Goal: Task Accomplishment & Management: Use online tool/utility

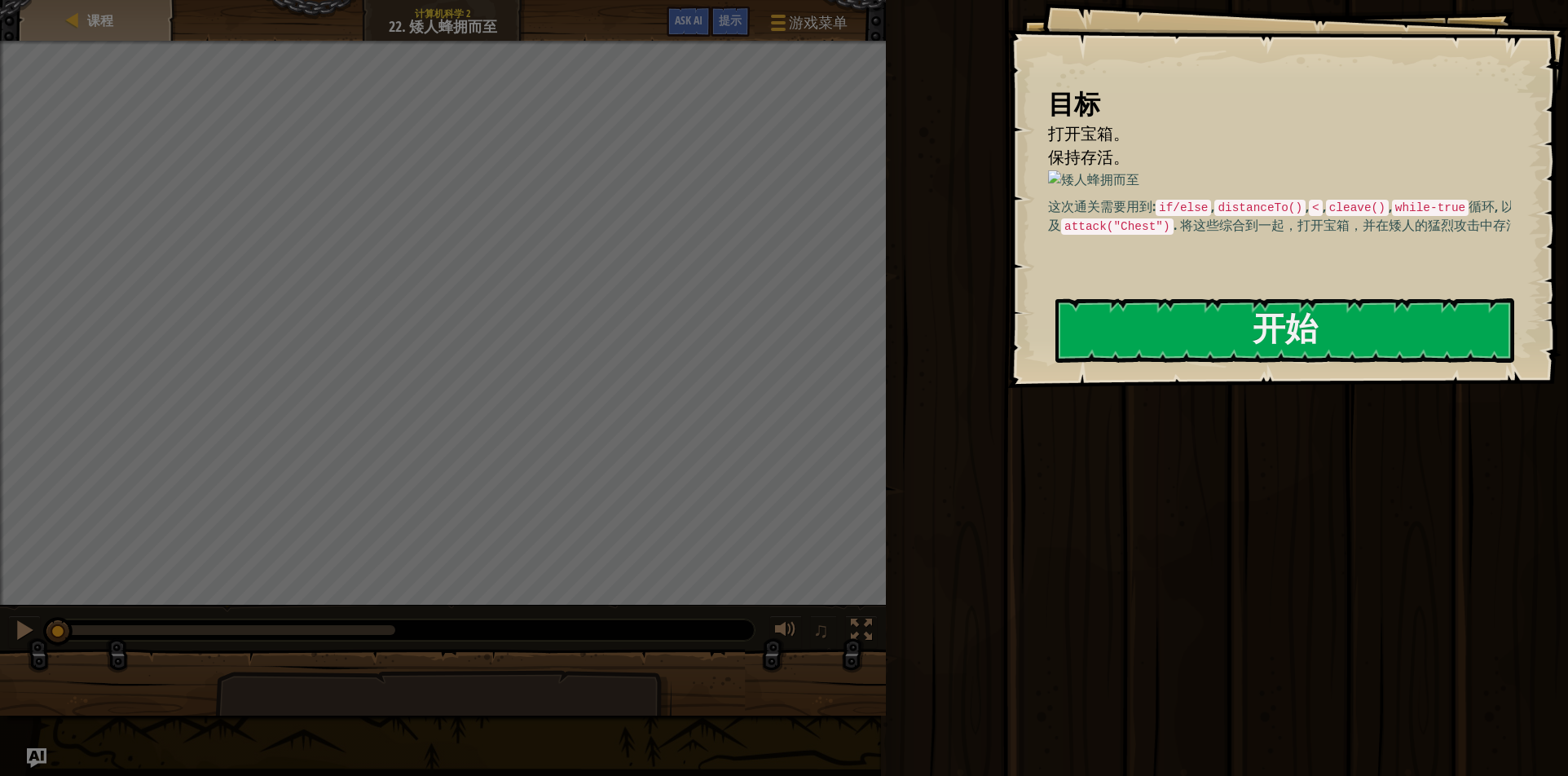
click at [1194, 574] on div "运行 ⇧↵ 提交 完成" at bounding box center [1224, 384] width 687 height 768
click at [69, 16] on div at bounding box center [73, 21] width 17 height 17
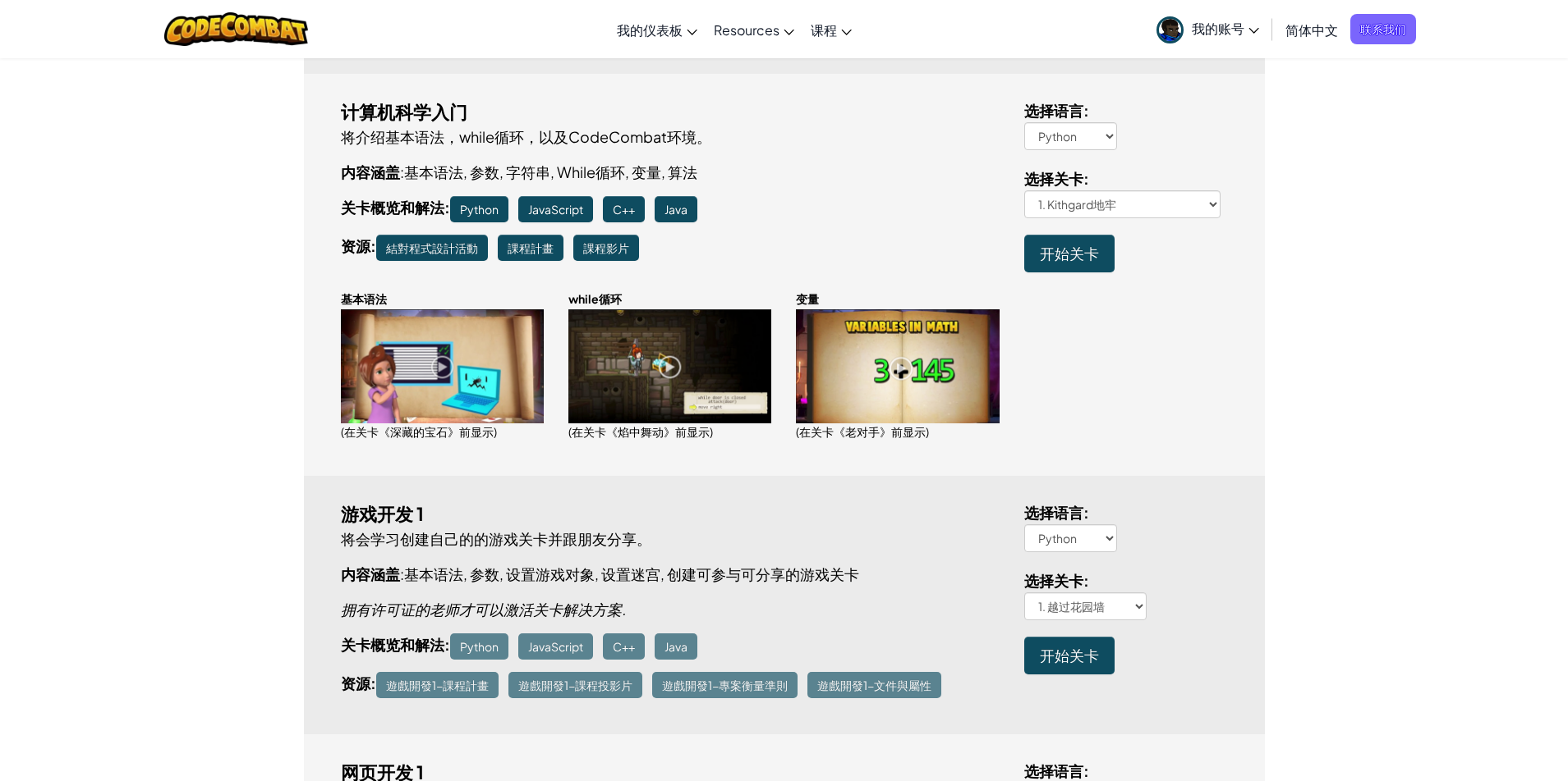
scroll to position [657, 0]
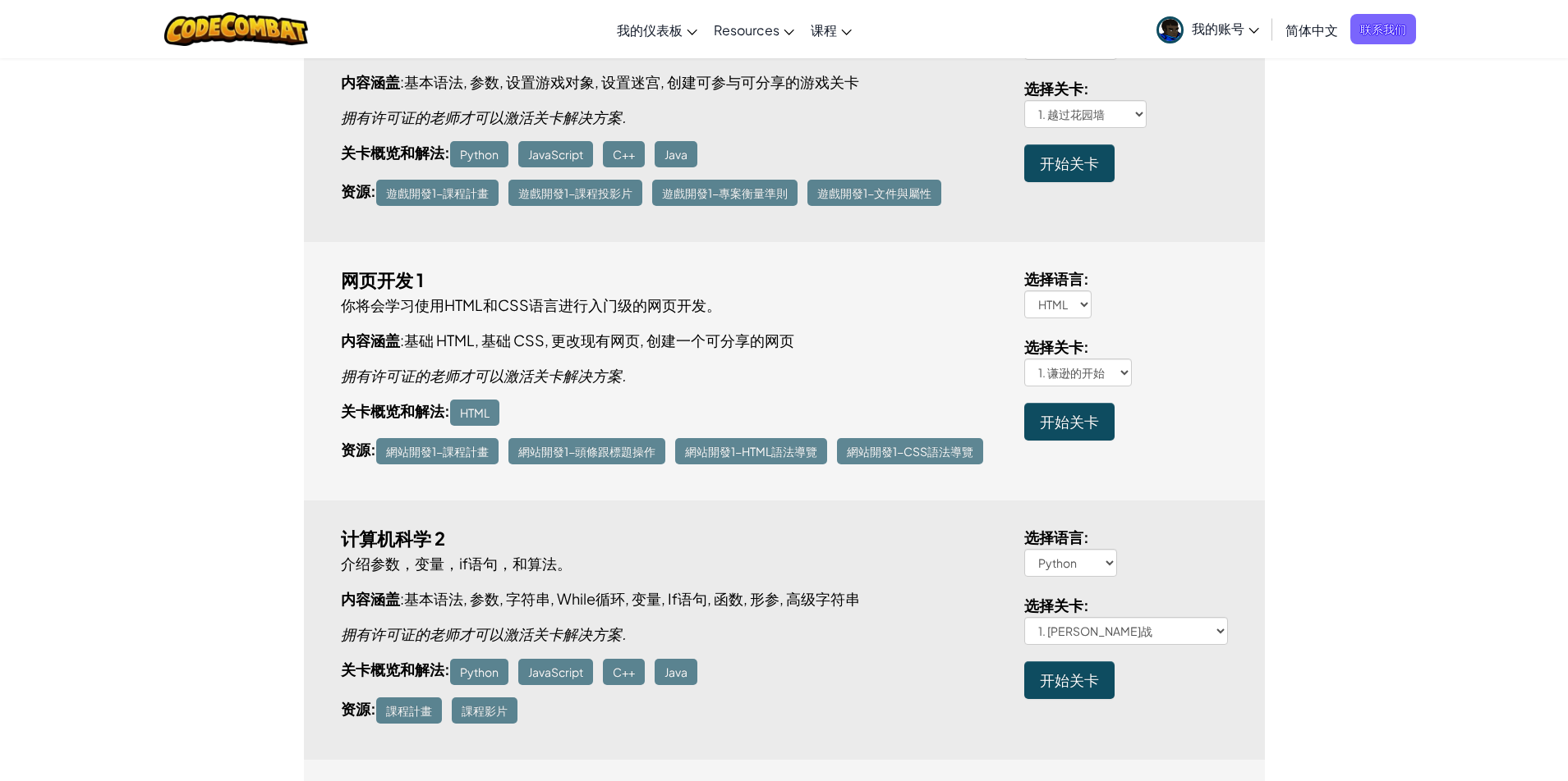
scroll to position [985, 0]
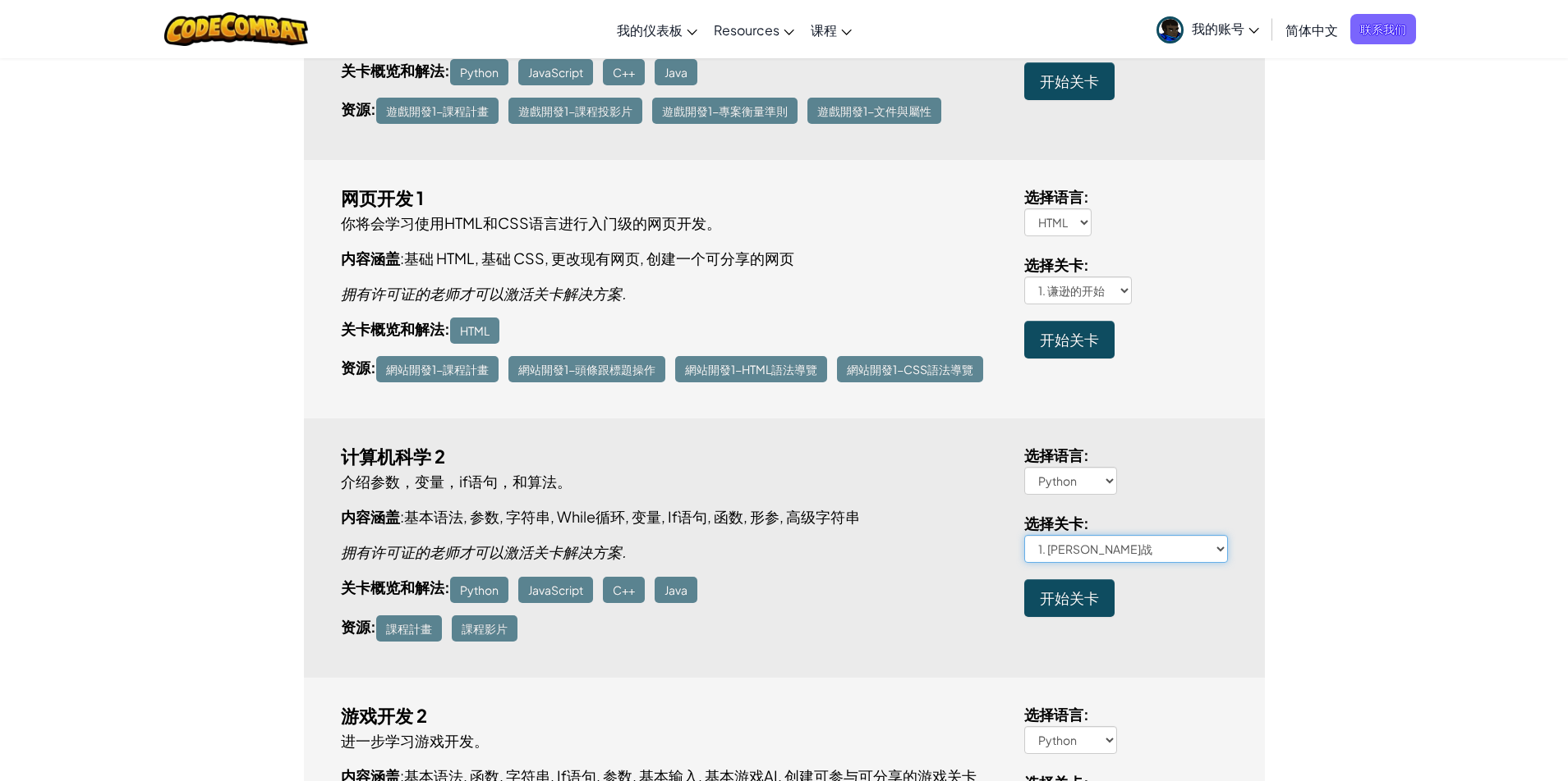
click at [1188, 553] on select "1. [PERSON_NAME]战 2. 课程：蜿蜒小径 3. 一步走错 4. 森林逃避 概念挑战: 宝石果子 6. [GEOGRAPHIC_DATA]. 边…" at bounding box center [1125, 548] width 204 height 28
click at [1130, 559] on select "1. [PERSON_NAME]战 2. 课程：蜿蜒小径 3. 一步走错 4. 森林逃避 概念挑战: 宝石果子 6. [GEOGRAPHIC_DATA]. 边…" at bounding box center [1125, 548] width 204 height 28
select select "backwoods-fork"
click at [1024, 536] on select "1. [PERSON_NAME]战 2. 课程：蜿蜒小径 3. 一步走错 4. 森林逃避 概念挑战: 宝石果子 6. [GEOGRAPHIC_DATA]. 边…" at bounding box center [1125, 548] width 204 height 28
click at [1060, 602] on span "开始关卡" at bounding box center [1069, 597] width 59 height 19
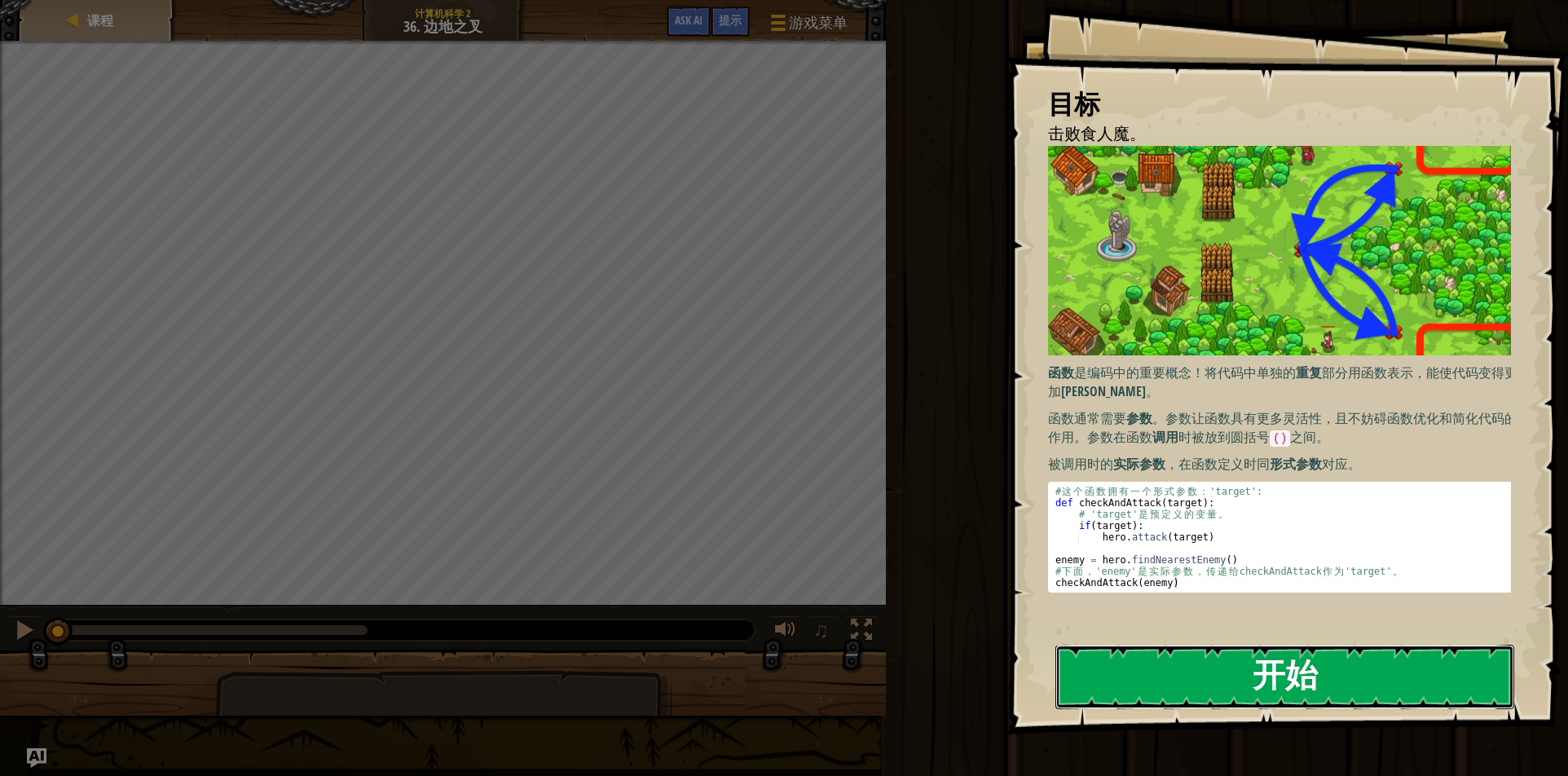
click at [1183, 680] on button "开始" at bounding box center [1285, 677] width 459 height 65
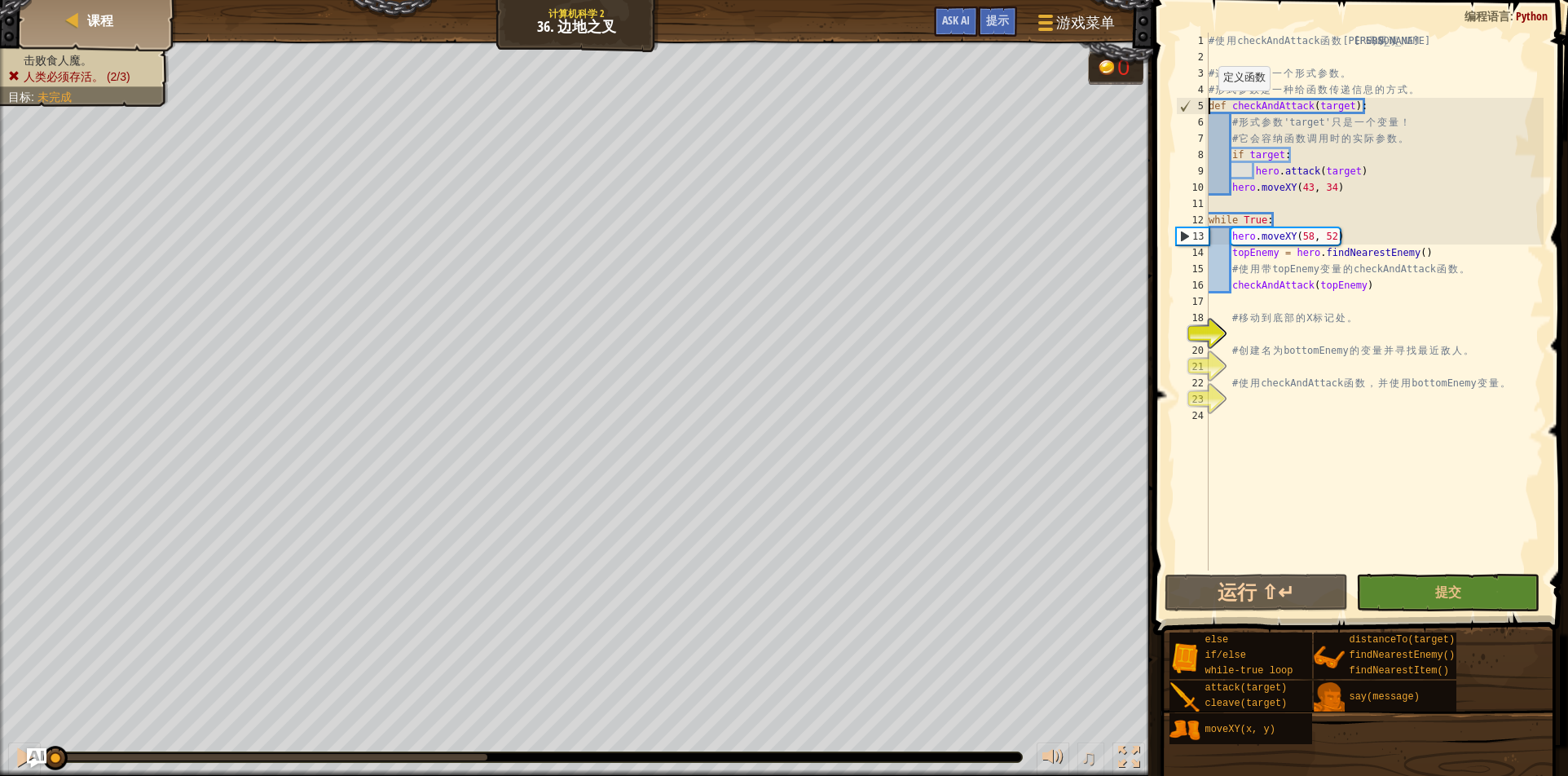
click at [1211, 107] on div "# 使 用 checkAndAttack 函 数 让 代 码 易 读 。 # 这 个 函 数 有 一 个 形 式 参 数 。 # 形 式 参 数 是 一 种 …" at bounding box center [1375, 318] width 338 height 570
type textarea "def checkAndAttack(target):"
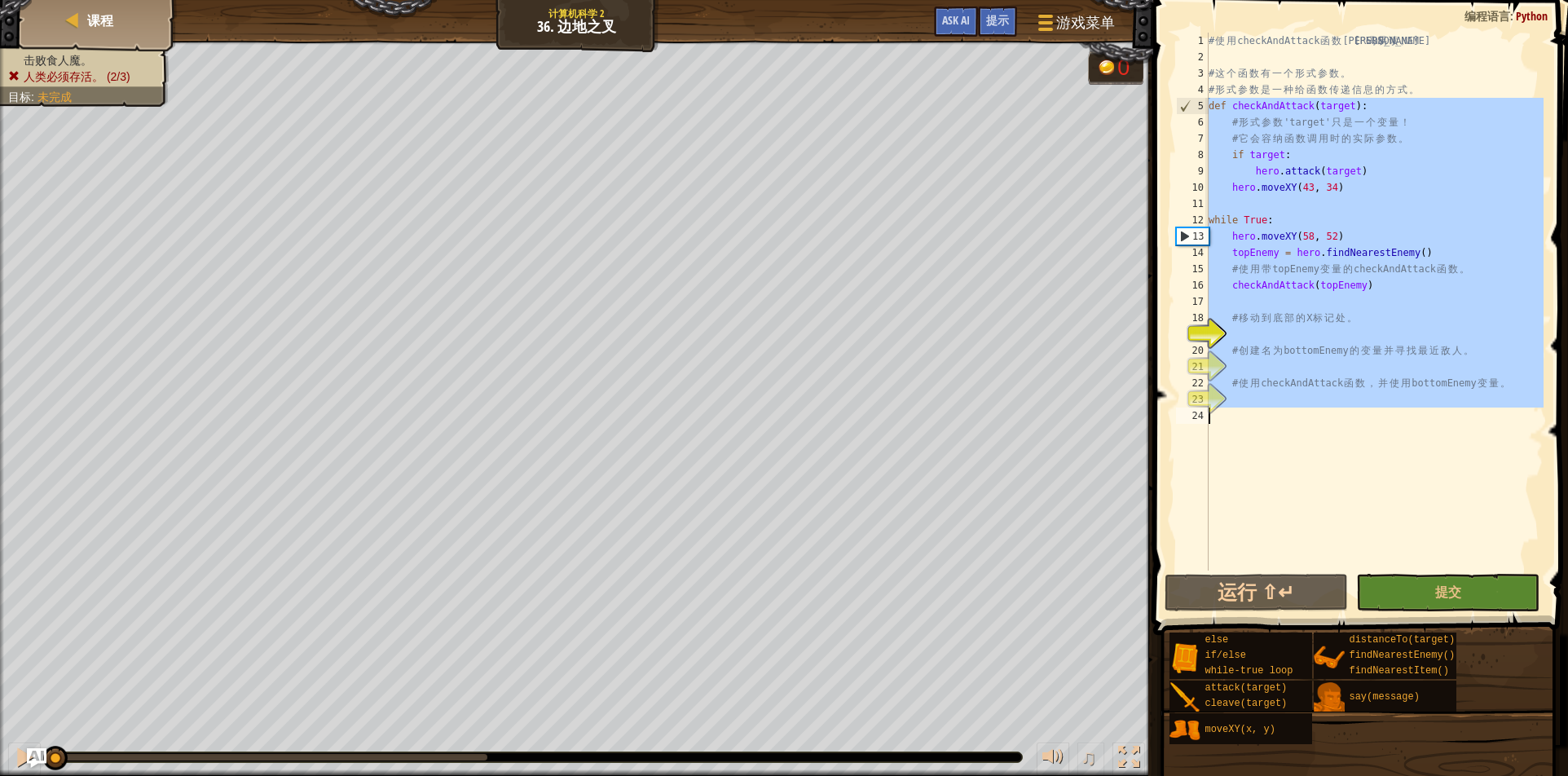
drag, startPoint x: 1211, startPoint y: 107, endPoint x: 1439, endPoint y: 615, distance: 556.8
click at [1444, 614] on div "def checkAndAttack(target): 1 2 3 4 5 6 7 8 9 10 11 12 13 14 15 16 17 18 19 20 …" at bounding box center [1358, 350] width 420 height 683
click at [1217, 589] on button "运行 ⇧↵" at bounding box center [1256, 592] width 183 height 37
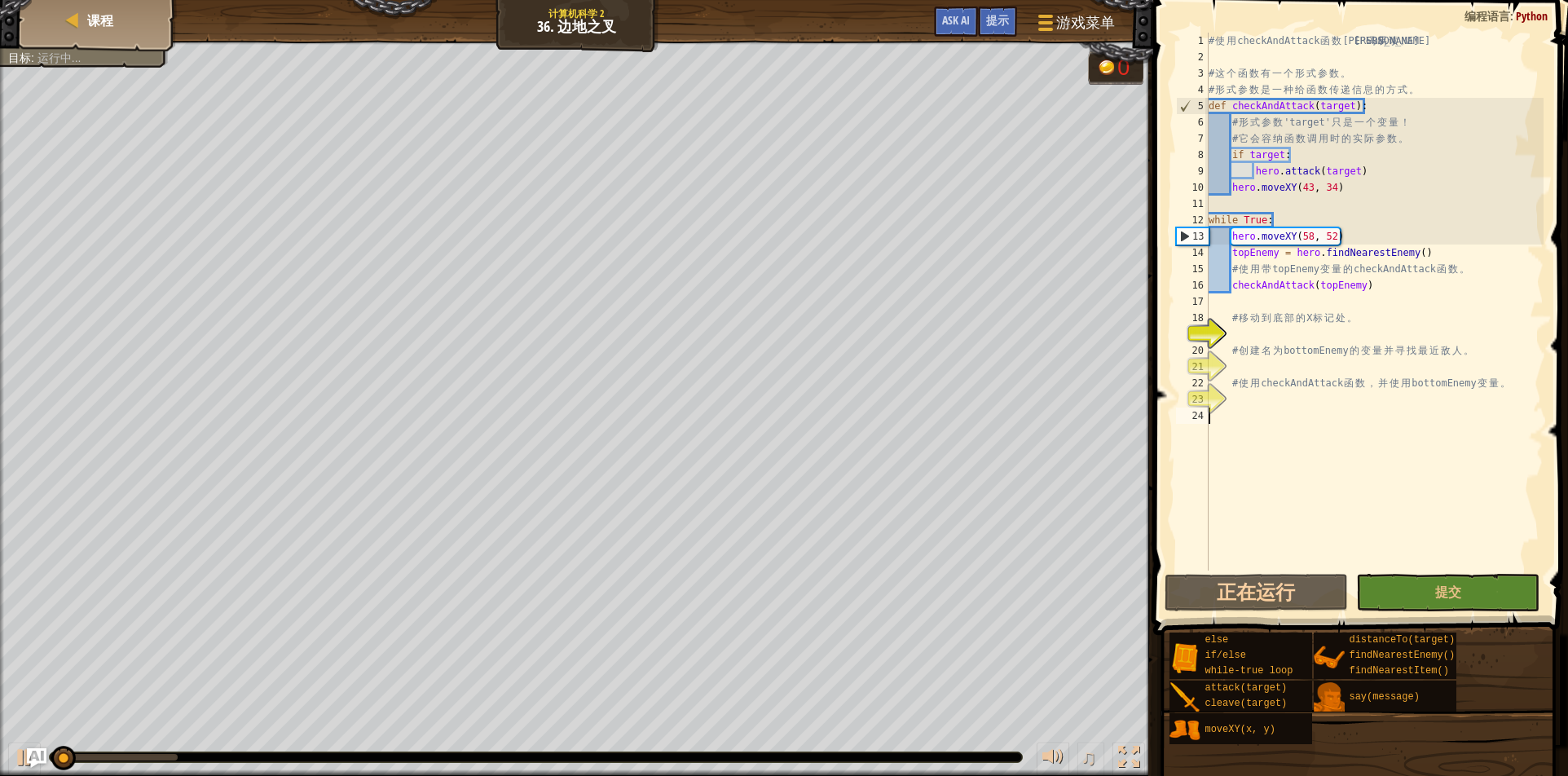
drag, startPoint x: 1286, startPoint y: 510, endPoint x: 1321, endPoint y: 502, distance: 35.9
click at [1321, 502] on div "# 使 用 checkAndAttack 函 数 让 代 码 易 读 。 # 这 个 函 数 有 一 个 形 式 参 数 。 # 形 式 参 数 是 一 种 …" at bounding box center [1375, 318] width 338 height 570
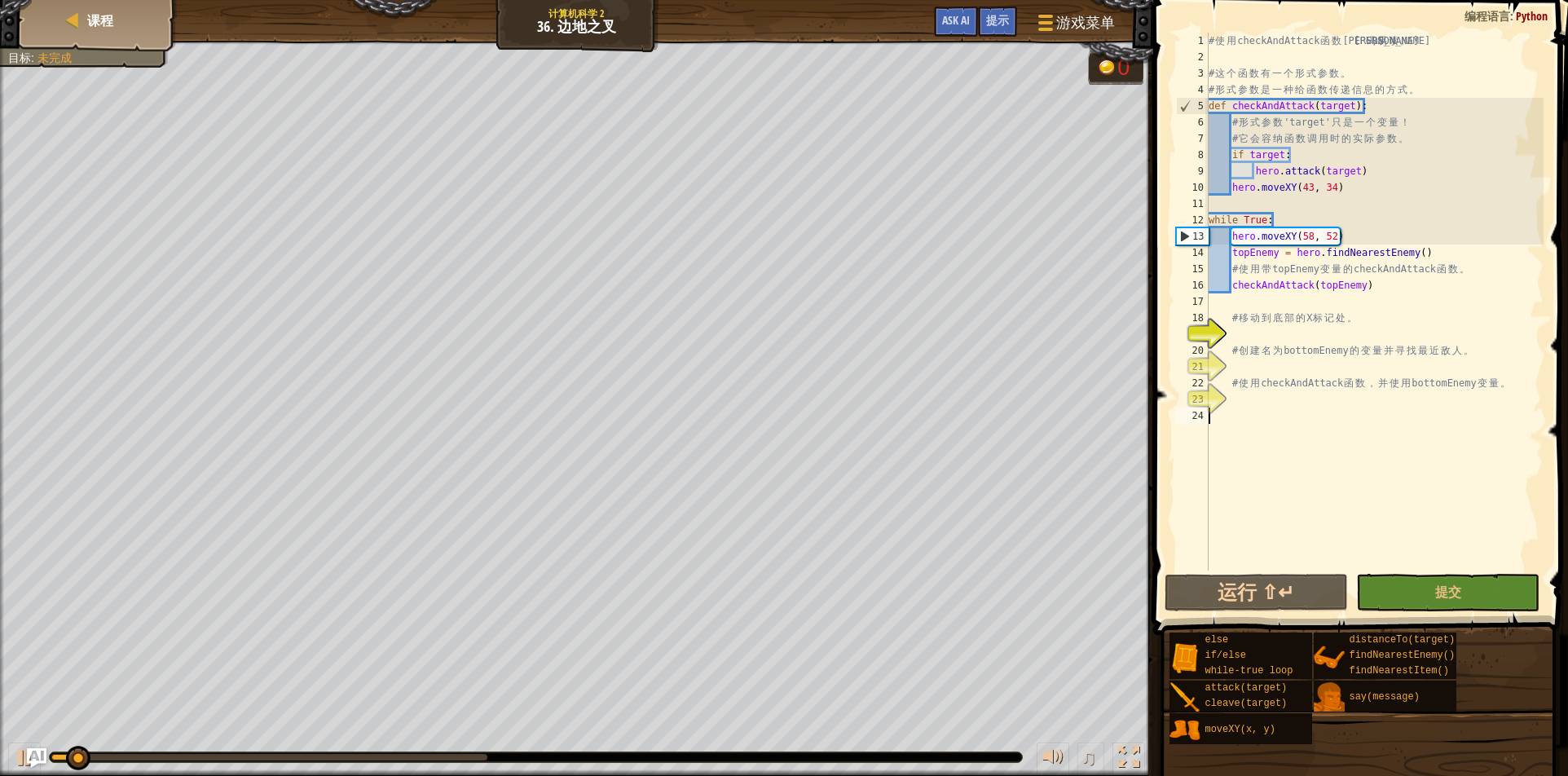
click at [1321, 502] on div "# 使 用 checkAndAttack 函 数 让 代 码 易 读 。 # 这 个 函 数 有 一 个 形 式 参 数 。 # 形 式 参 数 是 一 种 …" at bounding box center [1375, 318] width 338 height 570
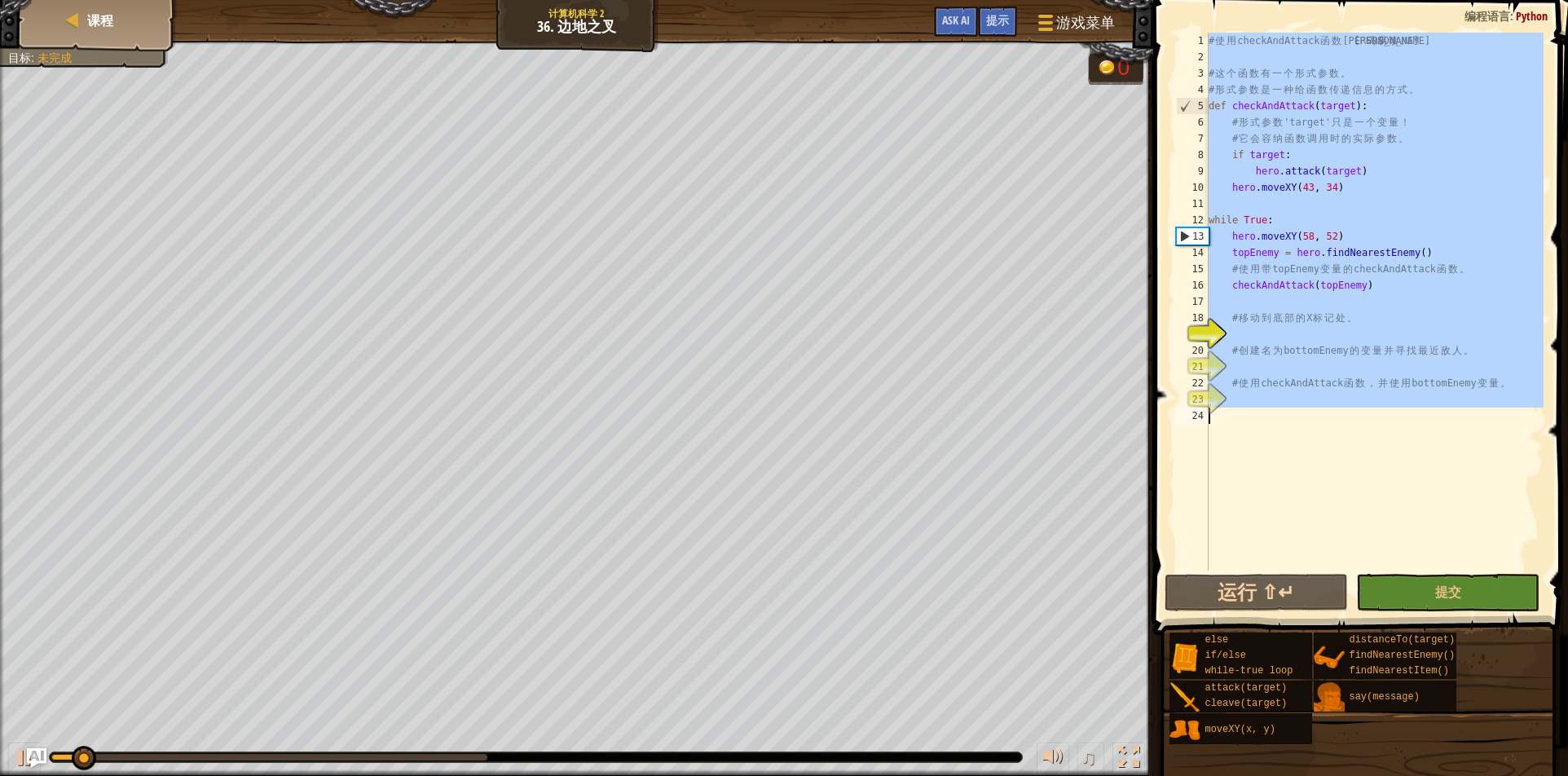
click at [1321, 502] on div "# 使 用 checkAndAttack 函 数 让 代 码 易 读 。 # 这 个 函 数 有 一 个 形 式 参 数 。 # 形 式 参 数 是 一 种 …" at bounding box center [1375, 318] width 338 height 570
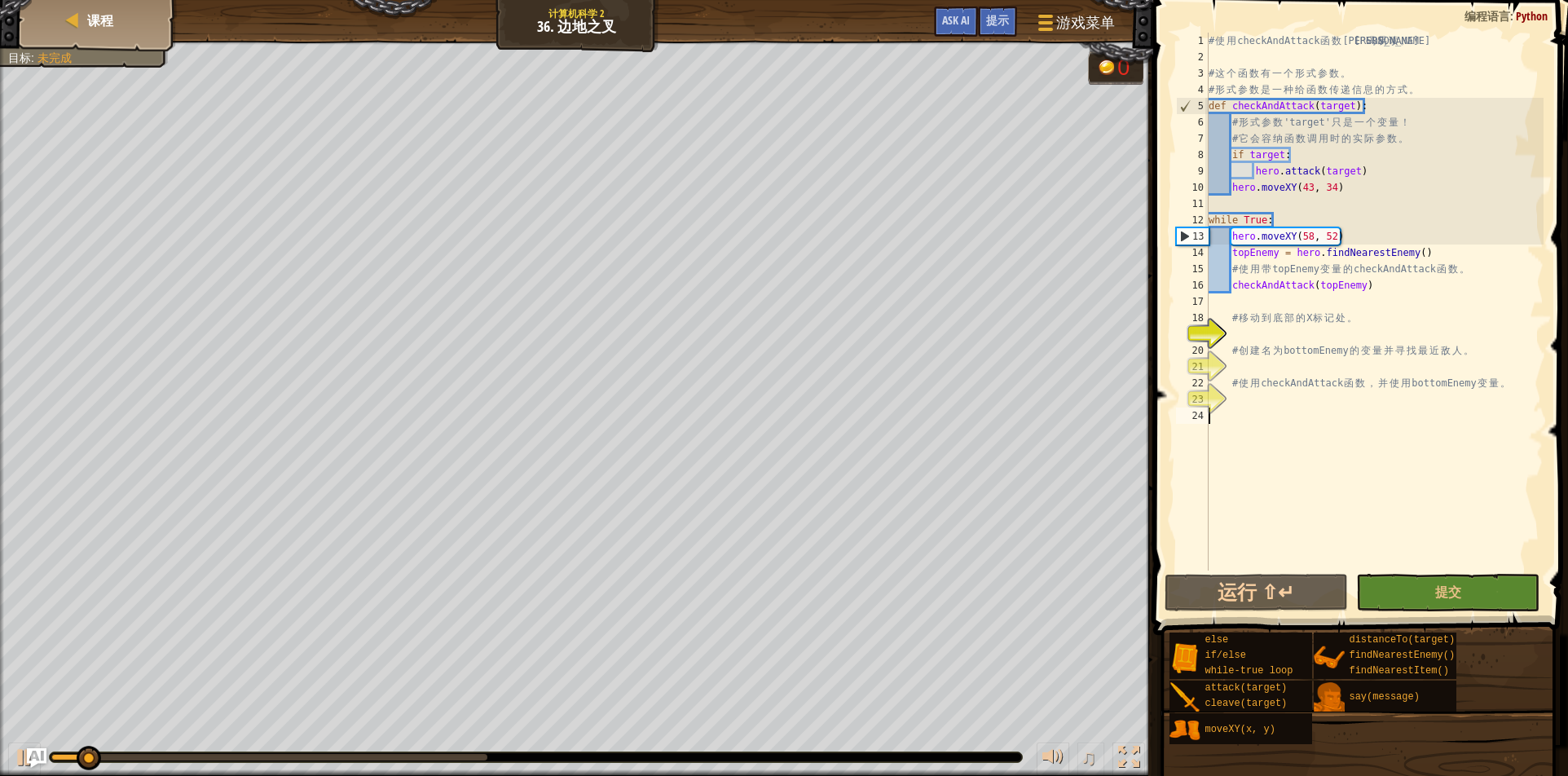
click at [1321, 502] on div "# 使 用 checkAndAttack 函 数 让 代 码 易 读 。 # 这 个 函 数 有 一 个 形 式 参 数 。 # 形 式 参 数 是 一 种 …" at bounding box center [1375, 318] width 338 height 570
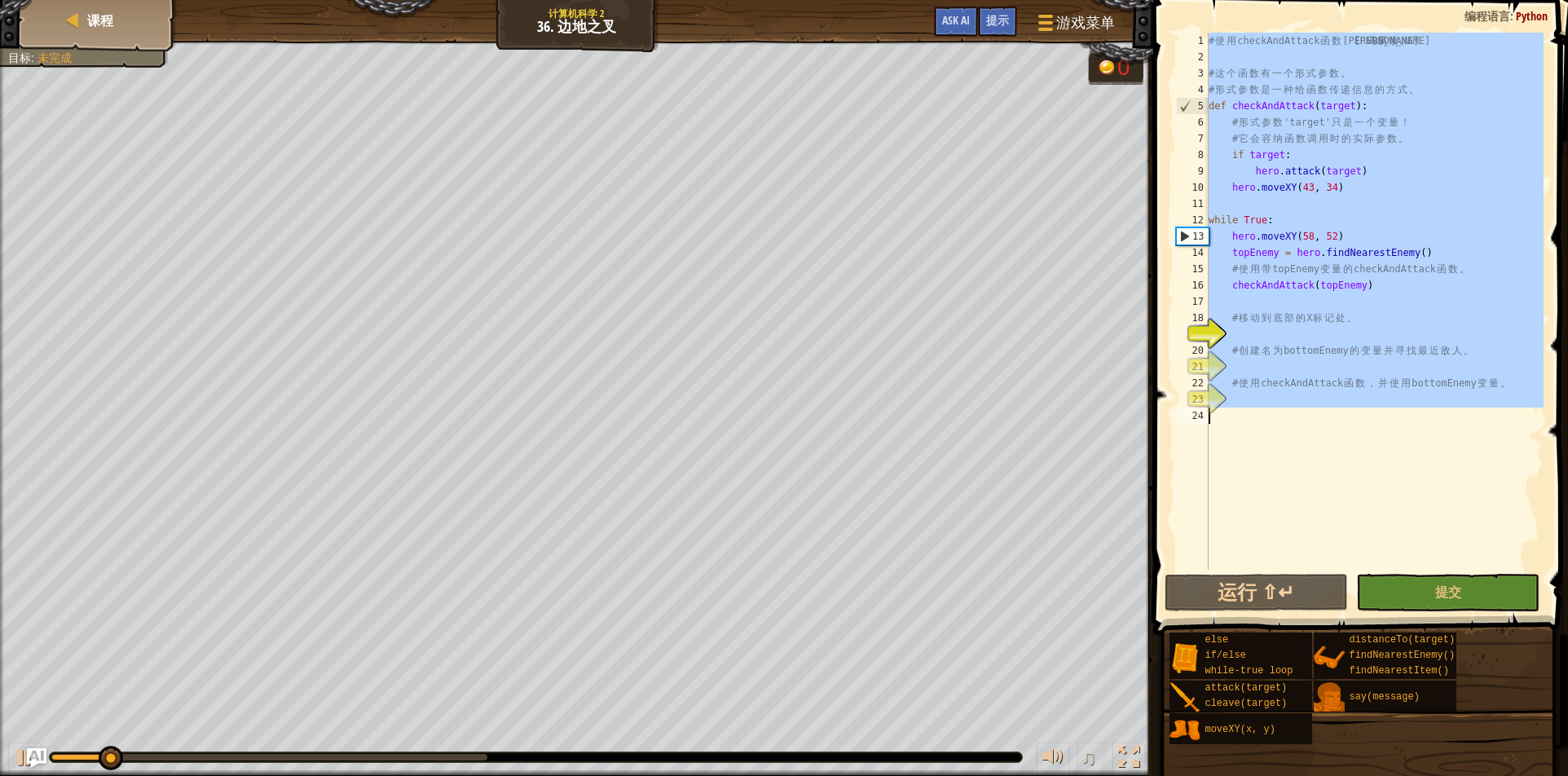
click at [1321, 502] on div "# 使 用 checkAndAttack 函 数 让 代 码 易 读 。 # 这 个 函 数 有 一 个 形 式 参 数 。 # 形 式 参 数 是 一 种 …" at bounding box center [1375, 301] width 338 height 538
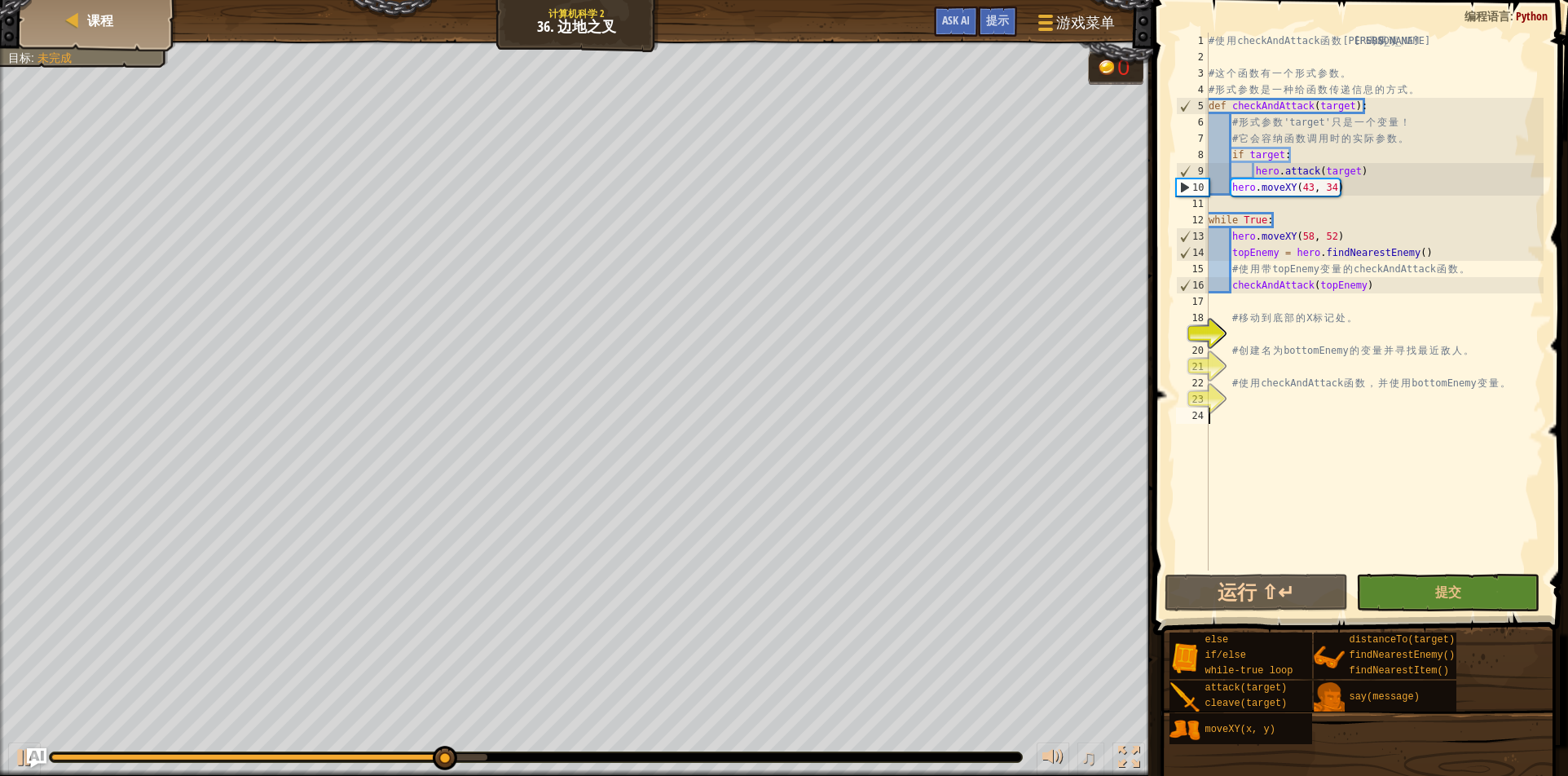
click at [2, 731] on div "♫" at bounding box center [577, 753] width 1154 height 49
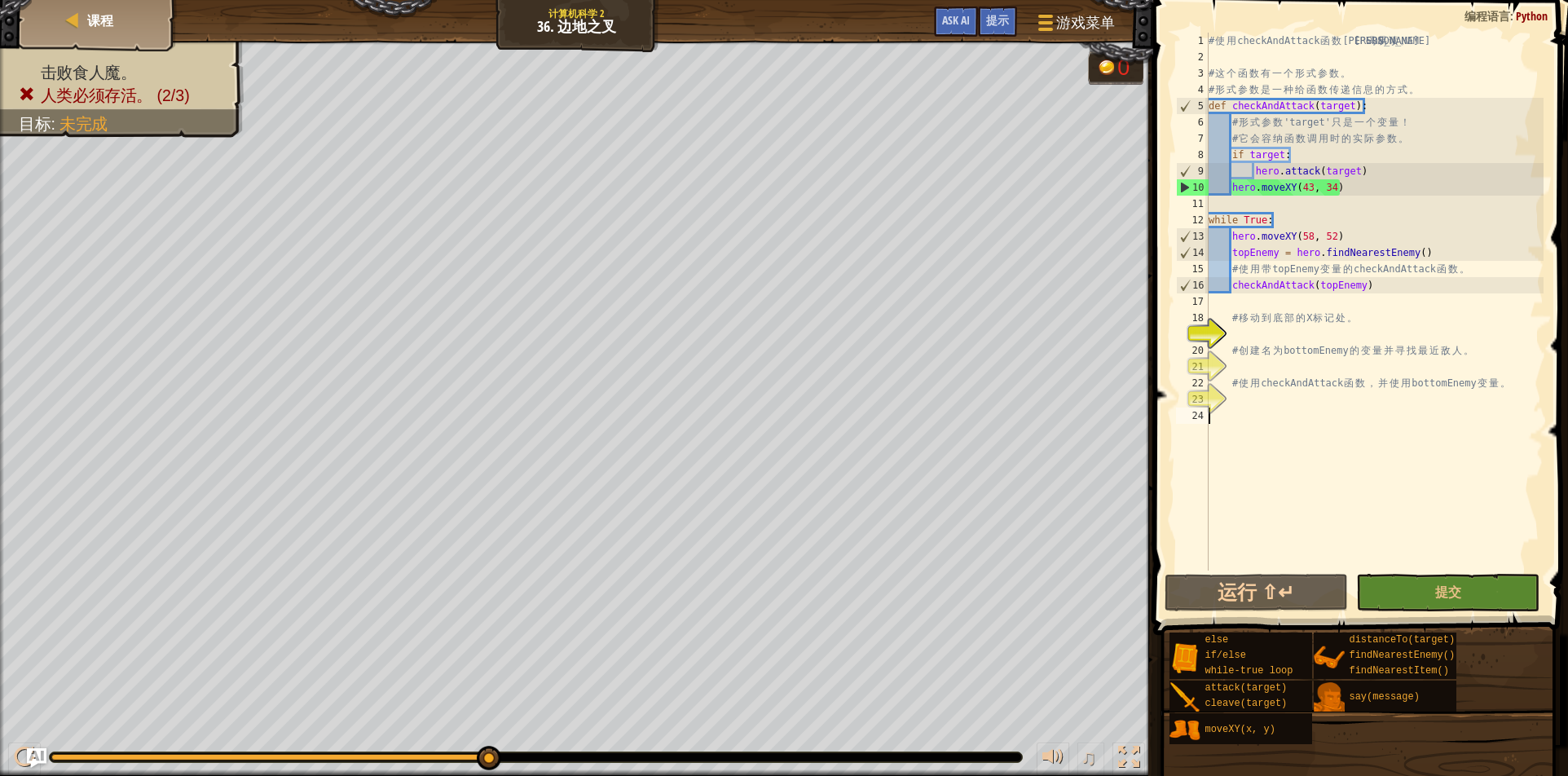
click at [1387, 290] on div "# 使 用 checkAndAttack 函 数 让 代 码 易 读 。 # 这 个 函 数 有 一 个 形 式 参 数 。 # 形 式 参 数 是 一 种 …" at bounding box center [1375, 318] width 338 height 570
type textarea "checkAndAttack(topEnemy)"
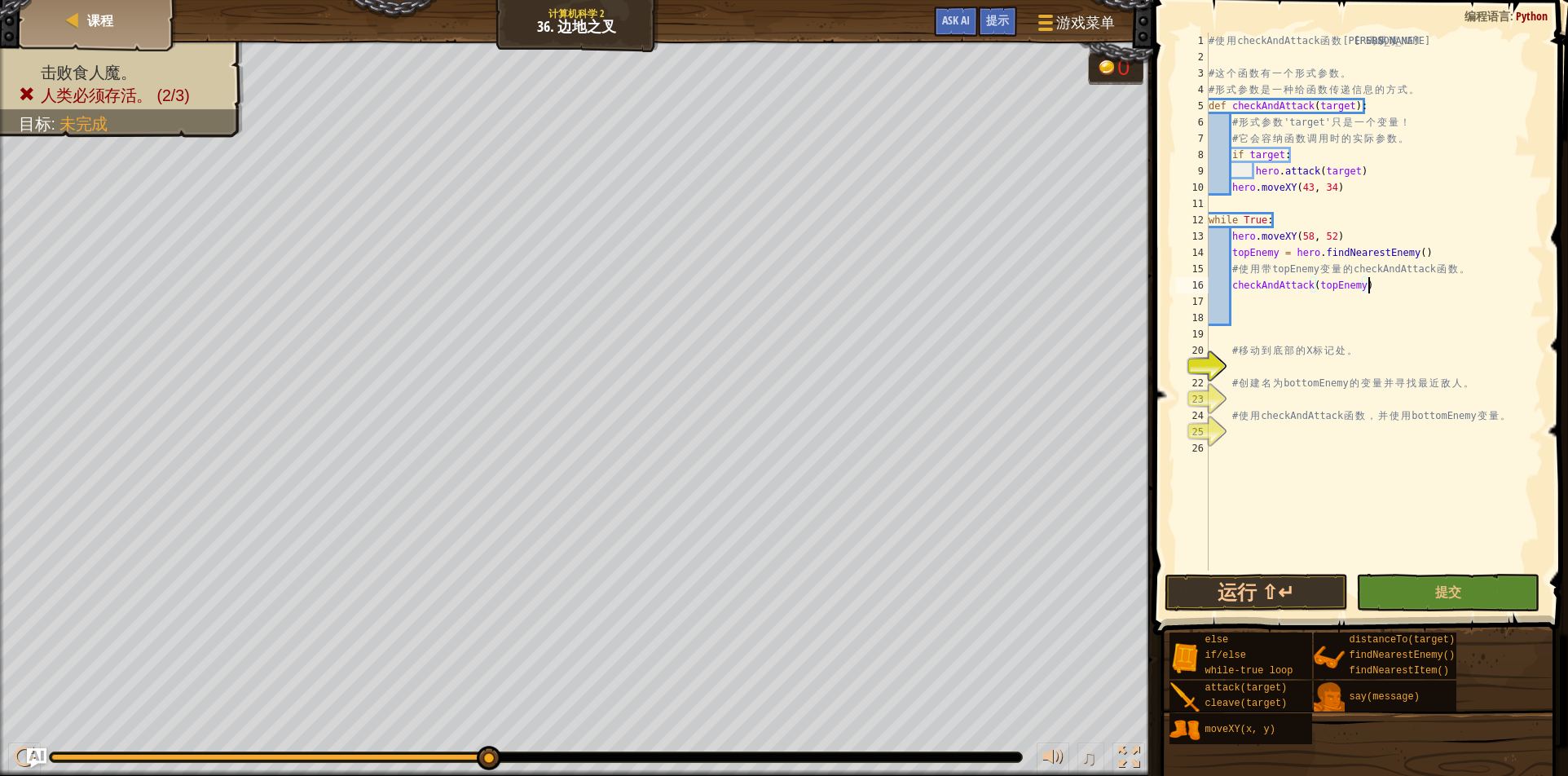
click at [1377, 291] on div "# 使 用 checkAndAttack 函 数 让 代 码 易 读 。 # 这 个 函 数 有 一 个 形 式 参 数 。 # 形 式 参 数 是 一 种 …" at bounding box center [1375, 318] width 338 height 570
type textarea "checkAndAttack(topEnemy)"
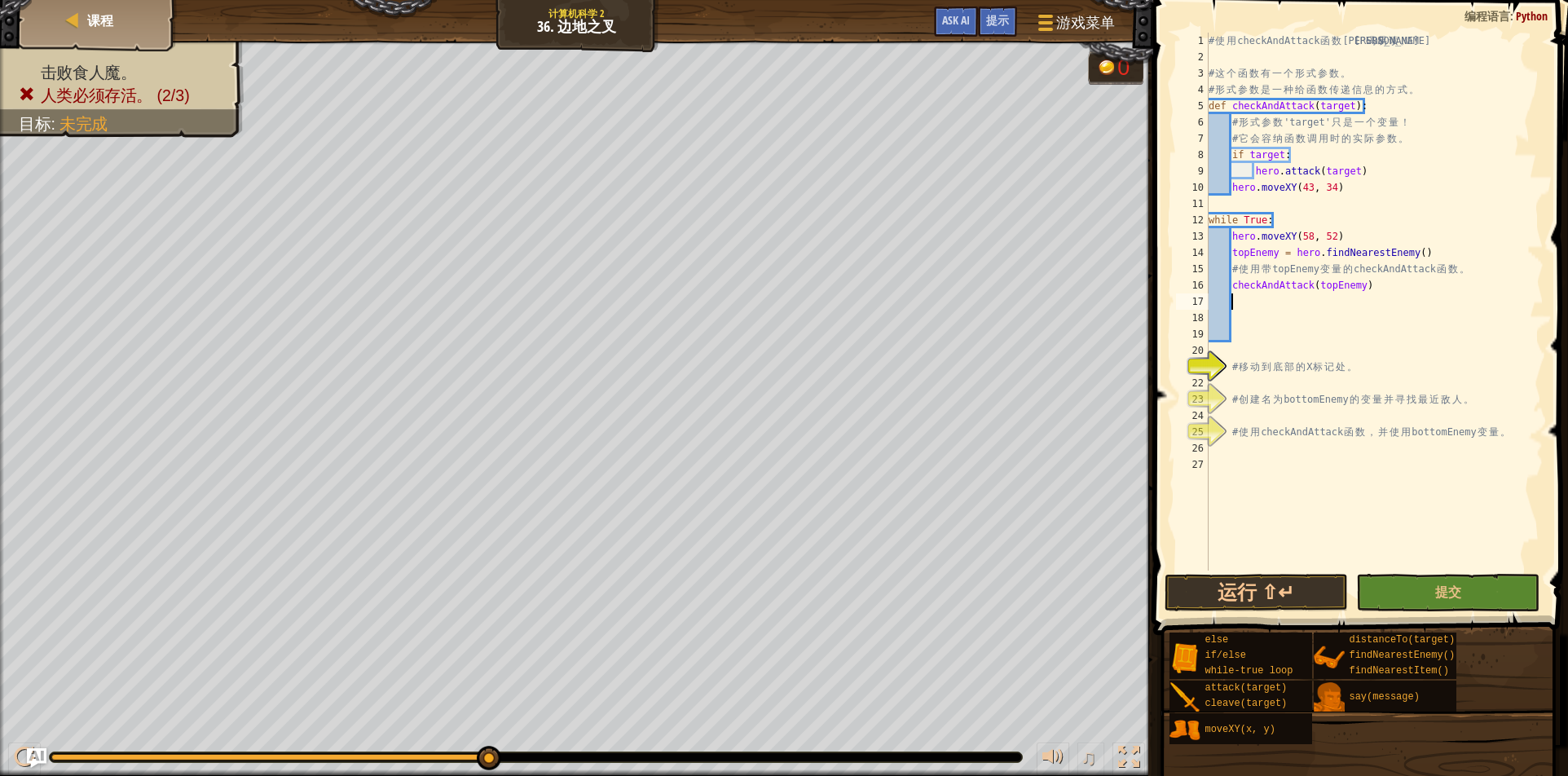
click at [1377, 291] on div "# 使 用 checkAndAttack 函 数 让 代 码 易 读 。 # 这 个 函 数 有 一 个 形 式 参 数 。 # 形 式 参 数 是 一 种 …" at bounding box center [1375, 318] width 338 height 570
type textarea "checkAndAttack(topEnemy)"
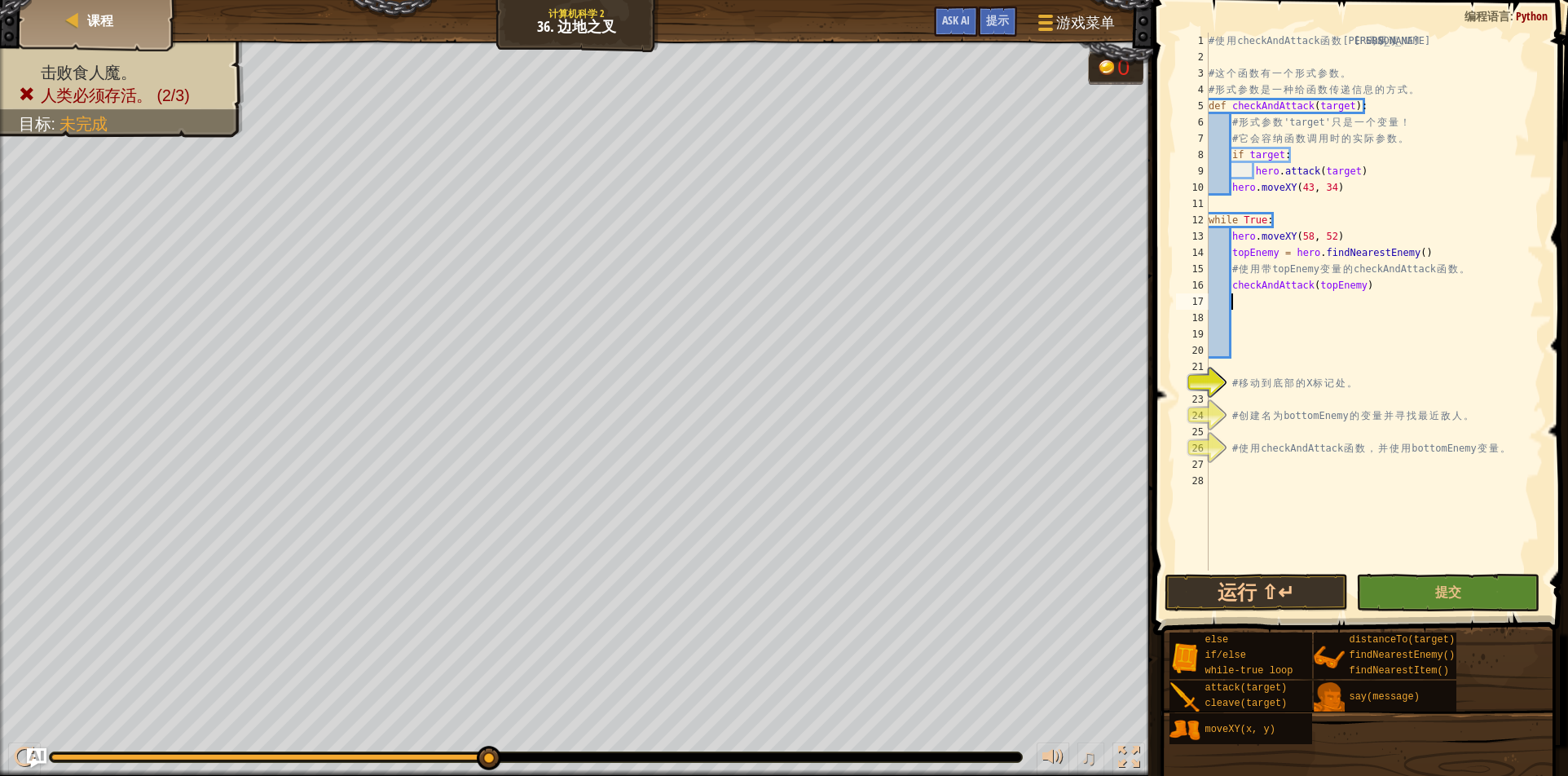
click at [1377, 291] on div "# 使 用 checkAndAttack 函 数 让 代 码 易 读 。 # 这 个 函 数 有 一 个 形 式 参 数 。 # 形 式 参 数 是 一 种 …" at bounding box center [1375, 318] width 338 height 570
type textarea "checkAndAttack(topEnemy)"
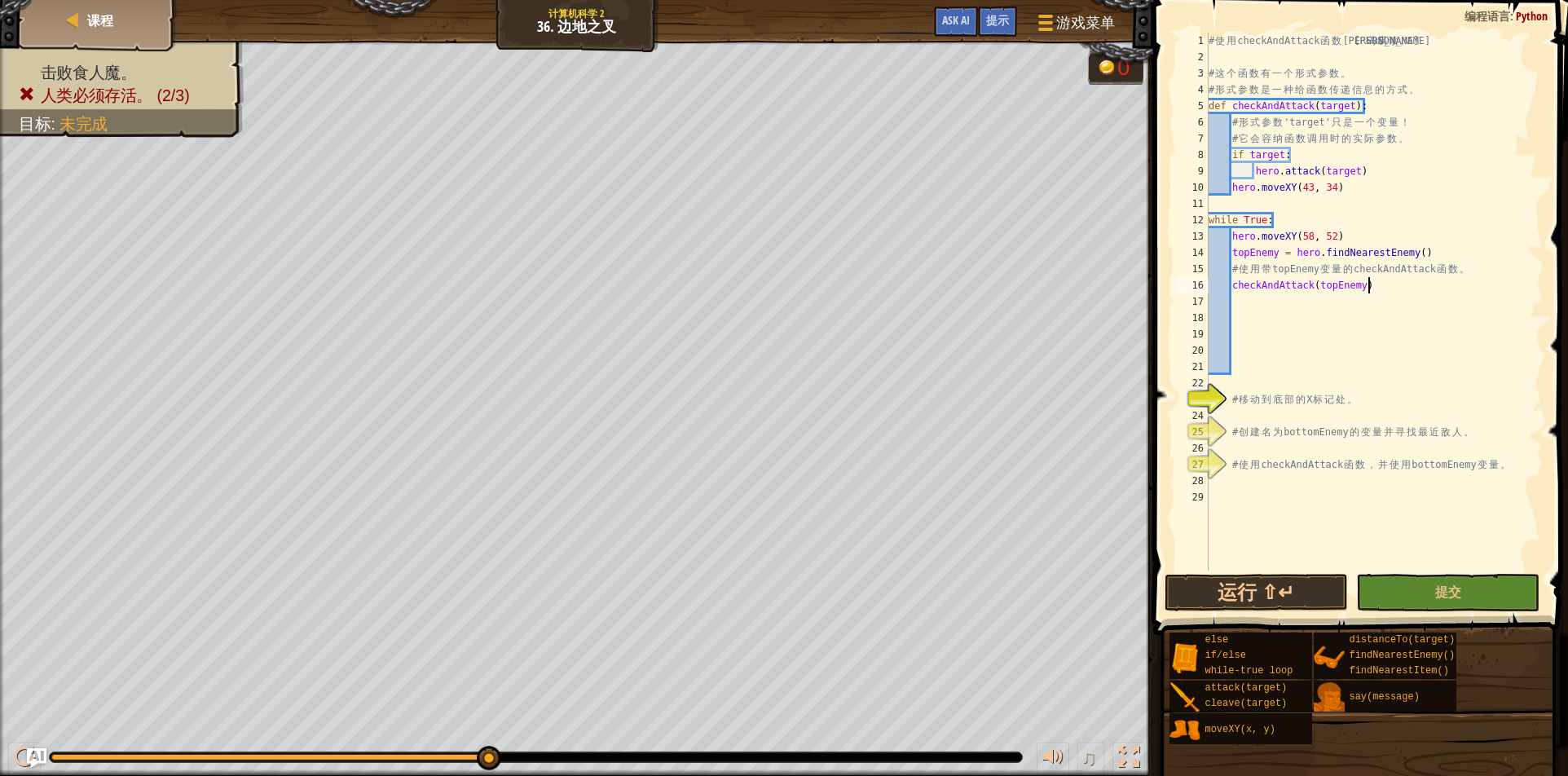
click at [1377, 291] on div "# 使 用 checkAndAttack 函 数 让 代 码 易 读 。 # 这 个 函 数 有 一 个 形 式 参 数 。 # 形 式 参 数 是 一 种 …" at bounding box center [1375, 318] width 338 height 570
type textarea "checkAndAttack(topEnemy)"
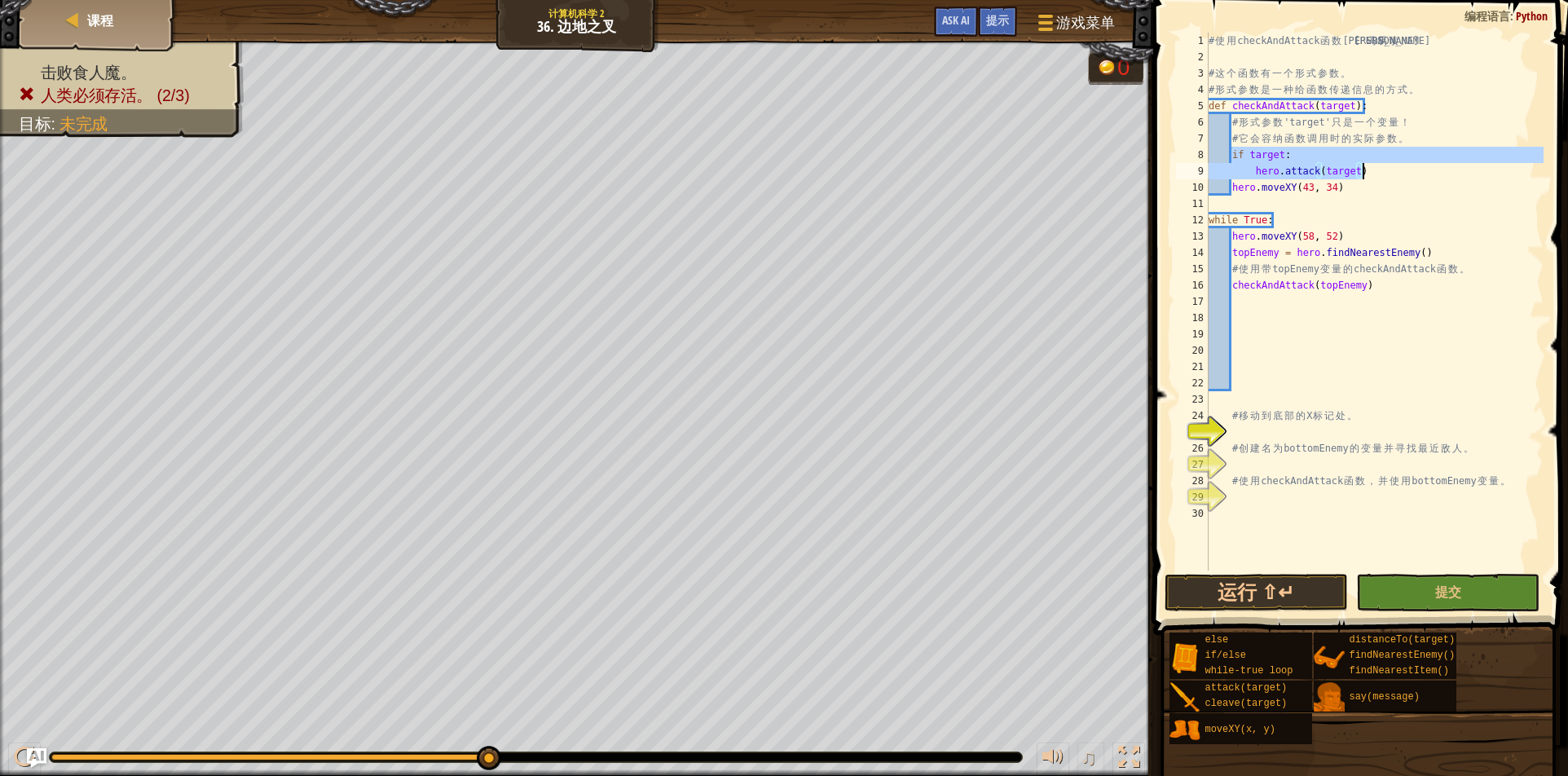
drag, startPoint x: 1234, startPoint y: 153, endPoint x: 1451, endPoint y: 178, distance: 218.4
click at [1451, 178] on div "# 使 用 checkAndAttack 函 数 让 代 码 易 读 。 # 这 个 函 数 有 一 个 形 式 参 数 。 # 形 式 参 数 是 一 种 …" at bounding box center [1375, 318] width 338 height 570
type textarea "if target: hero.attack(target)"
click at [1461, 205] on div "# 使 用 checkAndAttack 函 数 让 代 码 易 读 。 # 这 个 函 数 有 一 个 形 式 参 数 。 # 形 式 参 数 是 一 种 …" at bounding box center [1375, 318] width 338 height 570
click at [1237, 308] on div "# 使 用 checkAndAttack 函 数 让 代 码 易 读 。 # 这 个 函 数 有 一 个 形 式 参 数 。 # 形 式 参 数 是 一 种 …" at bounding box center [1375, 318] width 338 height 570
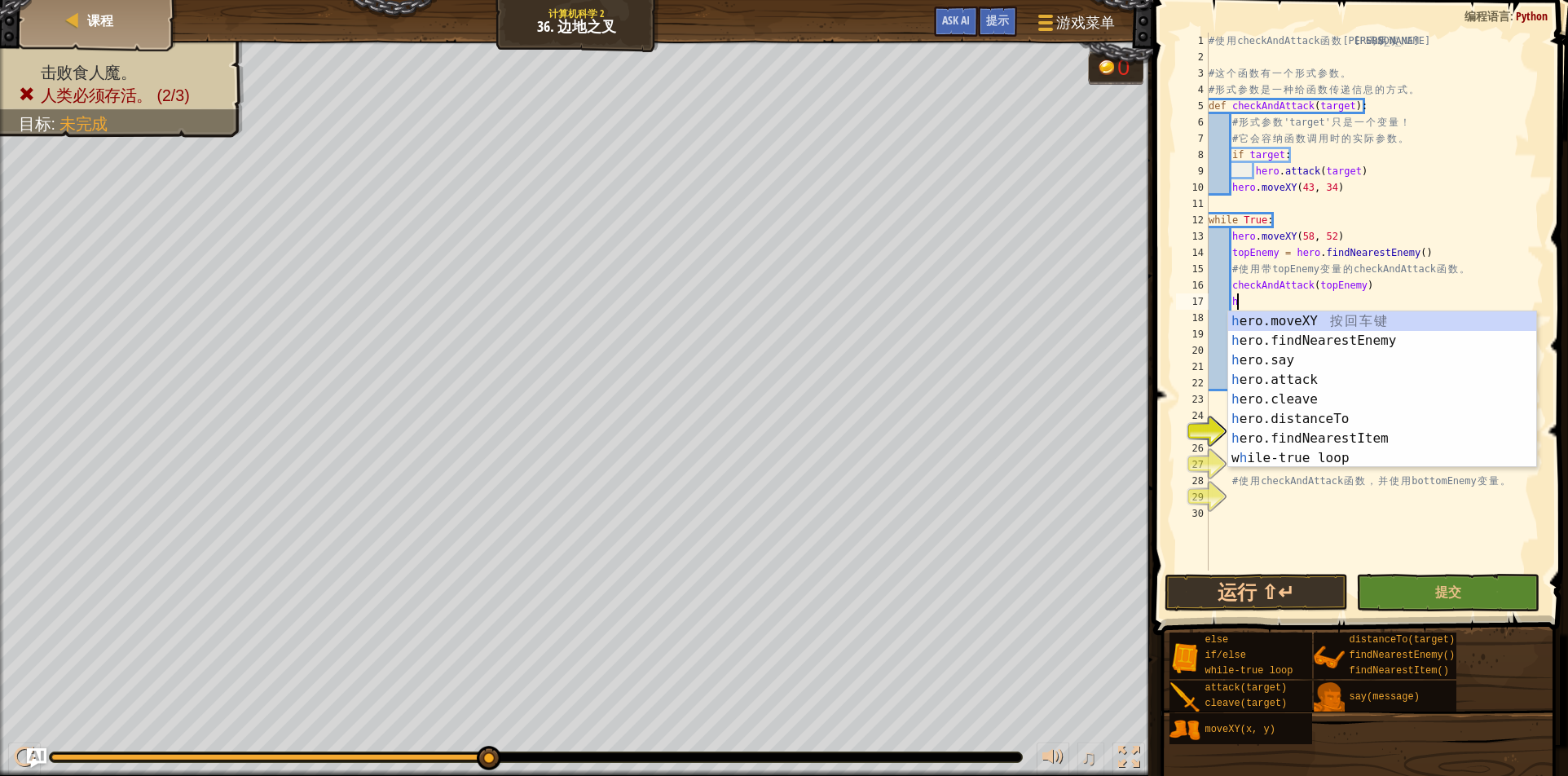
scroll to position [7, 3]
click at [1328, 316] on div "h ero.moveXY 按 回 车 键 h ero.findNearestEnemy 按 回 车 键 h ero.say 按 回 车 键 h ero.att…" at bounding box center [1382, 410] width 308 height 196
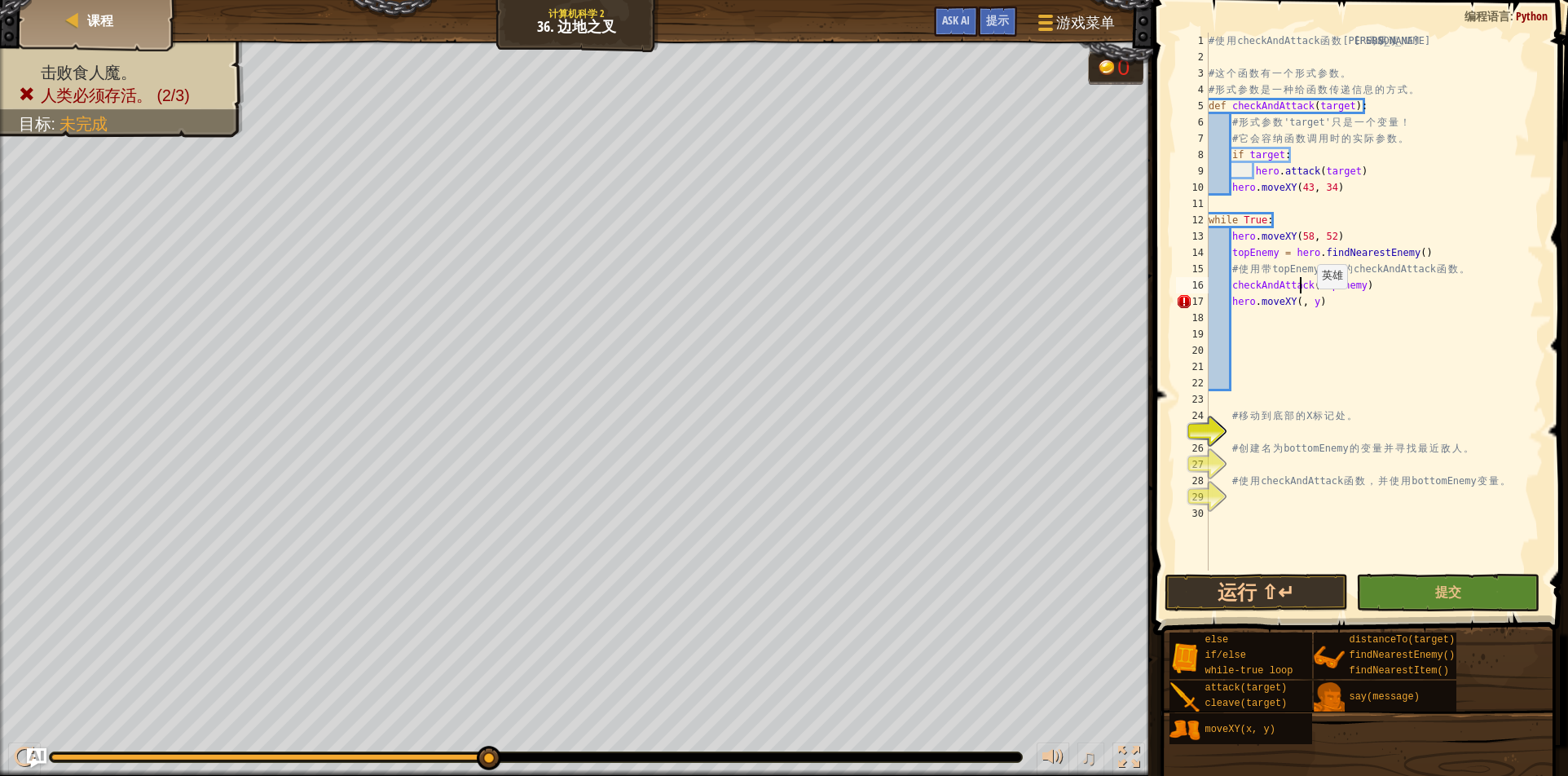
click at [1309, 305] on div "# 使 用 checkAndAttack 函 数 让 代 码 易 读 。 # 这 个 函 数 有 一 个 形 式 参 数 。 # 形 式 参 数 是 一 种 …" at bounding box center [1375, 318] width 338 height 570
click at [1303, 298] on div "# 使 用 checkAndAttack 函 数 让 代 码 易 读 。 # 这 个 函 数 有 一 个 形 式 参 数 。 # 形 式 参 数 是 一 种 …" at bounding box center [1375, 318] width 338 height 570
type textarea "while True:"
click at [1300, 307] on div "# 使 用 checkAndAttack 函 数 让 代 码 易 读 。 # 这 个 函 数 有 一 个 形 式 参 数 。 # 形 式 参 数 是 一 种 …" at bounding box center [1375, 318] width 338 height 570
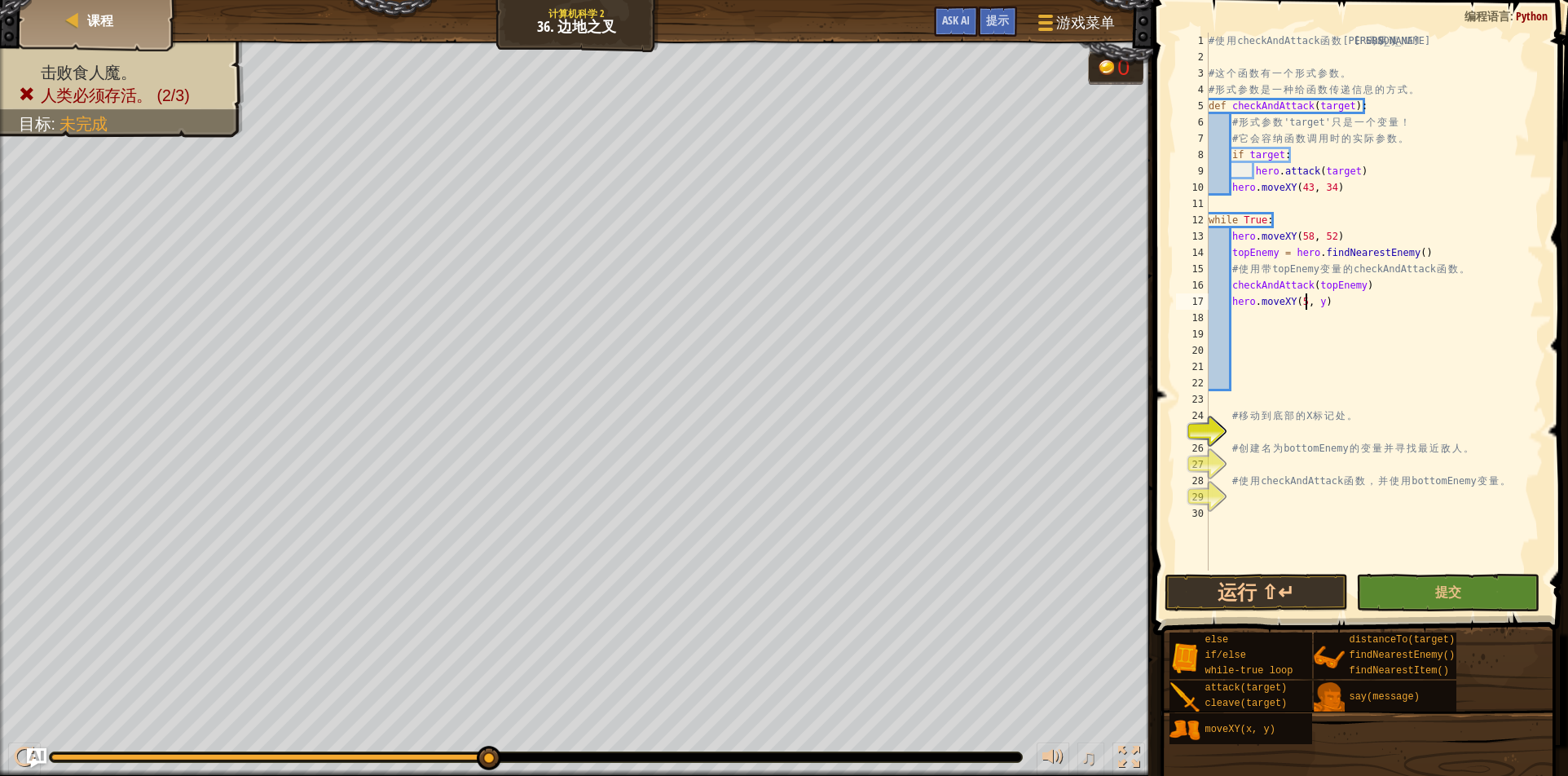
scroll to position [7, 17]
click at [1328, 302] on div "# 使 用 checkAndAttack 函 数 让 代 码 易 读 。 # 这 个 函 数 有 一 个 形 式 参 数 。 # 形 式 参 数 是 一 种 …" at bounding box center [1375, 318] width 338 height 570
type textarea "hero.moveXY(58, 16)"
click at [1236, 319] on div "# 使 用 checkAndAttack 函 数 让 代 码 易 读 。 # 这 个 函 数 有 一 个 形 式 参 数 。 # 形 式 参 数 是 一 种 …" at bounding box center [1375, 318] width 338 height 570
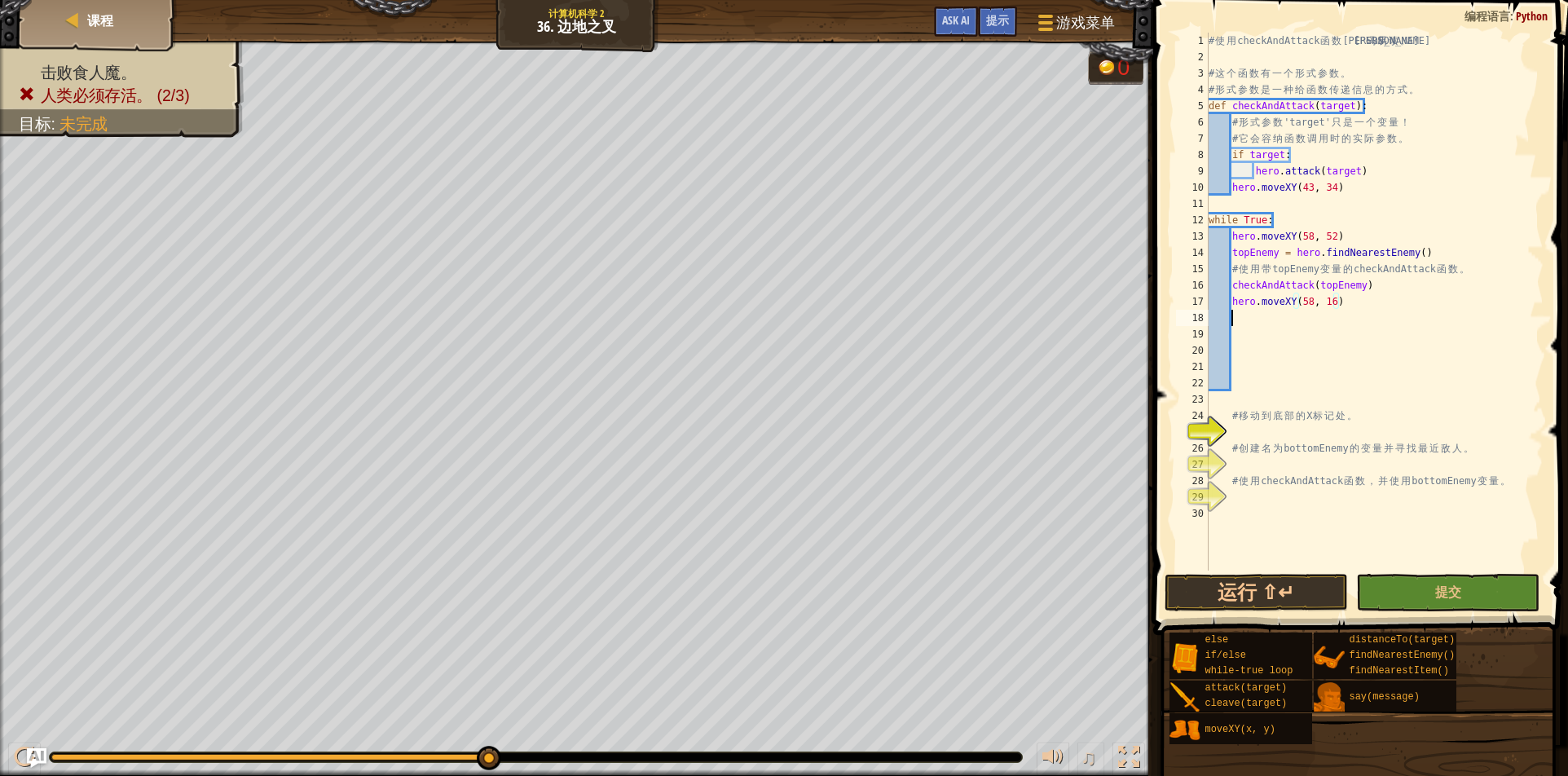
scroll to position [7, 2]
drag, startPoint x: 1357, startPoint y: 451, endPoint x: 1294, endPoint y: 454, distance: 63.1
click at [1294, 454] on div "# 使 用 checkAndAttack 函 数 让 代 码 易 读 。 # 这 个 函 数 有 一 个 形 式 参 数 。 # 形 式 参 数 是 一 种 …" at bounding box center [1375, 318] width 338 height 570
type textarea "# 创建名为 bottomEnemy 的变量并寻找最近敌人。"
click at [1387, 340] on div "# 使 用 checkAndAttack 函 数 让 代 码 易 读 。 # 这 个 函 数 有 一 个 形 式 参 数 。 # 形 式 参 数 是 一 种 …" at bounding box center [1375, 318] width 338 height 570
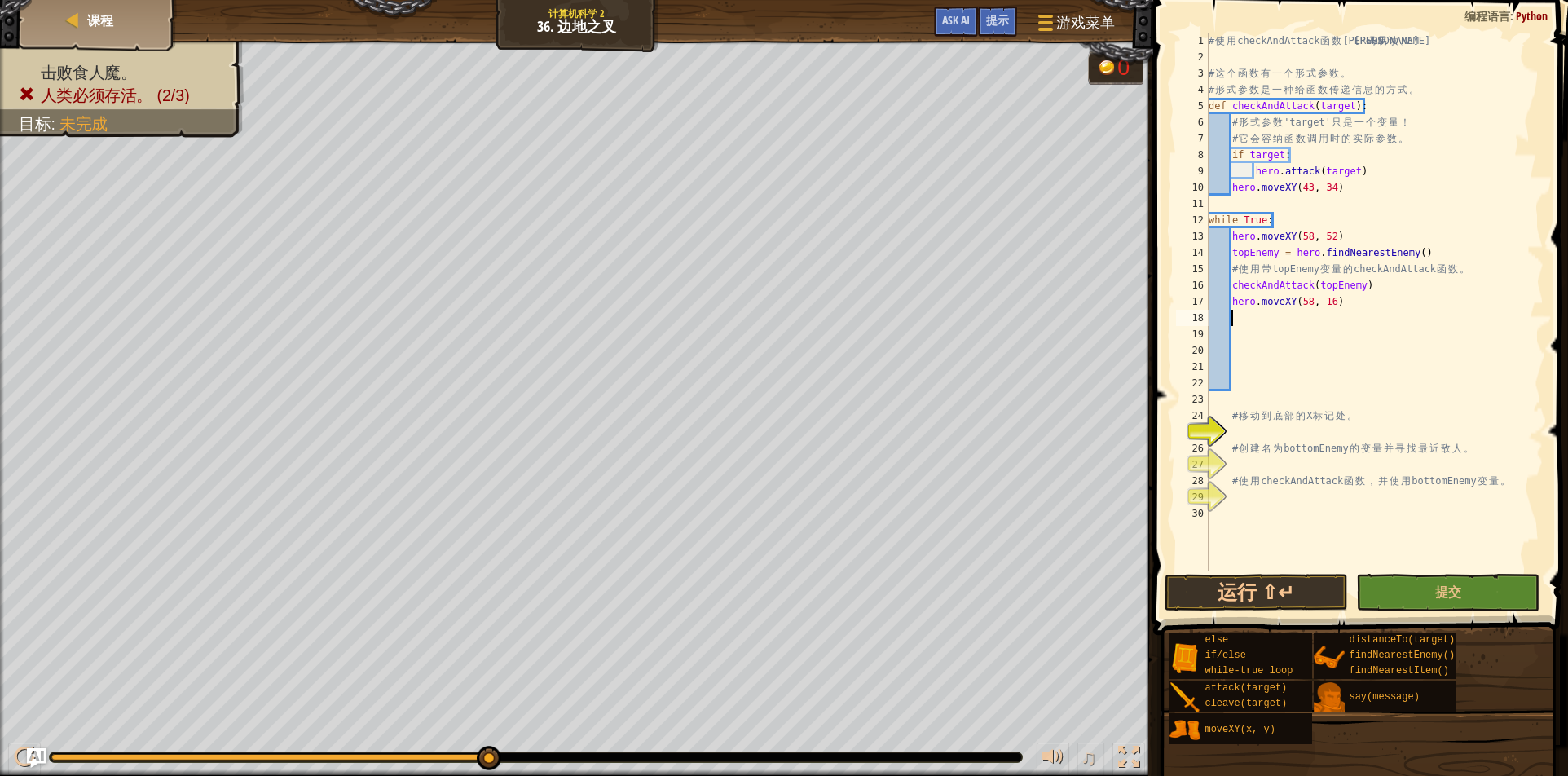
click at [1241, 313] on div "# 使 用 checkAndAttack 函 数 让 代 码 易 读 。 # 这 个 函 数 有 一 个 形 式 参 数 。 # 形 式 参 数 是 一 种 …" at bounding box center [1375, 318] width 338 height 570
click at [1262, 324] on div "# 使 用 checkAndAttack 函 数 让 代 码 易 读 。 # 这 个 函 数 有 一 个 形 式 参 数 。 # 形 式 参 数 是 一 种 …" at bounding box center [1375, 318] width 338 height 570
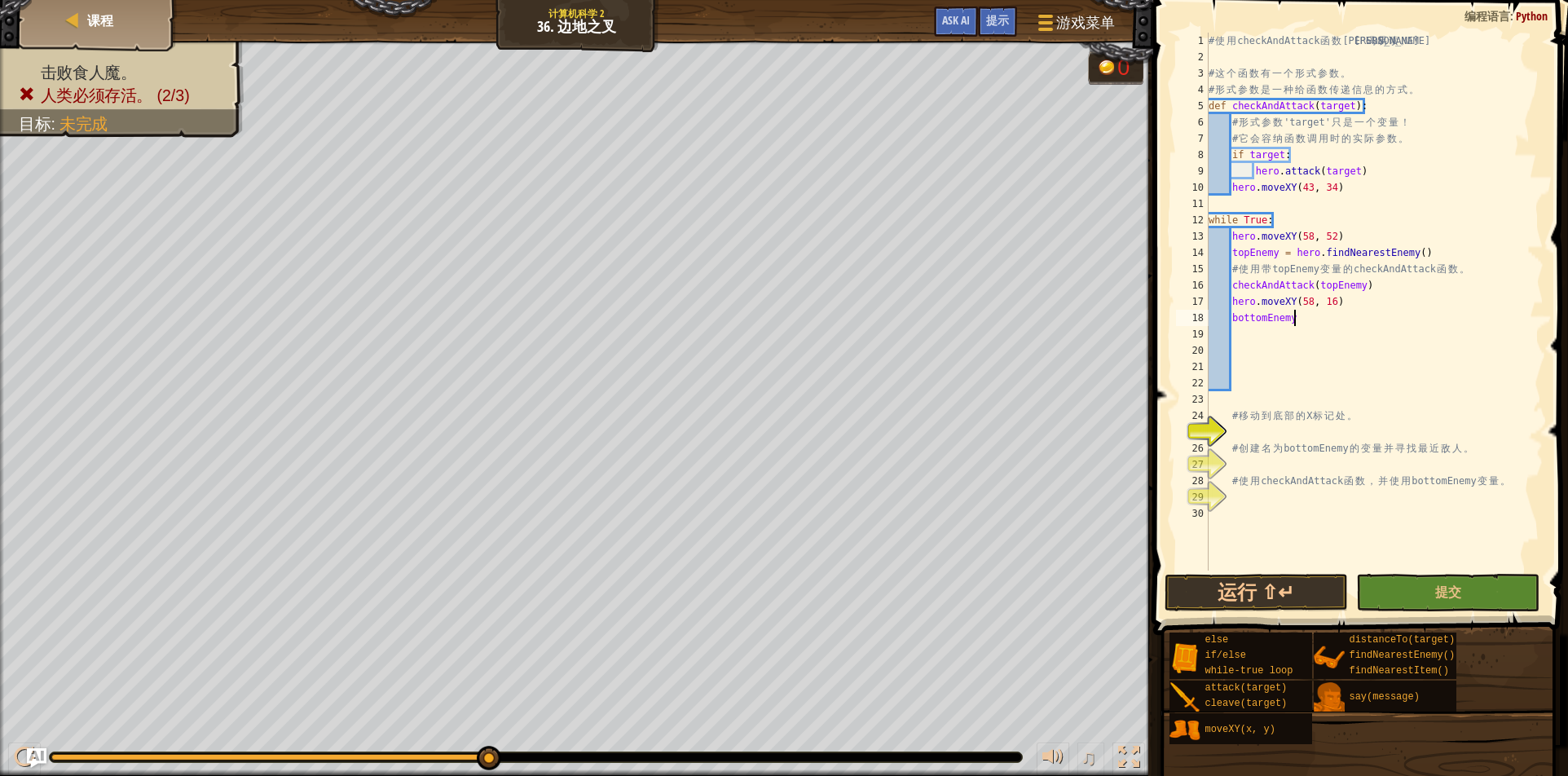
type textarea "bottomEnemy:"
click at [1303, 313] on div "# 使 用 checkAndAttack 函 数 让 代 码 易 读 。 # 这 个 函 数 有 一 个 形 式 参 数 。 # 形 式 参 数 是 一 种 …" at bounding box center [1375, 318] width 338 height 570
click at [1296, 318] on div "# 使 用 checkAndAttack 函 数 让 代 码 易 读 。 # 这 个 函 数 有 一 个 形 式 参 数 。 # 形 式 参 数 是 一 种 …" at bounding box center [1375, 318] width 338 height 570
drag, startPoint x: 1296, startPoint y: 318, endPoint x: 1307, endPoint y: 312, distance: 12.5
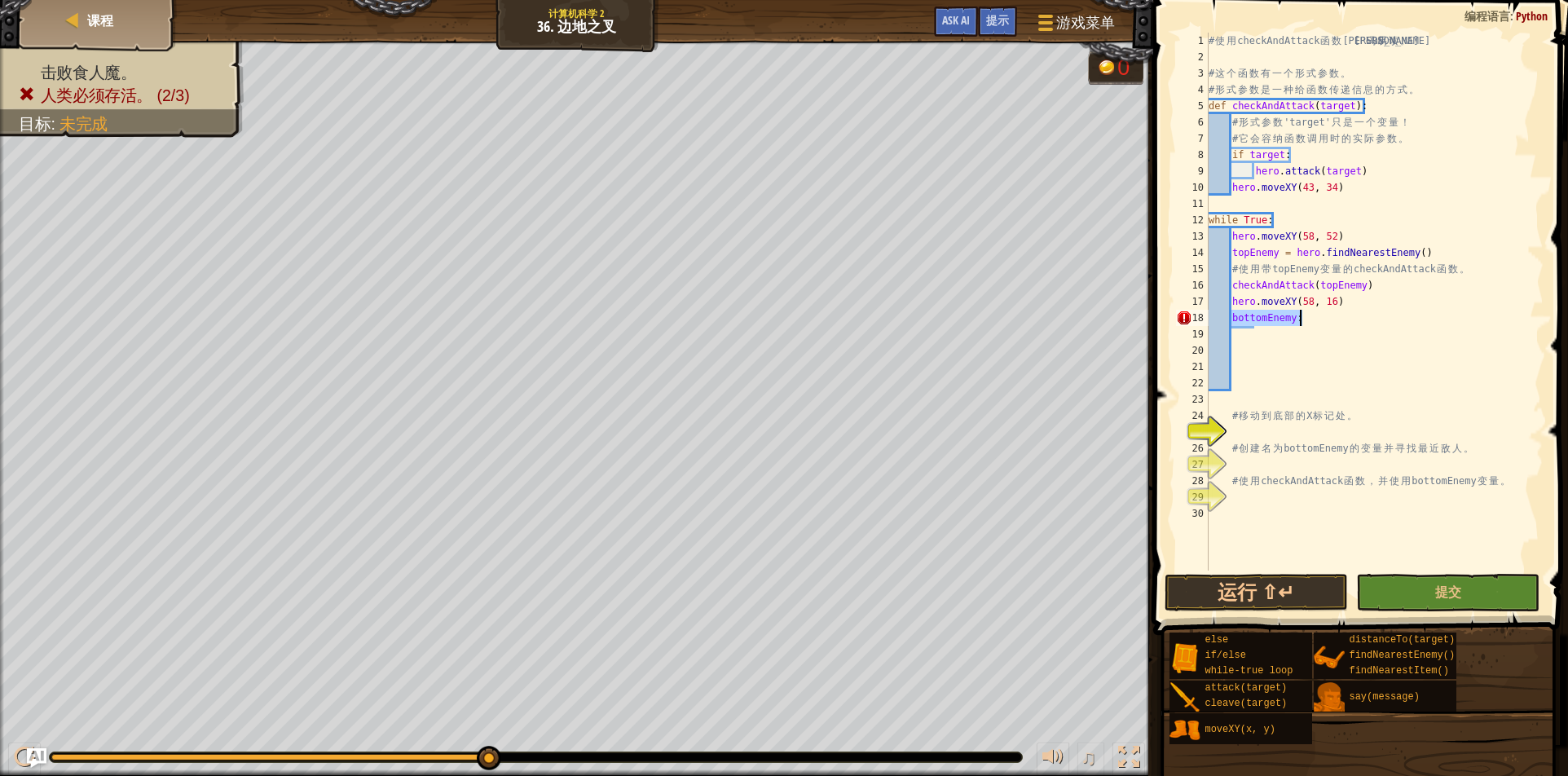
click at [1307, 312] on div "# 使 用 checkAndAttack 函 数 让 代 码 易 读 。 # 这 个 函 数 有 一 个 形 式 参 数 。 # 形 式 参 数 是 一 种 …" at bounding box center [1375, 318] width 338 height 570
click at [1298, 333] on div "# 使 用 checkAndAttack 函 数 让 代 码 易 读 。 # 这 个 函 数 有 一 个 形 式 参 数 。 # 形 式 参 数 是 一 种 …" at bounding box center [1375, 318] width 338 height 570
click at [1252, 329] on div "# 使 用 checkAndAttack 函 数 让 代 码 易 读 。 # 这 个 函 数 有 一 个 形 式 参 数 。 # 形 式 参 数 是 一 种 …" at bounding box center [1375, 318] width 338 height 570
drag, startPoint x: 1236, startPoint y: 338, endPoint x: 1255, endPoint y: 339, distance: 19.0
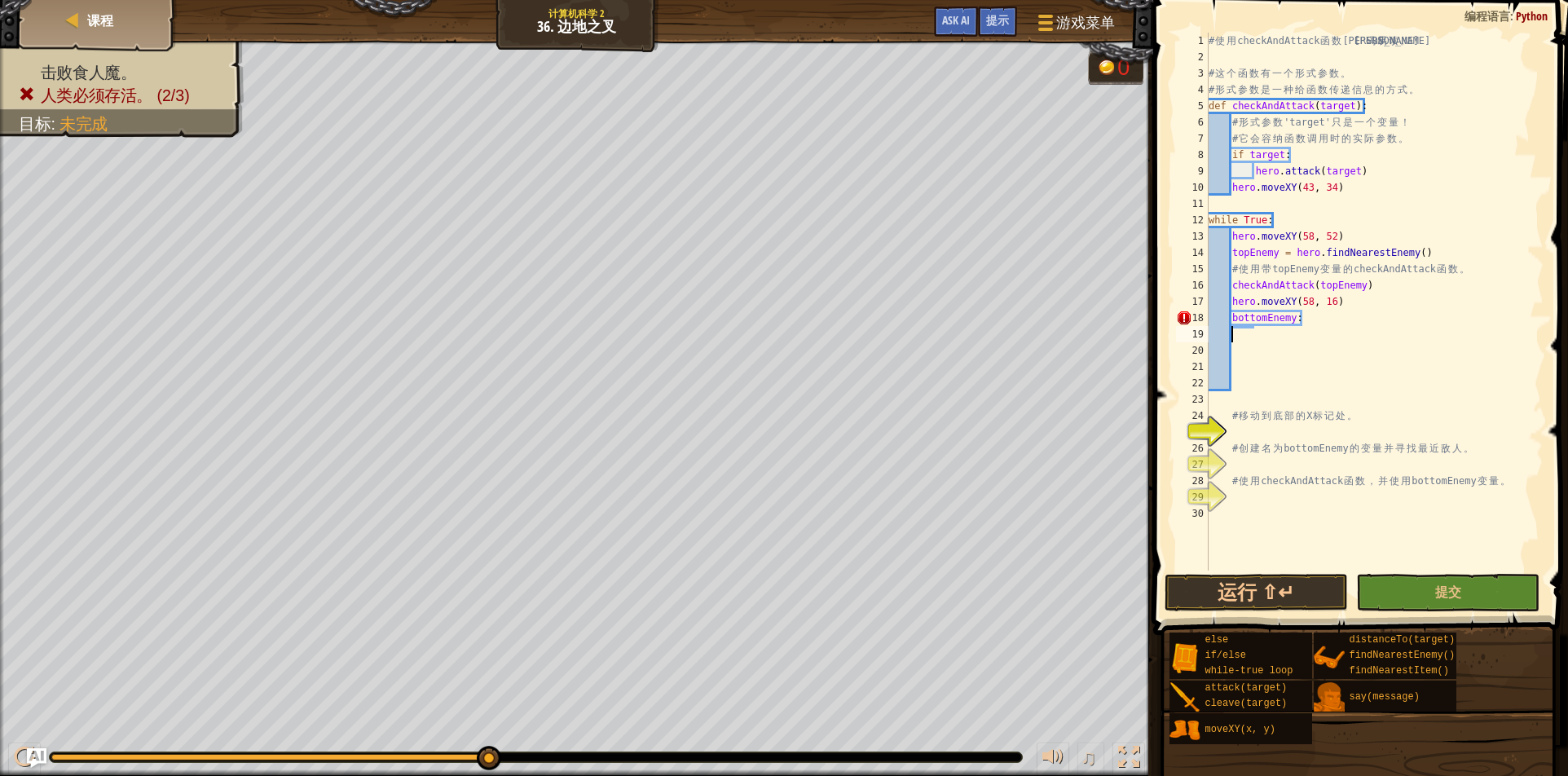
click at [1255, 339] on div "# 使 用 checkAndAttack 函 数 让 代 码 易 读 。 # 这 个 函 数 有 一 个 形 式 参 数 。 # 形 式 参 数 是 一 种 …" at bounding box center [1375, 318] width 338 height 570
click at [1250, 340] on div "# 使 用 checkAndAttack 函 数 让 代 码 易 读 。 # 这 个 函 数 有 一 个 形 式 参 数 。 # 形 式 参 数 是 一 种 …" at bounding box center [1375, 318] width 338 height 570
click at [1253, 337] on div "# 使 用 checkAndAttack 函 数 让 代 码 易 读 。 # 这 个 函 数 有 一 个 形 式 参 数 。 # 形 式 参 数 是 一 种 …" at bounding box center [1375, 318] width 338 height 570
click at [1255, 336] on div "# 使 用 checkAndAttack 函 数 让 代 码 易 读 。 # 这 个 函 数 有 一 个 形 式 参 数 。 # 形 式 参 数 是 一 种 …" at bounding box center [1375, 318] width 338 height 570
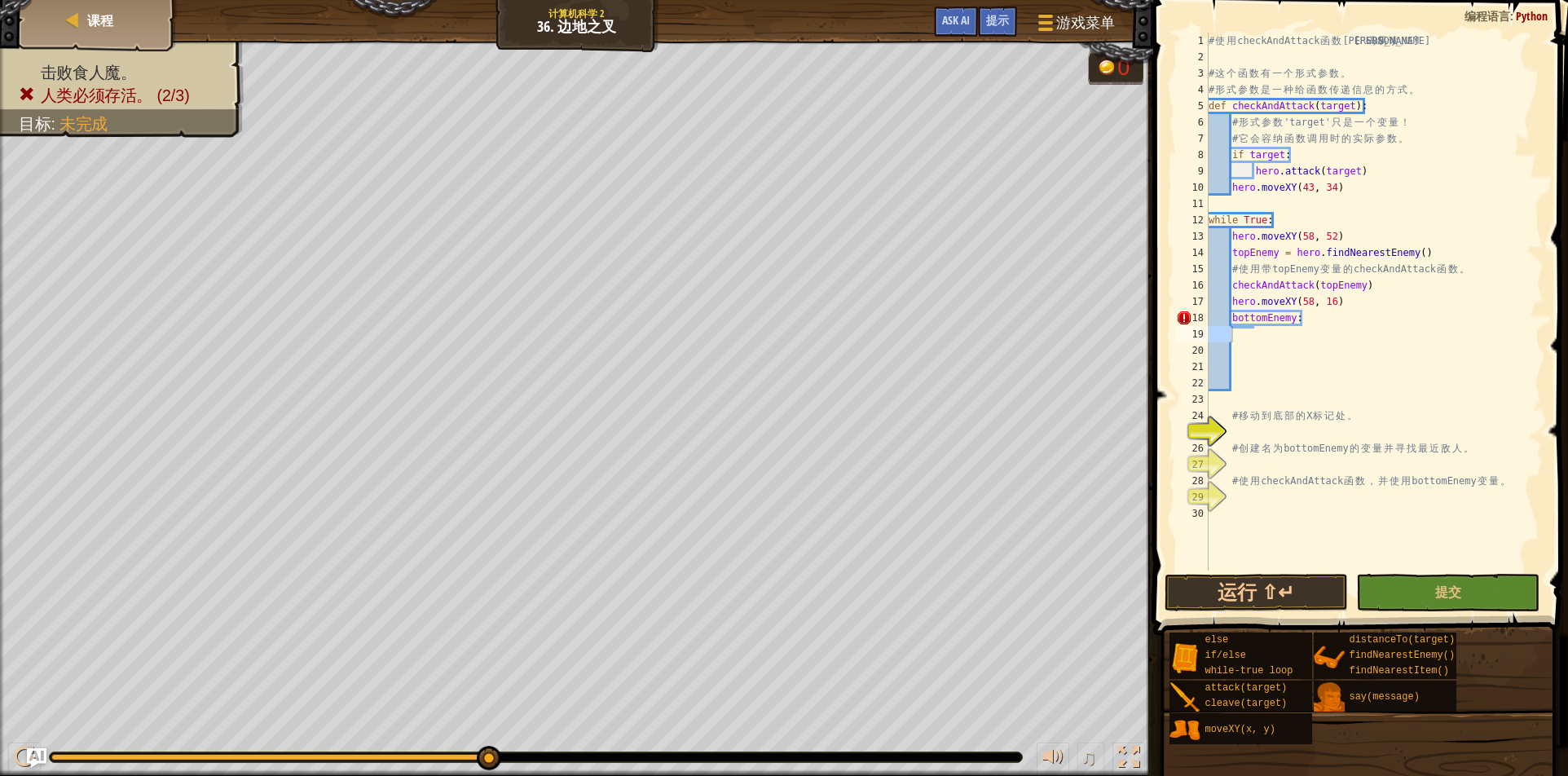
drag, startPoint x: 1257, startPoint y: 334, endPoint x: 1248, endPoint y: 338, distance: 9.8
click at [1248, 338] on div "# 使 用 checkAndAttack 函 数 让 代 码 易 读 。 # 这 个 函 数 有 一 个 形 式 参 数 。 # 形 式 参 数 是 一 种 …" at bounding box center [1375, 301] width 338 height 538
drag, startPoint x: 1230, startPoint y: 338, endPoint x: 1253, endPoint y: 335, distance: 23.2
click at [1253, 335] on div "# 使 用 checkAndAttack 函 数 让 代 码 易 读 。 # 这 个 函 数 有 一 个 形 式 参 数 。 # 形 式 参 数 是 一 种 …" at bounding box center [1375, 318] width 338 height 570
click at [1241, 357] on div "# 使 用 checkAndAttack 函 数 让 代 码 易 读 。 # 这 个 函 数 有 一 个 形 式 参 数 。 # 形 式 参 数 是 一 种 …" at bounding box center [1375, 318] width 338 height 570
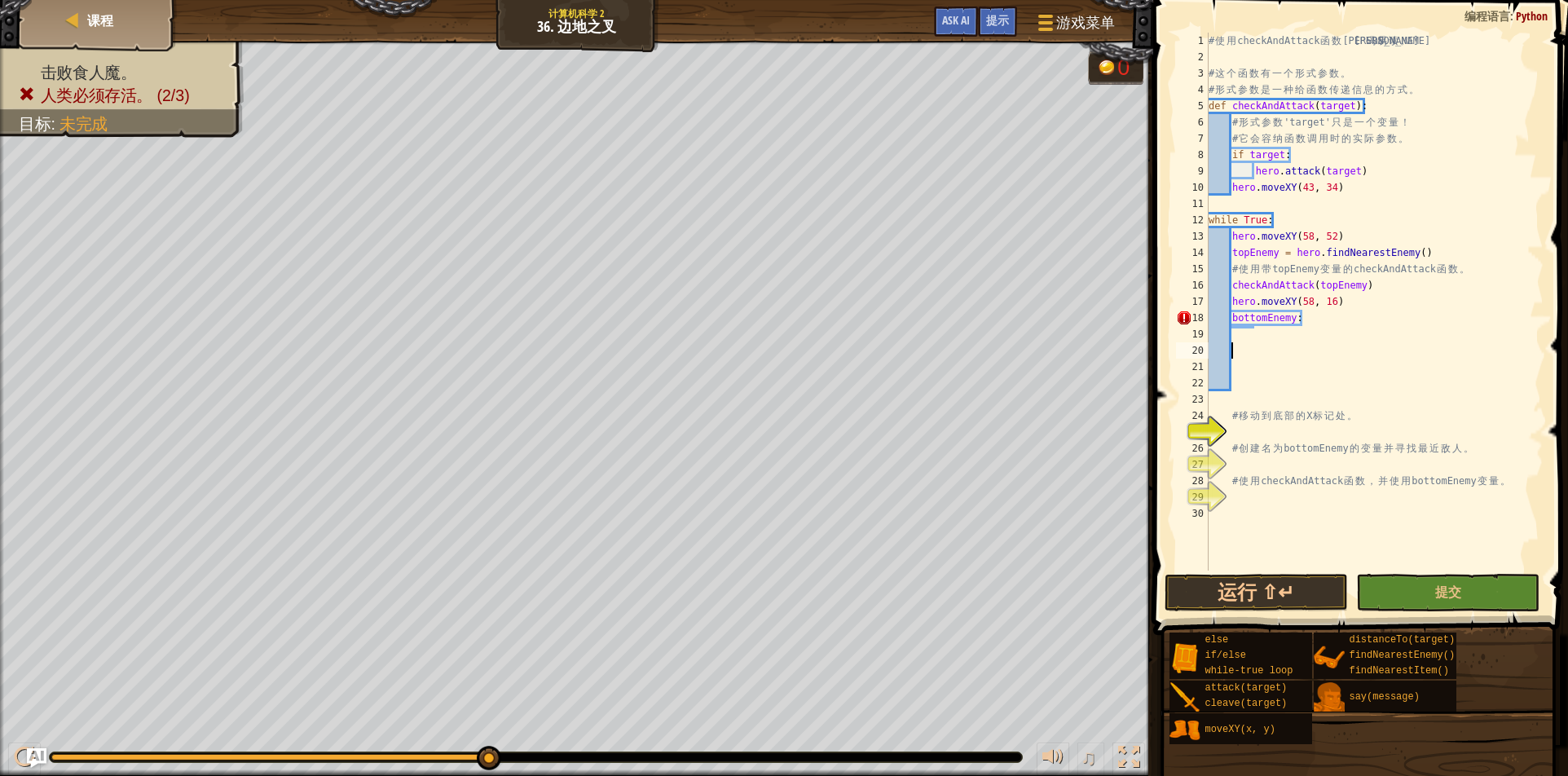
drag, startPoint x: 1249, startPoint y: 355, endPoint x: 1259, endPoint y: 349, distance: 11.7
click at [1251, 354] on div "# 使 用 checkAndAttack 函 数 让 代 码 易 读 。 # 这 个 函 数 有 一 个 形 式 参 数 。 # 形 式 参 数 是 一 种 …" at bounding box center [1375, 318] width 338 height 570
drag, startPoint x: 1259, startPoint y: 349, endPoint x: 1202, endPoint y: 356, distance: 57.4
click at [1202, 356] on div "1 2 3 4 5 6 7 8 9 10 11 12 13 14 15 16 17 18 19 20 21 22 23 24 25 26 27 28 29 3…" at bounding box center [1358, 301] width 371 height 538
drag, startPoint x: 1226, startPoint y: 339, endPoint x: 1254, endPoint y: 343, distance: 28.3
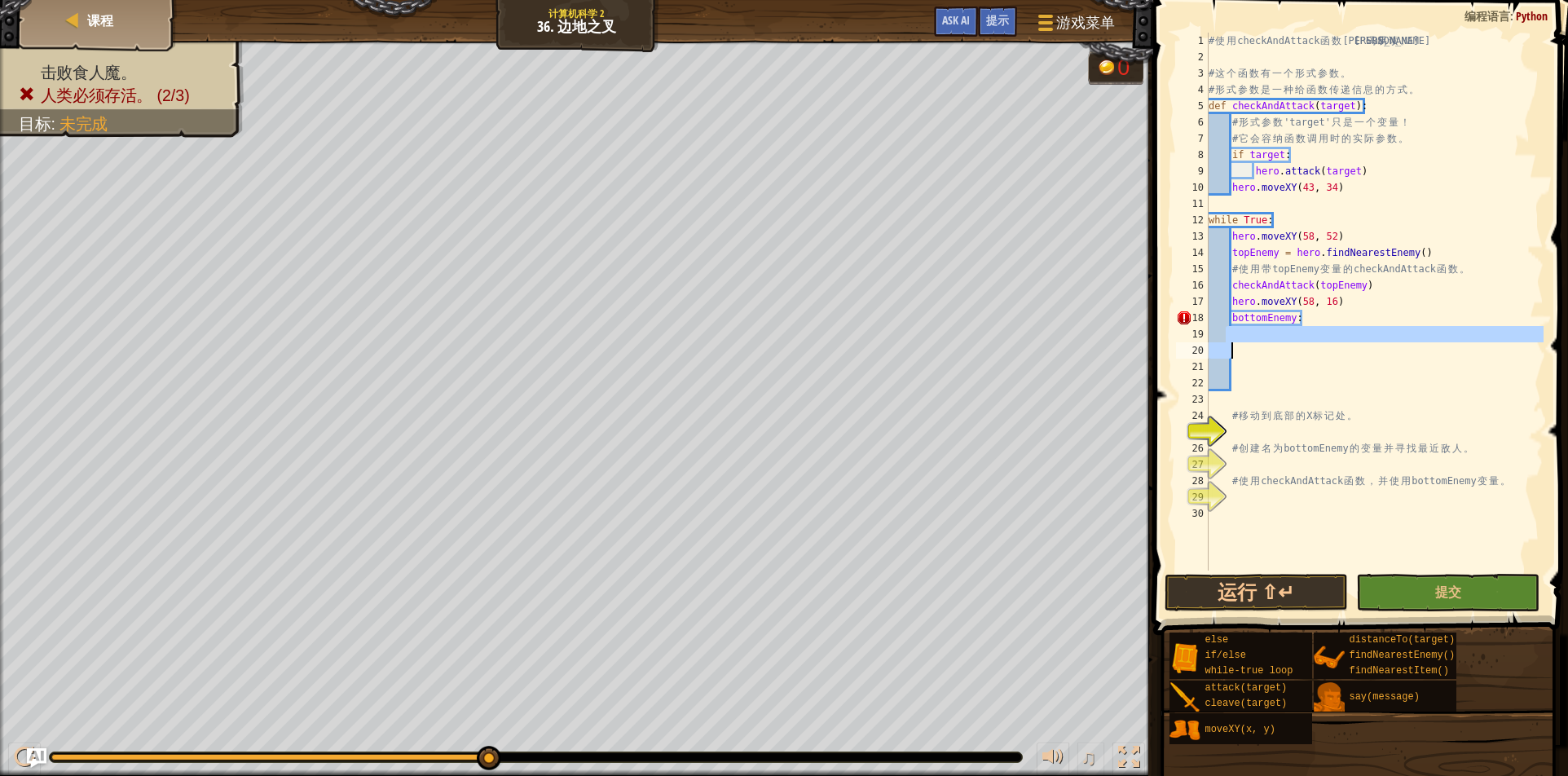
click at [1254, 343] on div "# 使 用 checkAndAttack 函 数 让 代 码 易 读 。 # 这 个 函 数 有 一 个 形 式 参 数 。 # 形 式 参 数 是 一 种 …" at bounding box center [1375, 318] width 338 height 570
drag, startPoint x: 1238, startPoint y: 336, endPoint x: 1224, endPoint y: 332, distance: 14.6
click at [1220, 336] on div "# 使 用 checkAndAttack 函 数 让 代 码 易 读 。 # 这 个 函 数 有 一 个 形 式 参 数 。 # 形 式 参 数 是 一 种 …" at bounding box center [1375, 318] width 338 height 570
type textarea "bottomEnemy:"
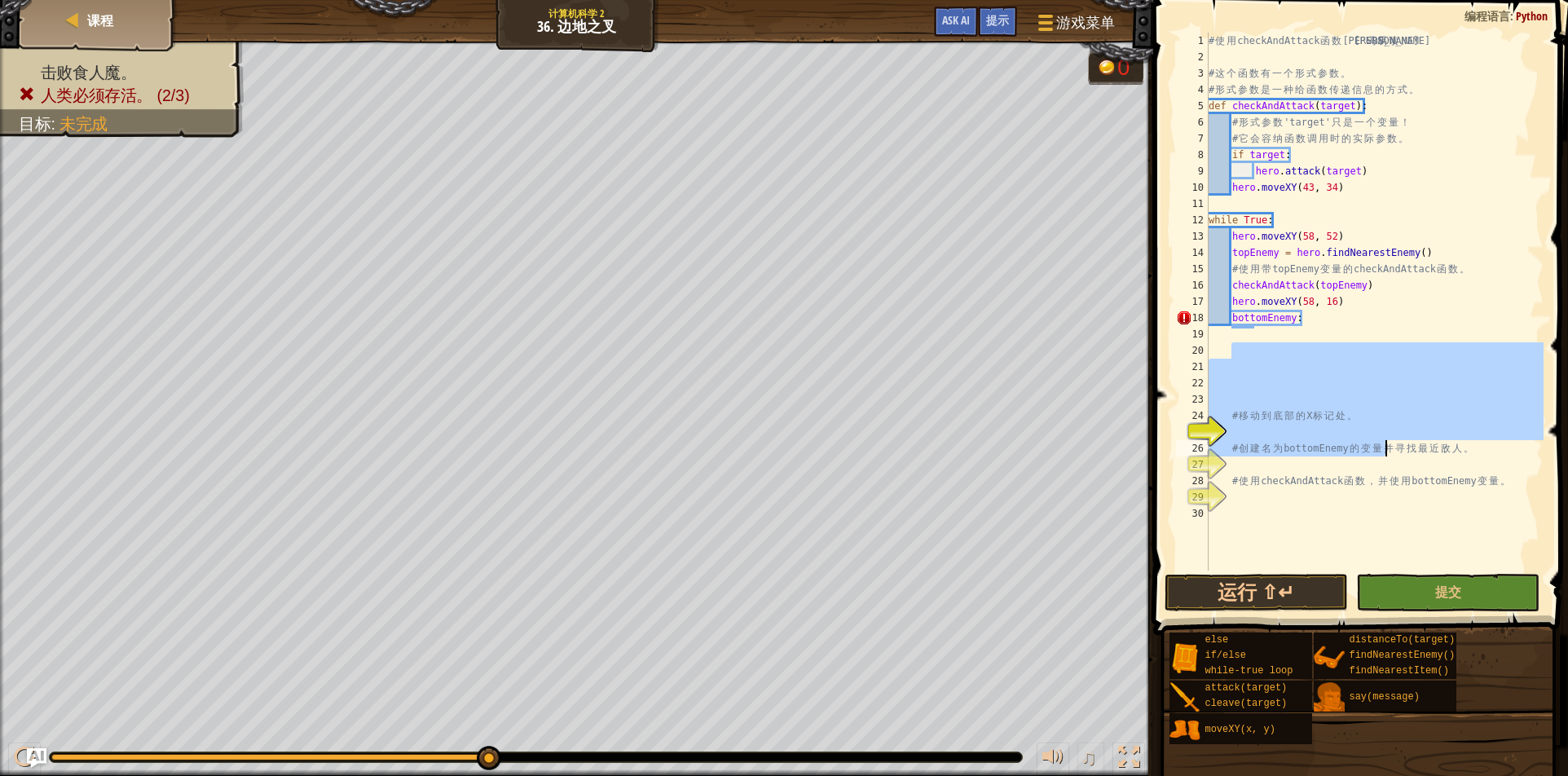
drag, startPoint x: 1236, startPoint y: 357, endPoint x: 1398, endPoint y: 429, distance: 177.3
click at [1398, 430] on div "# 使 用 checkAndAttack 函 数 让 代 码 易 读 。 # 这 个 函 数 有 一 个 形 式 参 数 。 # 形 式 参 数 是 一 种 …" at bounding box center [1375, 318] width 338 height 570
type textarea "# 移动到底部的X标记处。"
click at [1351, 328] on div "# 使 用 checkAndAttack 函 数 让 代 码 易 读 。 # 这 个 函 数 有 一 个 形 式 参 数 。 # 形 式 参 数 是 一 种 …" at bounding box center [1375, 318] width 338 height 570
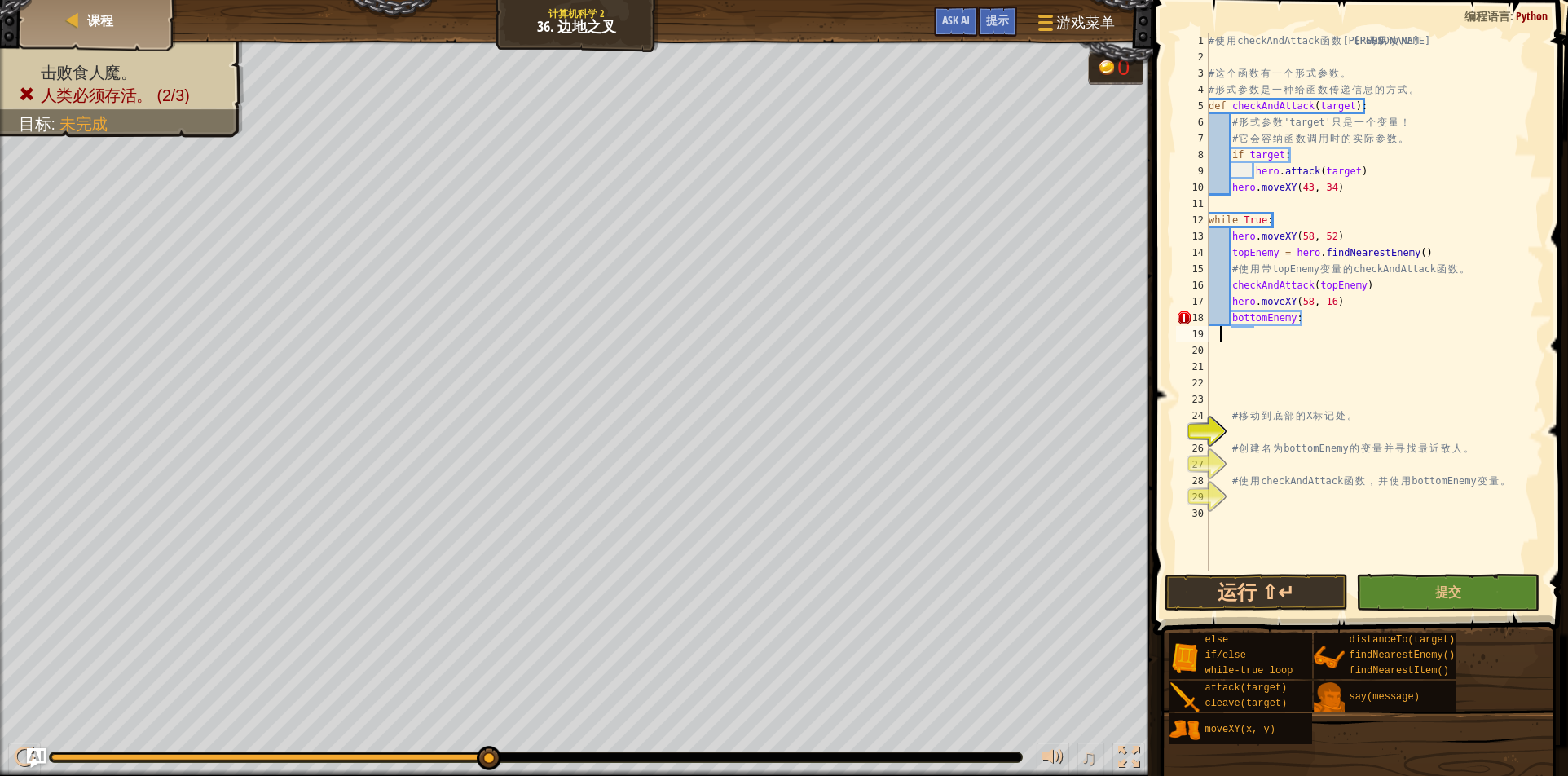
scroll to position [7, 1]
click at [1304, 317] on div "# 使 用 checkAndAttack 函 数 让 代 码 易 读 。 # 这 个 函 数 有 一 个 形 式 参 数 。 # 形 式 参 数 是 一 种 …" at bounding box center [1375, 318] width 338 height 570
type textarea "bottomEnemy:"
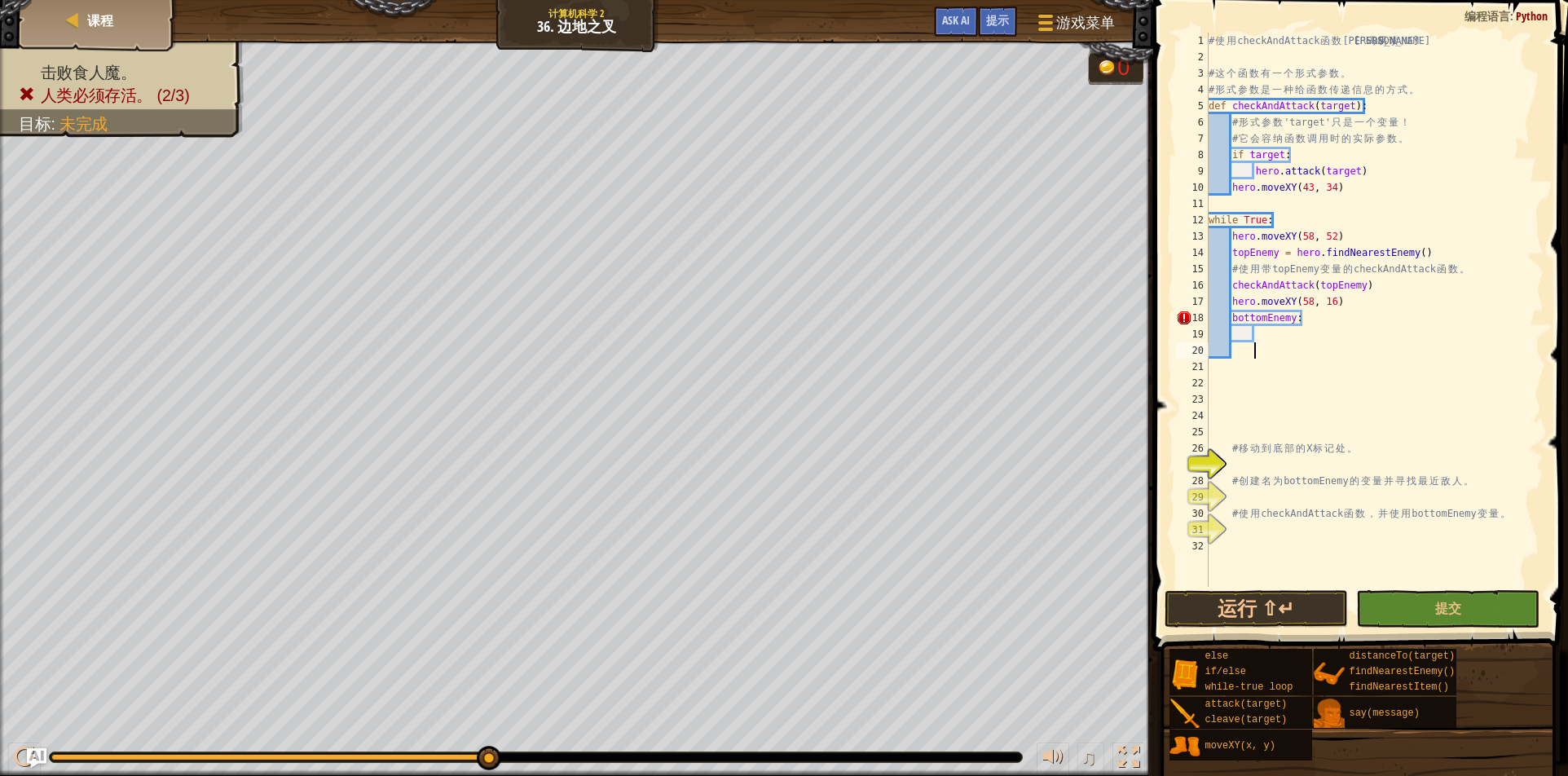
click at [1266, 335] on div "# 使 用 checkAndAttack 函 数 让 代 码 易 读 。 # 这 个 函 数 有 一 个 形 式 参 数 。 # 形 式 参 数 是 一 种 …" at bounding box center [1375, 326] width 338 height 587
drag, startPoint x: 1228, startPoint y: 104, endPoint x: 1353, endPoint y: 107, distance: 125.0
click at [1353, 107] on div "# 使 用 checkAndAttack 函 数 让 代 码 易 读 。 # 这 个 函 数 有 一 个 形 式 参 数 。 # 形 式 参 数 是 一 种 …" at bounding box center [1375, 326] width 338 height 587
click at [1449, 104] on div "# 使 用 checkAndAttack 函 数 让 代 码 易 读 。 # 这 个 函 数 有 一 个 形 式 参 数 。 # 形 式 参 数 是 一 种 …" at bounding box center [1375, 326] width 338 height 587
click at [1227, 110] on div "# 使 用 checkAndAttack 函 数 让 代 码 易 读 。 # 这 个 函 数 有 一 个 形 式 参 数 。 # 形 式 参 数 是 一 种 …" at bounding box center [1375, 326] width 338 height 587
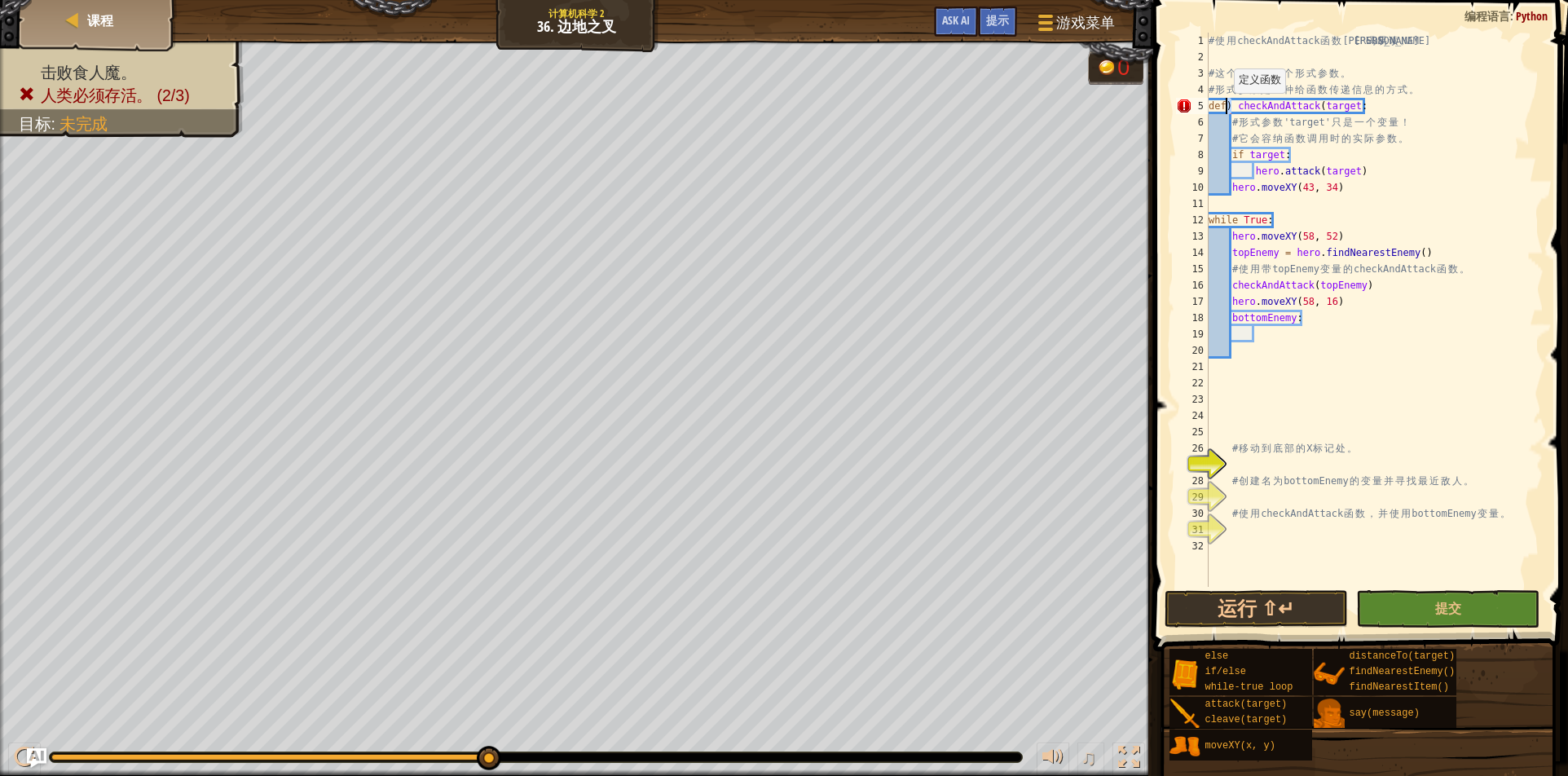
click at [1226, 109] on div "# 使 用 checkAndAttack 函 数 让 代 码 易 读 。 # 这 个 函 数 有 一 个 形 式 参 数 。 # 形 式 参 数 是 一 种 …" at bounding box center [1375, 326] width 338 height 587
type textarea "def checkAndAttack(target):"
click at [1425, 108] on div "# 使 用 checkAndAttack 函 数 让 代 码 易 读 。 # 这 个 函 数 有 一 个 形 式 参 数 。 # 形 式 参 数 是 一 种 …" at bounding box center [1375, 326] width 338 height 587
click at [1378, 339] on div "# 使 用 checkAndAttack 函 数 让 代 码 易 读 。 # 这 个 函 数 有 一 个 形 式 参 数 。 # 形 式 参 数 是 一 种 …" at bounding box center [1375, 326] width 338 height 587
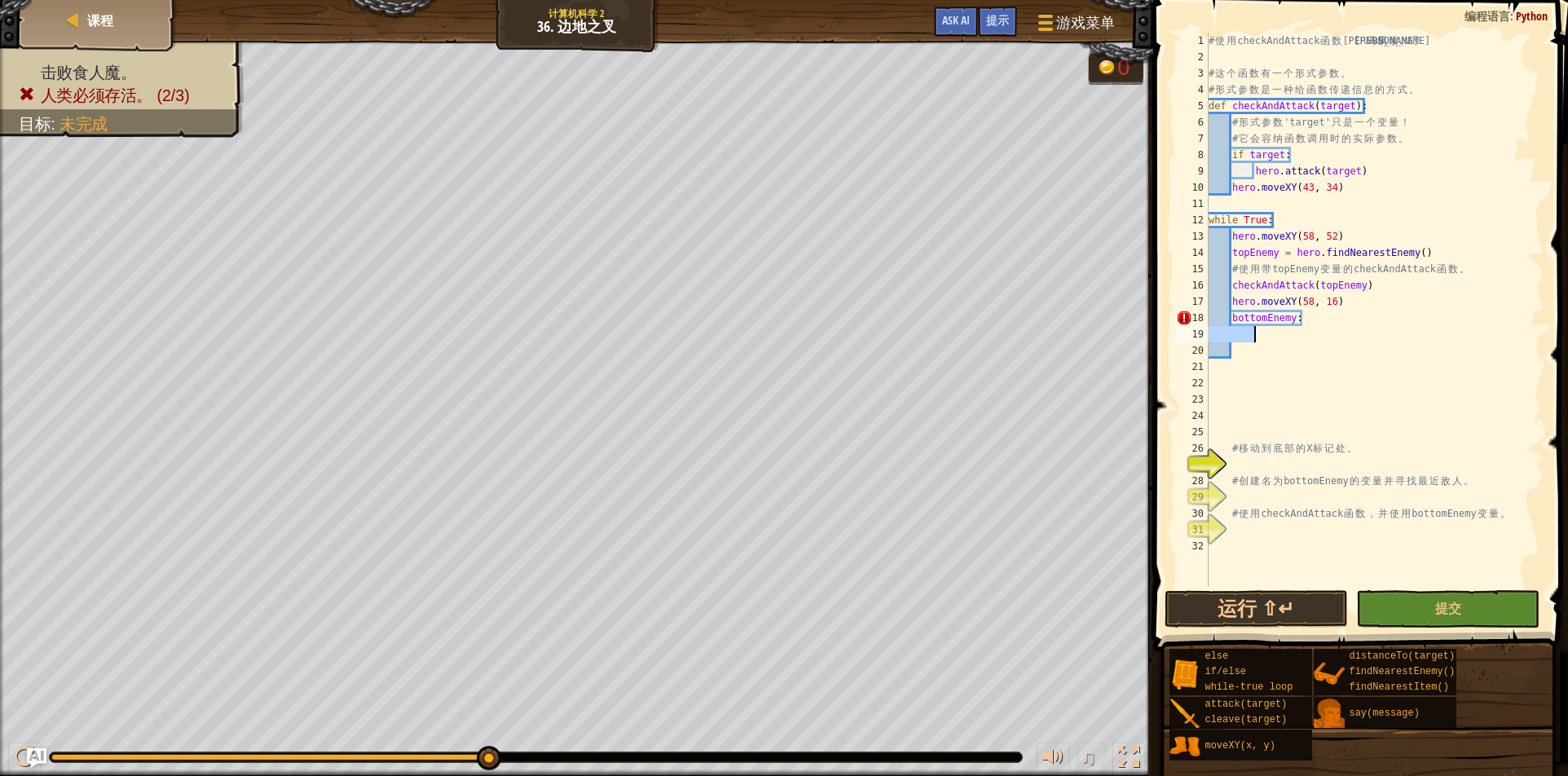
click at [1378, 339] on div "# 使 用 checkAndAttack 函 数 让 代 码 易 读 。 # 这 个 函 数 有 一 个 形 式 参 数 。 # 形 式 参 数 是 一 种 …" at bounding box center [1375, 326] width 338 height 587
click at [1378, 339] on div "# 使 用 checkAndAttack 函 数 让 代 码 易 读 。 # 这 个 函 数 有 一 个 形 式 参 数 。 # 形 式 参 数 是 一 种 …" at bounding box center [1375, 309] width 338 height 555
drag, startPoint x: 1229, startPoint y: 253, endPoint x: 1368, endPoint y: 233, distance: 140.4
click at [1368, 233] on div "# 使 用 checkAndAttack 函 数 让 代 码 易 读 。 # 这 个 函 数 有 一 个 形 式 参 数 。 # 形 式 参 数 是 一 种 …" at bounding box center [1375, 326] width 338 height 587
type textarea "hero.moveXY(58, 52) topEnemy = hero.findNearestEnemy()"
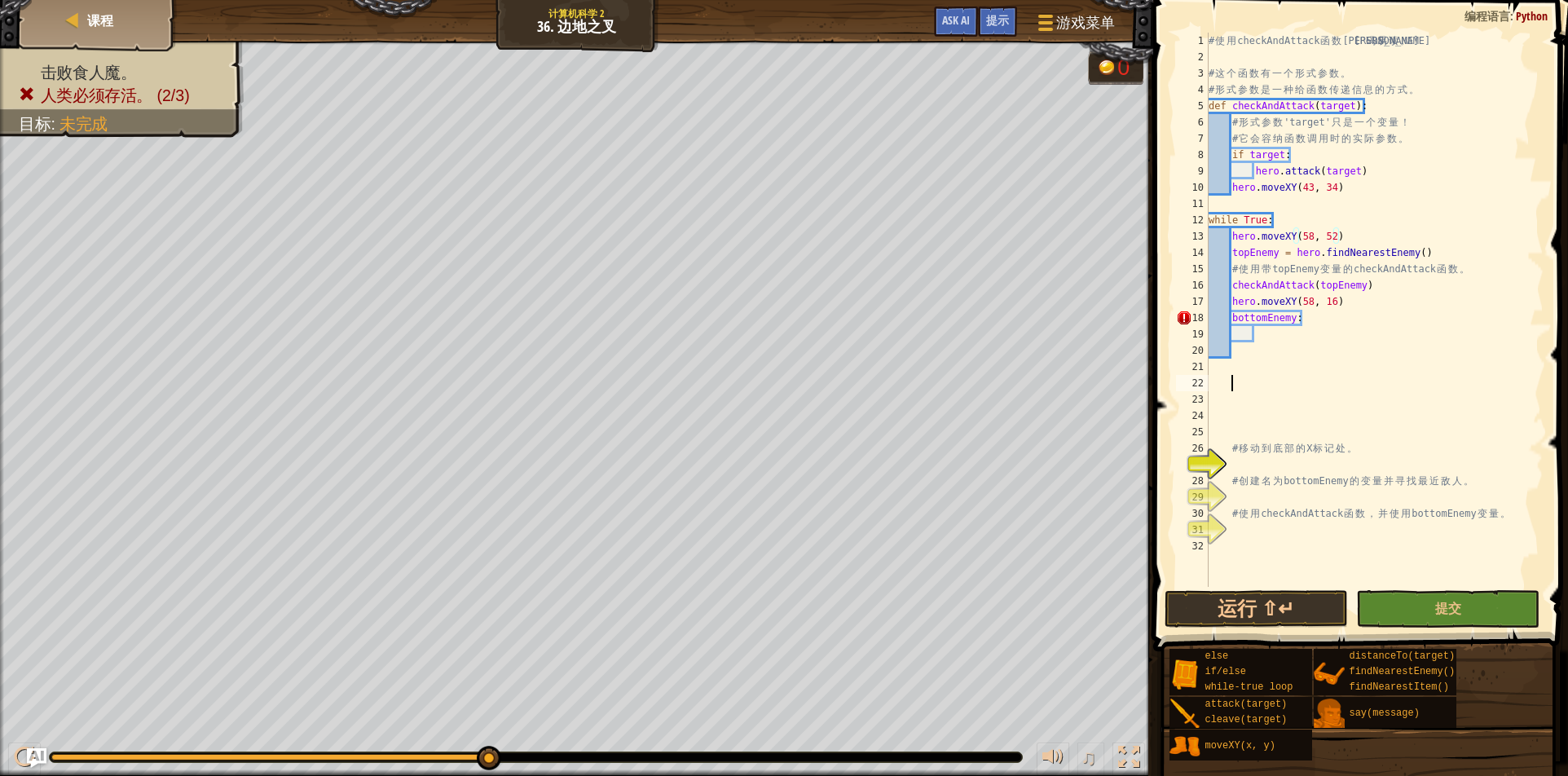
click at [1403, 389] on div "# 使 用 checkAndAttack 函 数 让 代 码 易 读 。 # 这 个 函 数 有 一 个 形 式 参 数 。 # 形 式 参 数 是 一 种 …" at bounding box center [1375, 326] width 338 height 587
click at [1372, 180] on div "# 使 用 checkAndAttack 函 数 让 代 码 易 读 。 # 这 个 函 数 有 一 个 形 式 参 数 。 # 形 式 参 数 是 一 种 …" at bounding box center [1375, 326] width 338 height 587
click at [1312, 287] on div "# 使 用 checkAndAttack 函 数 让 代 码 易 读 。 # 这 个 函 数 有 一 个 形 式 参 数 。 # 形 式 参 数 是 一 种 …" at bounding box center [1375, 326] width 338 height 587
type textarea "checkAndAttack(topEnemy)"
click at [1383, 342] on div "# 使 用 checkAndAttack 函 数 让 代 码 易 读 。 # 这 个 函 数 有 一 个 形 式 参 数 。 # 形 式 参 数 是 一 种 …" at bounding box center [1375, 326] width 338 height 587
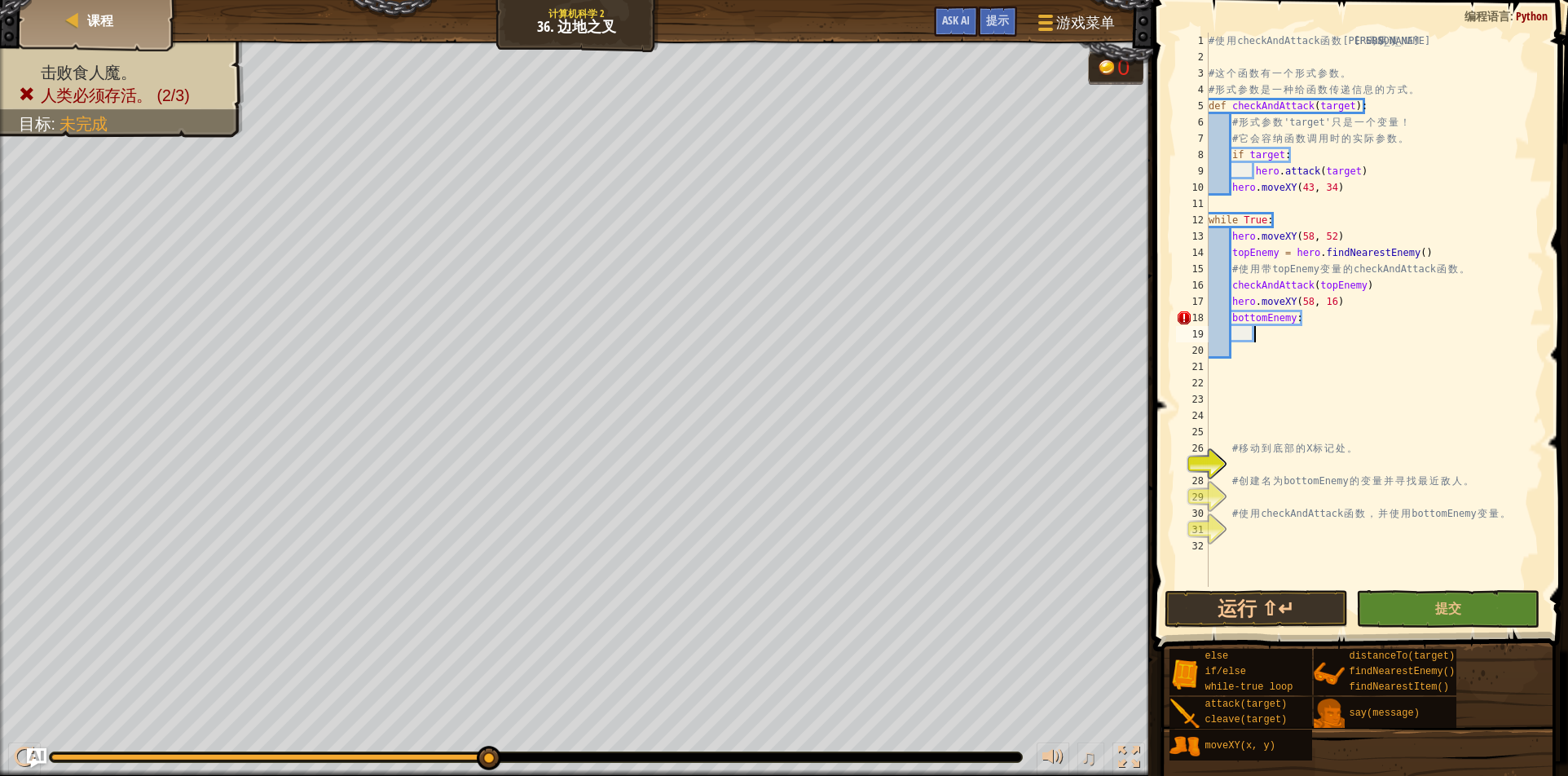
click at [1268, 328] on div "# 使 用 checkAndAttack 函 数 让 代 码 易 读 。 # 这 个 函 数 有 一 个 形 式 参 数 。 # 形 式 参 数 是 一 种 …" at bounding box center [1375, 326] width 338 height 587
click at [1292, 319] on div "# 使 用 checkAndAttack 函 数 让 代 码 易 读 。 # 这 个 函 数 有 一 个 形 式 参 数 。 # 形 式 参 数 是 一 种 …" at bounding box center [1375, 326] width 338 height 587
click at [1298, 321] on div "# 使 用 checkAndAttack 函 数 让 代 码 易 读 。 # 这 个 函 数 有 一 个 形 式 参 数 。 # 形 式 参 数 是 一 种 …" at bounding box center [1375, 326] width 338 height 587
type textarea "bottomEnemy = h"
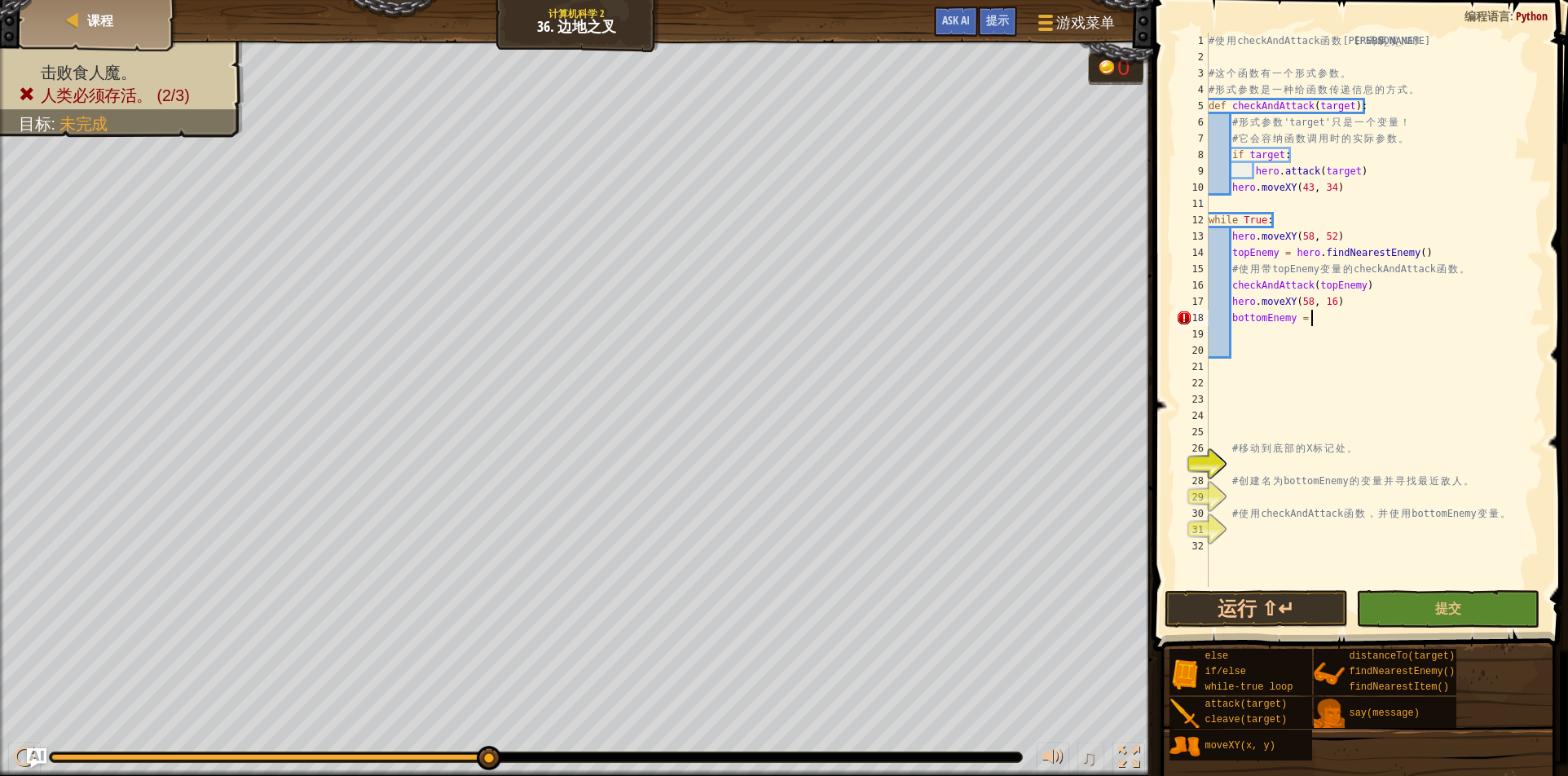
scroll to position [7, 15]
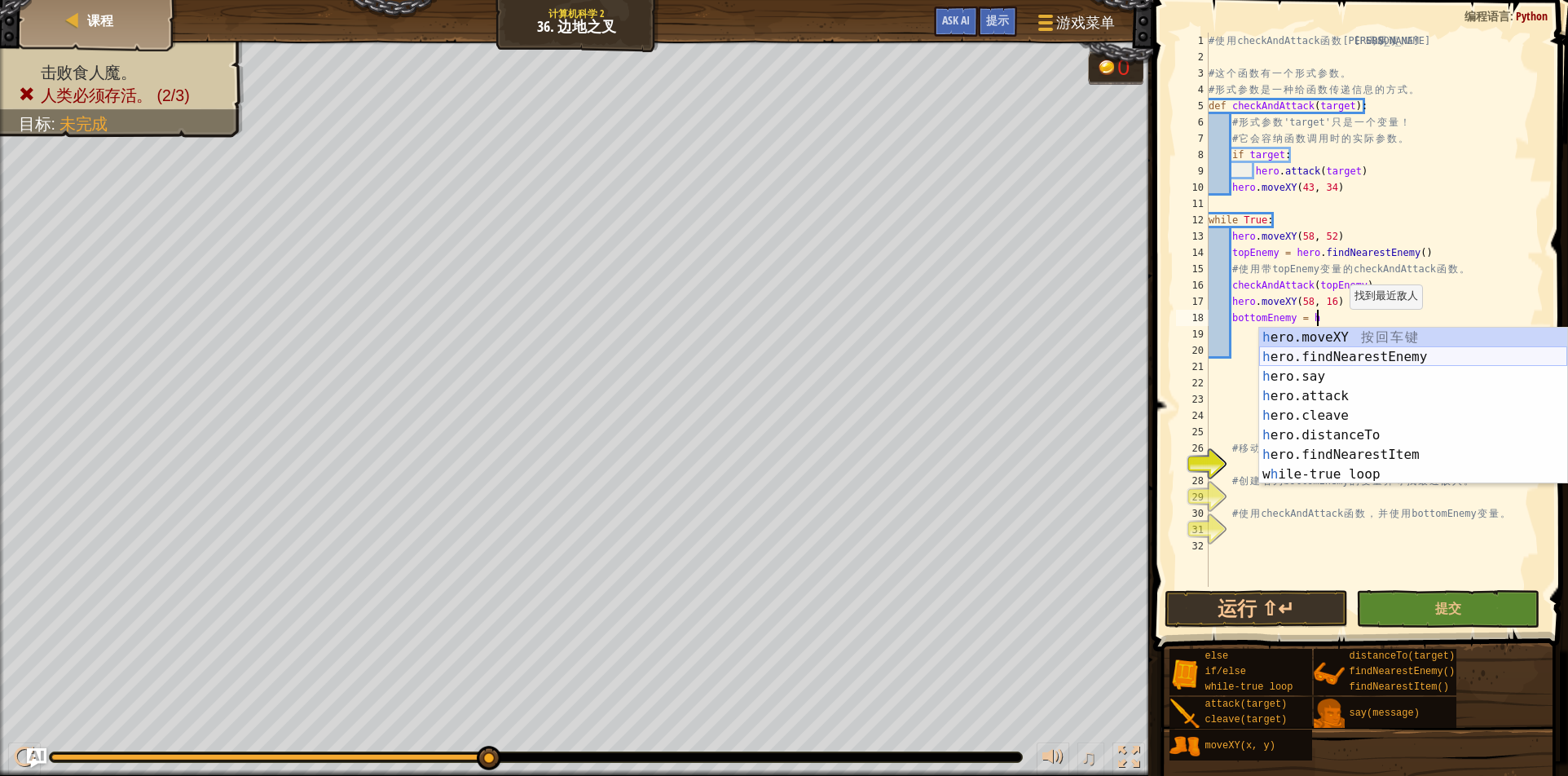
click at [1364, 360] on div "h ero.moveXY 按 回 车 键 h ero.findNearestEnemy 按 回 车 键 h ero.say 按 回 车 键 h ero.att…" at bounding box center [1414, 425] width 308 height 196
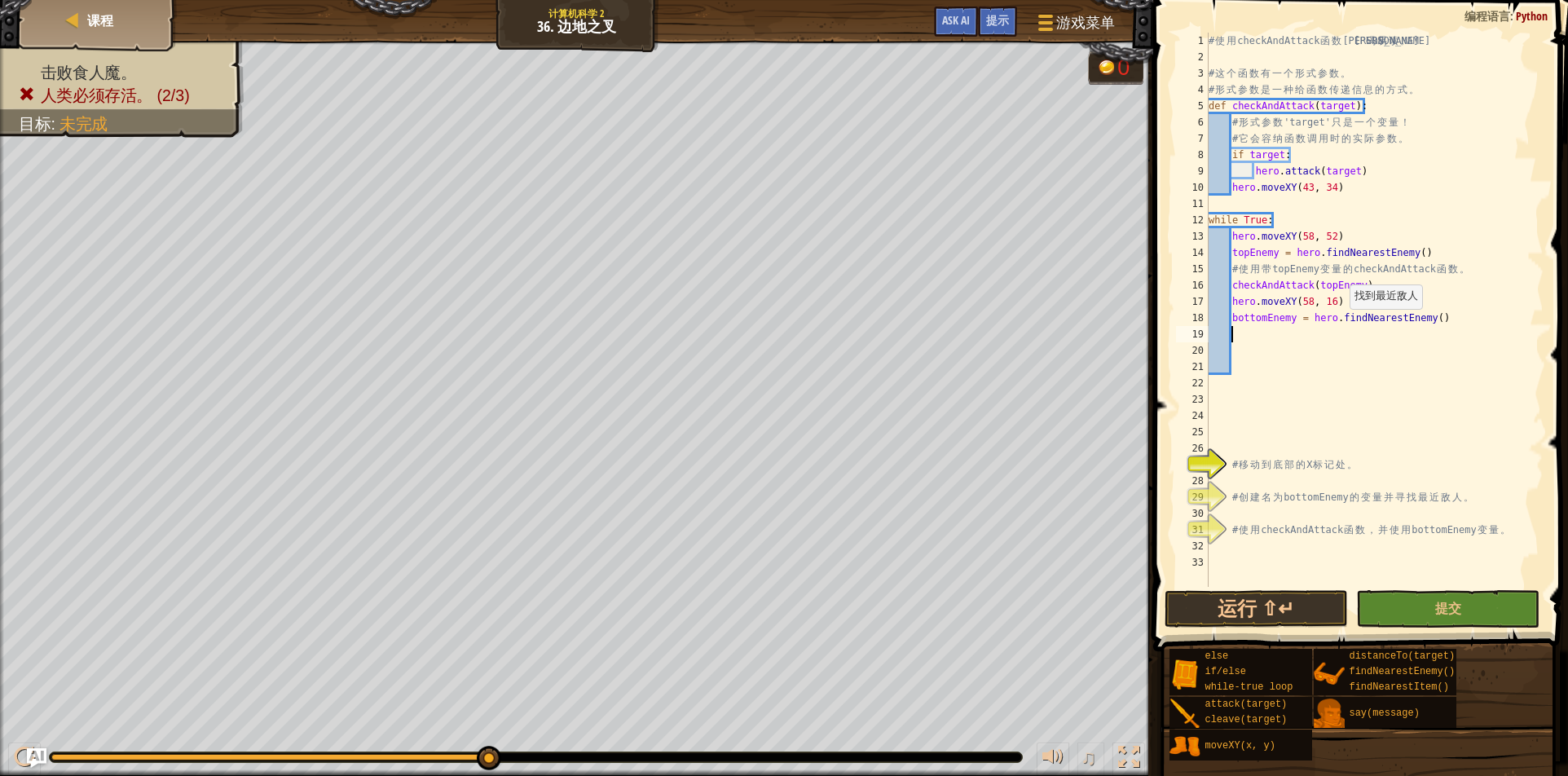
scroll to position [7, 2]
drag, startPoint x: 1230, startPoint y: 288, endPoint x: 1380, endPoint y: 281, distance: 150.2
click at [1380, 281] on div "# 使 用 checkAndAttack 函 数 让 代 码 易 读 。 # 这 个 函 数 有 一 个 形 式 参 数 。 # 形 式 参 数 是 一 种 …" at bounding box center [1375, 326] width 338 height 587
type textarea "checkAndAttack(topEnemy)"
click at [1241, 328] on div "# 使 用 checkAndAttack 函 数 让 代 码 易 读 。 # 这 个 函 数 有 一 个 形 式 参 数 。 # 形 式 参 数 是 一 种 …" at bounding box center [1375, 326] width 338 height 587
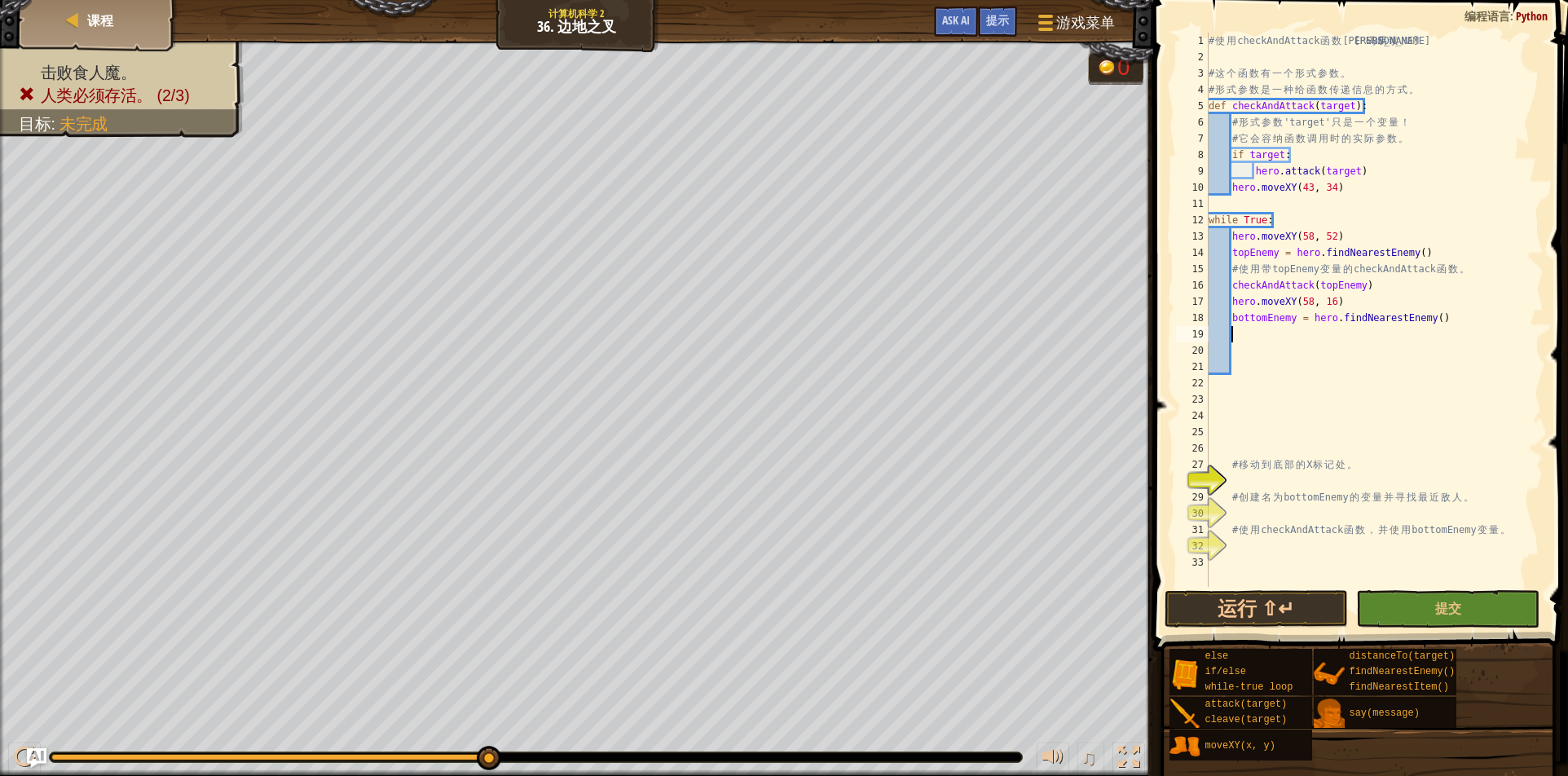
scroll to position [7, 0]
paste textarea "checkAndAttack(topEnemy)"
click at [1334, 334] on div "# 使 用 checkAndAttack 函 数 让 代 码 易 读 。 # 这 个 函 数 有 一 个 形 式 参 数 。 # 形 式 参 数 是 一 种 …" at bounding box center [1375, 326] width 338 height 587
type textarea "checkAndAttack(bottomEnemy)"
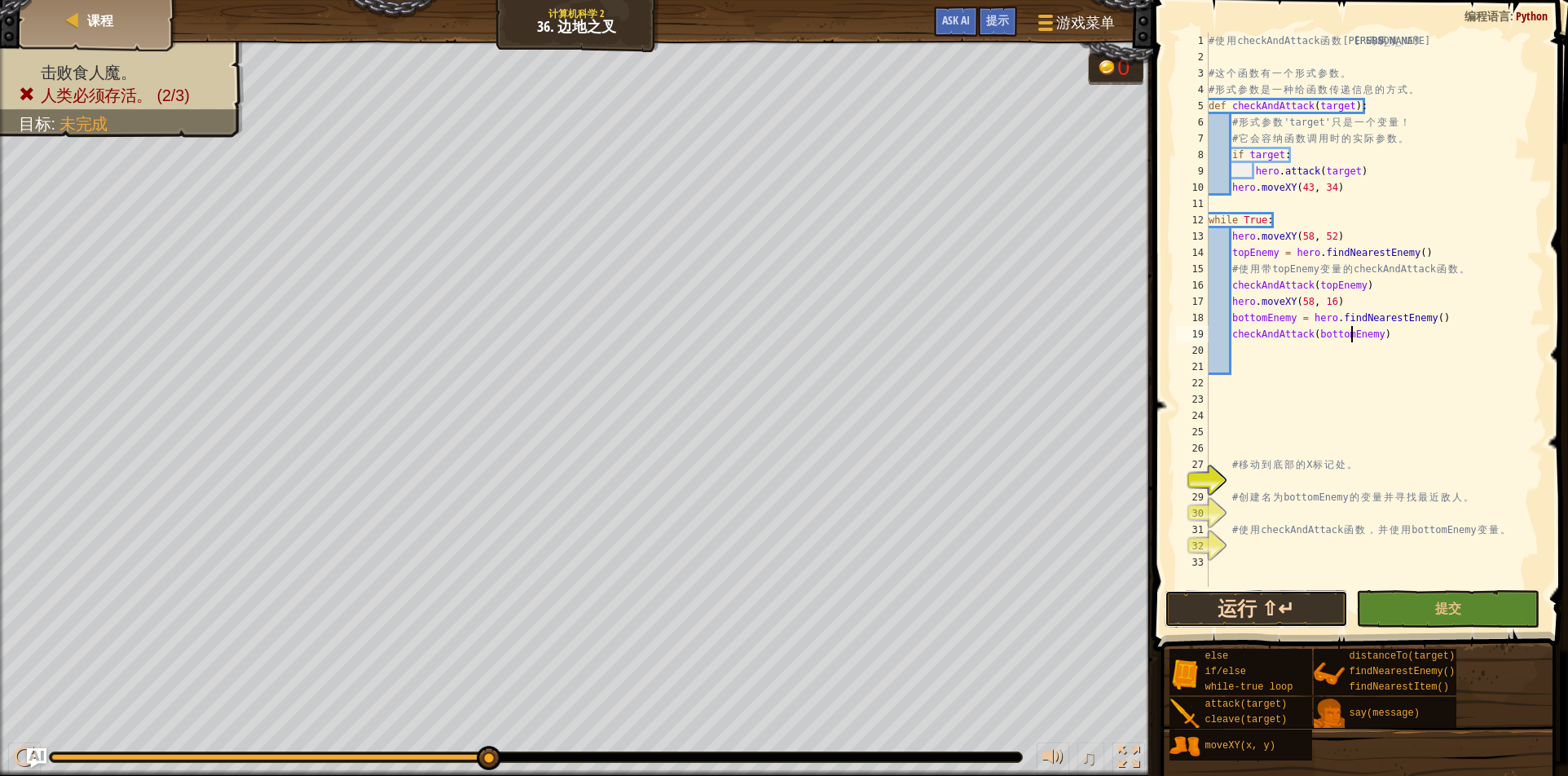
click at [1302, 608] on button "运行 ⇧↵" at bounding box center [1256, 609] width 183 height 37
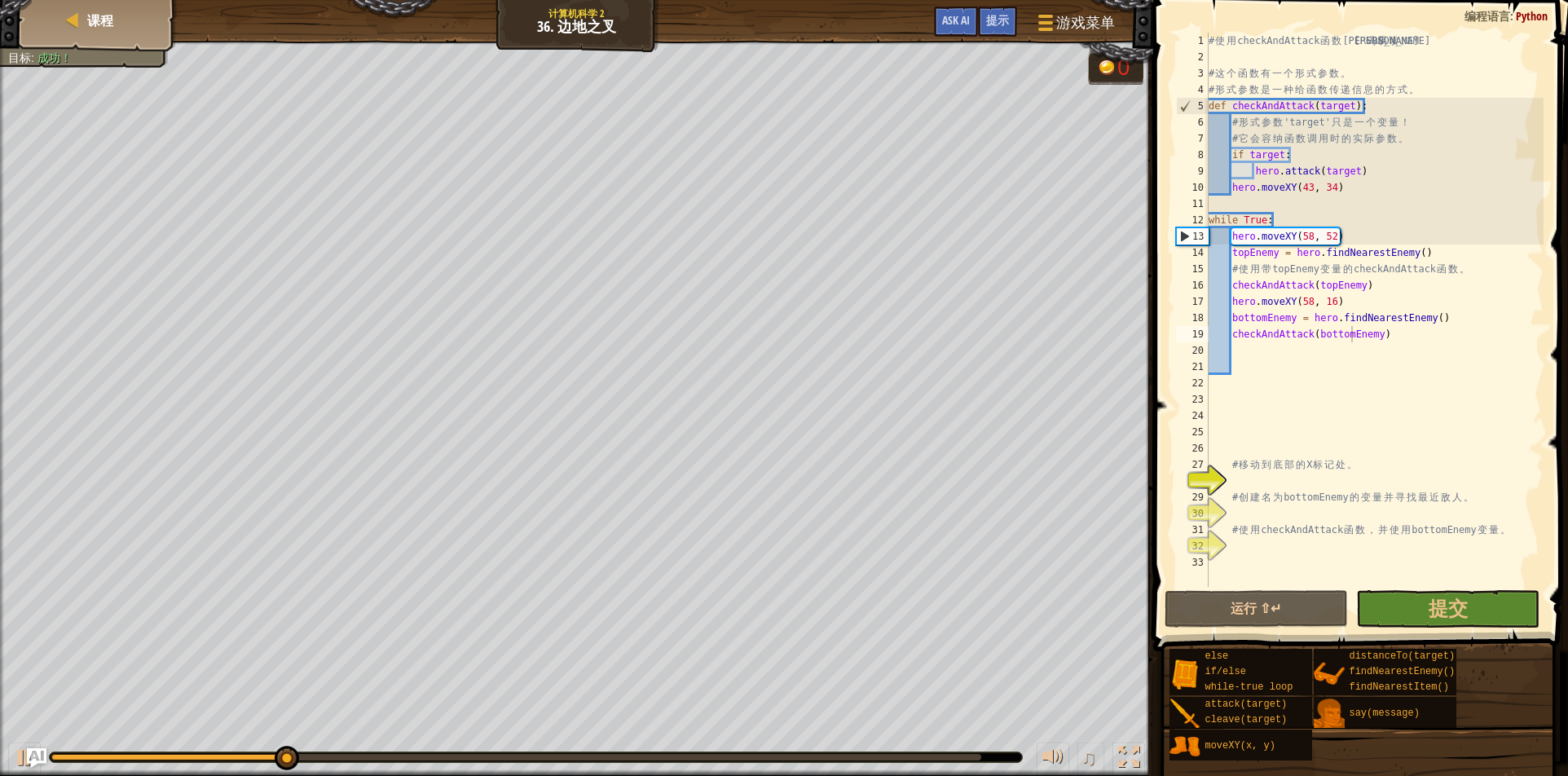
click at [96, 177] on div "击败食人魔。 目标 : 成功！" at bounding box center [577, 408] width 1154 height 735
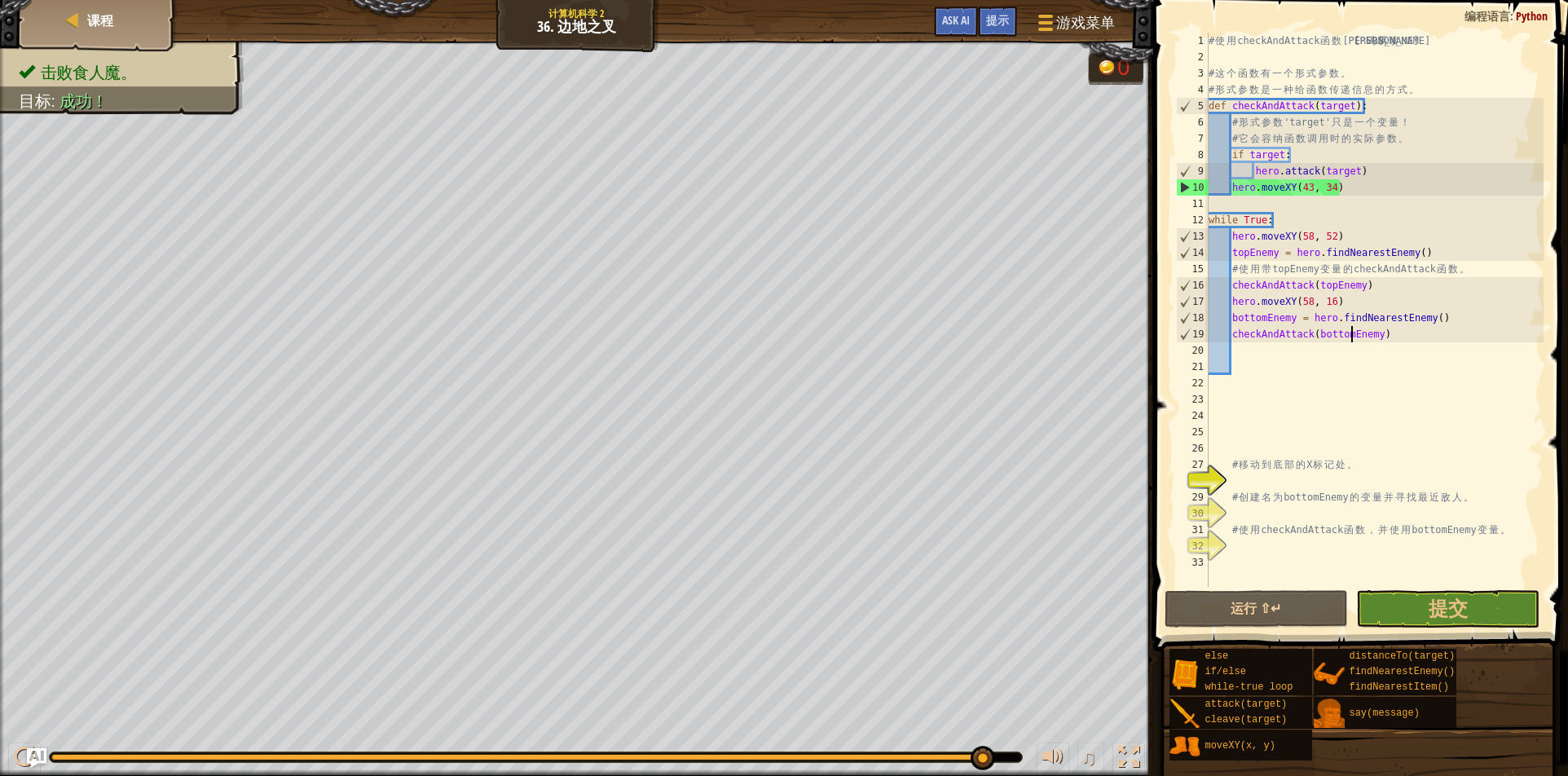
drag, startPoint x: 114, startPoint y: 77, endPoint x: 679, endPoint y: 623, distance: 785.7
click at [679, 623] on div "copy 47, 14" at bounding box center [748, 652] width 138 height 59
click at [0, 0] on div "copy 47, 14" at bounding box center [0, 0] width 0 height 0
click at [679, 624] on div "copy 47, 14" at bounding box center [748, 653] width 138 height 59
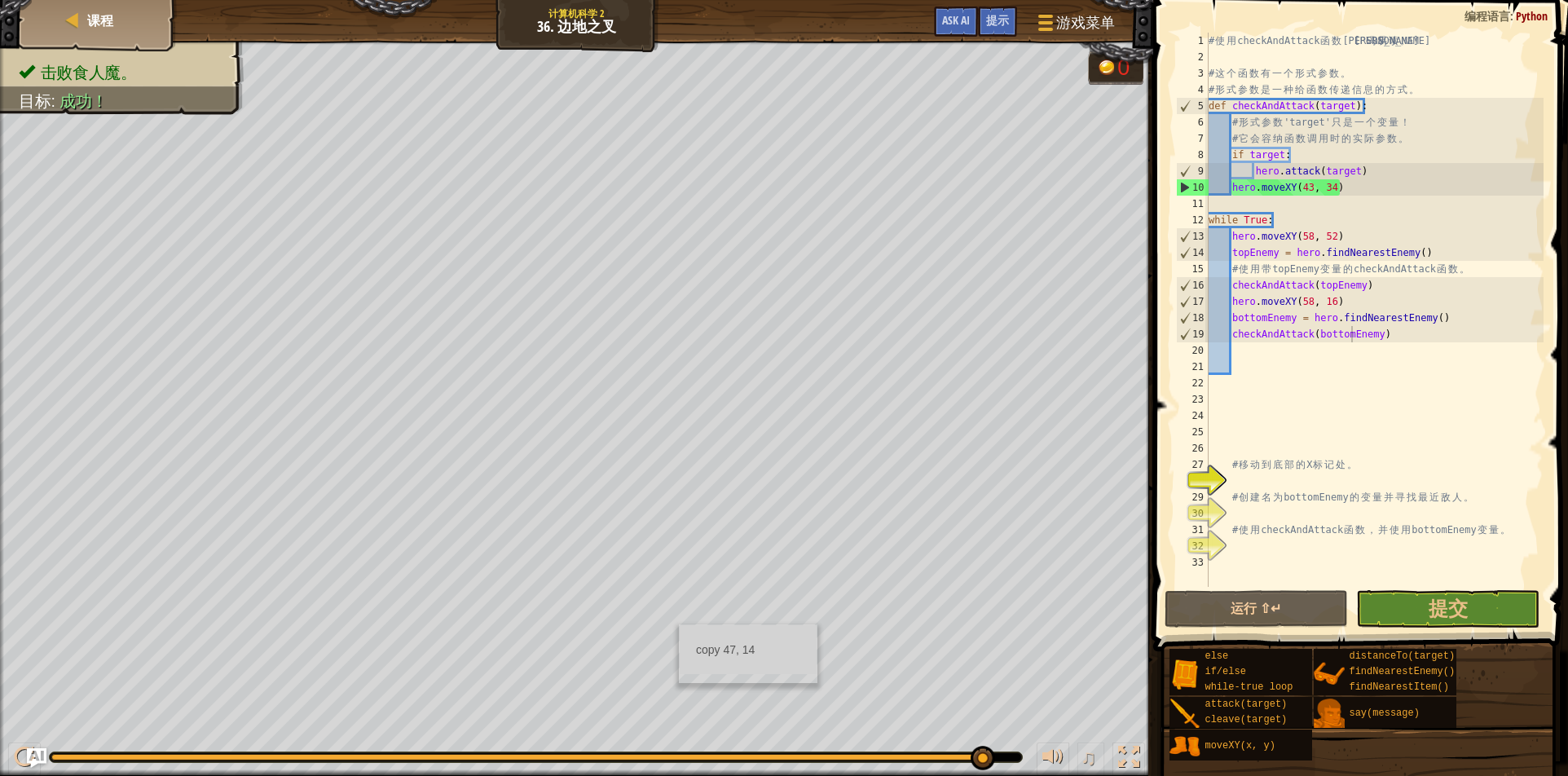
click at [679, 624] on div "copy 47, 14" at bounding box center [748, 653] width 138 height 59
click at [0, 0] on div "copy 47, 14" at bounding box center [0, 0] width 0 height 0
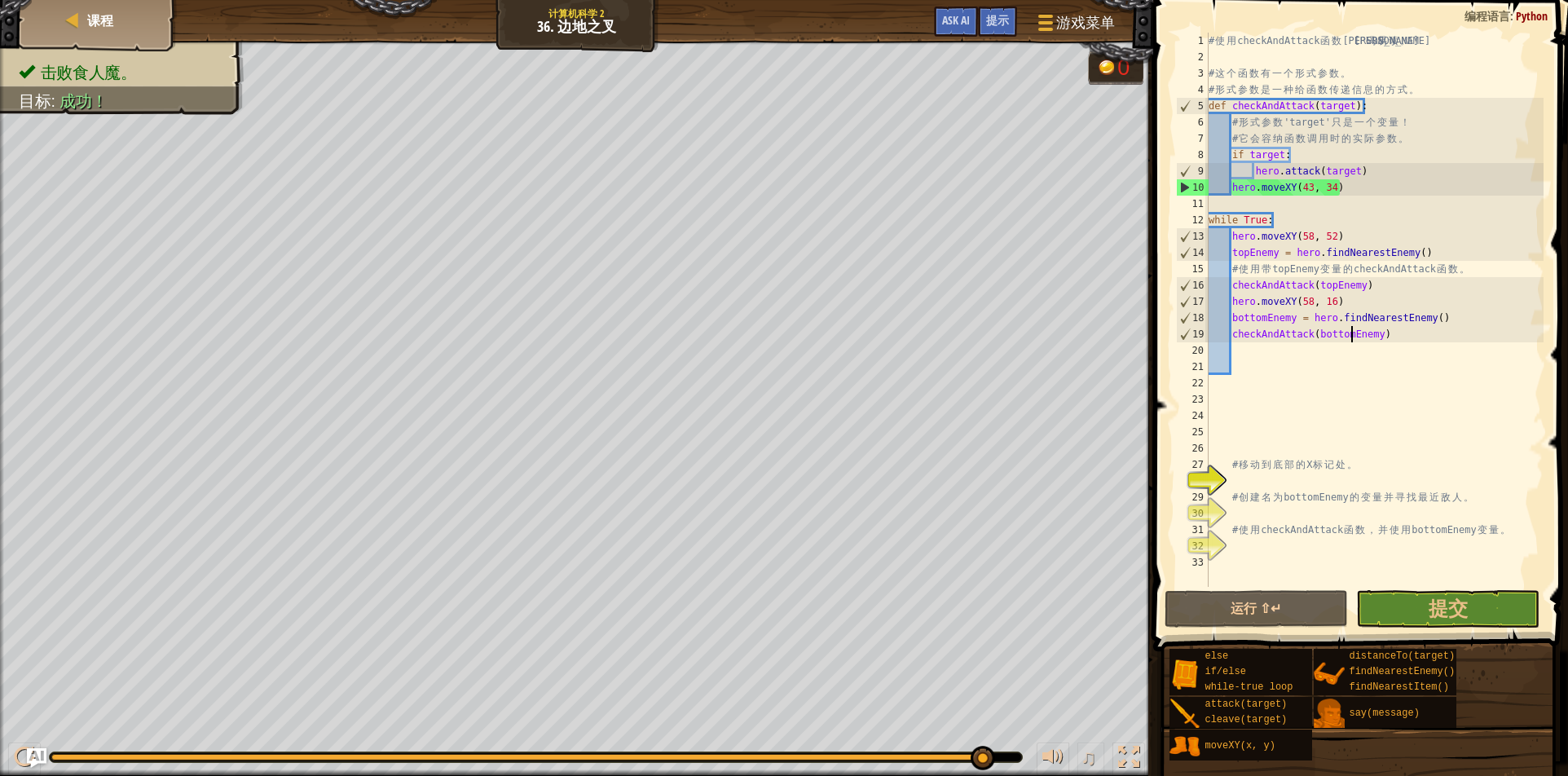
click at [0, 0] on div "copy 47, 14" at bounding box center [0, 0] width 0 height 0
click at [679, 624] on div "copy 47, 14" at bounding box center [748, 653] width 138 height 59
click at [0, 0] on div "copy 47, 14" at bounding box center [0, 0] width 0 height 0
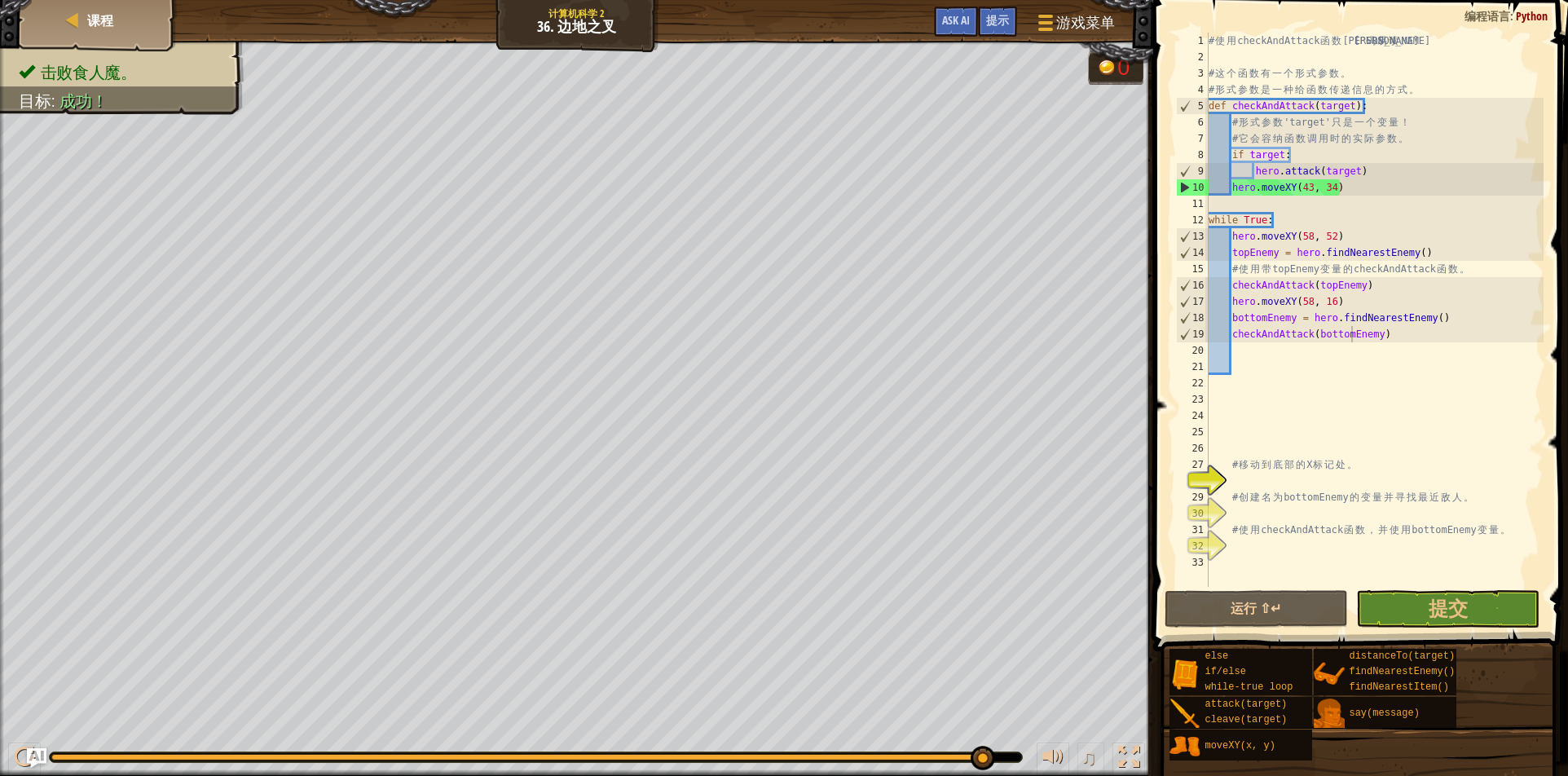
click at [0, 0] on div "copy 47, 14" at bounding box center [0, 0] width 0 height 0
click at [679, 624] on div "copy 47, 14" at bounding box center [748, 653] width 138 height 59
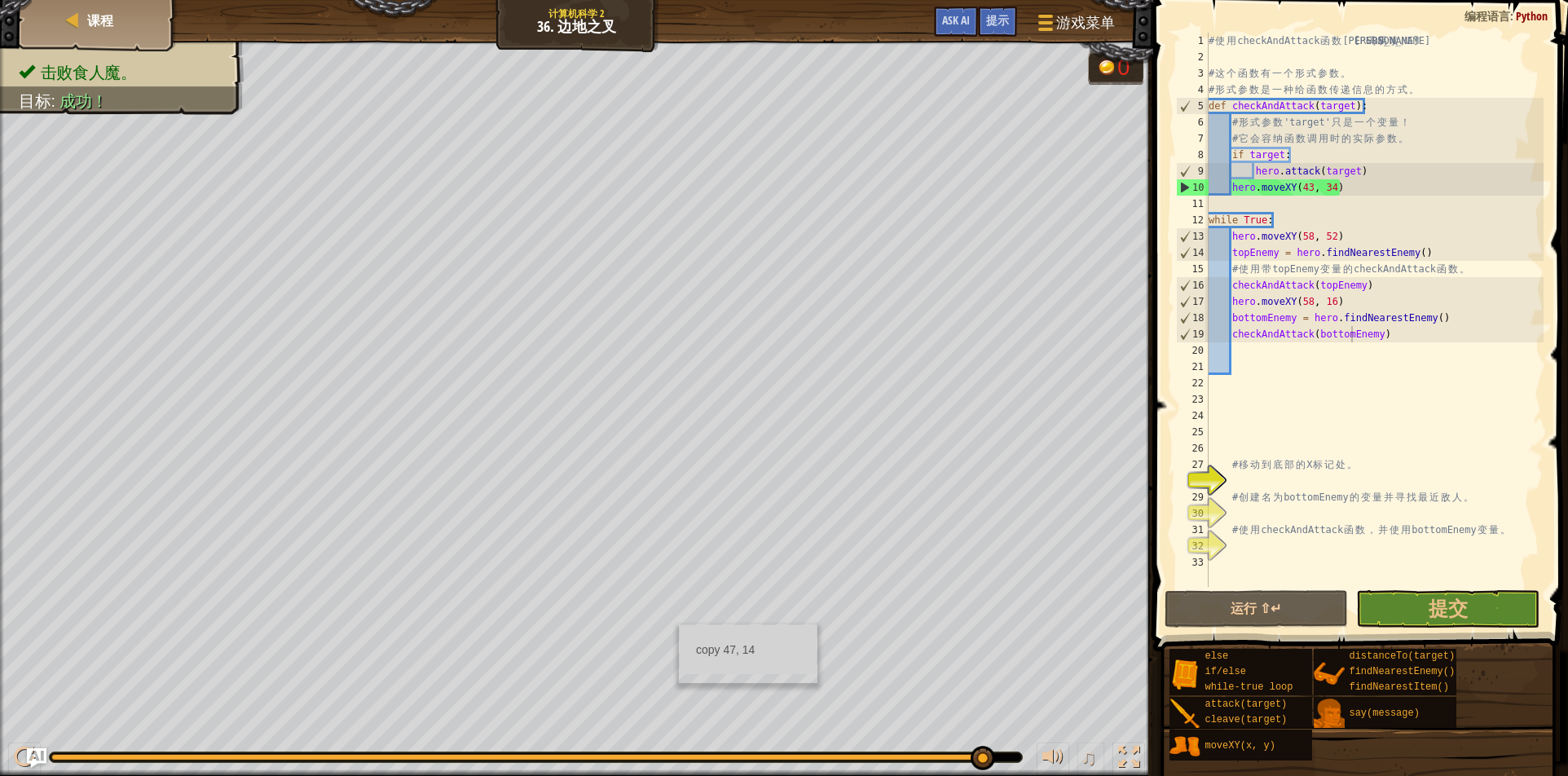
click at [679, 624] on div "copy 47, 14" at bounding box center [748, 653] width 138 height 59
click at [1506, 418] on div "# 使 用 checkAndAttack 函 数 让 代 码 易 读 。 # 这 个 函 数 有 一 个 形 式 参 数 。 # 形 式 参 数 是 一 种 …" at bounding box center [1375, 326] width 338 height 587
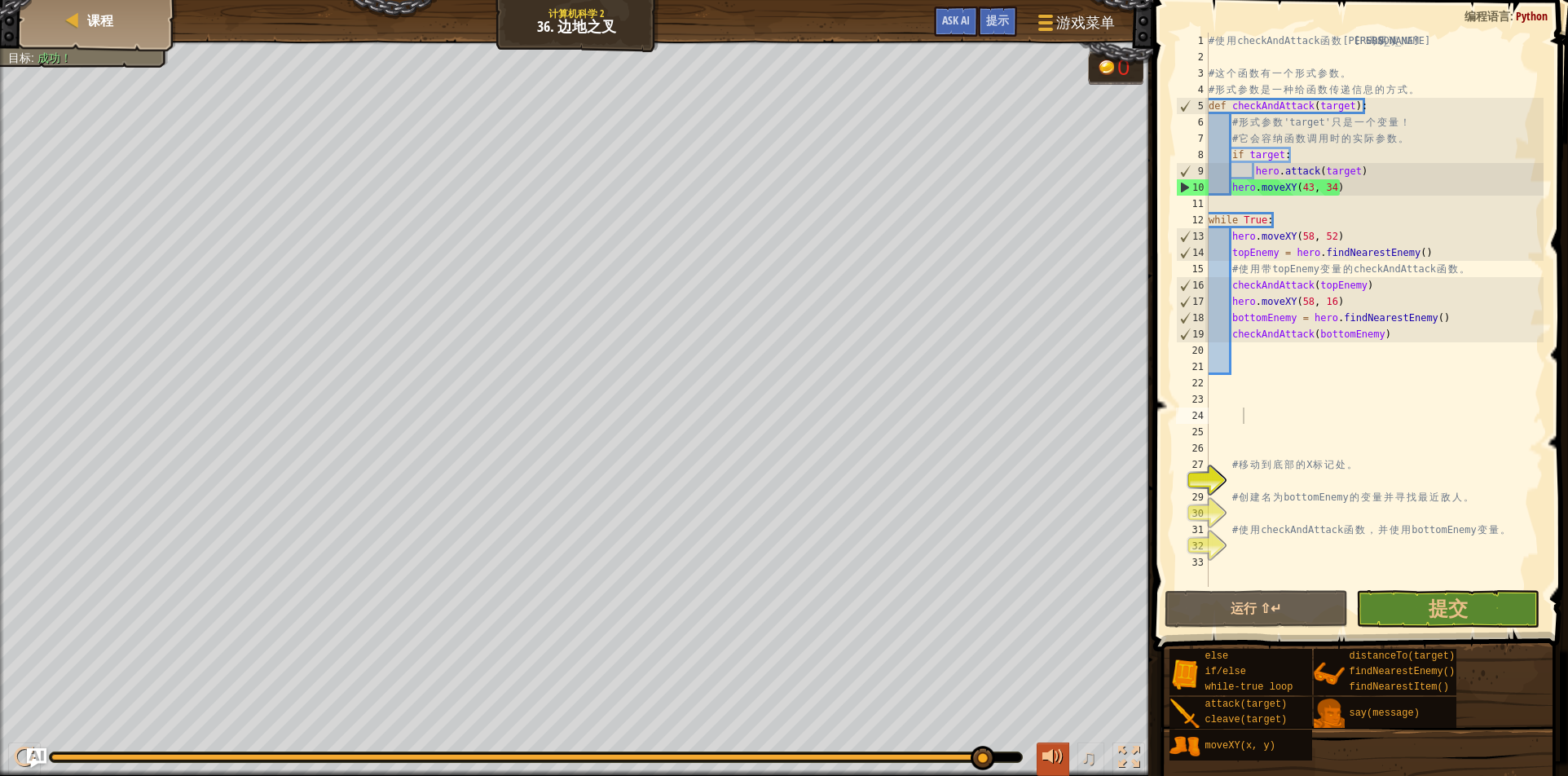
click at [1062, 763] on div at bounding box center [1053, 758] width 22 height 22
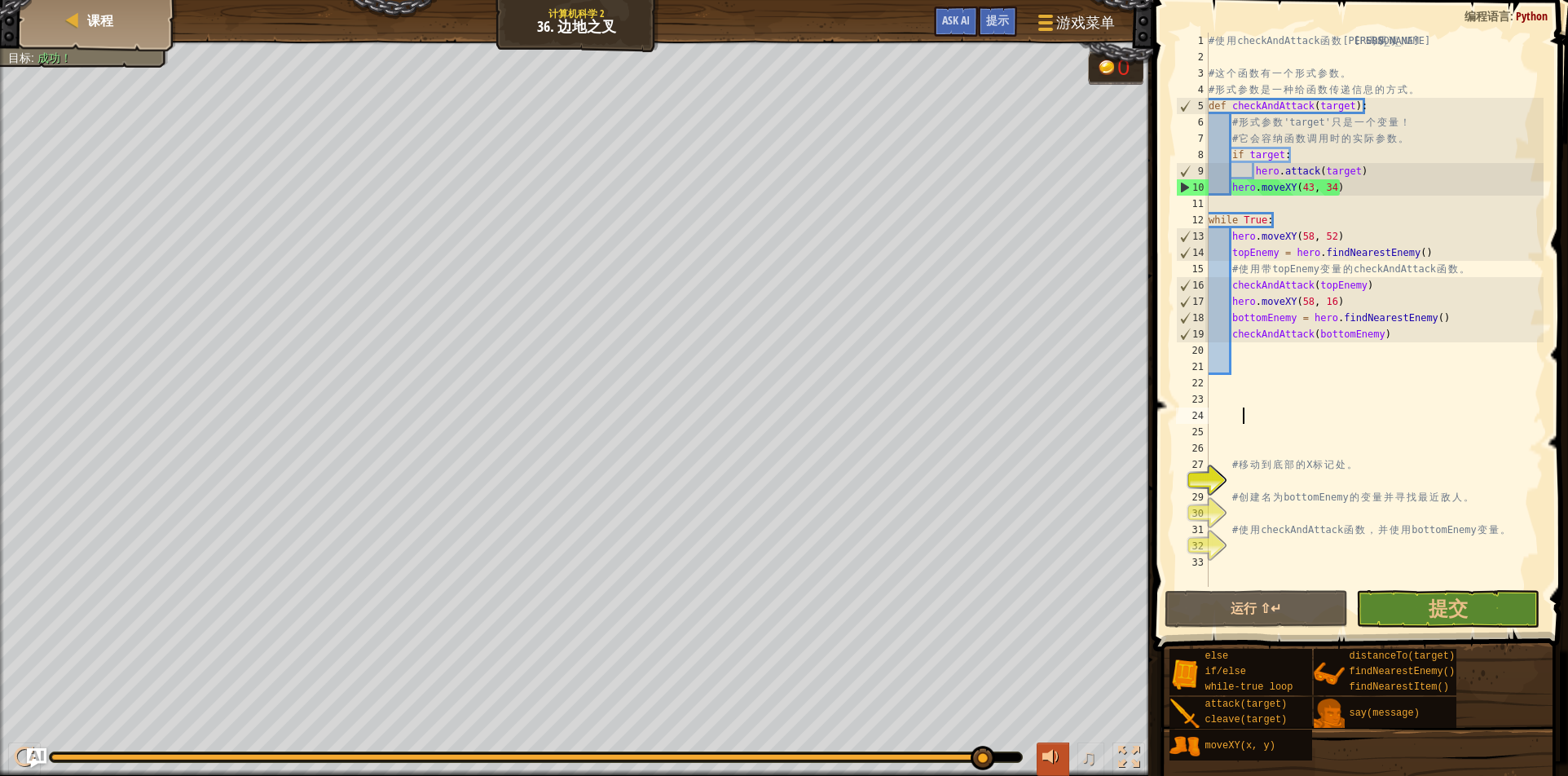
click at [1062, 763] on div at bounding box center [1053, 758] width 22 height 22
click at [1486, 106] on div "# 使 用 checkAndAttack 函 数 让 代 码 易 读 。 # 这 个 函 数 有 一 个 形 式 参 数 。 # 形 式 参 数 是 一 种 …" at bounding box center [1375, 326] width 338 height 587
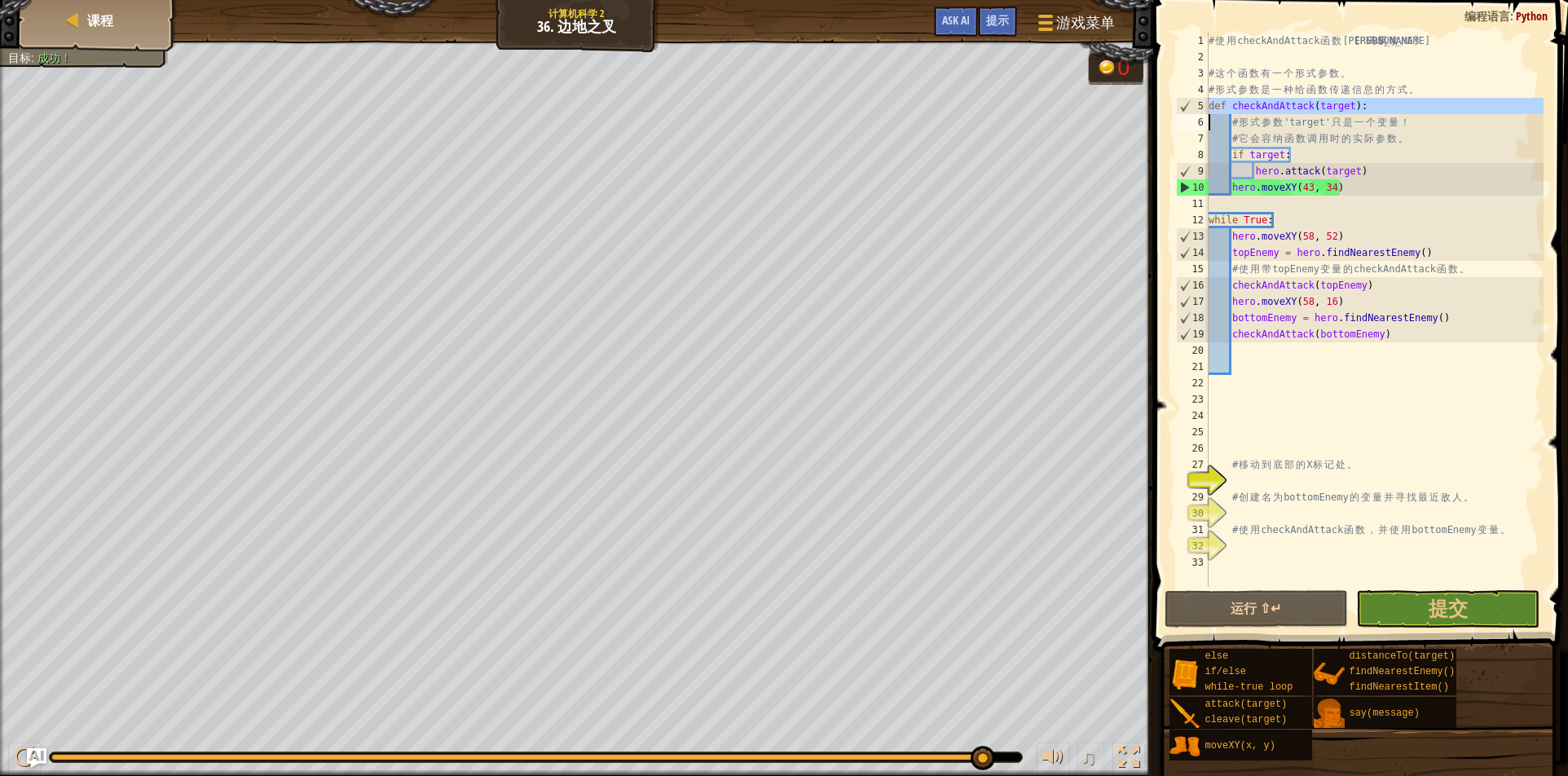
click at [1486, 106] on div "# 使 用 checkAndAttack 函 数 让 代 码 易 读 。 # 这 个 函 数 有 一 个 形 式 参 数 。 # 形 式 参 数 是 一 种 …" at bounding box center [1375, 309] width 338 height 555
click at [1486, 106] on div "# 使 用 checkAndAttack 函 数 让 代 码 易 读 。 # 这 个 函 数 有 一 个 形 式 参 数 。 # 形 式 参 数 是 一 种 …" at bounding box center [1375, 326] width 338 height 587
type textarea "def checkAndAttack(target): # 形式参数'target'只是一个变量！"
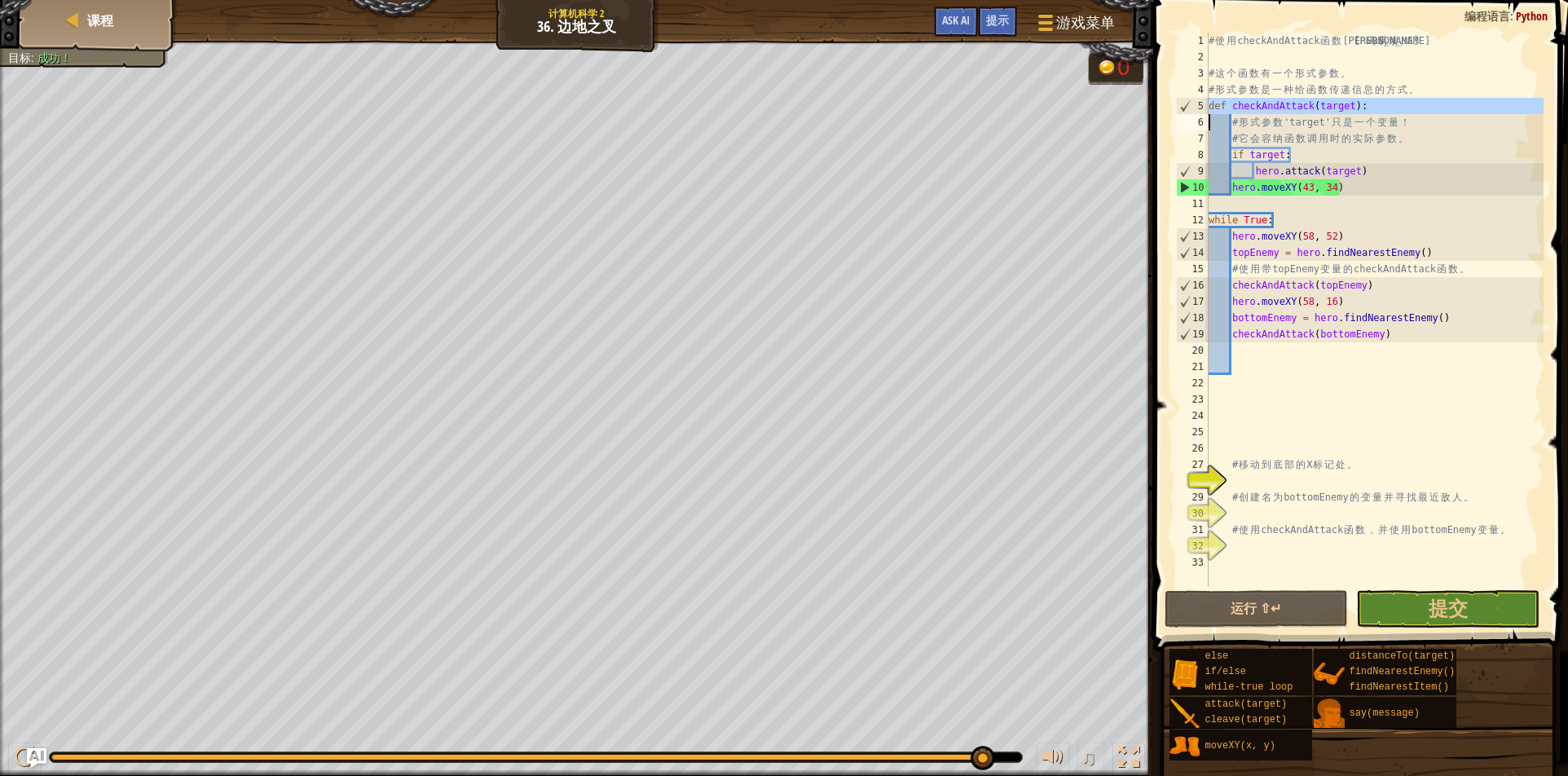
click at [1486, 106] on div "# 使 用 checkAndAttack 函 数 让 代 码 易 读 。 # 这 个 函 数 有 一 个 形 式 参 数 。 # 形 式 参 数 是 一 种 …" at bounding box center [1375, 326] width 338 height 587
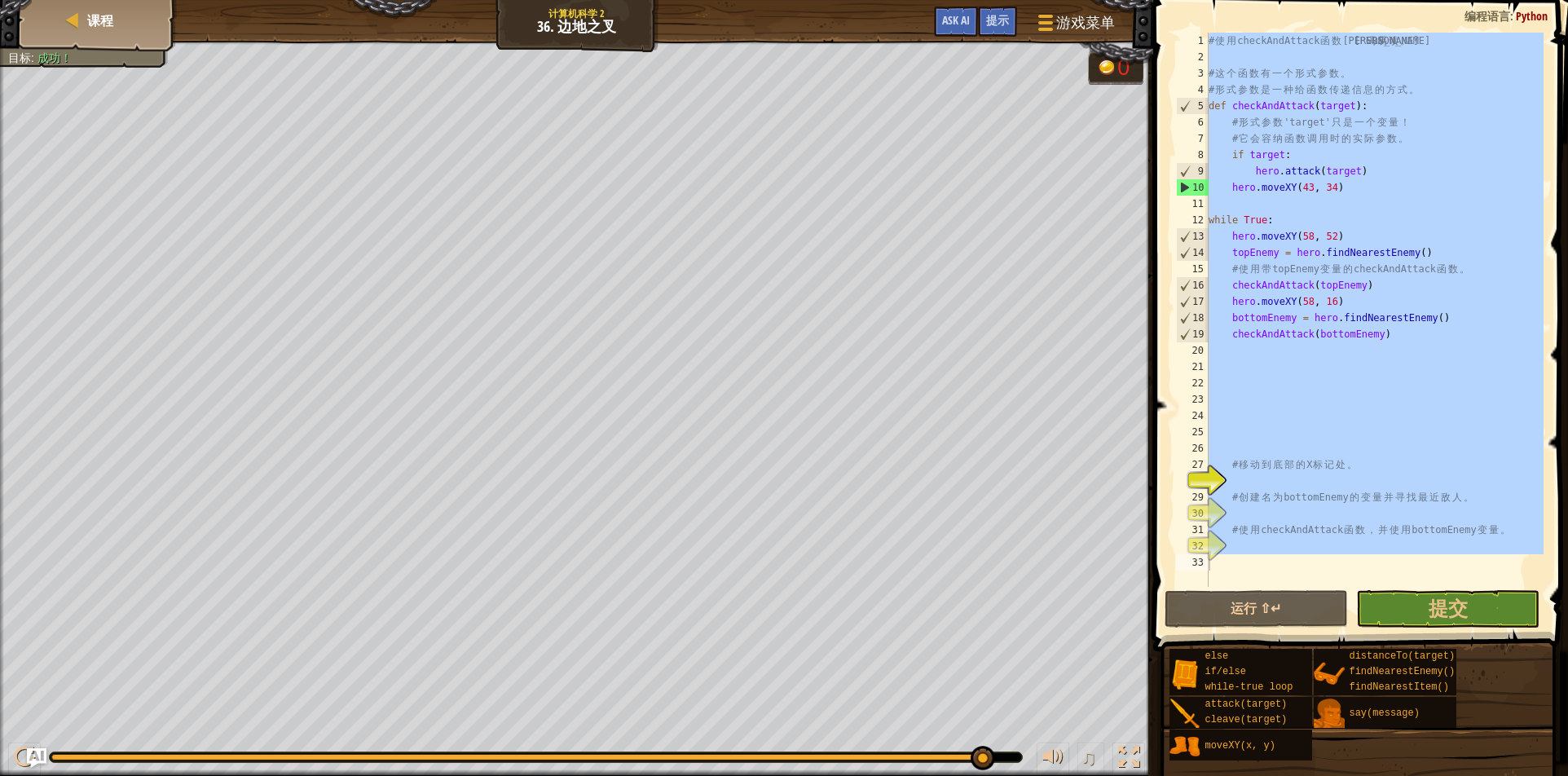
drag, startPoint x: 1473, startPoint y: 44, endPoint x: 1472, endPoint y: 68, distance: 24.0
click at [1472, 68] on div "1 2 3 4 5 6 7 8 9 10 11 12 13 14 15 16 17 18 19 20 21 22 23 24 25 26 27 28 29 3…" at bounding box center [1358, 358] width 420 height 700
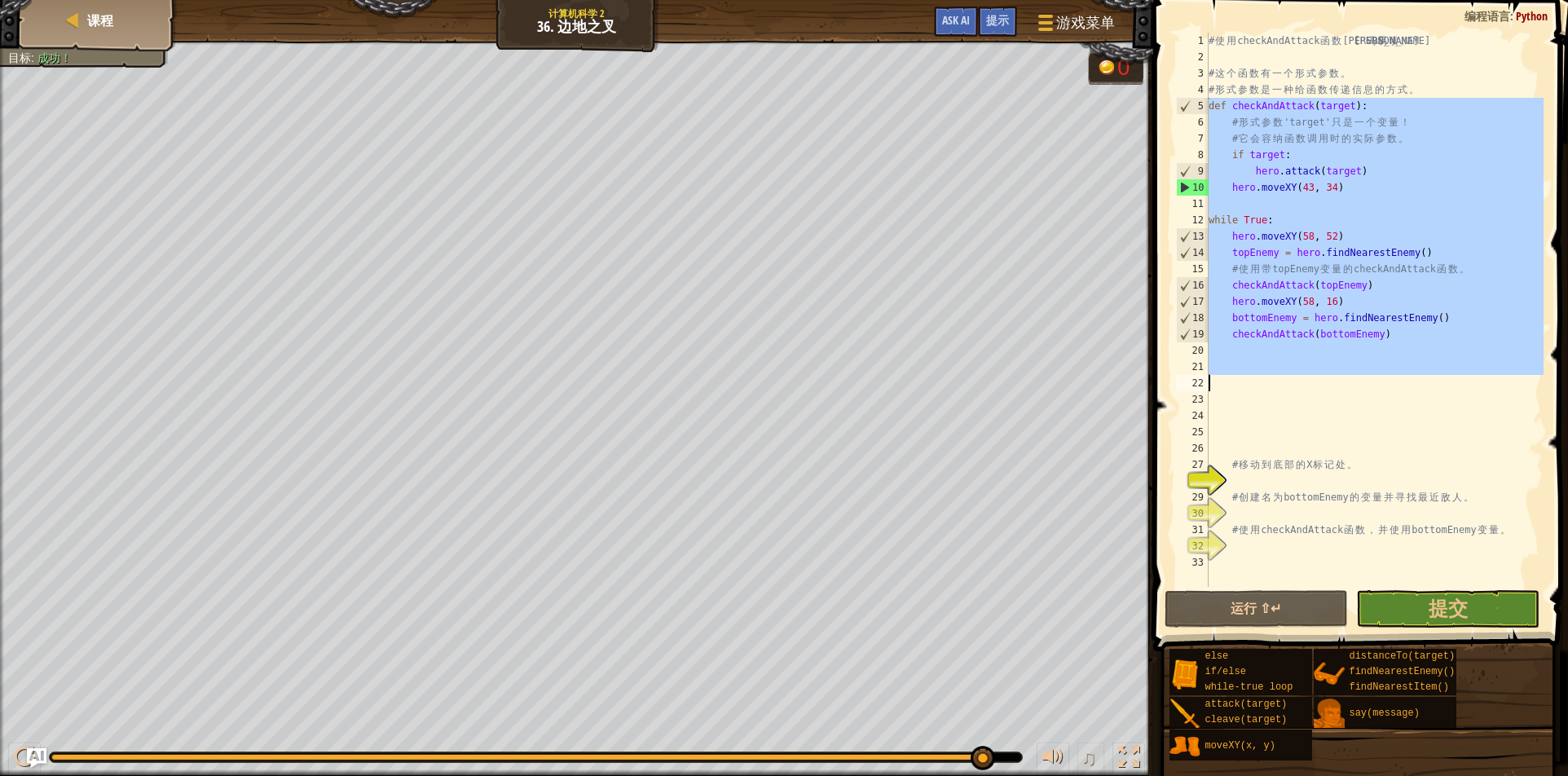
drag, startPoint x: 1207, startPoint y: 105, endPoint x: 1406, endPoint y: 366, distance: 328.2
click at [1406, 366] on div "1 2 3 4 5 6 7 8 9 10 11 12 13 14 15 16 17 18 19 20 21 22 23 24 25 26 27 28 29 3…" at bounding box center [1358, 309] width 371 height 555
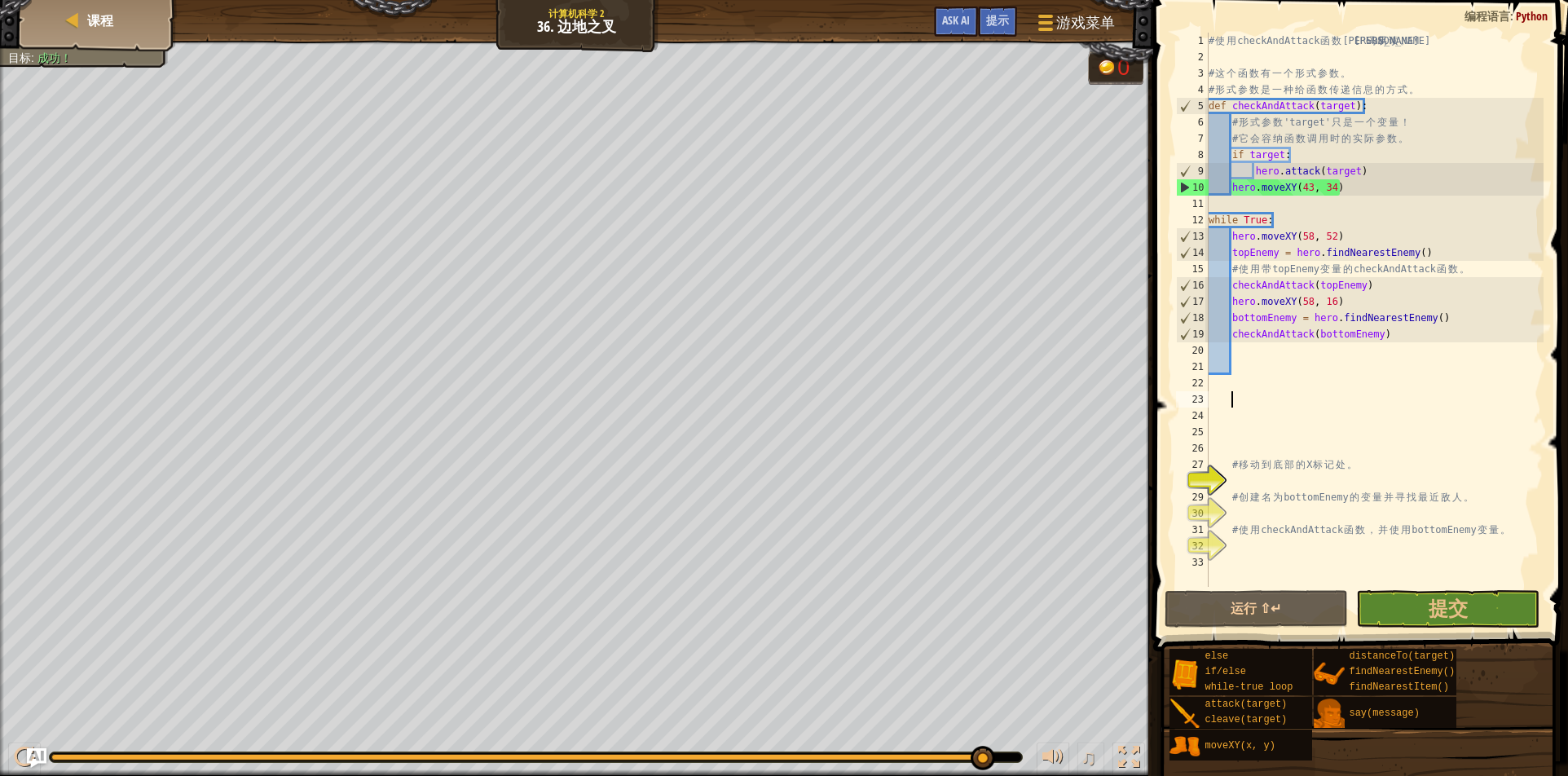
click at [1329, 407] on div "# 使 用 checkAndAttack 函 数 让 代 码 易 读 。 # 这 个 函 数 有 一 个 形 式 参 数 。 # 形 式 参 数 是 一 种 …" at bounding box center [1375, 326] width 338 height 587
click at [1412, 614] on button "提交" at bounding box center [1448, 609] width 183 height 37
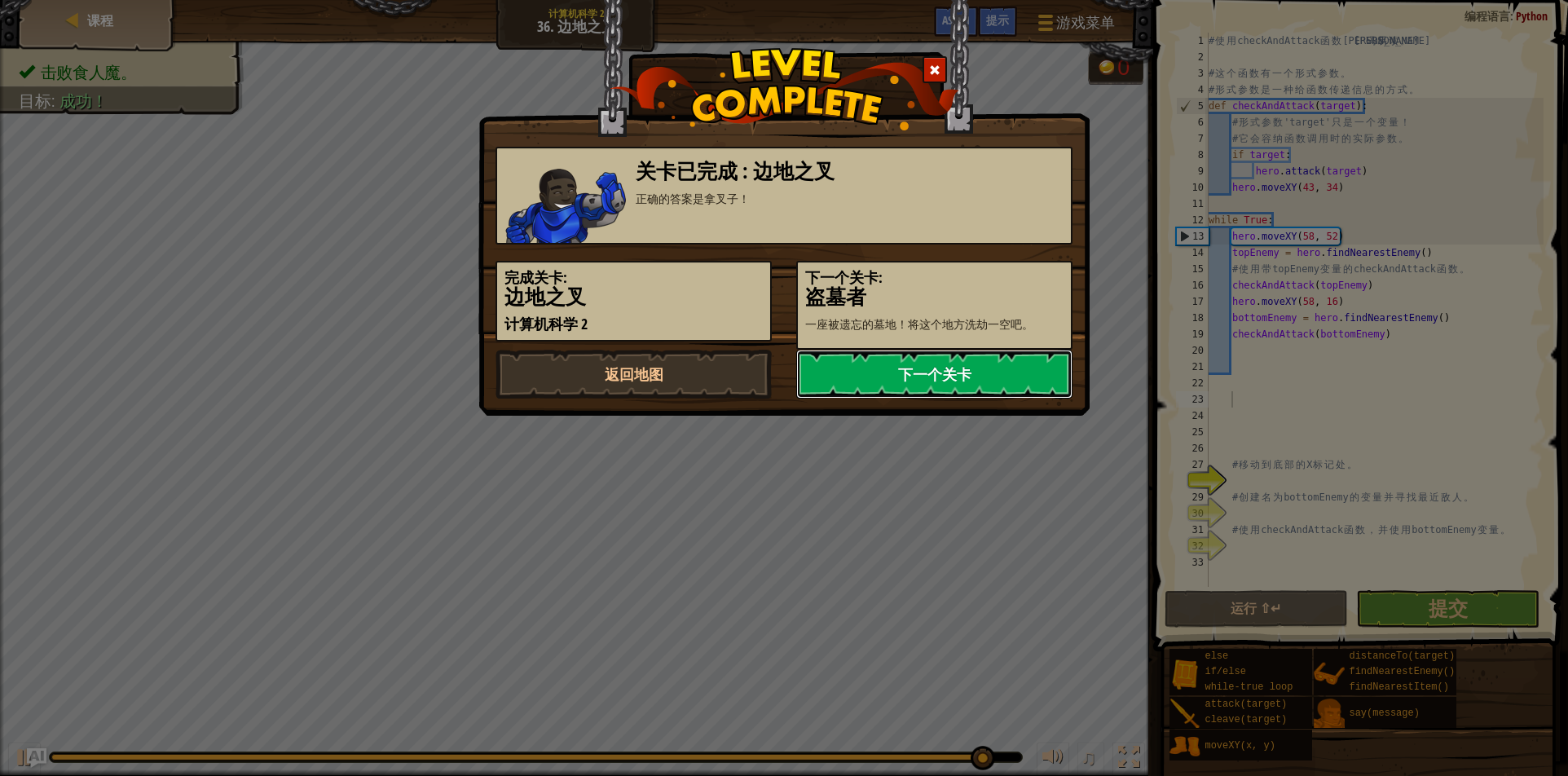
click at [893, 371] on link "下一个关卡" at bounding box center [934, 374] width 276 height 49
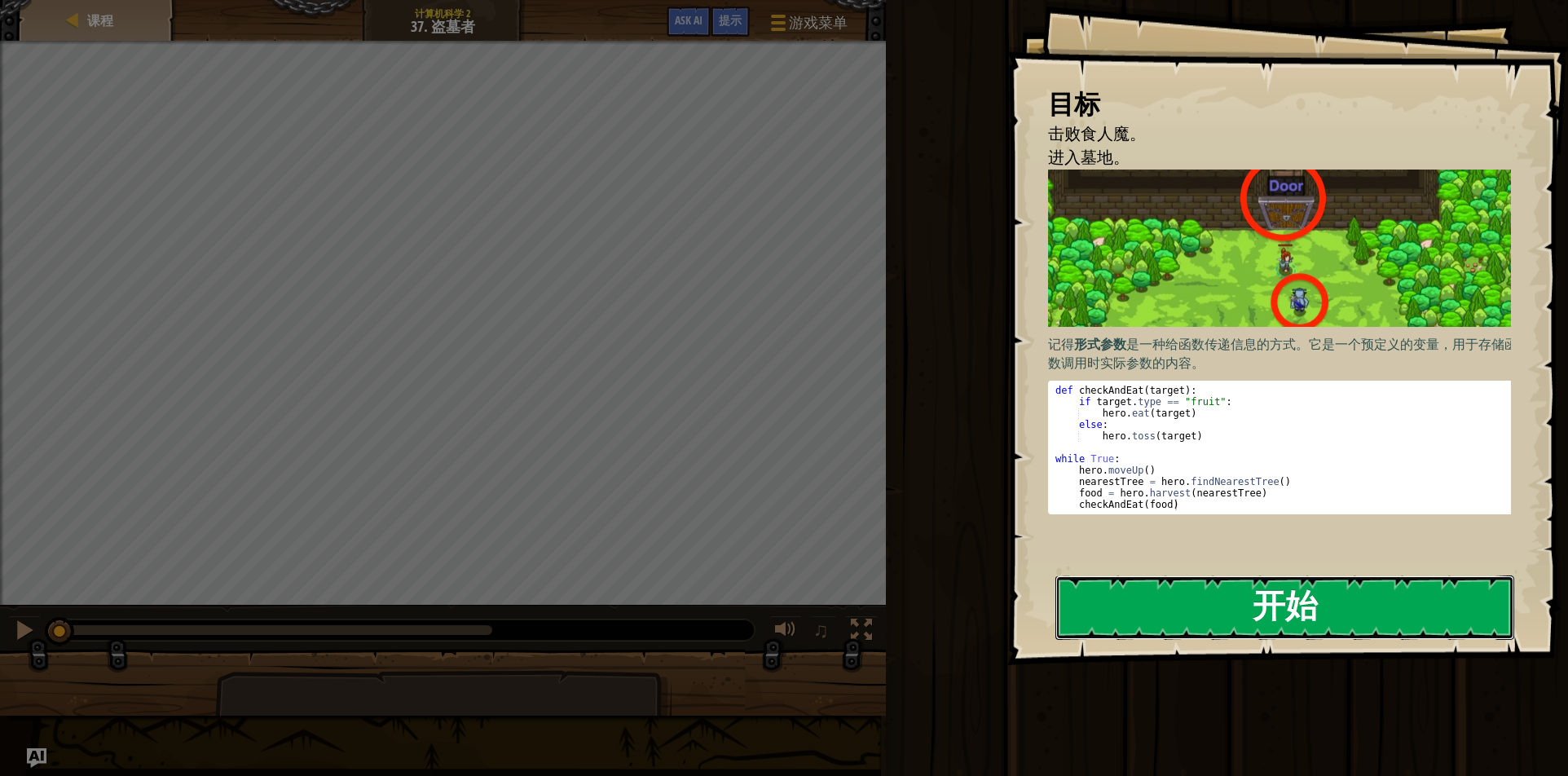
click at [1221, 605] on button "开始" at bounding box center [1285, 608] width 459 height 65
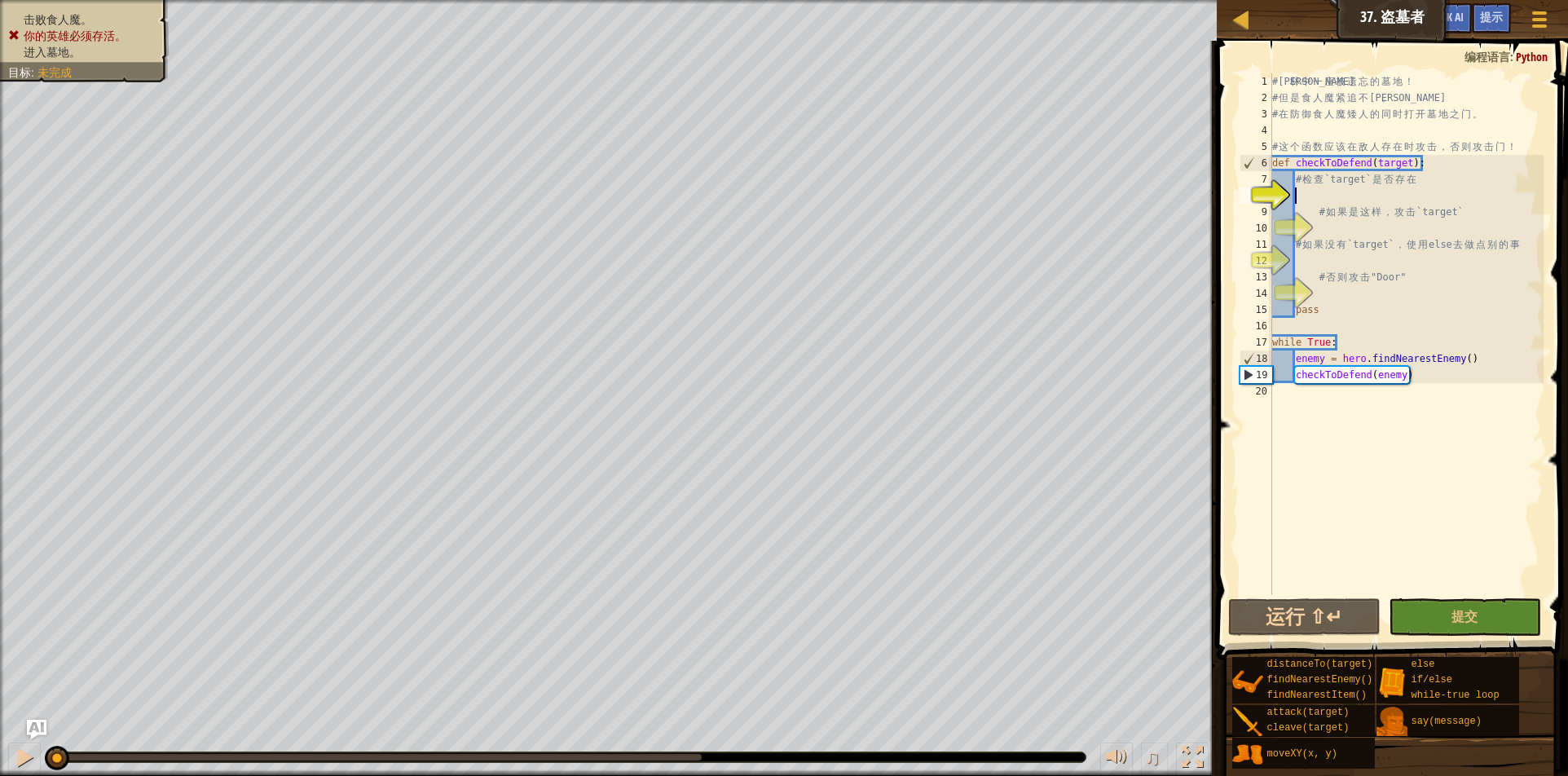
click at [2, 258] on div "击败食人魔。 你的英雄必须存活。 进入墓地。 目标 : 未完成" at bounding box center [608, 388] width 1217 height 776
click at [627, 696] on div "copy 41, 7" at bounding box center [695, 725] width 138 height 59
click at [623, 694] on div "copy 41, 7" at bounding box center [692, 723] width 138 height 59
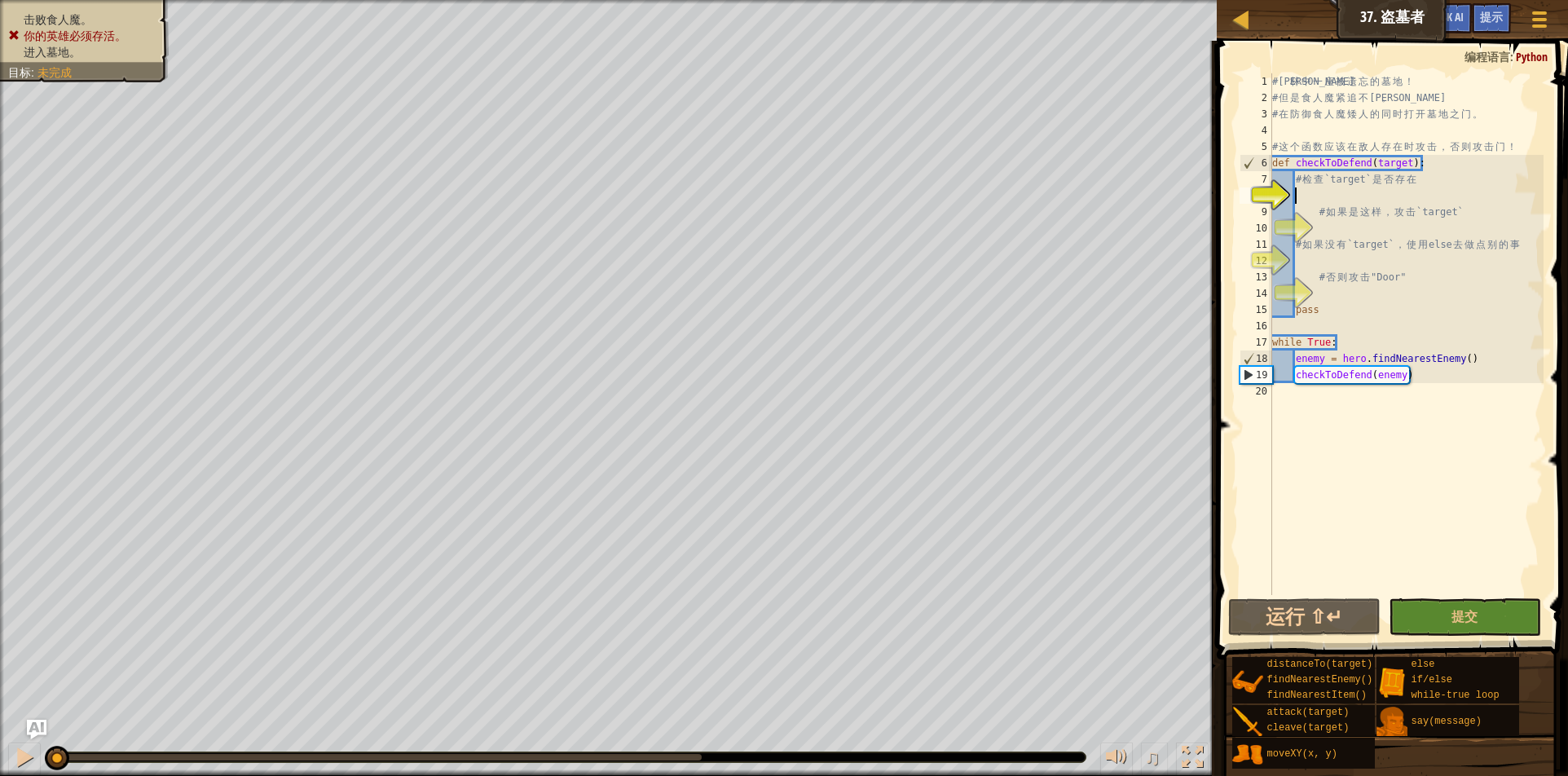
click at [1310, 198] on div "# 森 林 中 一 座 被 遗 忘 的 墓 地 ！ # 但 是 食 人 魔 紧 追 不 舍 。 # 在 防 御 食 人 魔 矮 人 的 同 时 打 开 墓 地…" at bounding box center [1406, 351] width 274 height 555
type textarea "h"
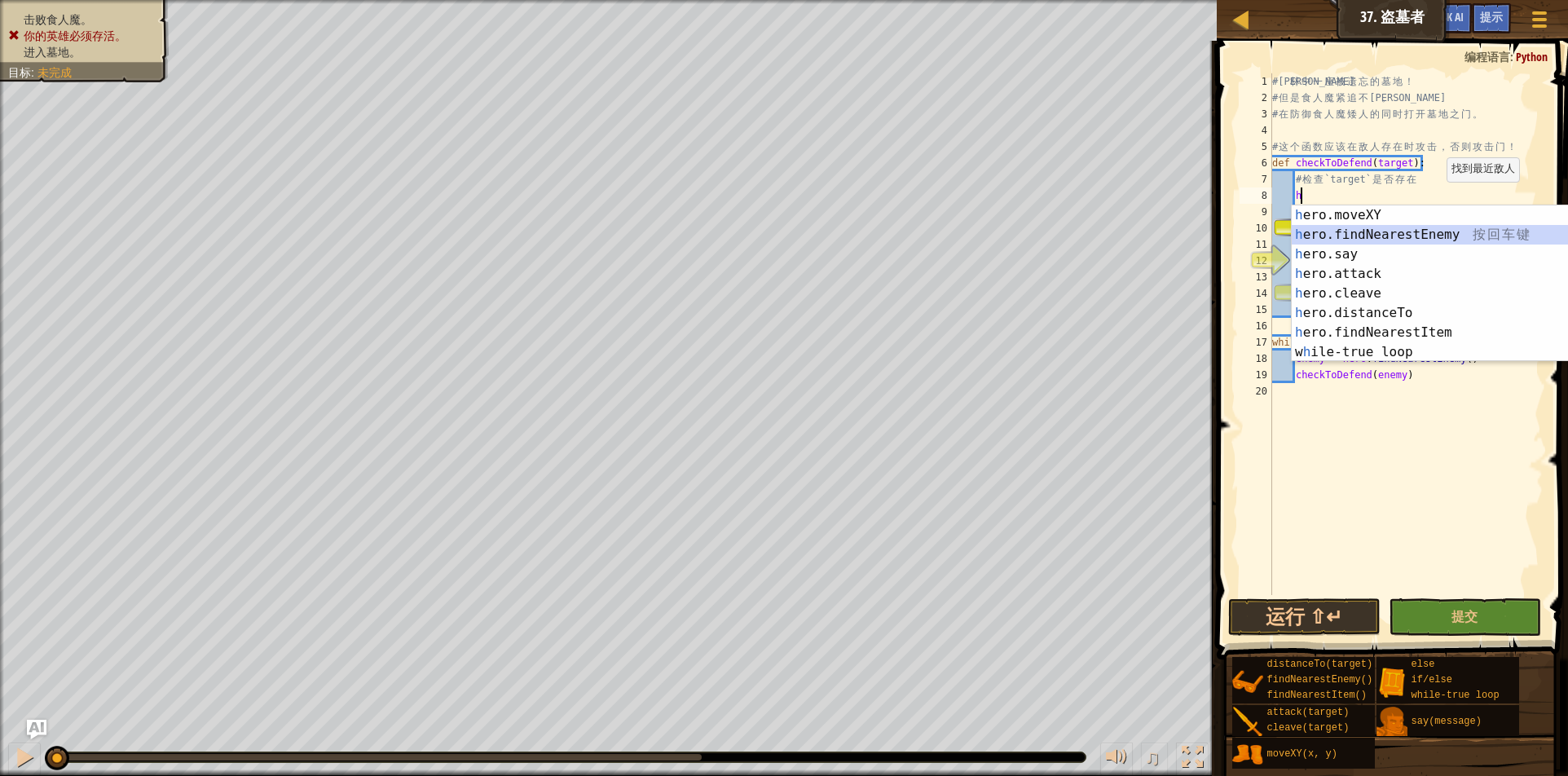
click at [1521, 244] on div "h ero.moveXY 按 回 车 键 h ero.findNearestEnemy 按 回 车 键 h ero.say 按 回 车 键 h ero.att…" at bounding box center [1446, 303] width 308 height 196
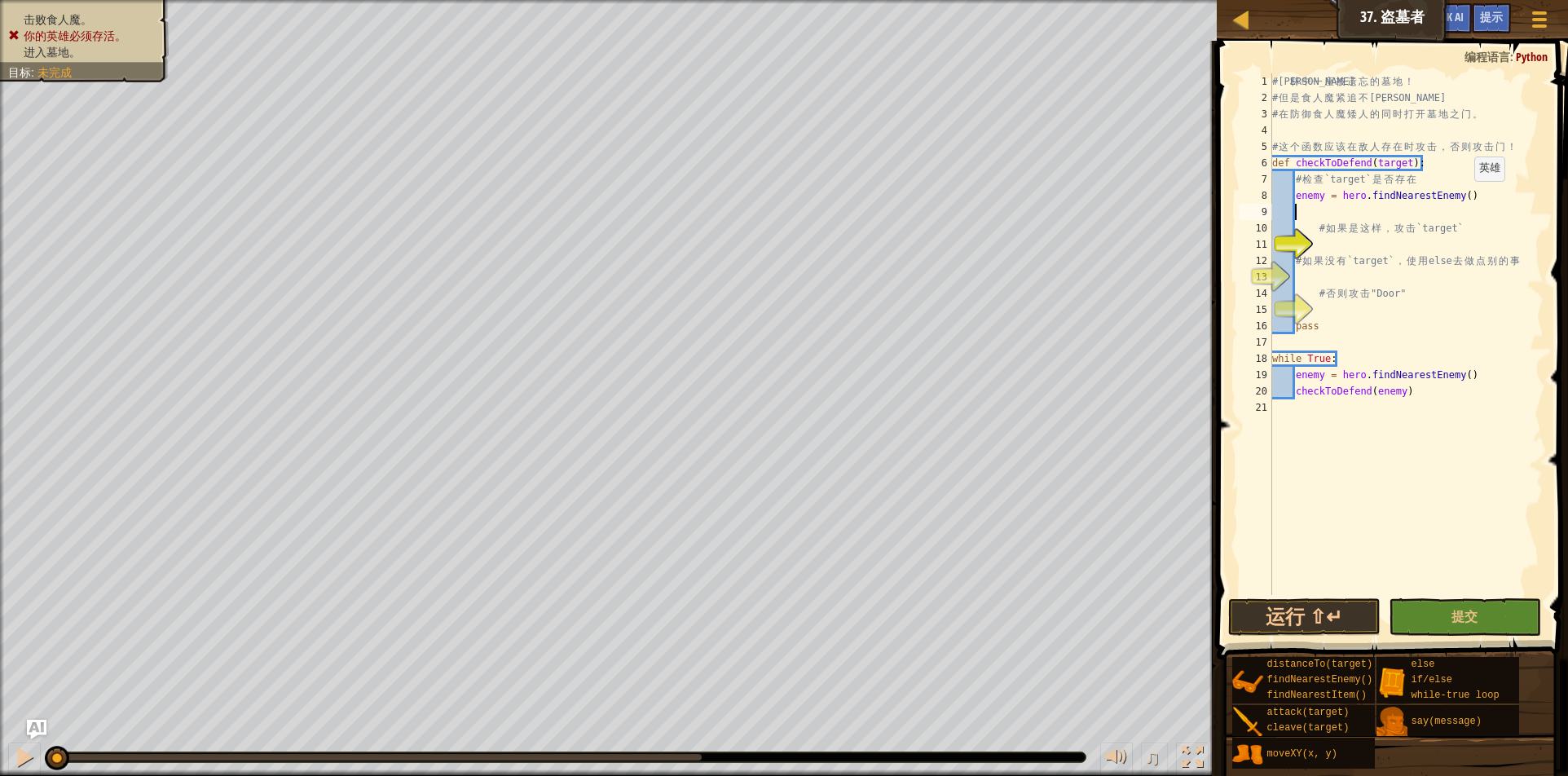
click at [1467, 197] on div "# 森 林 中 一 座 被 遗 忘 的 墓 地 ！ # 但 是 食 人 魔 紧 追 不 舍 。 # 在 防 御 食 人 魔 矮 人 的 同 时 打 开 墓 地…" at bounding box center [1406, 351] width 274 height 555
click at [1272, 249] on div "11" at bounding box center [1256, 245] width 32 height 17
type textarea "# 如果没有`target`，使用else去做点别的事"
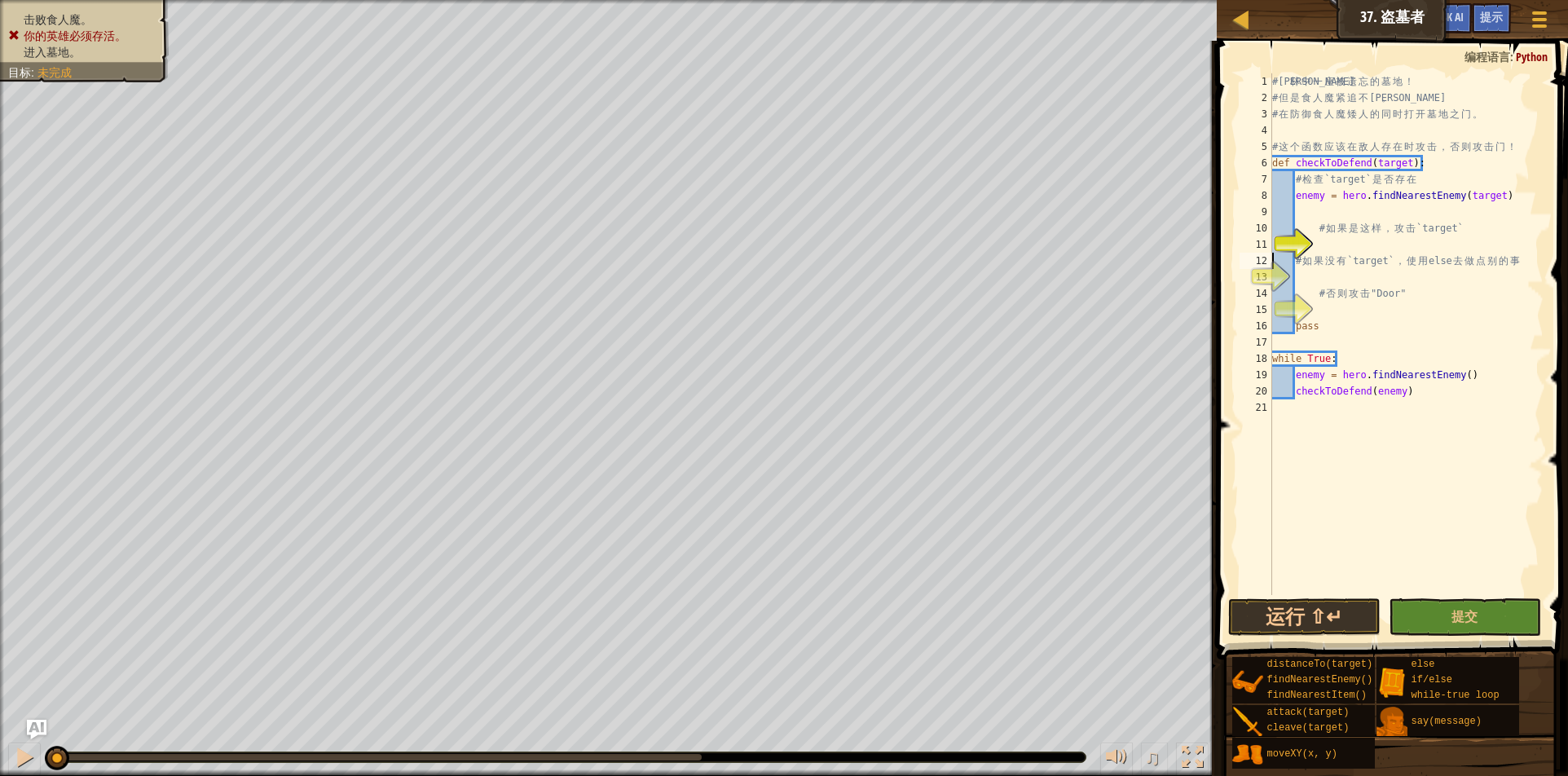
click at [1316, 240] on div "# 森 林 中 一 座 被 遗 忘 的 墓 地 ！ # 但 是 食 人 魔 紧 追 不 舍 。 # 在 防 御 食 人 魔 矮 人 的 同 时 打 开 墓 地…" at bounding box center [1406, 351] width 274 height 555
click at [1272, 240] on div "11" at bounding box center [1256, 245] width 32 height 17
click at [1272, 236] on div "11" at bounding box center [1256, 245] width 32 height 17
type textarea "# 如果是这样，攻击`target`"
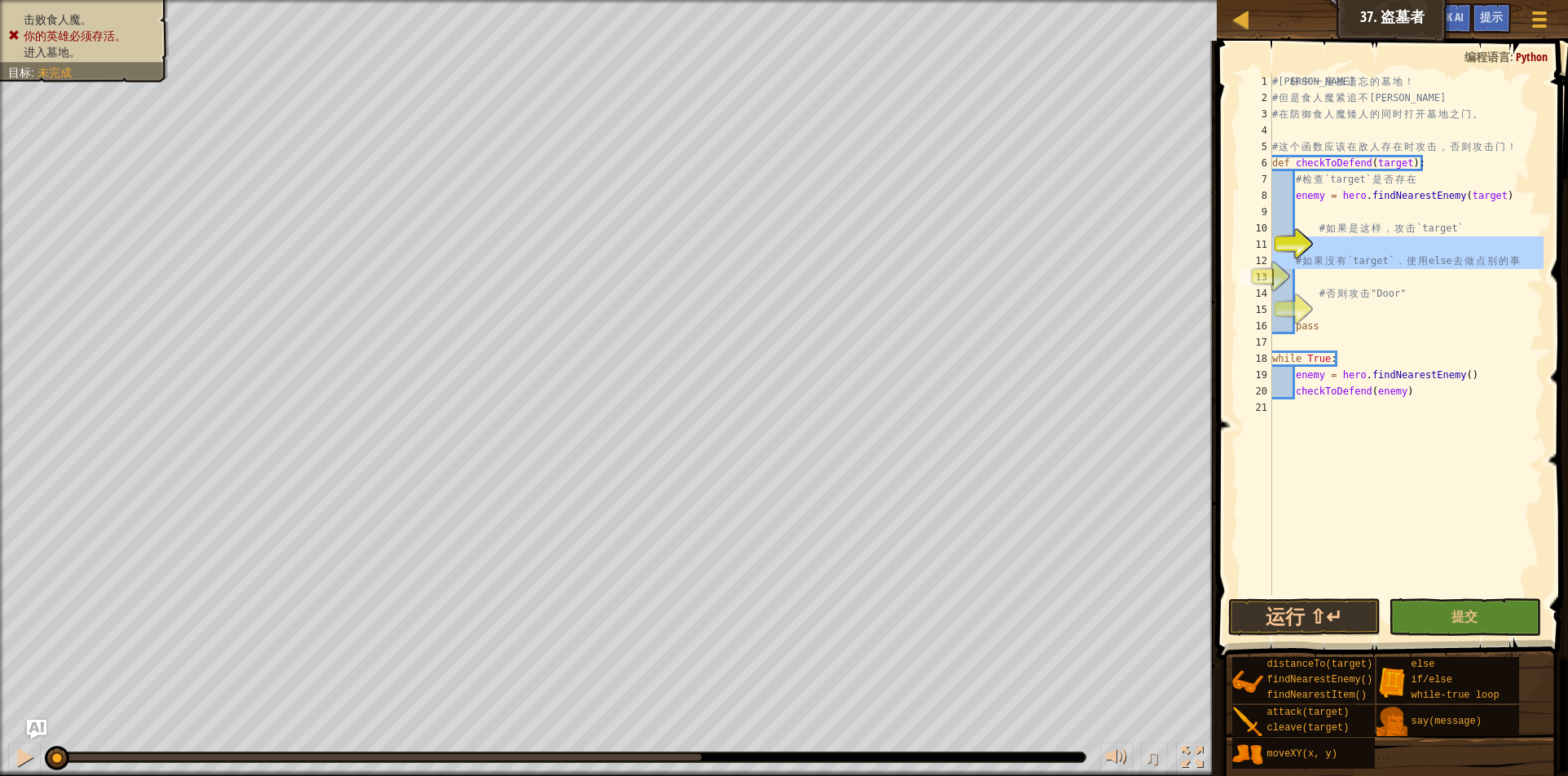
drag, startPoint x: 1304, startPoint y: 242, endPoint x: 1297, endPoint y: 255, distance: 14.8
click at [1272, 253] on div "11" at bounding box center [1256, 245] width 32 height 17
type textarea "# 如果没有`target`，使用else去做点别的事"
click at [1272, 236] on div "11" at bounding box center [1256, 245] width 32 height 17
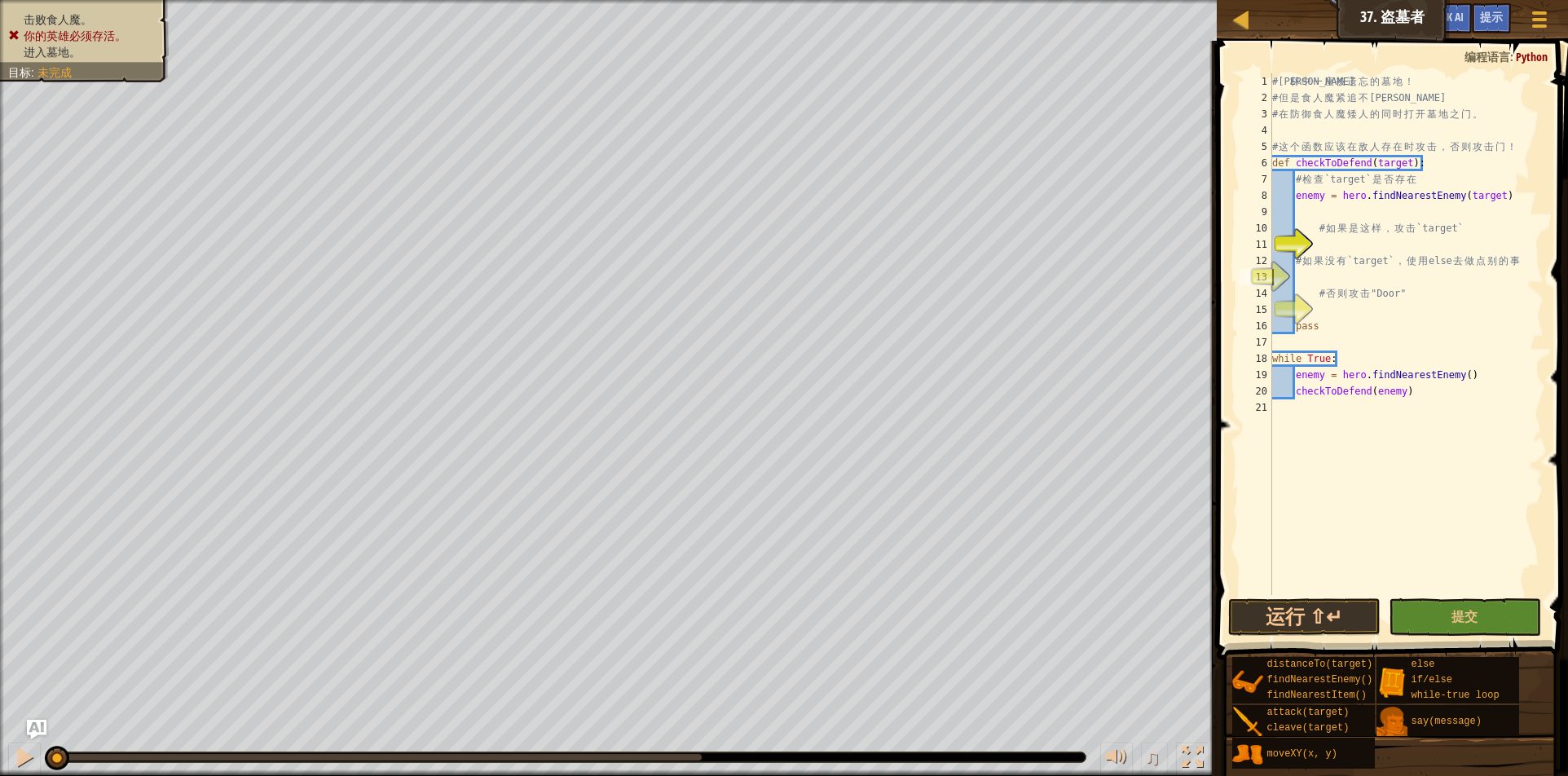
type textarea "# 如果是这样，攻击`target`"
click at [1272, 245] on div "11" at bounding box center [1256, 245] width 32 height 17
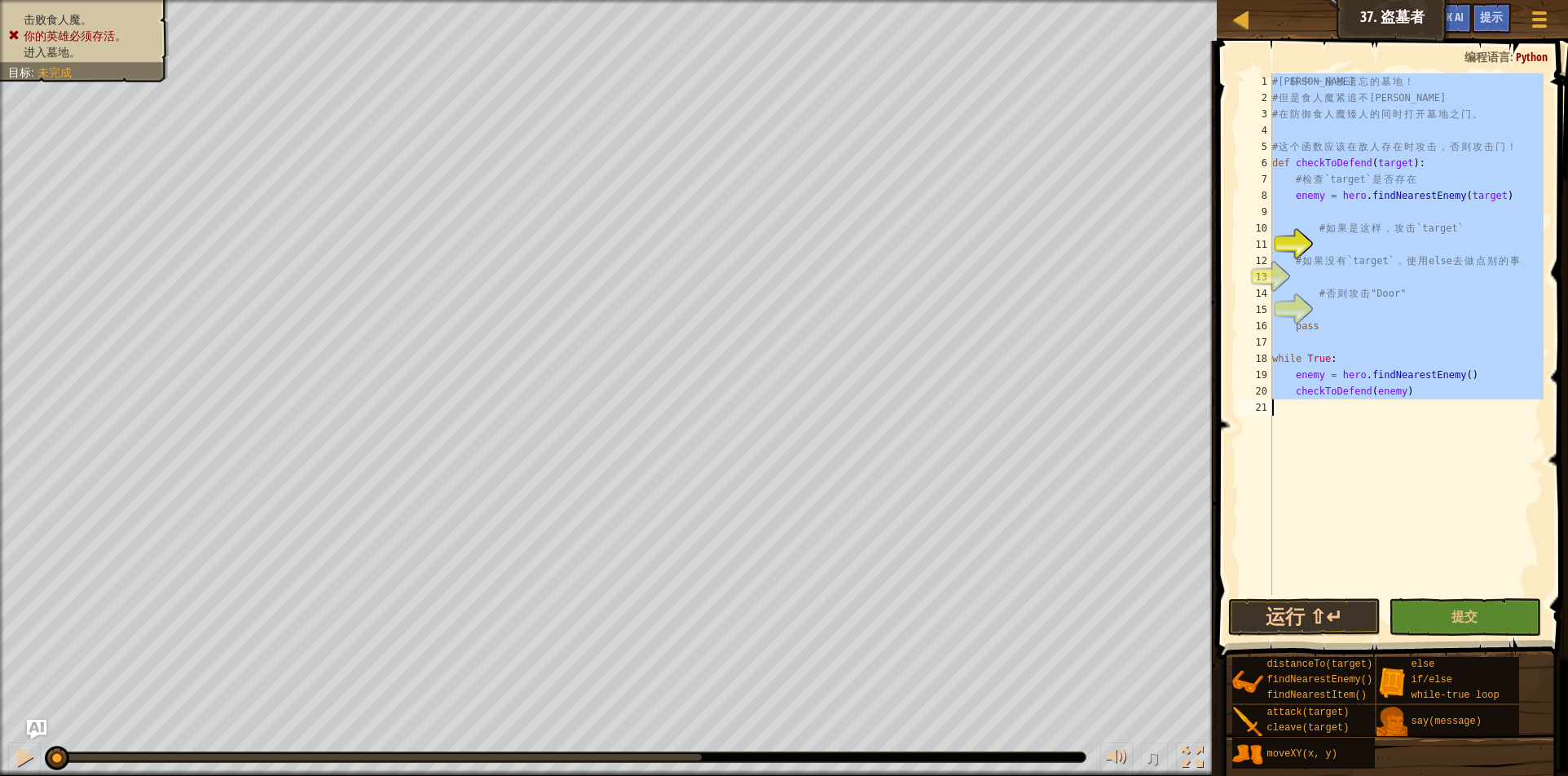
type textarea "checkToDefend(enemy)"
click at [1272, 246] on div "11" at bounding box center [1256, 245] width 32 height 17
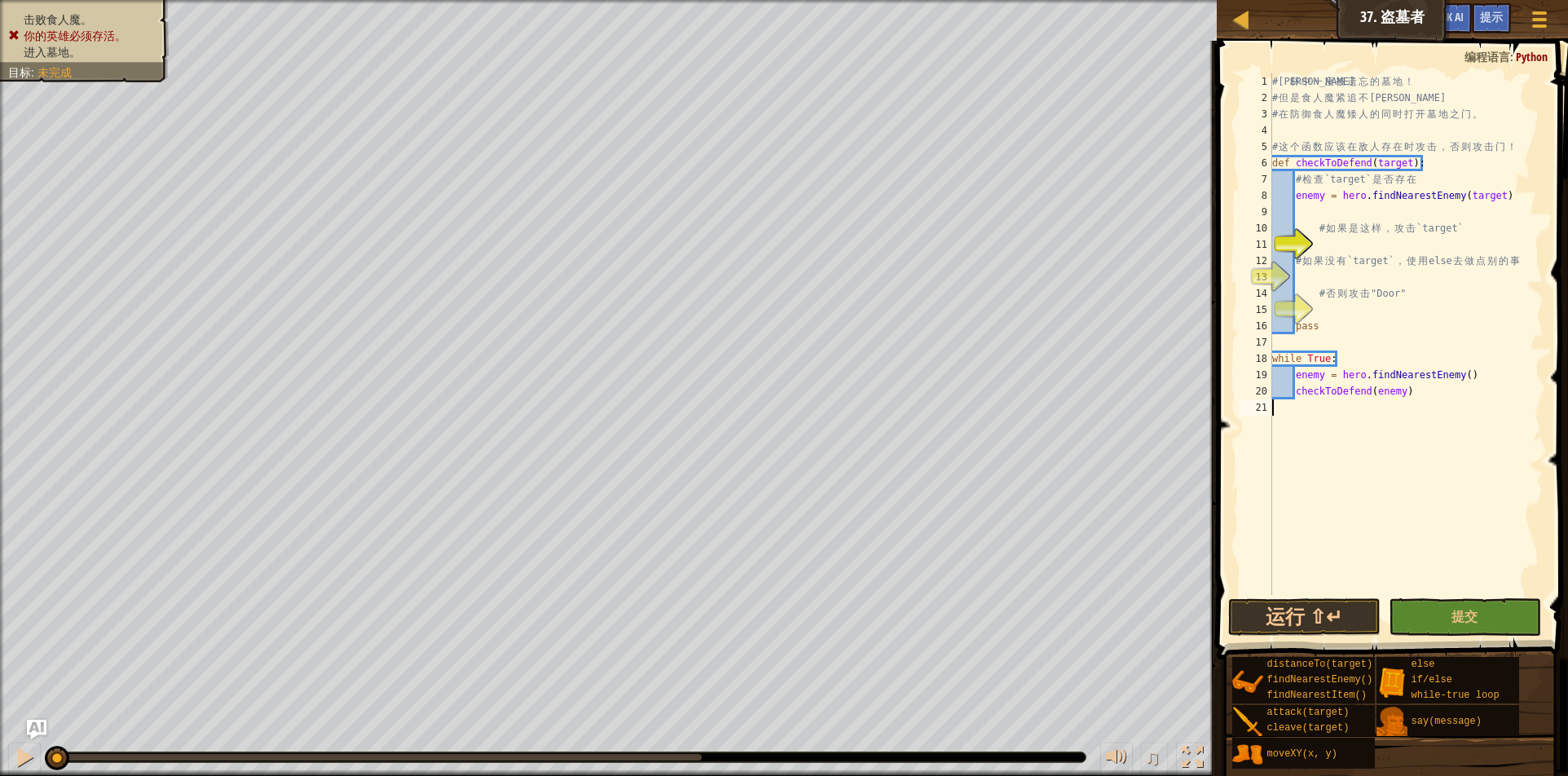
click at [1272, 246] on div "11" at bounding box center [1256, 245] width 32 height 17
type textarea "# 如果没有`target`，使用else去做点别的事"
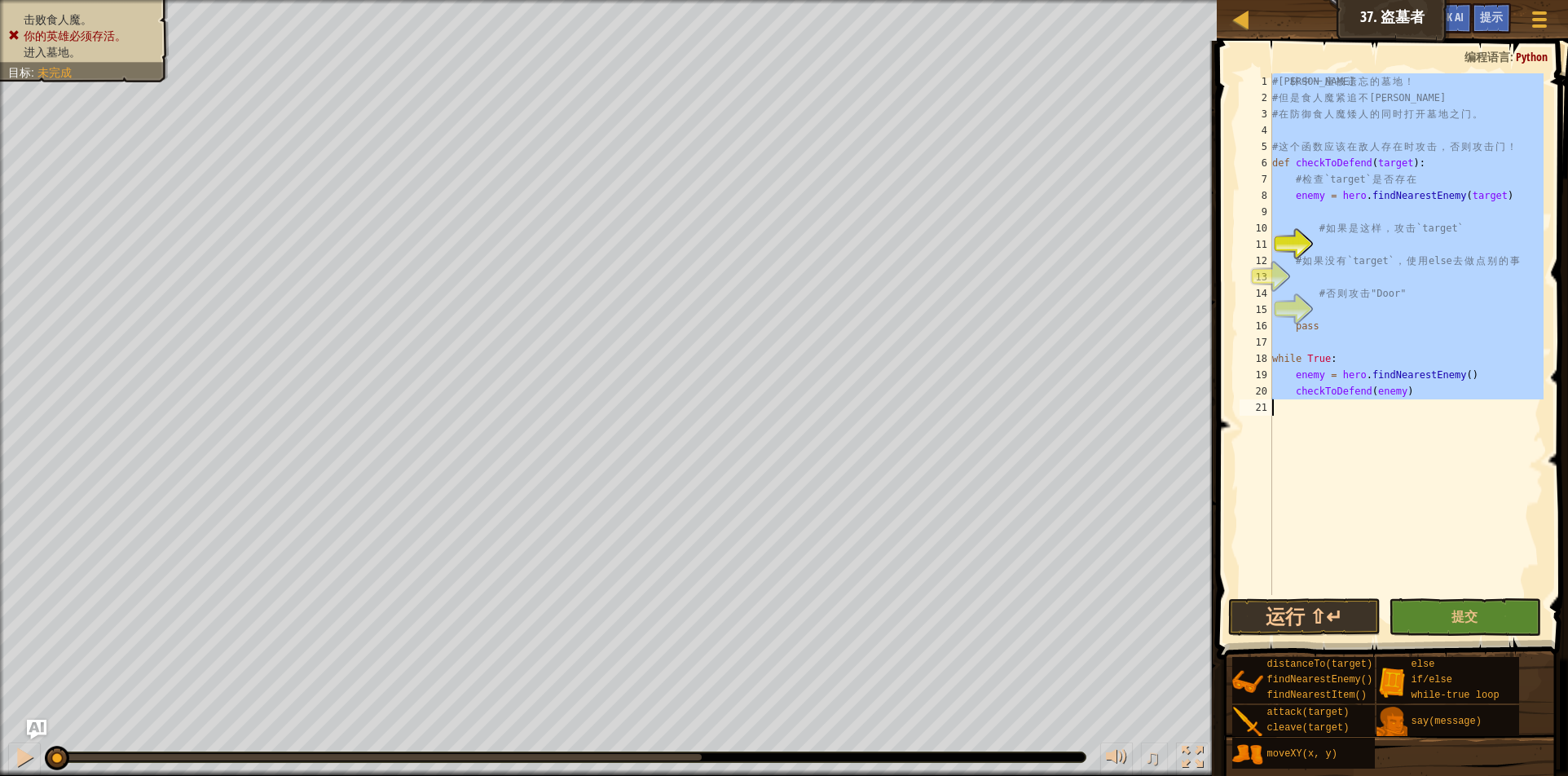
drag, startPoint x: 1301, startPoint y: 245, endPoint x: 1292, endPoint y: 245, distance: 9.0
click at [1272, 245] on div "11" at bounding box center [1256, 245] width 32 height 17
click at [1272, 239] on div "11" at bounding box center [1256, 245] width 32 height 17
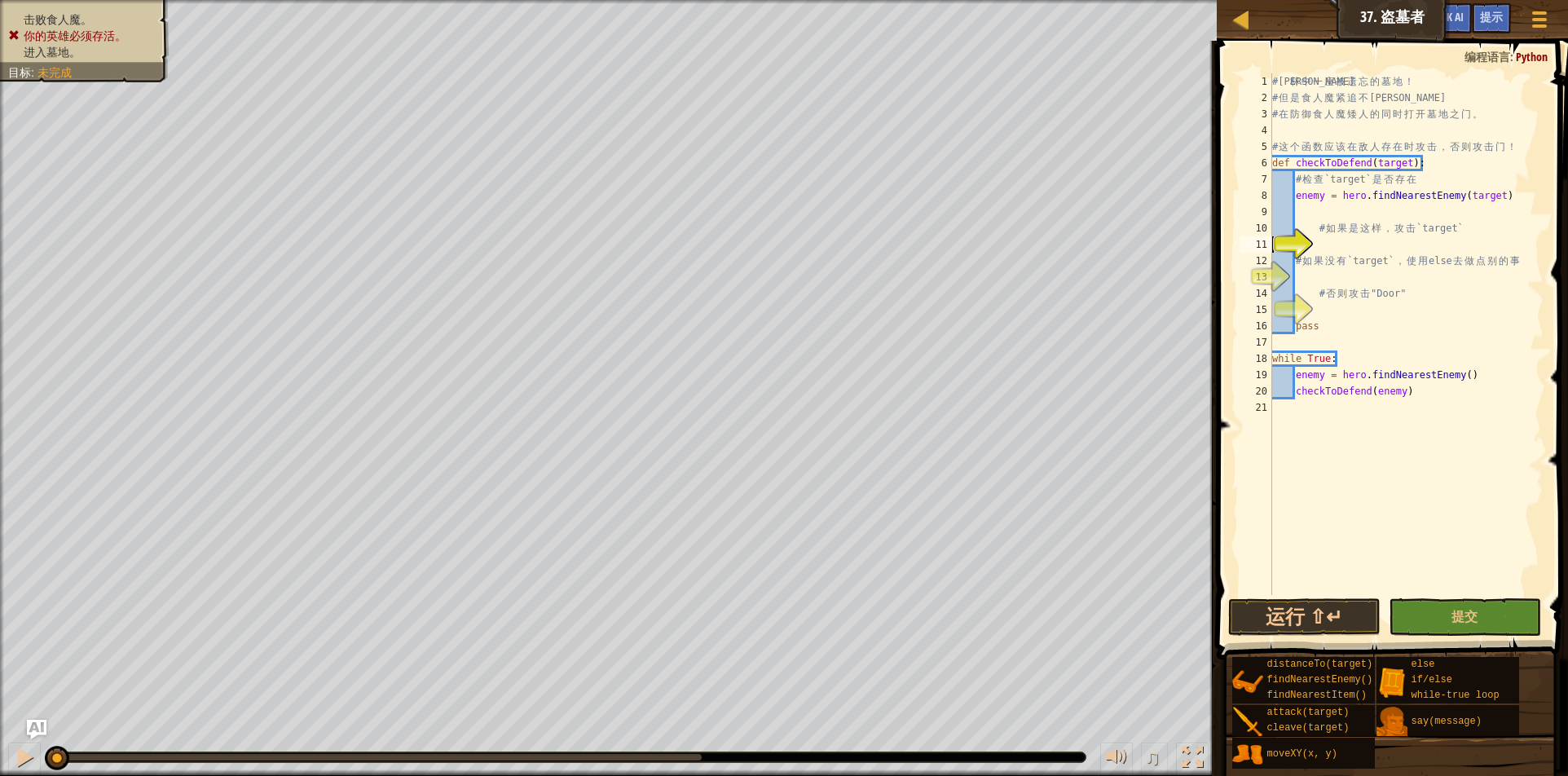
type textarea "# 如果没有`target`，使用else去做点别的事"
type textarea "checkToDefend(enemy)"
click at [1272, 238] on div "11" at bounding box center [1256, 245] width 32 height 17
click at [1272, 239] on div "11" at bounding box center [1256, 245] width 32 height 17
click at [1272, 238] on div "11" at bounding box center [1256, 245] width 32 height 17
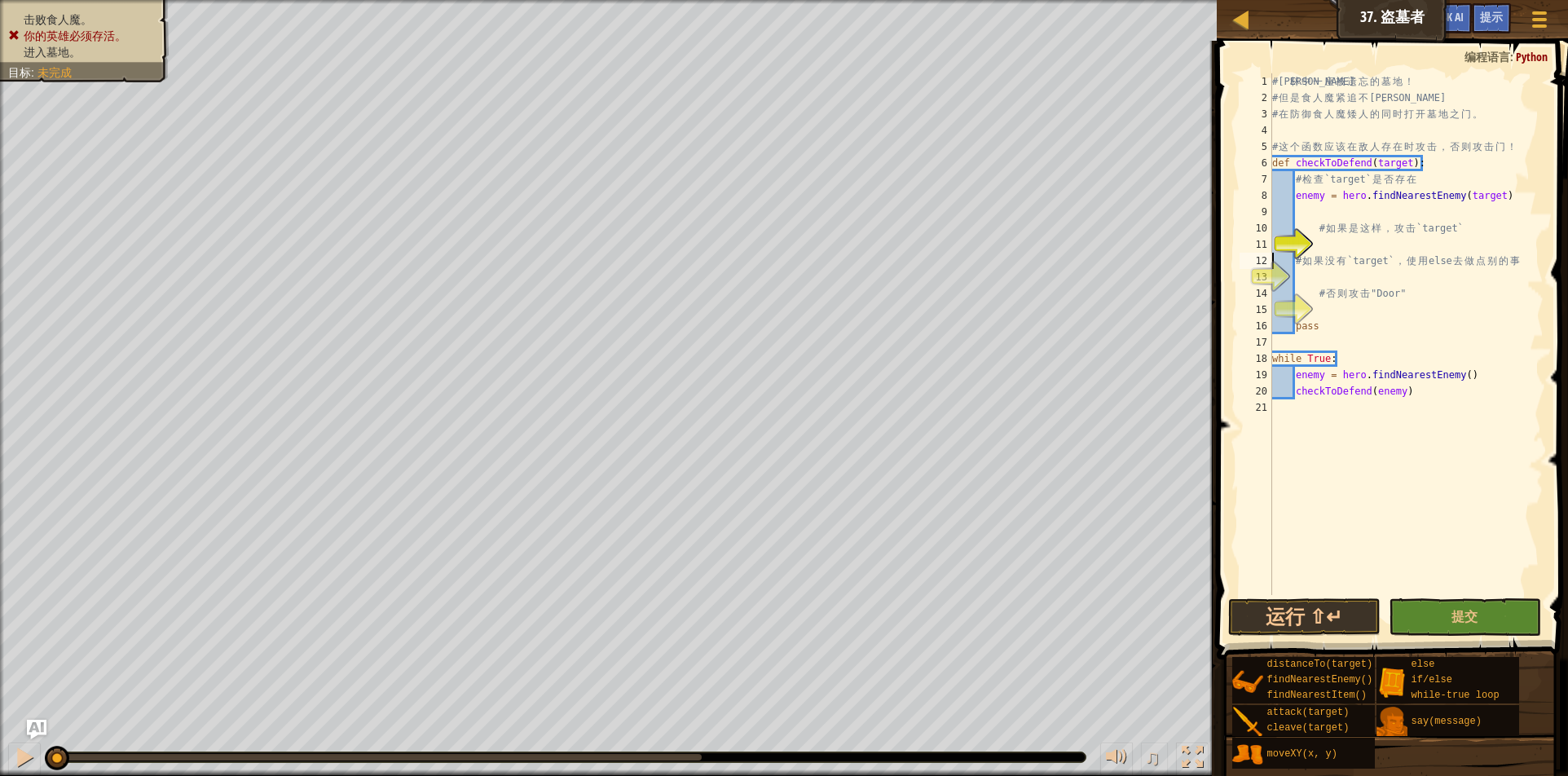
click at [1272, 237] on div "11" at bounding box center [1256, 245] width 32 height 17
click at [1272, 236] on div "11" at bounding box center [1256, 245] width 32 height 17
type textarea "# 如果是这样，攻击`target`"
type textarea "checkToDefend(enemy)"
click at [1272, 236] on div "11" at bounding box center [1256, 245] width 32 height 17
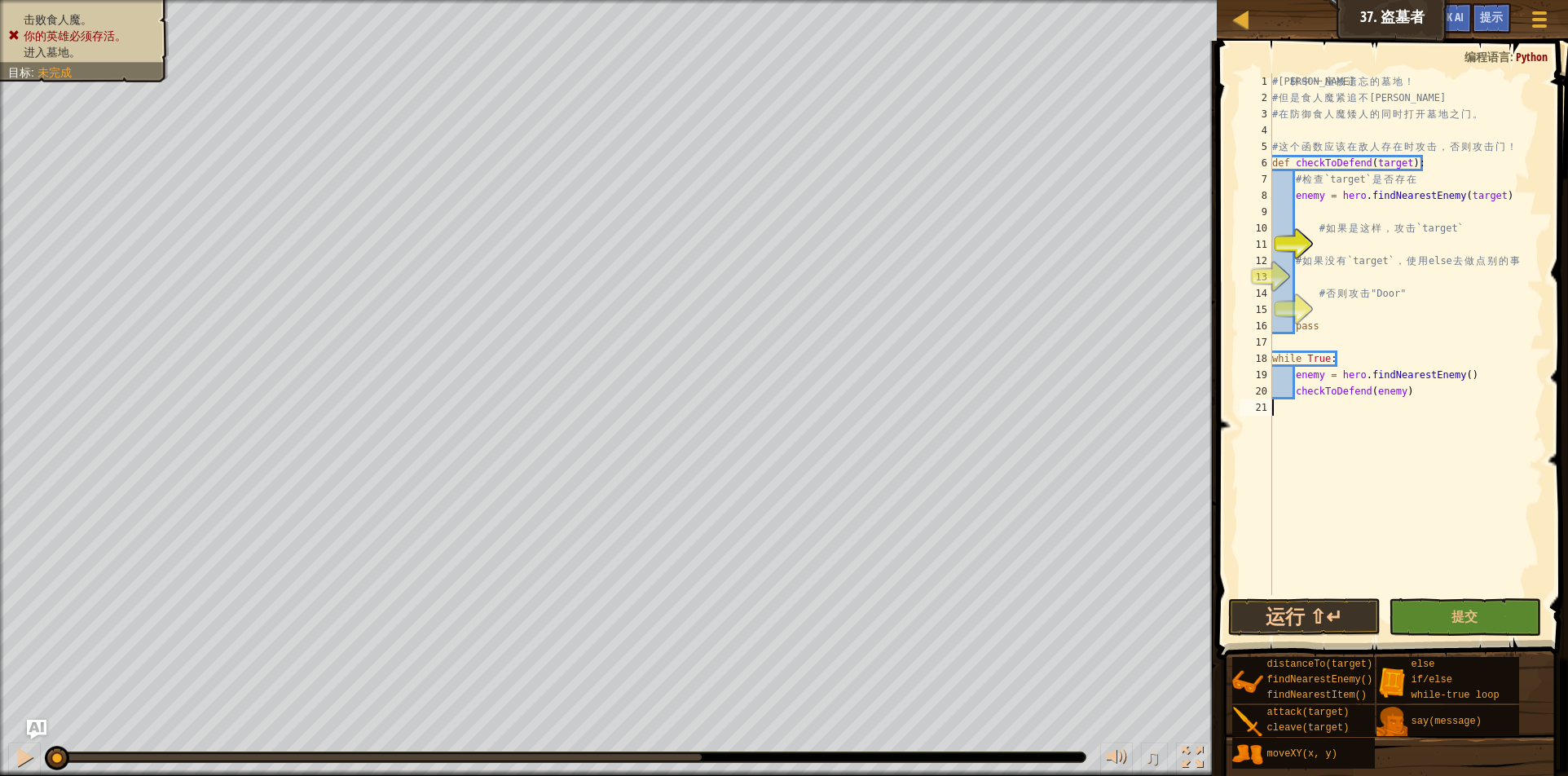
click at [1272, 236] on div "11" at bounding box center [1256, 245] width 32 height 17
type textarea "# 如果是这样，攻击`target`"
click at [1272, 236] on div "11" at bounding box center [1256, 245] width 32 height 17
type textarea "# 如果是这样，攻击`target`"
click at [1272, 236] on div "11" at bounding box center [1256, 245] width 32 height 17
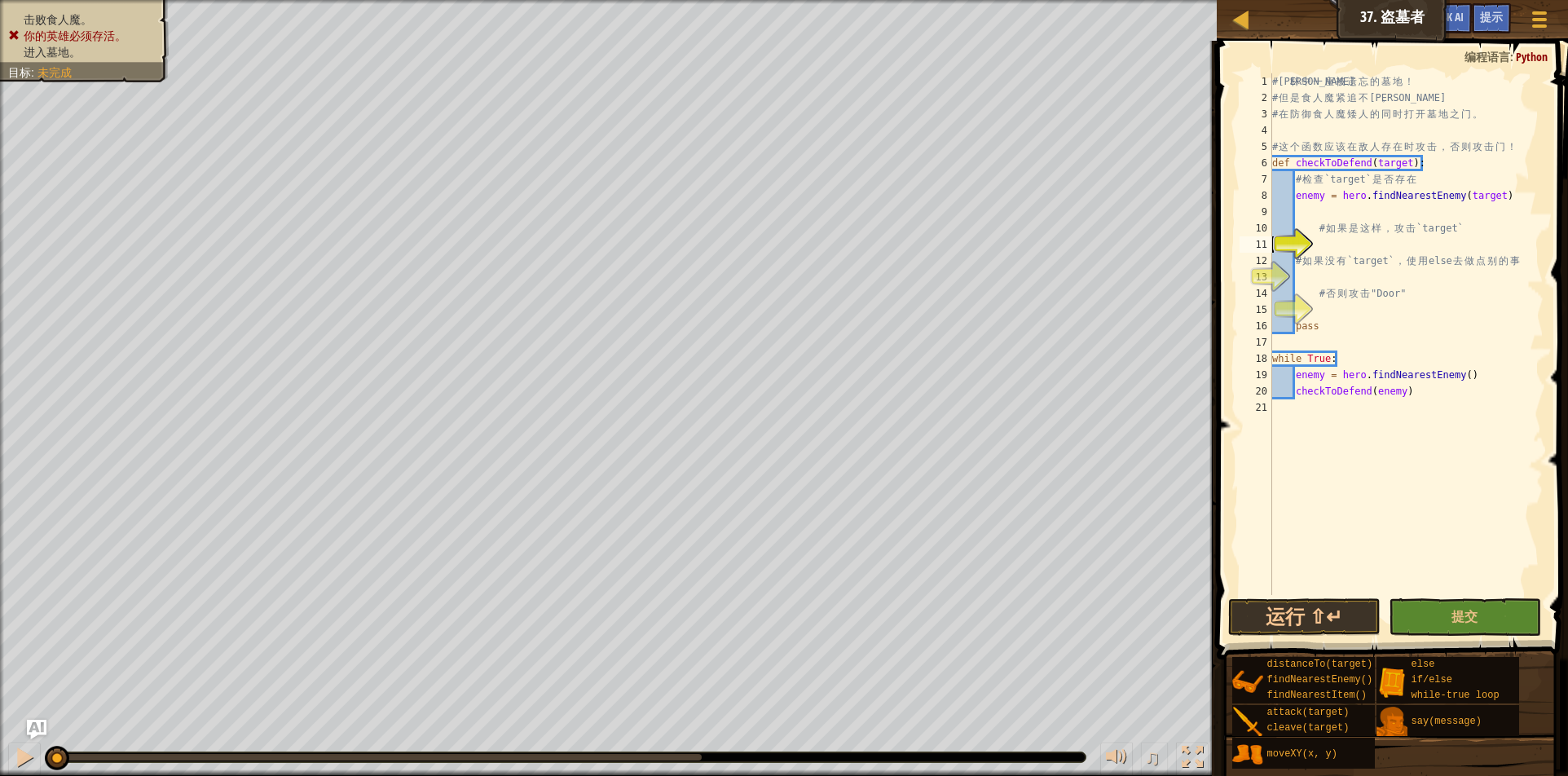
type textarea "# 如果是这样，攻击`target`"
click at [1272, 236] on div "11" at bounding box center [1256, 245] width 32 height 17
type textarea "# 如果是这样，攻击`target`"
click at [1272, 236] on div "11" at bounding box center [1256, 245] width 32 height 17
type textarea "# 如果是这样，攻击`target`"
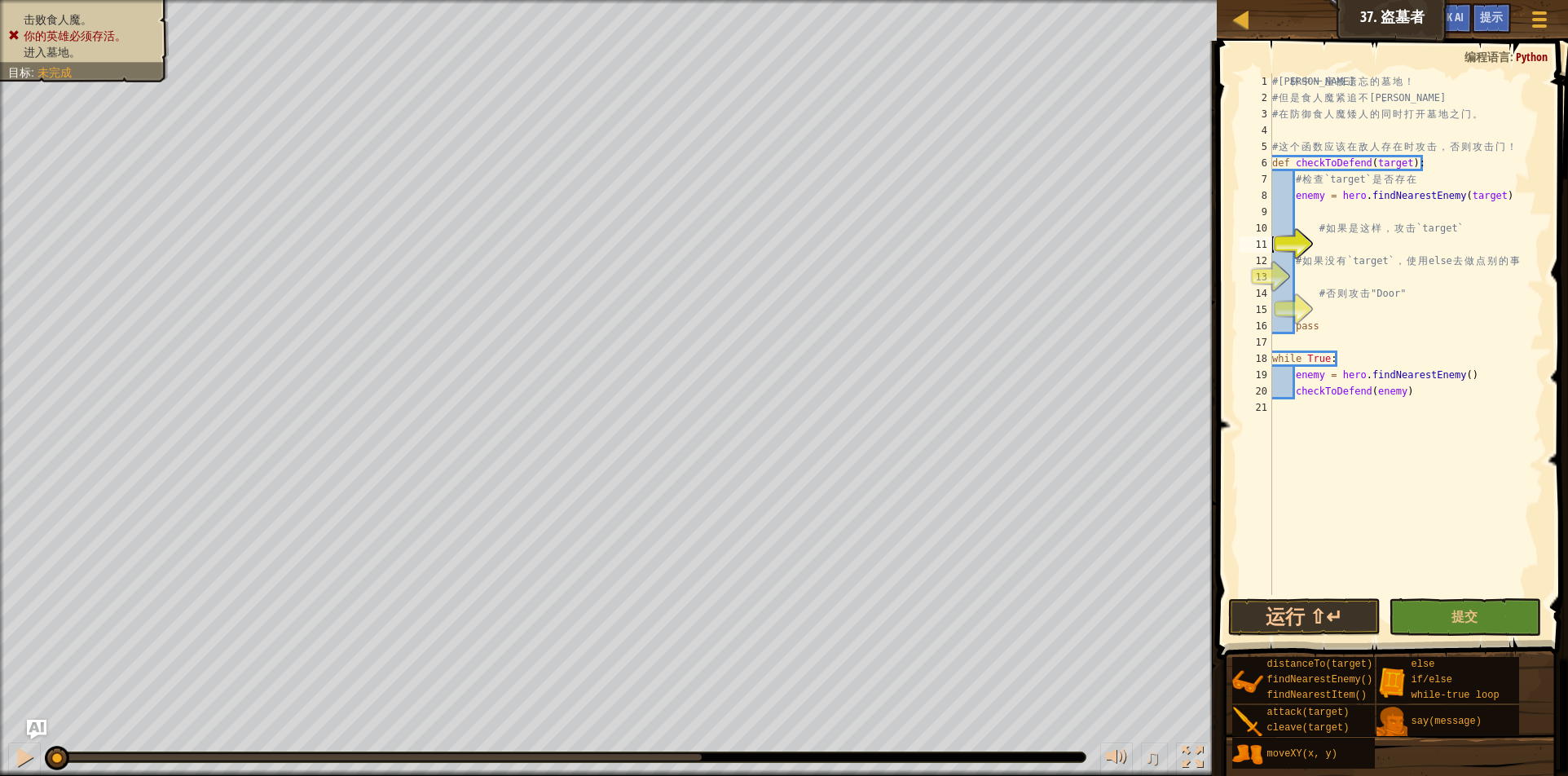
click at [1272, 236] on div "11" at bounding box center [1256, 245] width 32 height 17
type textarea "# 如果是这样，攻击`target`"
click at [1272, 236] on div "11" at bounding box center [1256, 245] width 32 height 17
type textarea "# 如果是这样，攻击`target`"
click at [1272, 236] on div "11" at bounding box center [1256, 245] width 32 height 17
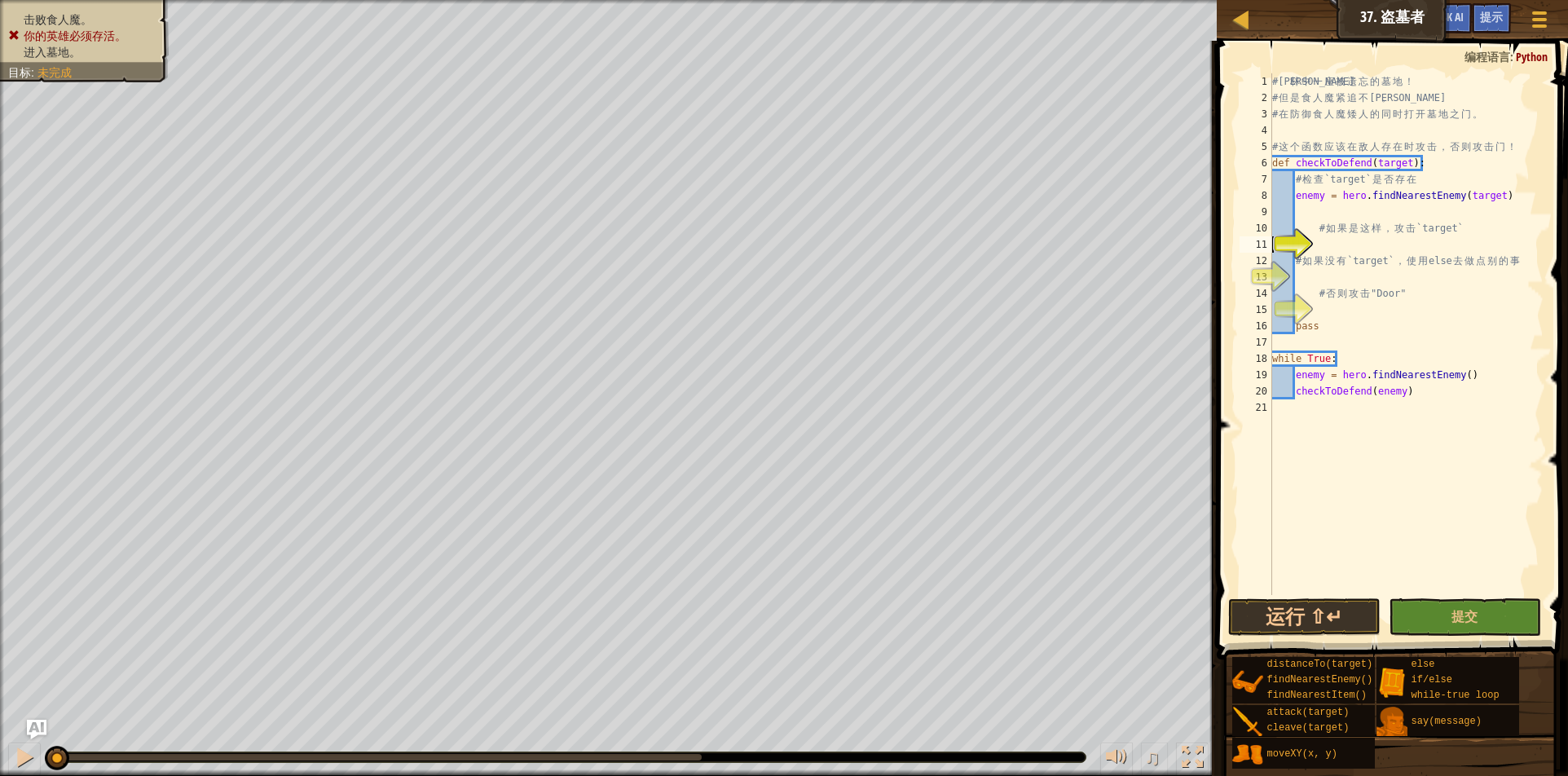
type textarea "# 如果是这样，攻击`target`"
click at [1272, 236] on div "11" at bounding box center [1256, 245] width 32 height 17
type textarea "# 如果是这样，攻击`target`"
click at [1306, 223] on div "# 森 林 中 一 座 被 遗 忘 的 墓 地 ！ # 但 是 食 人 魔 紧 追 不 舍 。 # 在 防 御 食 人 魔 矮 人 的 同 时 打 开 墓 地…" at bounding box center [1406, 351] width 274 height 555
type textarea "# 如果是这样，攻击`target`"
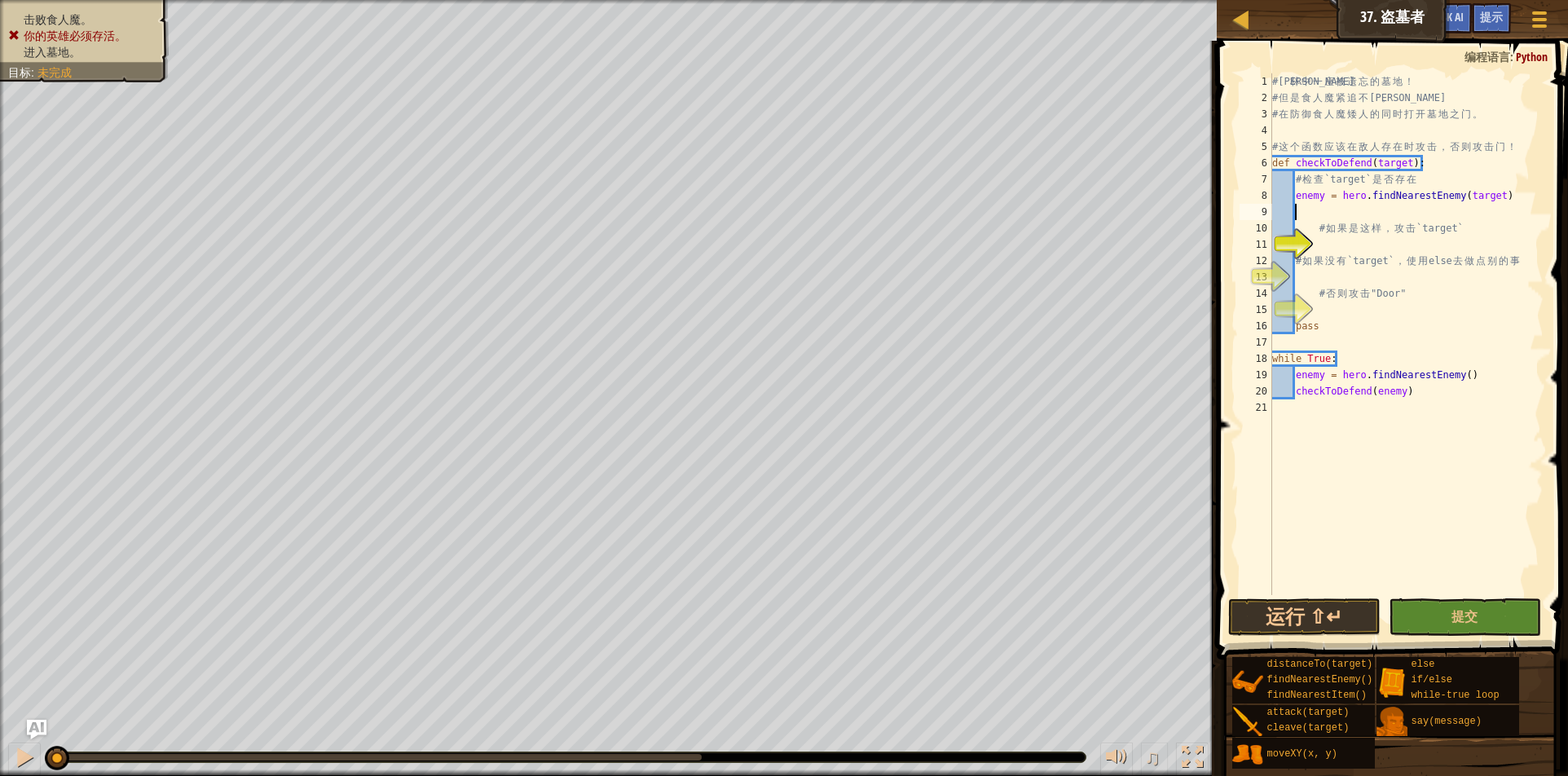
click at [1295, 220] on div "# 森 林 中 一 座 被 遗 忘 的 墓 地 ！ # 但 是 食 人 魔 紧 追 不 舍 。 # 在 防 御 食 人 魔 矮 人 的 同 时 打 开 墓 地…" at bounding box center [1406, 351] width 274 height 555
click at [1272, 246] on div "11" at bounding box center [1256, 245] width 32 height 17
type textarea "checkToDefend(enemy)"
click at [1272, 246] on div "11" at bounding box center [1256, 245] width 32 height 17
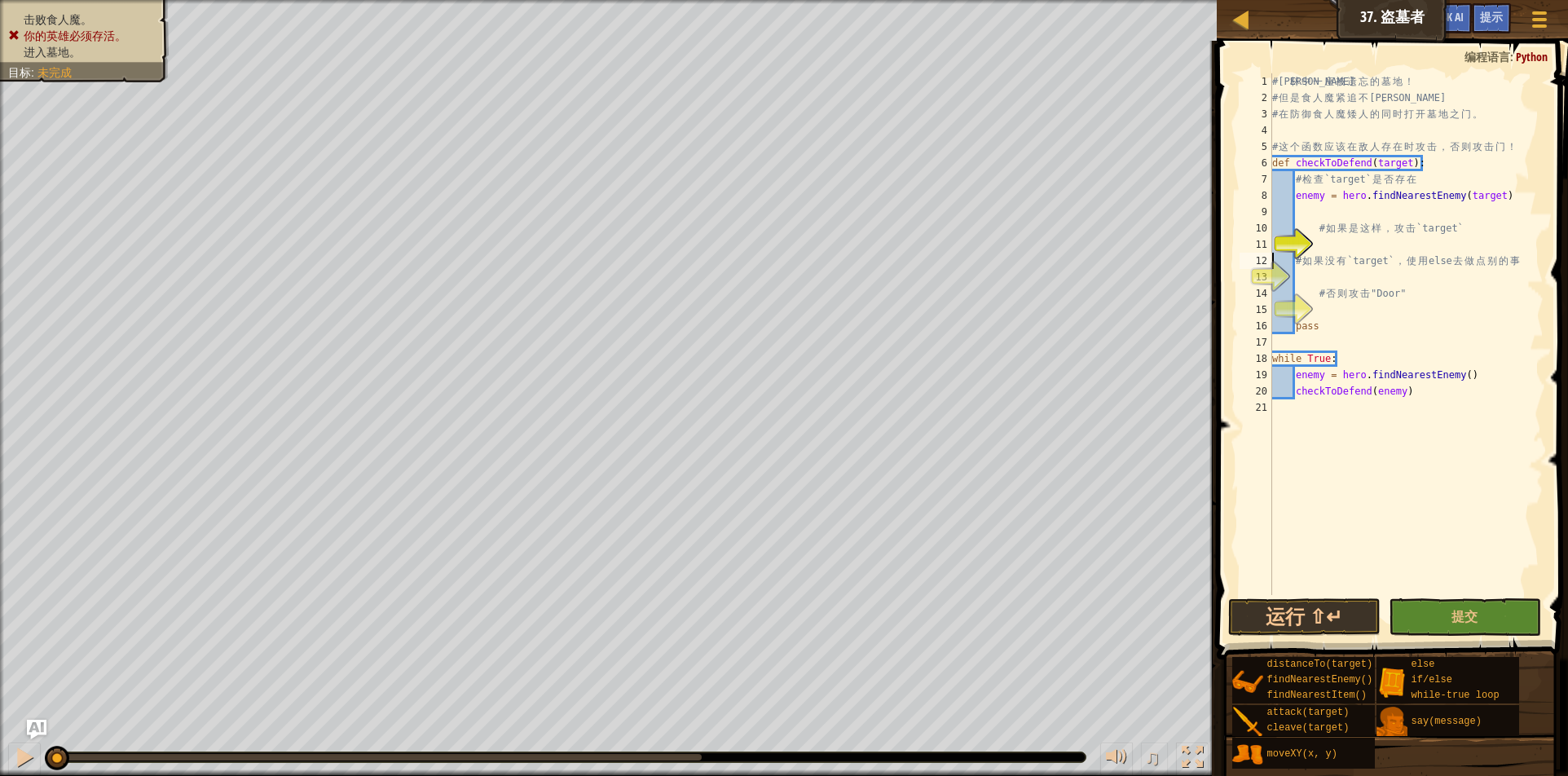
click at [1272, 246] on div "11" at bounding box center [1256, 245] width 32 height 17
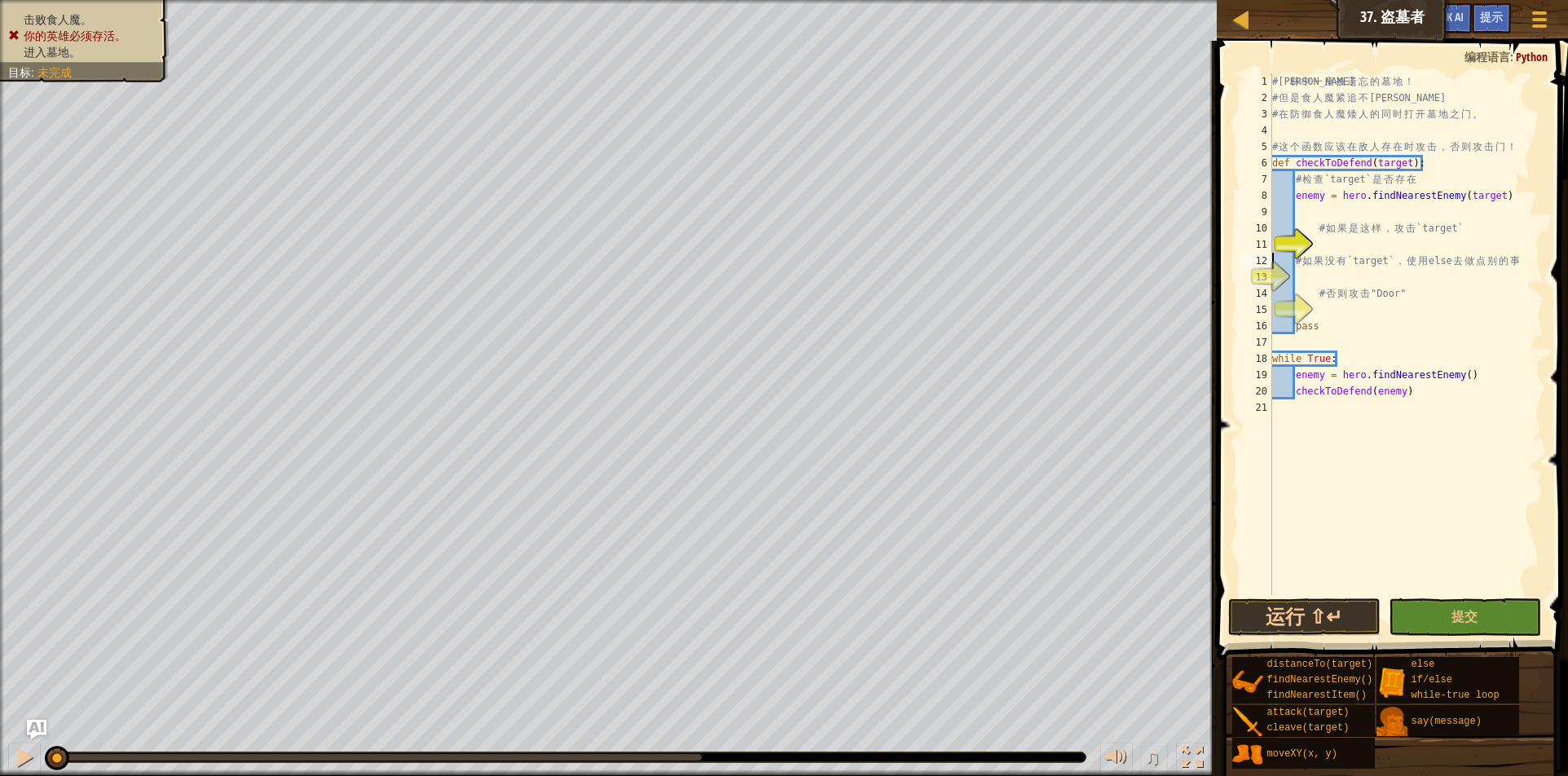
click at [1272, 246] on div "11" at bounding box center [1256, 245] width 32 height 17
click at [1272, 245] on div "11" at bounding box center [1256, 245] width 32 height 17
click at [1510, 144] on div "# 森 林 中 一 座 被 遗 忘 的 墓 地 ！ # 但 是 食 人 魔 紧 追 不 舍 。 # 在 防 御 食 人 魔 矮 人 的 同 时 打 开 墓 地…" at bounding box center [1406, 351] width 274 height 555
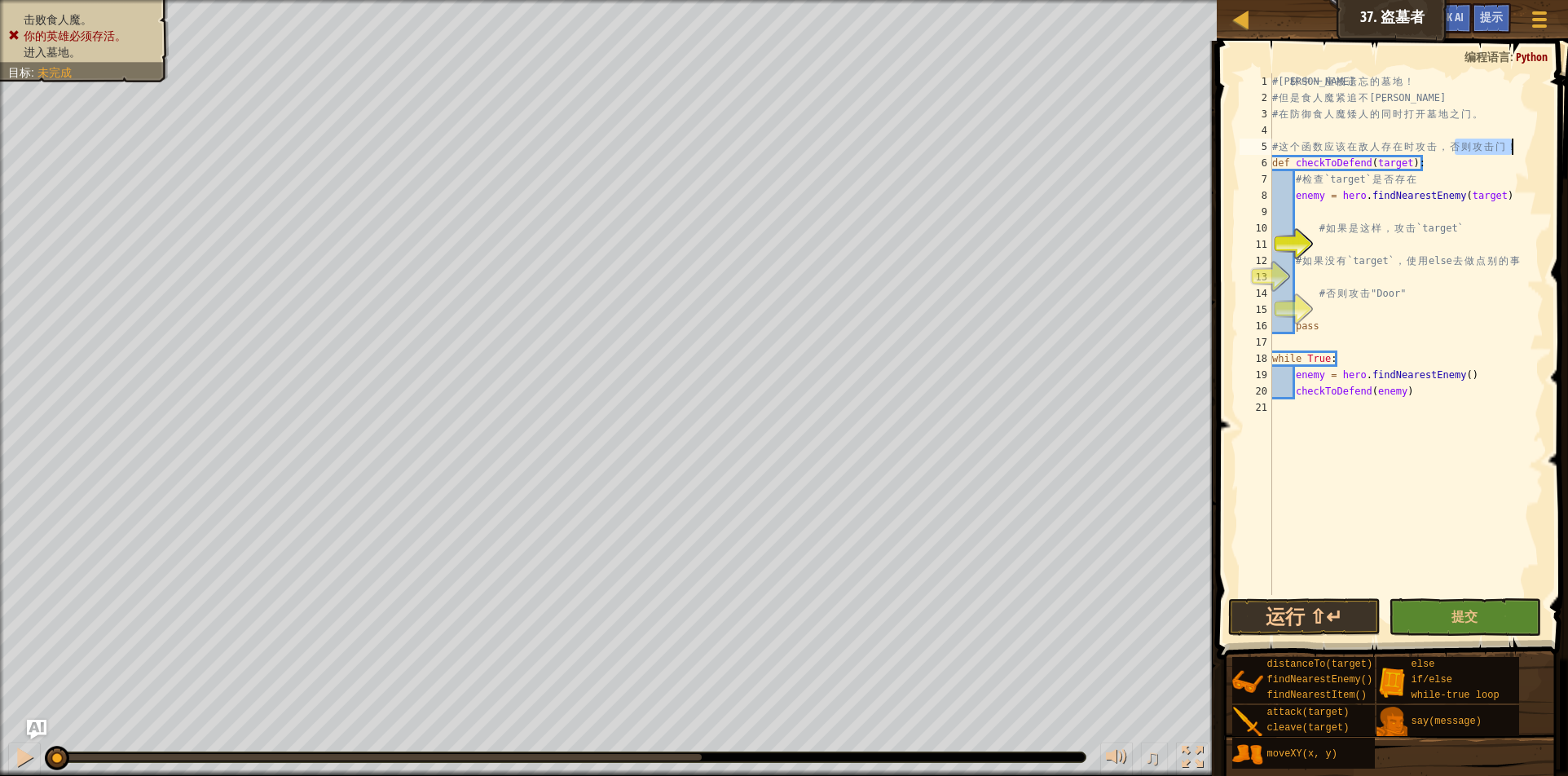
click at [1510, 144] on div "# 森 林 中 一 座 被 遗 忘 的 墓 地 ！ # 但 是 食 人 魔 紧 追 不 舍 。 # 在 防 御 食 人 魔 矮 人 的 同 时 打 开 墓 地…" at bounding box center [1406, 351] width 274 height 555
click at [1513, 144] on div "# 森 林 中 一 座 被 遗 忘 的 墓 地 ！ # 但 是 食 人 魔 紧 追 不 舍 。 # 在 防 御 食 人 魔 矮 人 的 同 时 打 开 墓 地…" at bounding box center [1406, 334] width 274 height 521
click at [1513, 144] on div "# 森 林 中 一 座 被 遗 忘 的 墓 地 ！ # 但 是 食 人 魔 紧 追 不 舍 。 # 在 防 御 食 人 魔 矮 人 的 同 时 打 开 墓 地…" at bounding box center [1406, 351] width 274 height 555
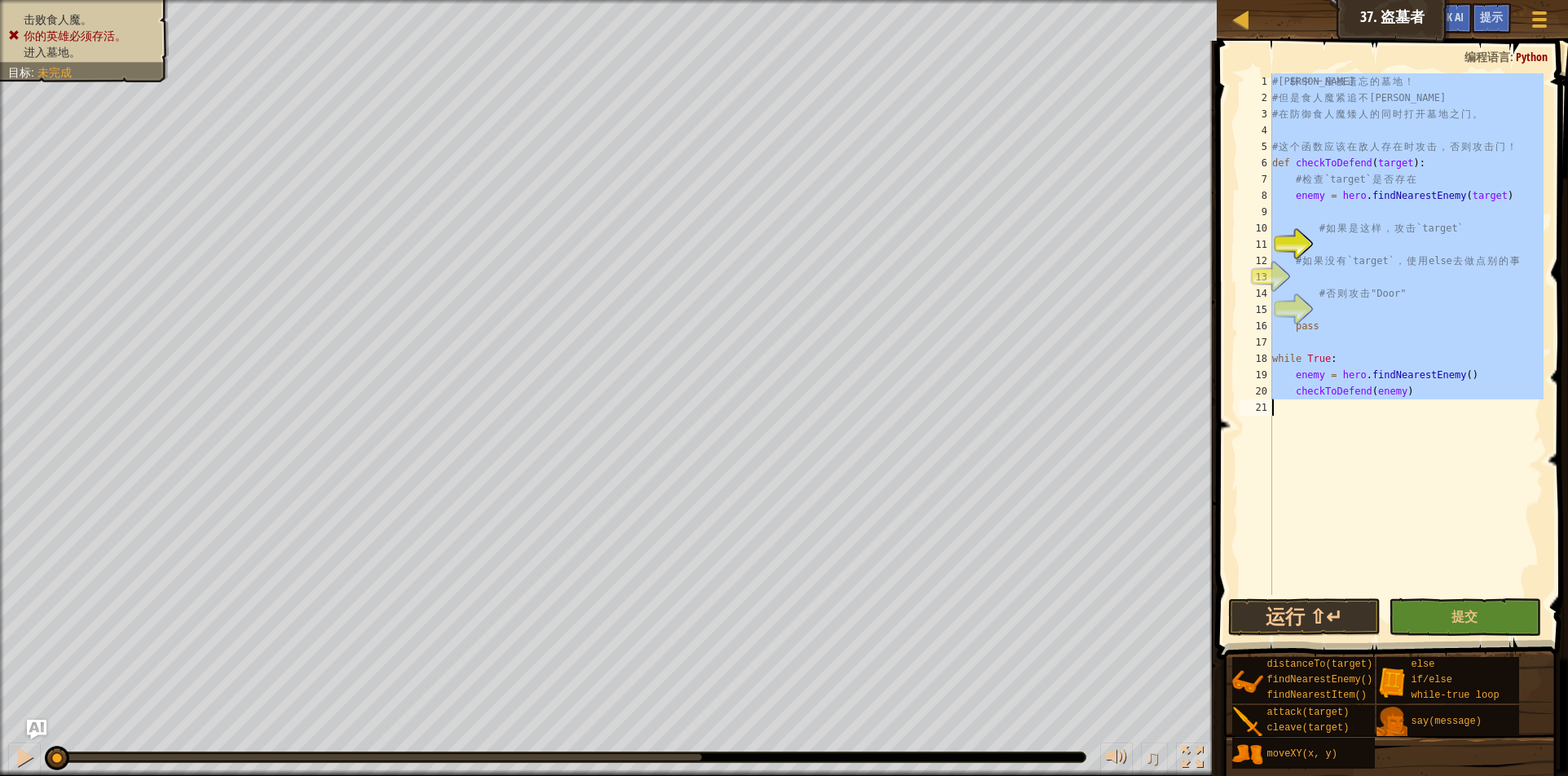
click at [1513, 144] on div "# 森 林 中 一 座 被 遗 忘 的 墓 地 ！ # 但 是 食 人 魔 紧 追 不 舍 。 # 在 防 御 食 人 魔 矮 人 的 同 时 打 开 墓 地…" at bounding box center [1406, 351] width 274 height 555
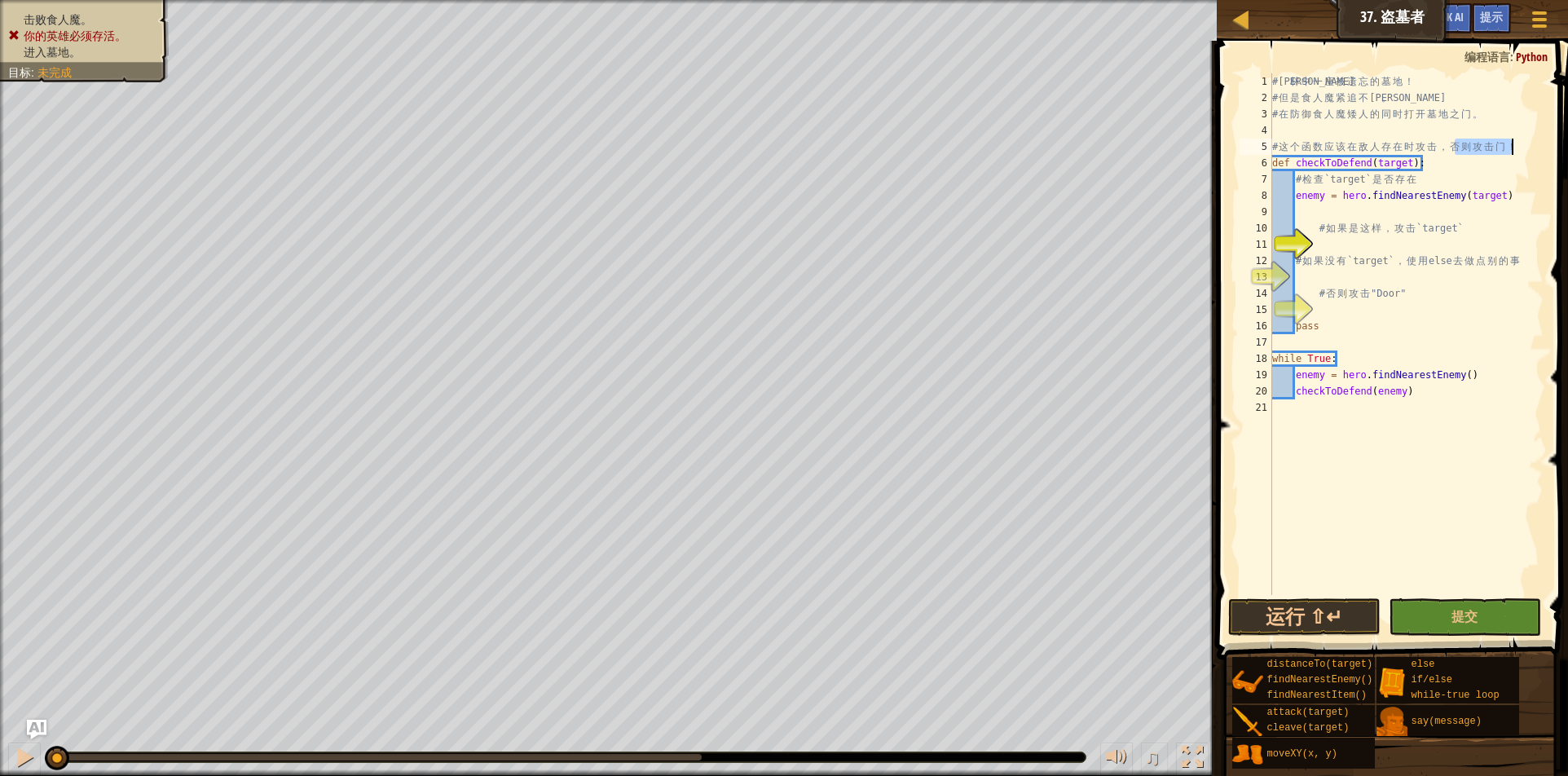
click at [1513, 144] on div "# 森 林 中 一 座 被 遗 忘 的 墓 地 ！ # 但 是 食 人 魔 紧 追 不 舍 。 # 在 防 御 食 人 魔 矮 人 的 同 时 打 开 墓 地…" at bounding box center [1406, 351] width 274 height 555
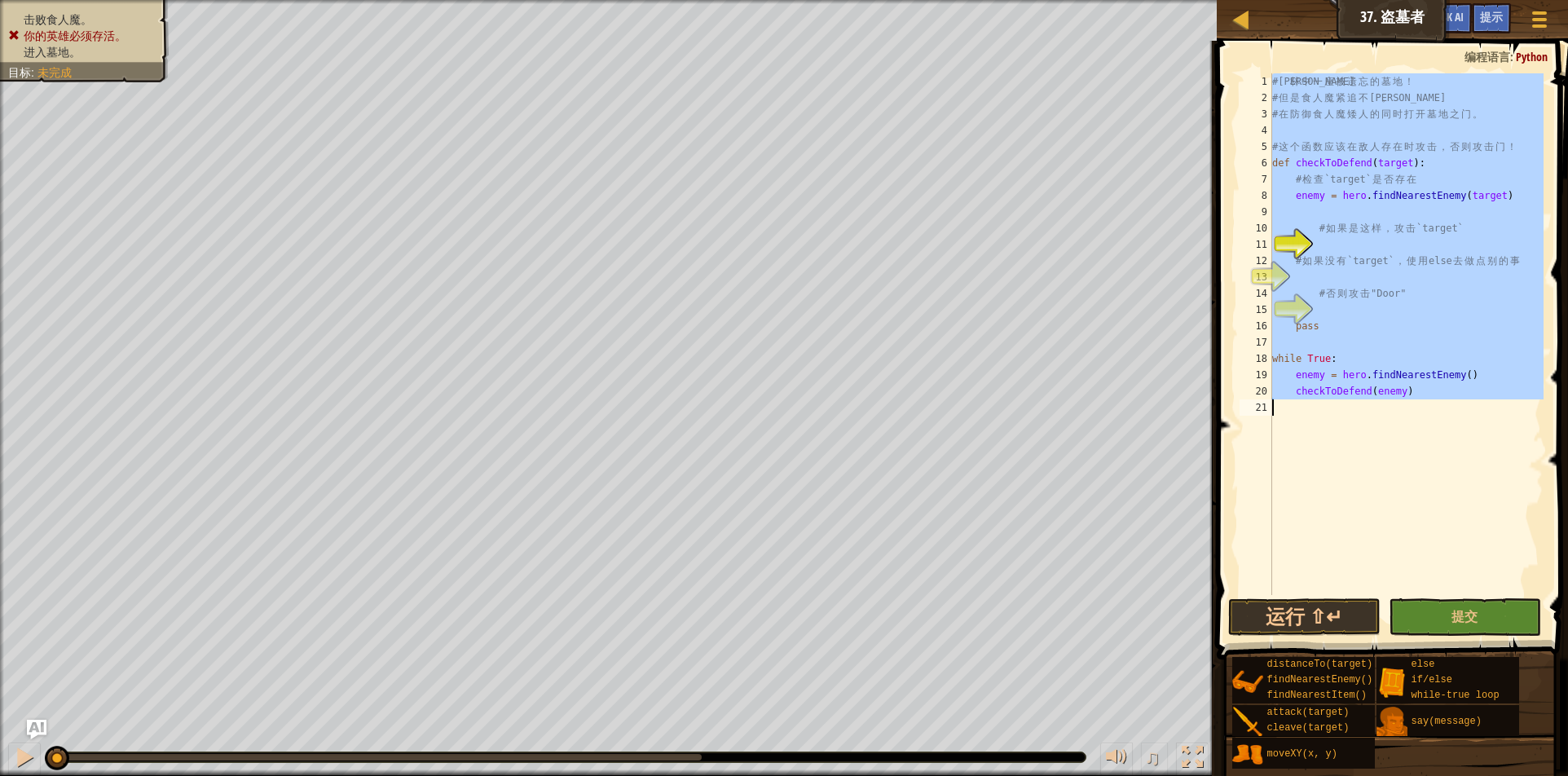
click at [1513, 144] on div "# 森 林 中 一 座 被 遗 忘 的 墓 地 ！ # 但 是 食 人 魔 紧 追 不 舍 。 # 在 防 御 食 人 魔 矮 人 的 同 时 打 开 墓 地…" at bounding box center [1406, 351] width 274 height 555
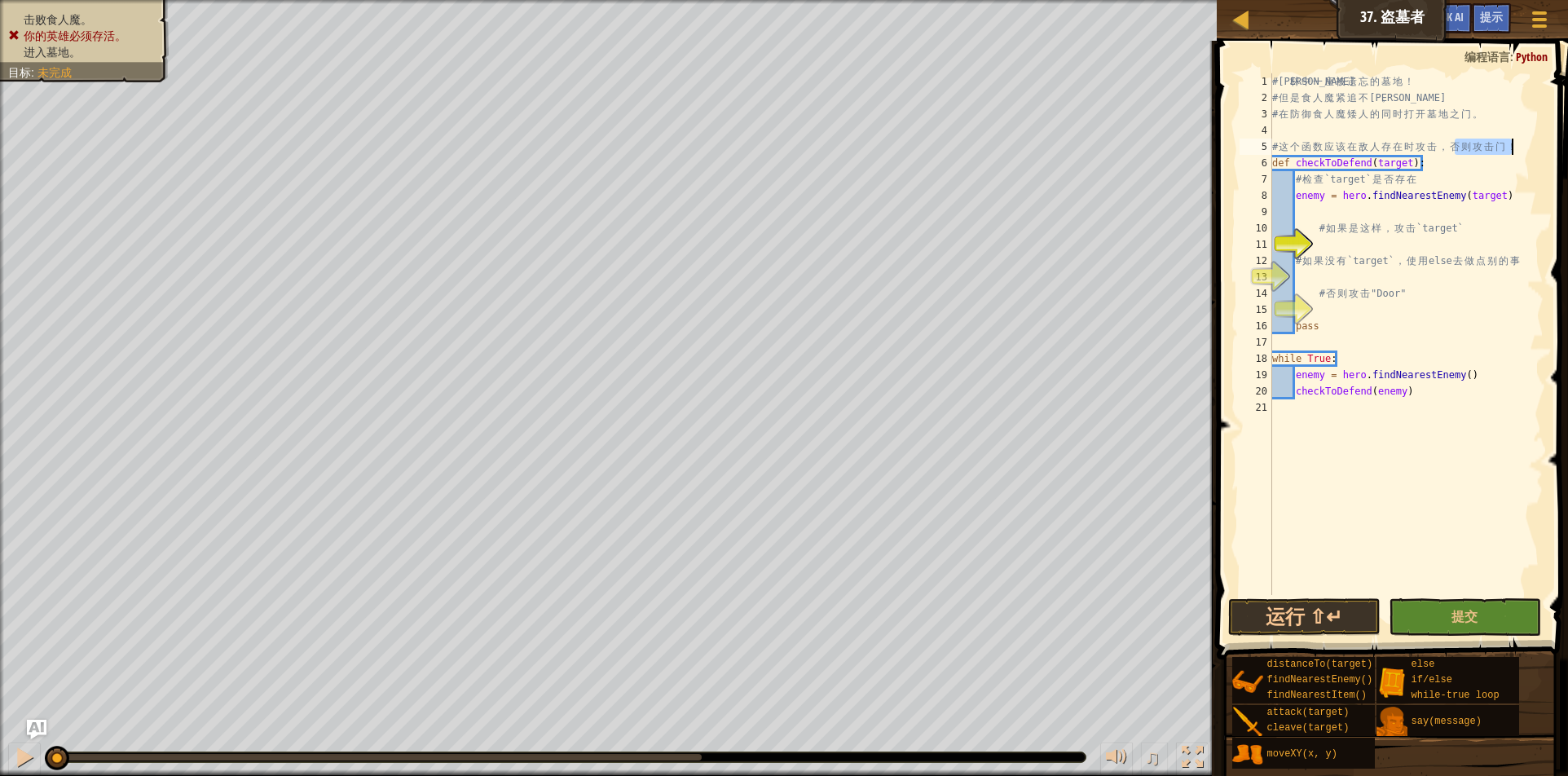
click at [1513, 144] on div "# 森 林 中 一 座 被 遗 忘 的 墓 地 ！ # 但 是 食 人 魔 紧 追 不 舍 。 # 在 防 御 食 人 魔 矮 人 的 同 时 打 开 墓 地…" at bounding box center [1406, 351] width 274 height 555
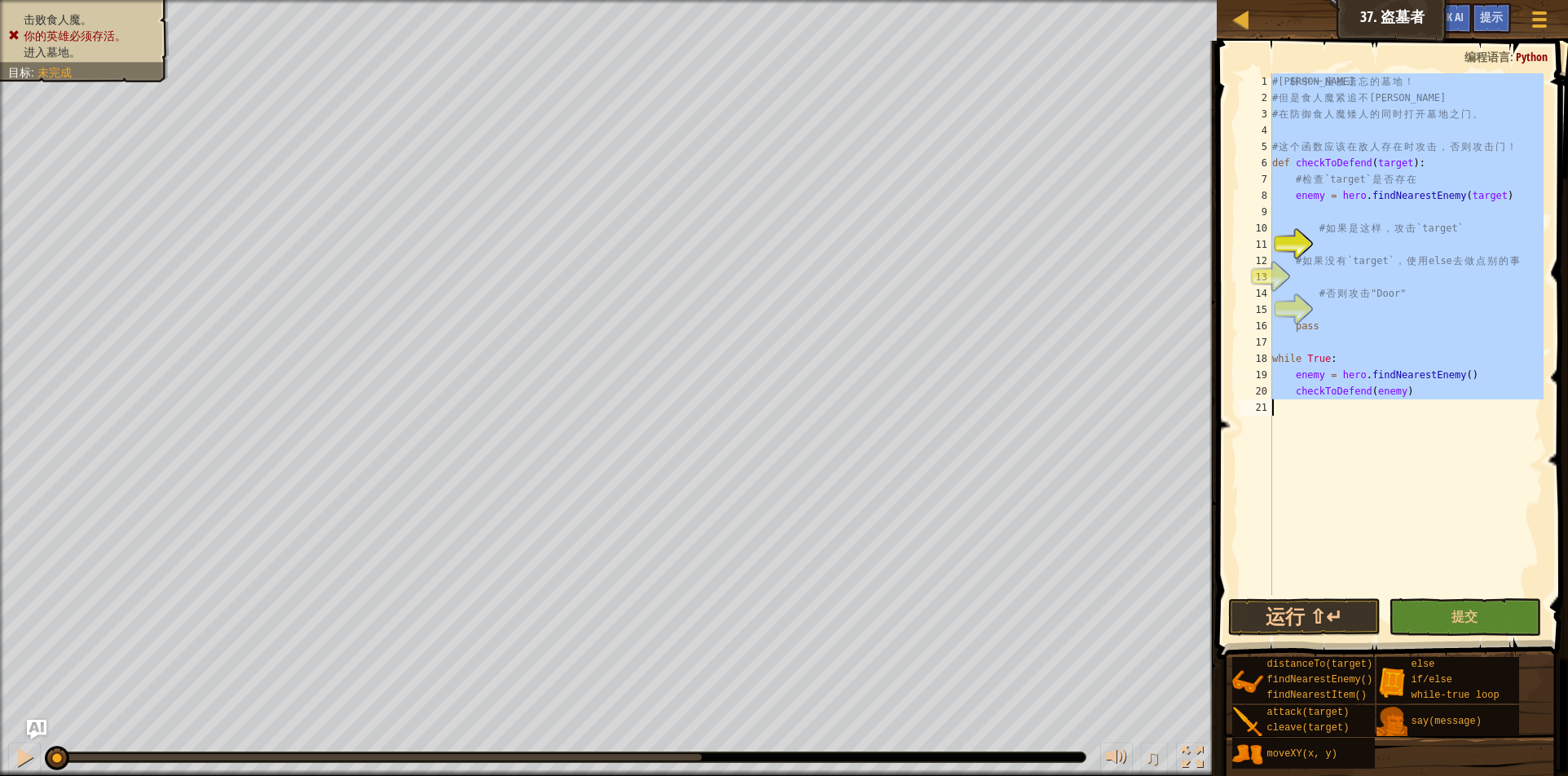
click at [1513, 144] on div "# 森 林 中 一 座 被 遗 忘 的 墓 地 ！ # 但 是 食 人 魔 紧 追 不 舍 。 # 在 防 御 食 人 魔 矮 人 的 同 时 打 开 墓 地…" at bounding box center [1406, 351] width 274 height 555
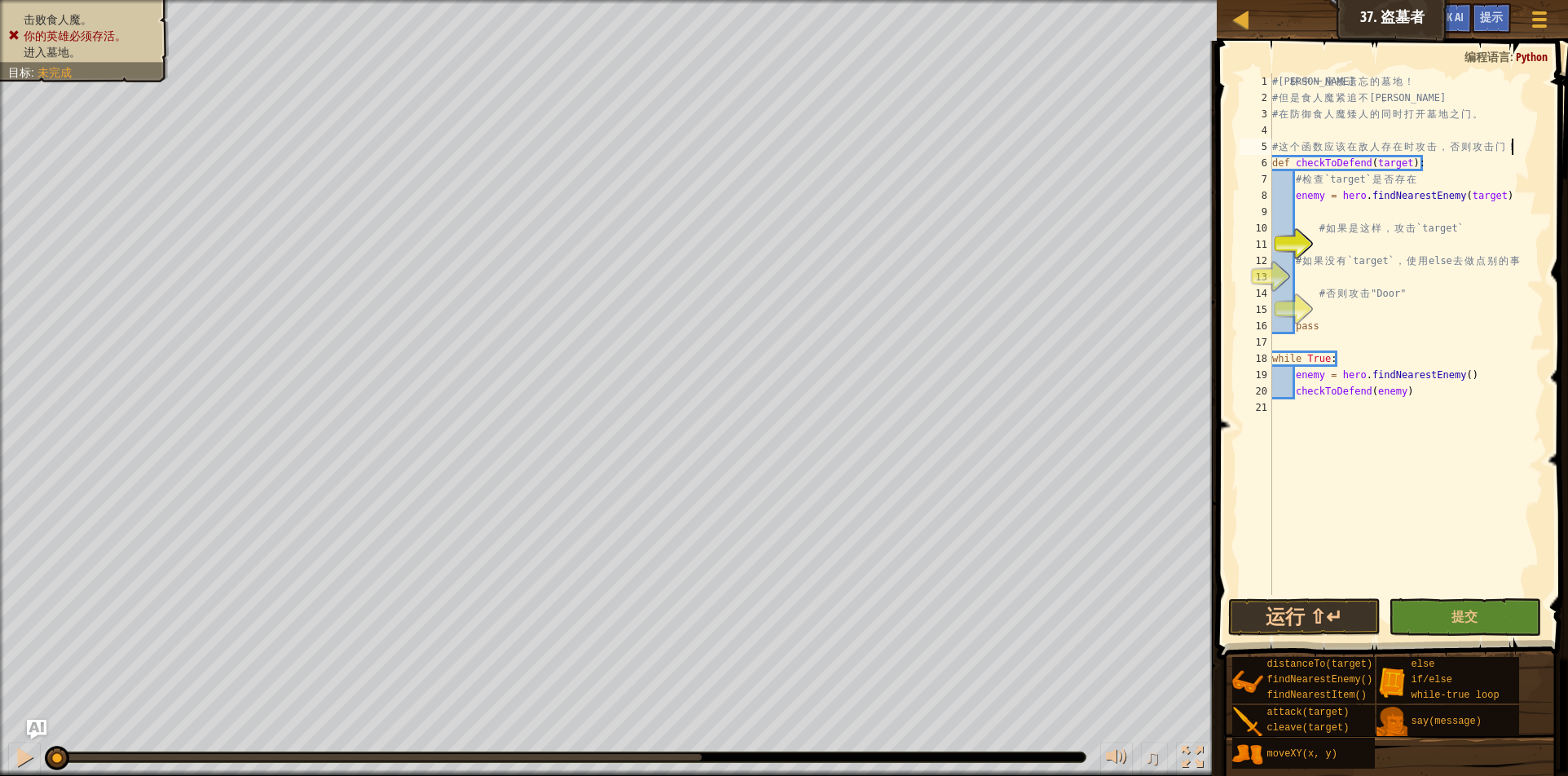
click at [1513, 144] on div "# 森 林 中 一 座 被 遗 忘 的 墓 地 ！ # 但 是 食 人 魔 紧 追 不 舍 。 # 在 防 御 食 人 魔 矮 人 的 同 时 打 开 墓 地…" at bounding box center [1406, 351] width 274 height 555
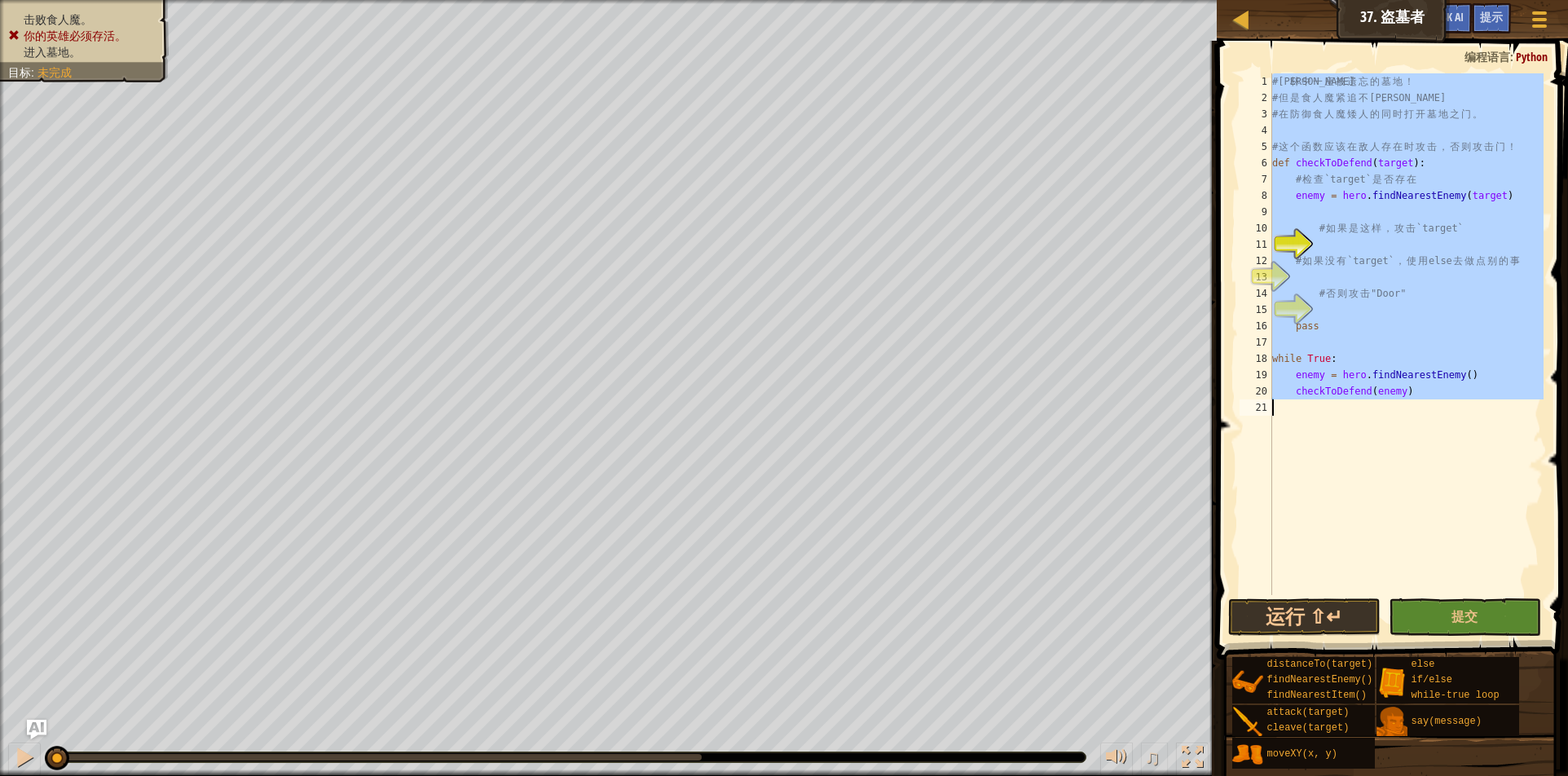
click at [1513, 144] on div "# 森 林 中 一 座 被 遗 忘 的 墓 地 ！ # 但 是 食 人 魔 紧 追 不 舍 。 # 在 防 御 食 人 魔 矮 人 的 同 时 打 开 墓 地…" at bounding box center [1406, 351] width 274 height 555
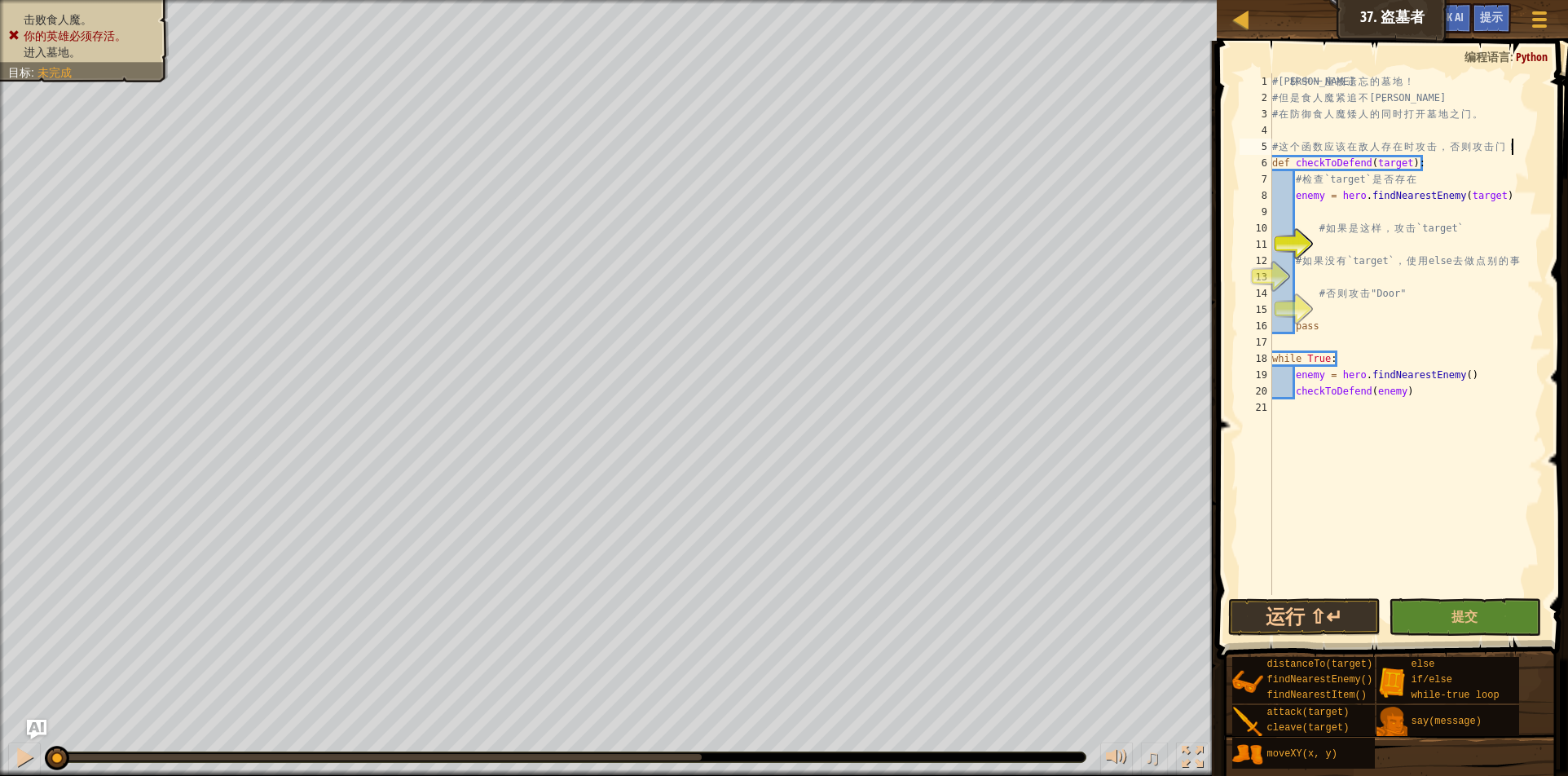
click at [1513, 144] on div "# 森 林 中 一 座 被 遗 忘 的 墓 地 ！ # 但 是 食 人 魔 紧 追 不 舍 。 # 在 防 御 食 人 魔 矮 人 的 同 时 打 开 墓 地…" at bounding box center [1406, 351] width 274 height 555
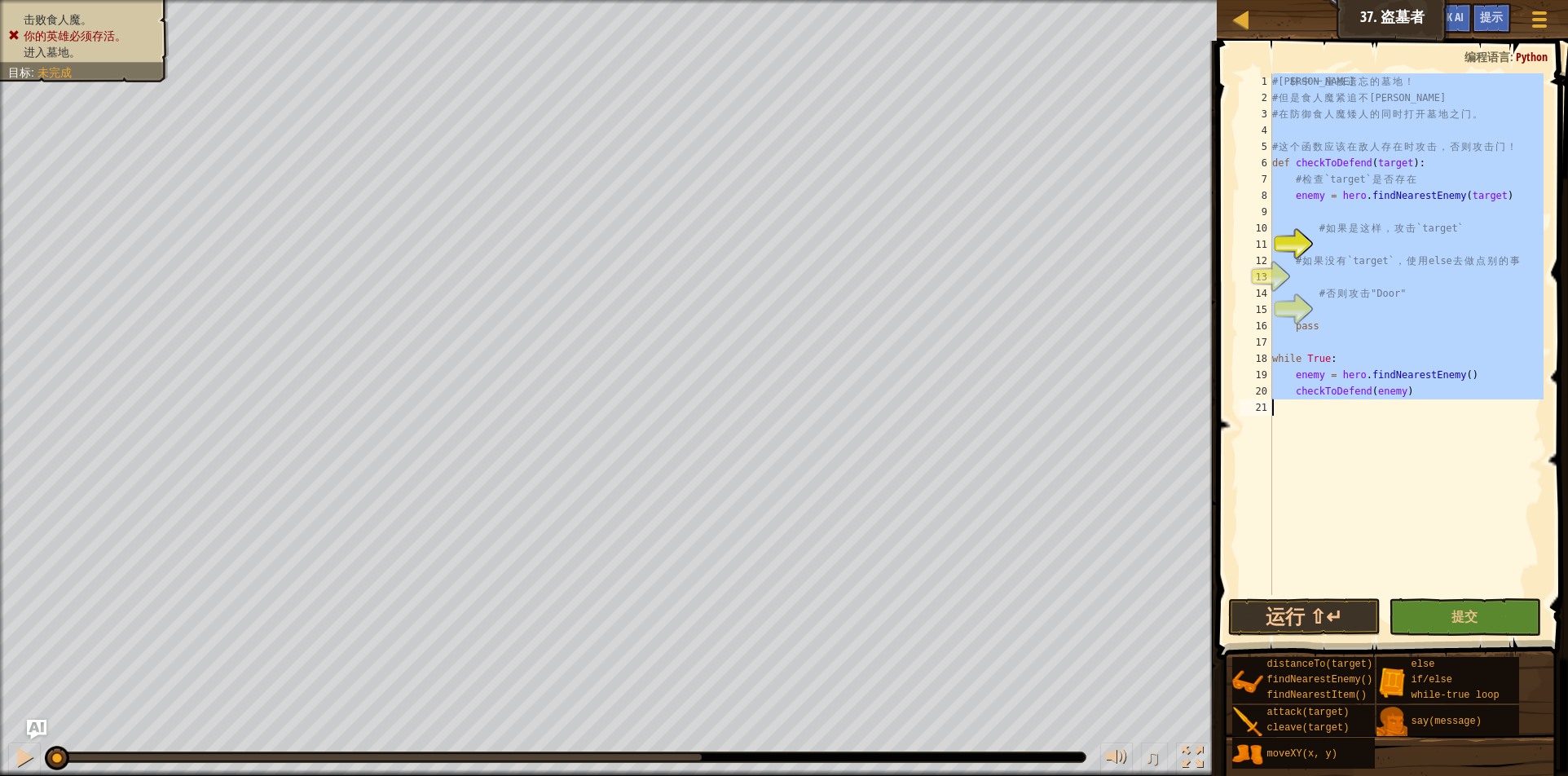
click at [1513, 144] on div "# 森 林 中 一 座 被 遗 忘 的 墓 地 ！ # 但 是 食 人 魔 紧 追 不 舍 。 # 在 防 御 食 人 魔 矮 人 的 同 时 打 开 墓 地…" at bounding box center [1406, 351] width 274 height 555
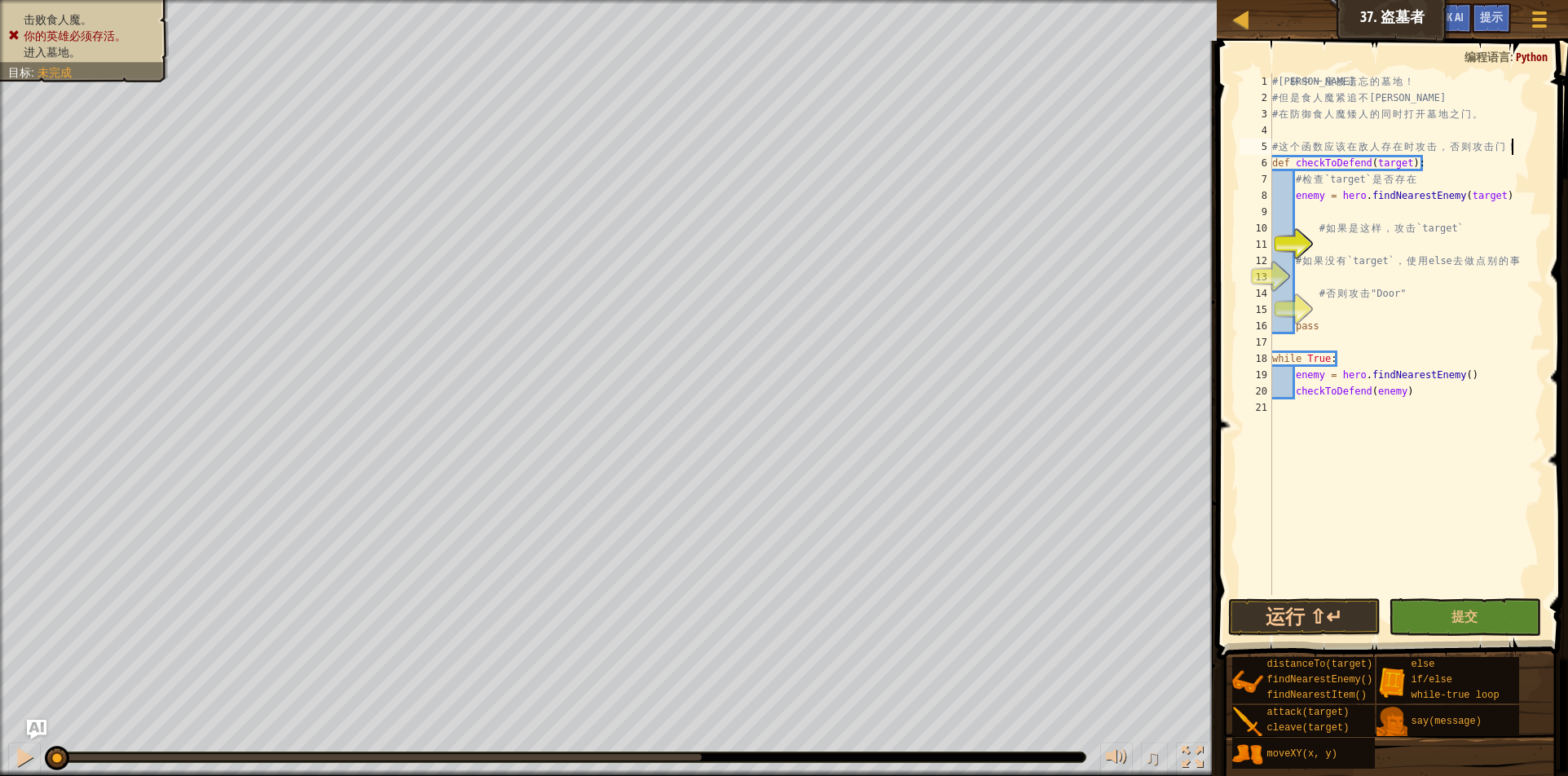
click at [1513, 144] on div "# 森 林 中 一 座 被 遗 忘 的 墓 地 ！ # 但 是 食 人 魔 紧 追 不 舍 。 # 在 防 御 食 人 魔 矮 人 的 同 时 打 开 墓 地…" at bounding box center [1406, 351] width 274 height 555
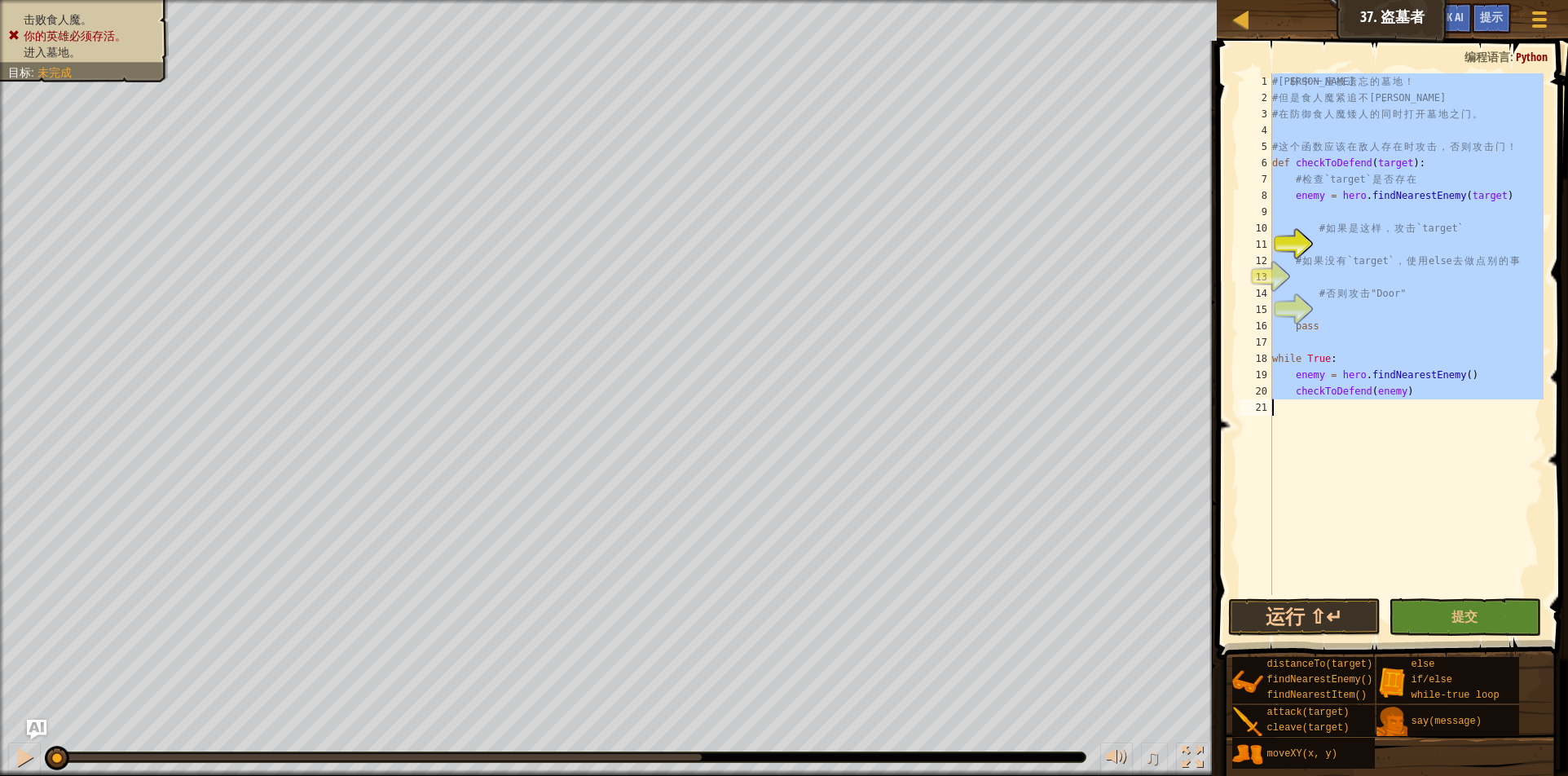
click at [1513, 144] on div "# 森 林 中 一 座 被 遗 忘 的 墓 地 ！ # 但 是 食 人 魔 紧 追 不 舍 。 # 在 防 御 食 人 魔 矮 人 的 同 时 打 开 墓 地…" at bounding box center [1406, 351] width 274 height 555
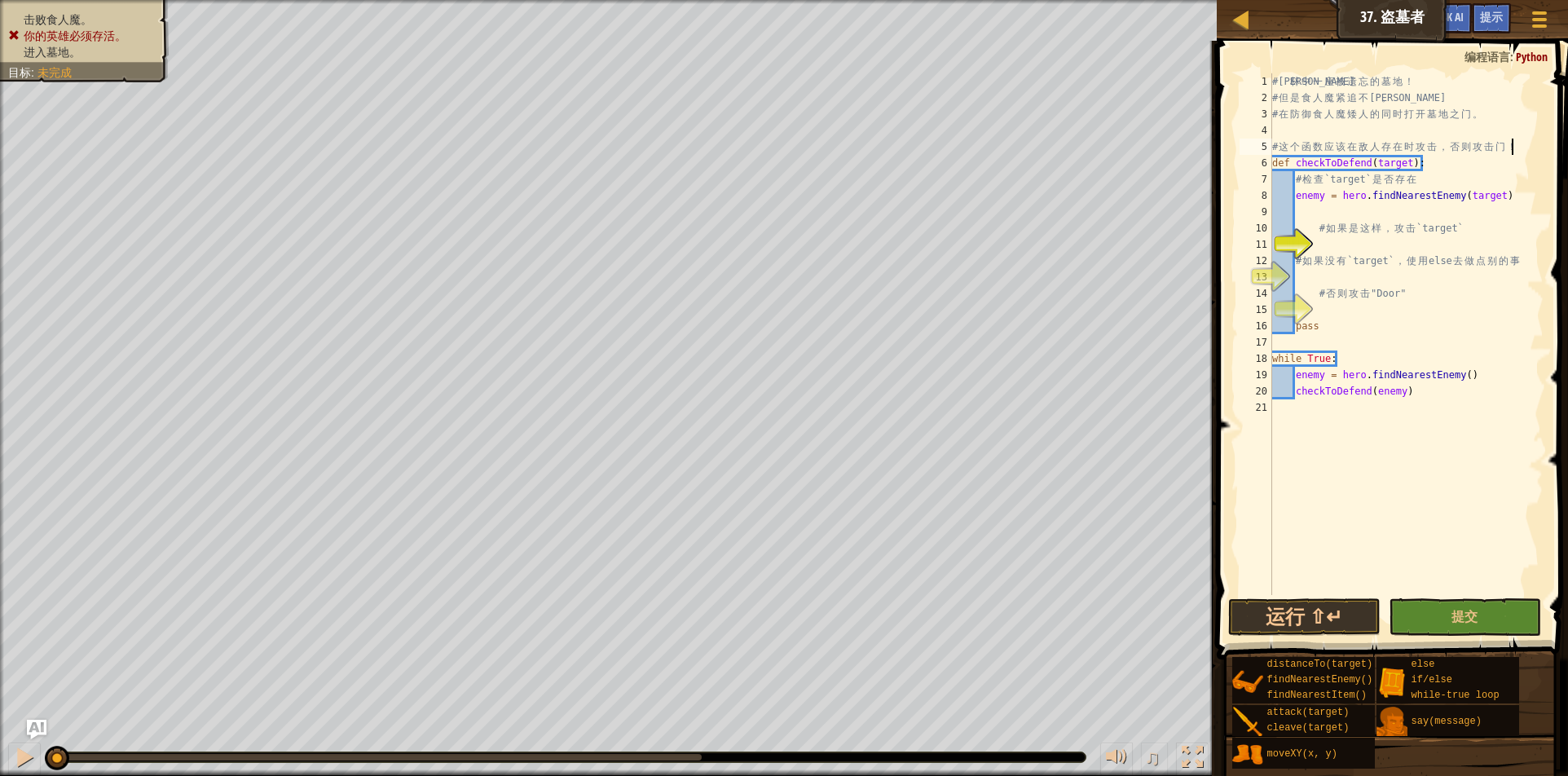
click at [1513, 144] on div "# 森 林 中 一 座 被 遗 忘 的 墓 地 ！ # 但 是 食 人 魔 紧 追 不 舍 。 # 在 防 御 食 人 魔 矮 人 的 同 时 打 开 墓 地…" at bounding box center [1406, 351] width 274 height 555
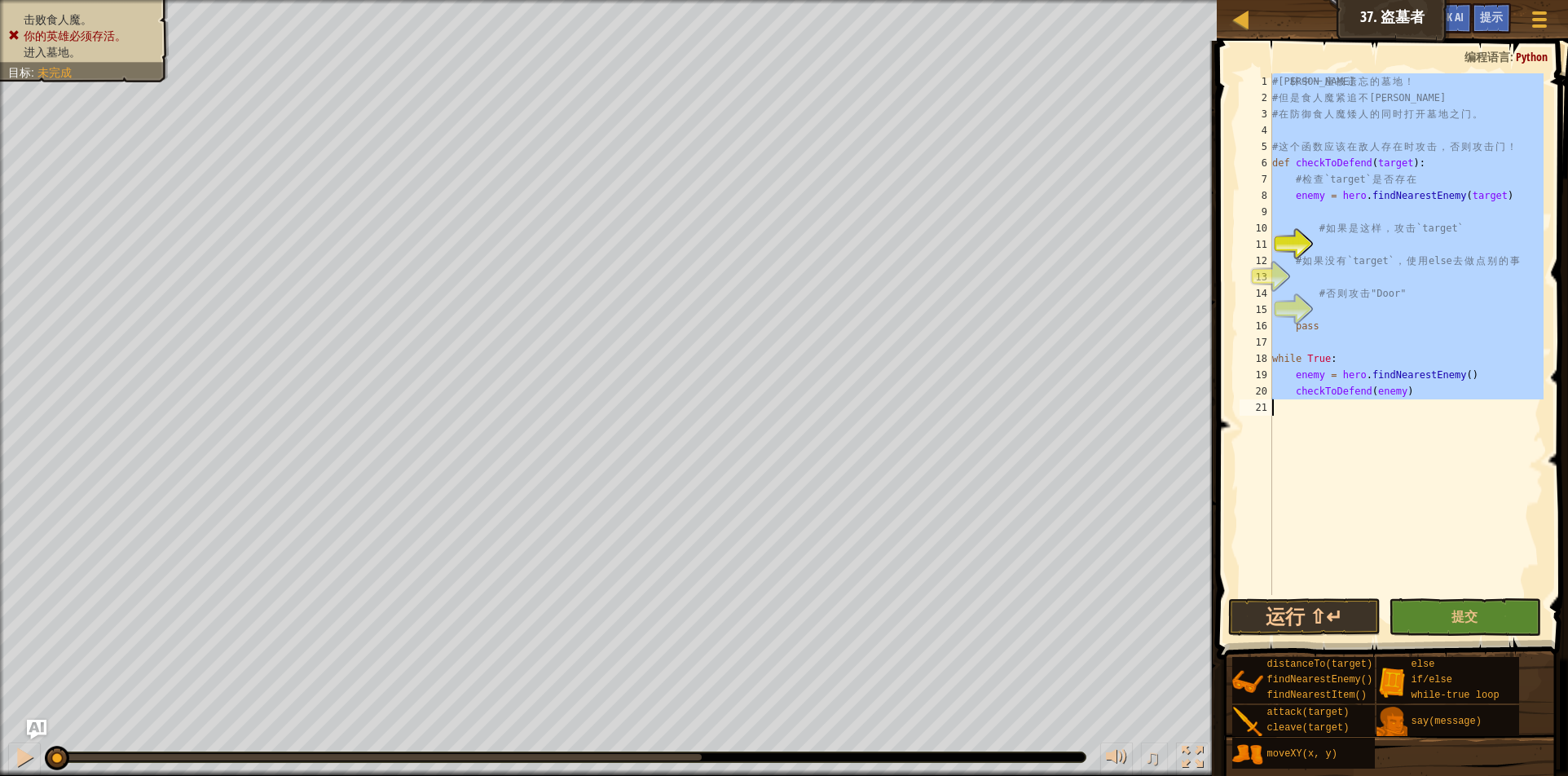
click at [1513, 144] on div "# 森 林 中 一 座 被 遗 忘 的 墓 地 ！ # 但 是 食 人 魔 紧 追 不 舍 。 # 在 防 御 食 人 魔 矮 人 的 同 时 打 开 墓 地…" at bounding box center [1406, 351] width 274 height 555
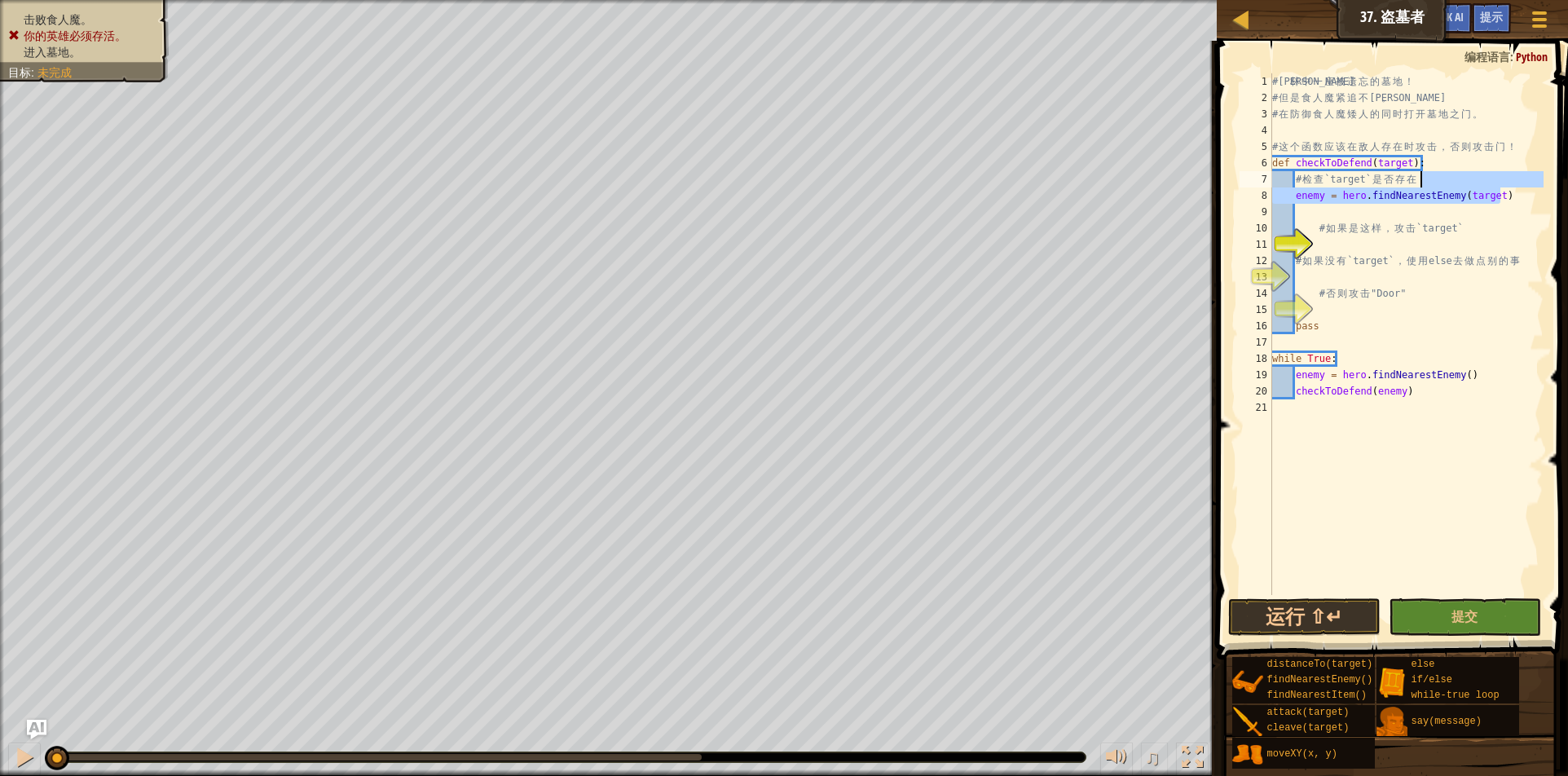
drag, startPoint x: 1502, startPoint y: 198, endPoint x: 1534, endPoint y: 183, distance: 35.3
click at [1534, 183] on div "# 森 林 中 一 座 被 遗 忘 的 墓 地 ！ # 但 是 食 人 魔 紧 追 不 舍 。 # 在 防 御 食 人 魔 矮 人 的 同 时 打 开 墓 地…" at bounding box center [1406, 351] width 274 height 555
click at [1505, 226] on div "# 森 林 中 一 座 被 遗 忘 的 墓 地 ！ # 但 是 食 人 魔 紧 追 不 舍 。 # 在 防 御 食 人 魔 矮 人 的 同 时 打 开 墓 地…" at bounding box center [1406, 351] width 274 height 555
drag, startPoint x: 1512, startPoint y: 196, endPoint x: 1294, endPoint y: 203, distance: 218.1
click at [1294, 203] on div "# 森 林 中 一 座 被 遗 忘 的 墓 地 ！ # 但 是 食 人 魔 紧 追 不 舍 。 # 在 防 御 食 人 魔 矮 人 的 同 时 打 开 墓 地…" at bounding box center [1406, 351] width 274 height 555
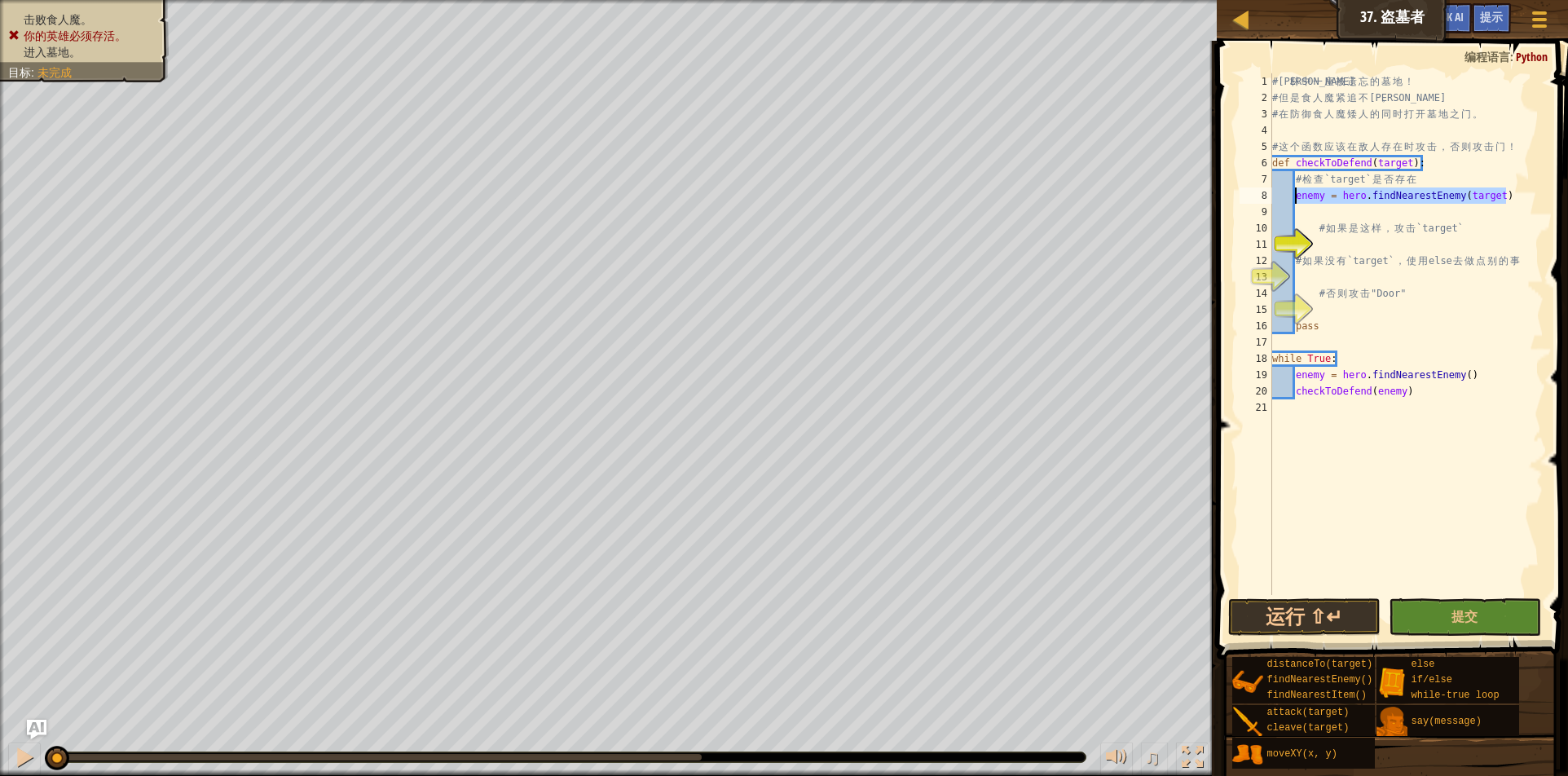
type textarea "enemy = hero.findNearestEnemy(target)"
click at [1328, 192] on div "# 森 林 中 一 座 被 遗 忘 的 墓 地 ！ # 但 是 食 人 魔 紧 追 不 舍 。 # 在 防 御 食 人 魔 矮 人 的 同 时 打 开 墓 地…" at bounding box center [1406, 351] width 274 height 555
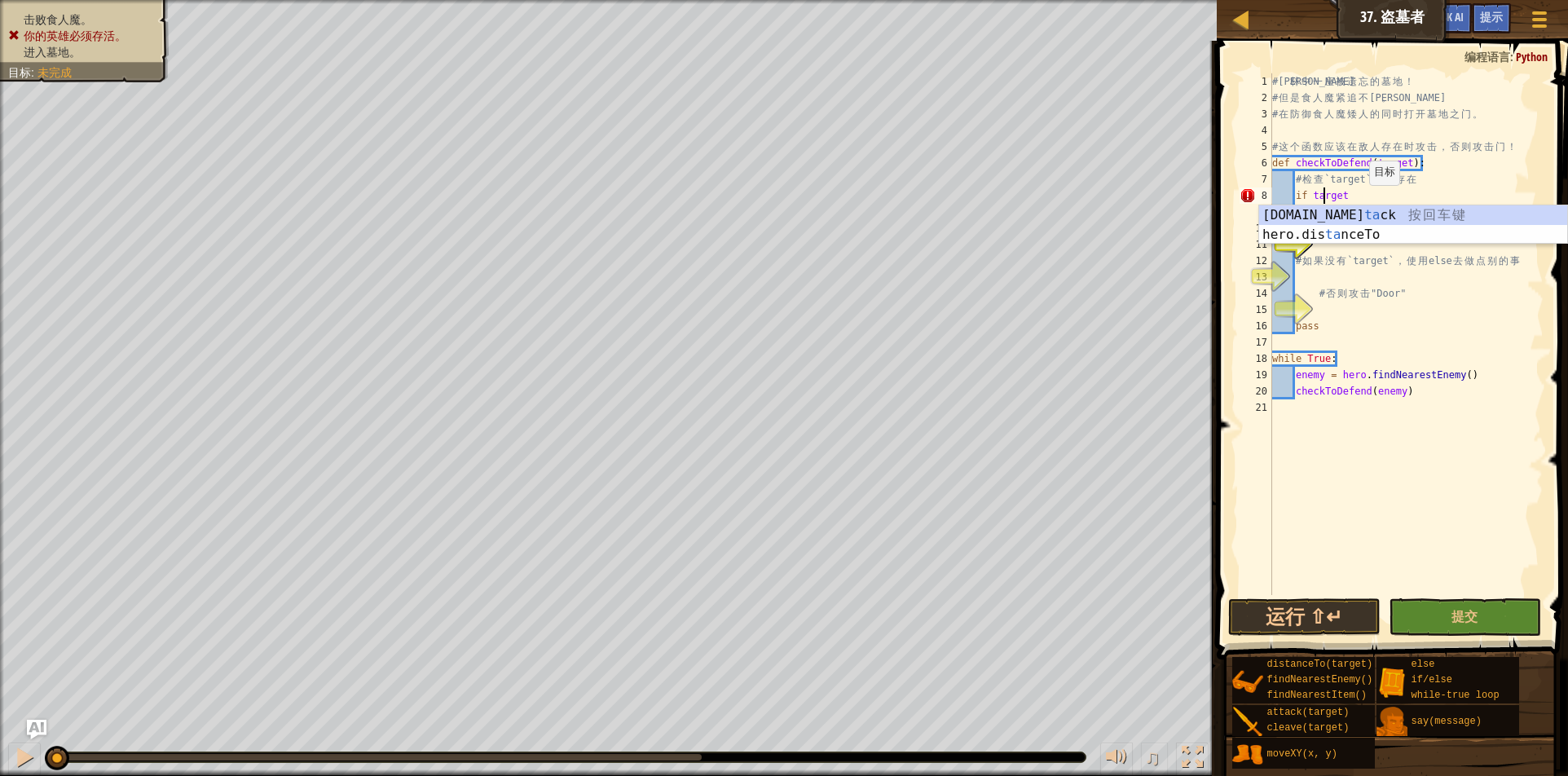
click at [1360, 201] on div "# 森 林 中 一 座 被 遗 忘 的 墓 地 ！ # 但 是 食 人 魔 紧 追 不 舍 。 # 在 防 御 食 人 魔 矮 人 的 同 时 打 开 墓 地…" at bounding box center [1406, 351] width 274 height 555
click at [1357, 199] on div "# 森 林 中 一 座 被 遗 忘 的 墓 地 ！ # 但 是 食 人 魔 紧 追 不 舍 。 # 在 防 御 食 人 魔 矮 人 的 同 时 打 开 墓 地…" at bounding box center [1406, 351] width 274 height 555
type textarea "if target:"
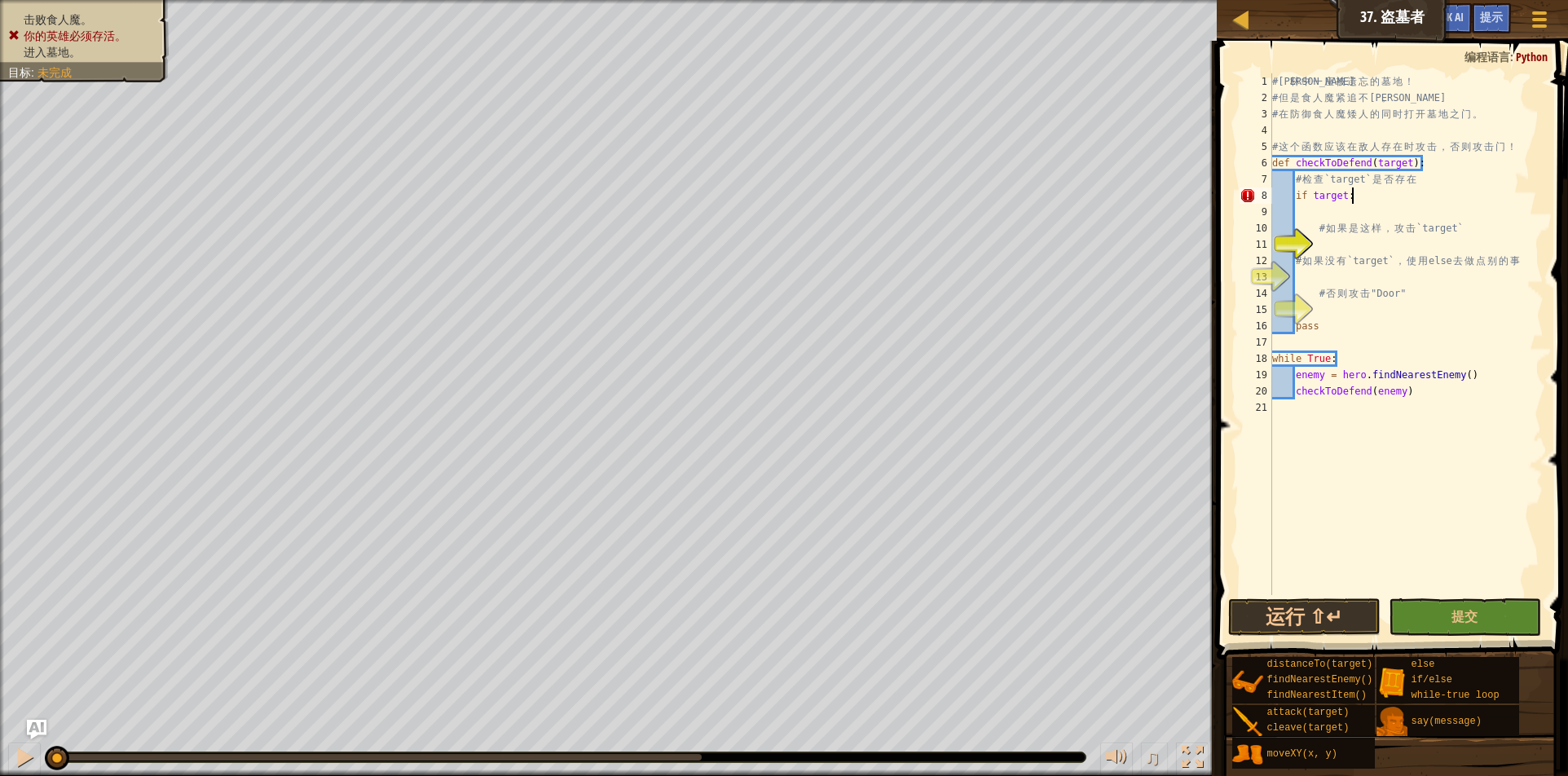
scroll to position [7, 11]
click at [1357, 192] on div "# 森 林 中 一 座 被 遗 忘 的 墓 地 ！ # 但 是 食 人 魔 紧 追 不 舍 。 # 在 防 御 食 人 魔 矮 人 的 同 时 打 开 墓 地…" at bounding box center [1406, 351] width 274 height 555
click at [1357, 193] on div "# 森 林 中 一 座 被 遗 忘 的 墓 地 ！ # 但 是 食 人 魔 紧 追 不 舍 。 # 在 防 御 食 人 魔 矮 人 的 同 时 打 开 墓 地…" at bounding box center [1406, 351] width 274 height 555
click at [1330, 208] on div "# 森 林 中 一 座 被 遗 忘 的 墓 地 ！ # 但 是 食 人 魔 紧 追 不 舍 。 # 在 防 御 食 人 魔 矮 人 的 同 时 打 开 墓 地…" at bounding box center [1406, 351] width 274 height 555
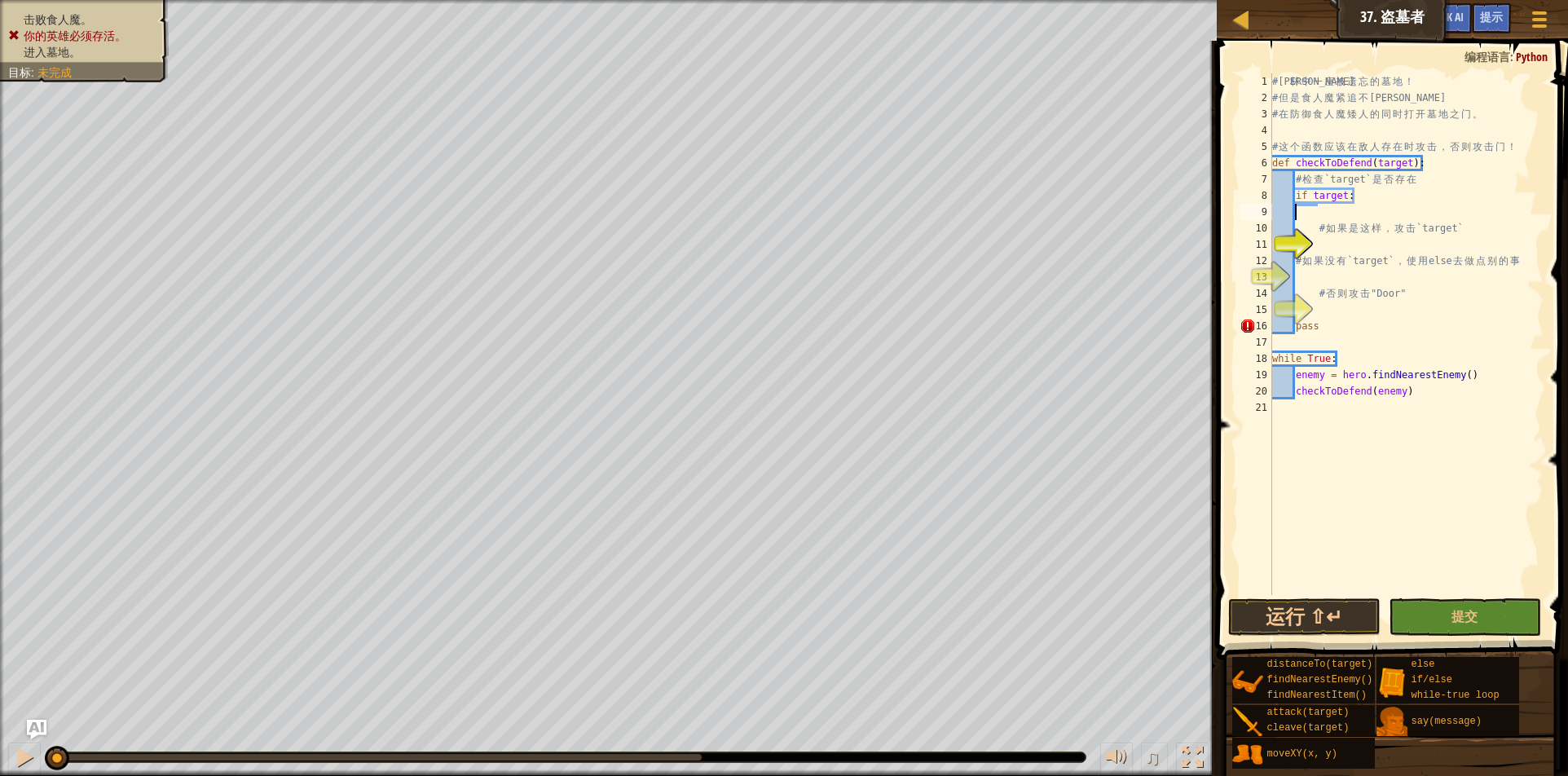
drag, startPoint x: 1321, startPoint y: 211, endPoint x: 1309, endPoint y: 214, distance: 12.4
click at [1320, 211] on div "# 森 林 中 一 座 被 遗 忘 的 墓 地 ！ # 但 是 食 人 魔 紧 追 不 舍 。 # 在 防 御 食 人 魔 矮 人 的 同 时 打 开 墓 地…" at bounding box center [1406, 351] width 274 height 555
click at [1324, 215] on div "# 森 林 中 一 座 被 遗 忘 的 墓 地 ！ # 但 是 食 人 魔 紧 追 不 舍 。 # 在 防 御 食 人 魔 矮 人 的 同 时 打 开 墓 地…" at bounding box center [1406, 351] width 274 height 555
click at [1308, 214] on div "# 森 林 中 一 座 被 遗 忘 的 墓 地 ！ # 但 是 食 人 魔 紧 追 不 舍 。 # 在 防 御 食 人 魔 矮 人 的 同 时 打 开 墓 地…" at bounding box center [1406, 351] width 274 height 555
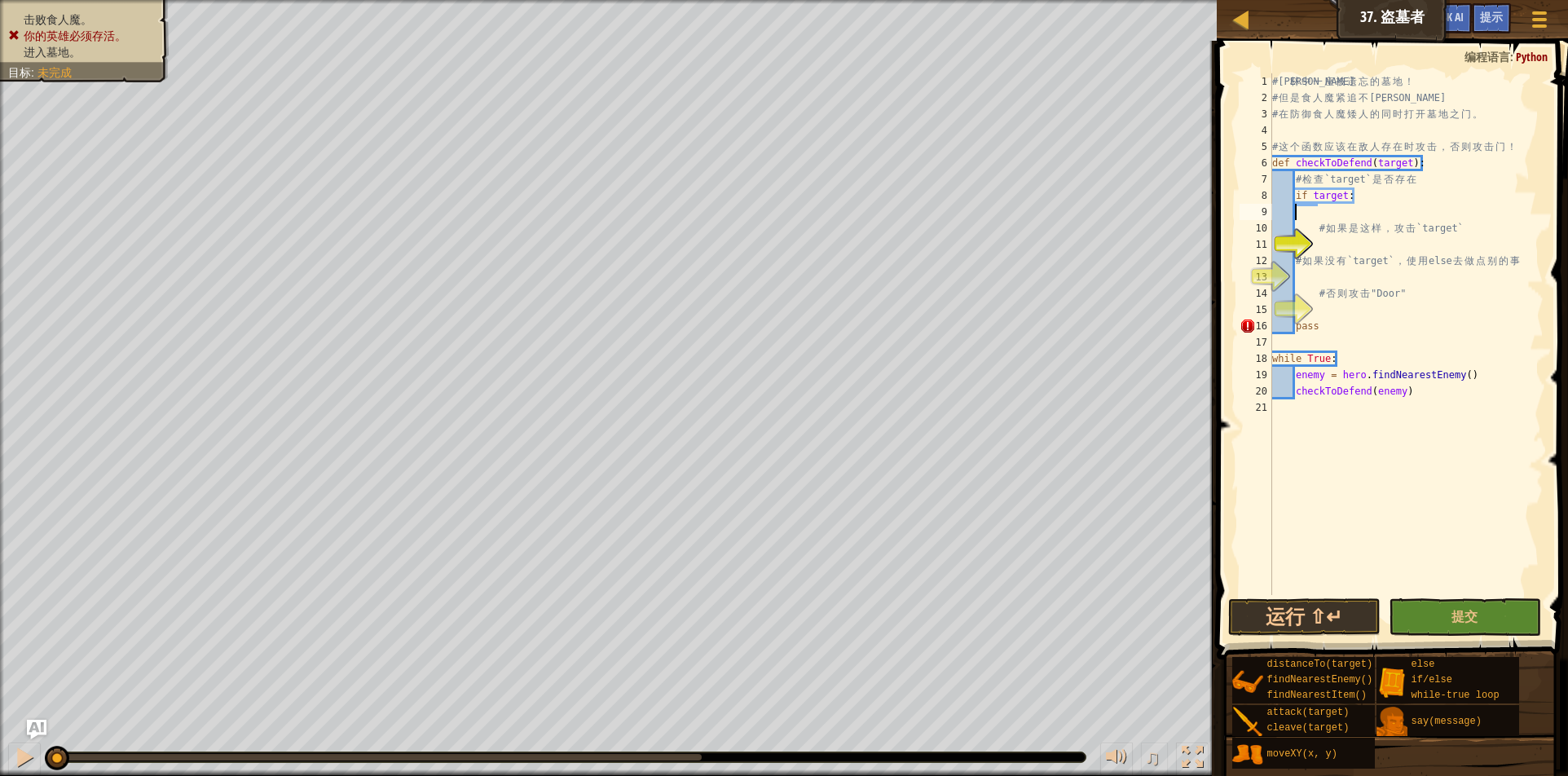
drag, startPoint x: 1308, startPoint y: 216, endPoint x: 1343, endPoint y: 211, distance: 35.4
drag, startPoint x: 1343, startPoint y: 211, endPoint x: 1314, endPoint y: 222, distance: 31.0
click at [1314, 222] on div "# 森 林 中 一 座 被 遗 忘 的 墓 地 ！ # 但 是 食 人 魔 紧 追 不 舍 。 # 在 防 御 食 人 魔 矮 人 的 同 时 打 开 墓 地…" at bounding box center [1406, 351] width 274 height 555
type textarea "# 如果是这样，攻击`target`"
click at [1314, 217] on div "# 森 林 中 一 座 被 遗 忘 的 墓 地 ！ # 但 是 食 人 魔 紧 追 不 舍 。 # 在 防 御 食 人 魔 矮 人 的 同 时 打 开 墓 地…" at bounding box center [1406, 351] width 274 height 555
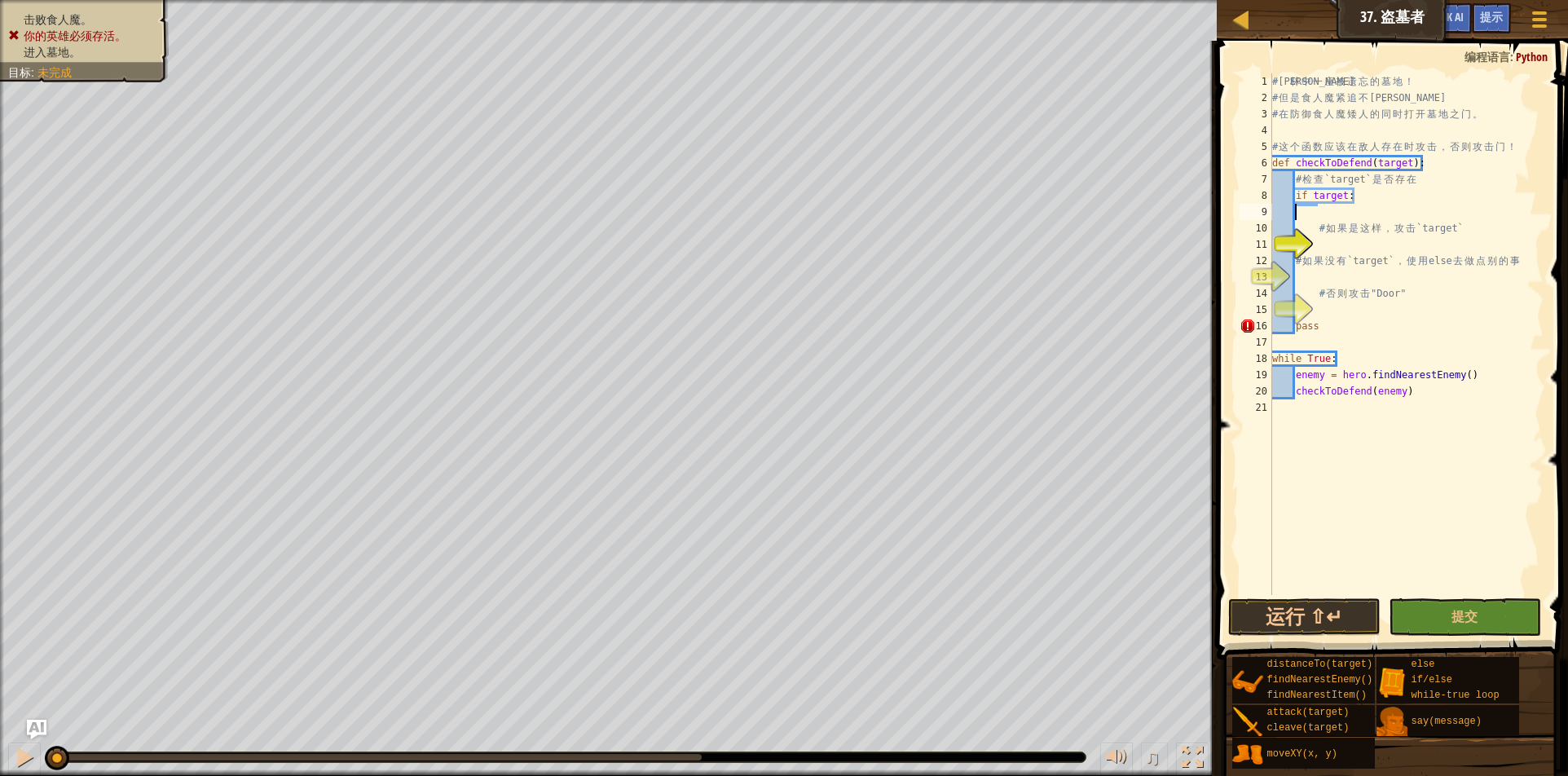
click at [1319, 211] on div "# 森 林 中 一 座 被 遗 忘 的 墓 地 ！ # 但 是 食 人 魔 紧 追 不 舍 。 # 在 防 御 食 人 魔 矮 人 的 同 时 打 开 墓 地…" at bounding box center [1406, 351] width 274 height 555
drag, startPoint x: 1294, startPoint y: 217, endPoint x: 1414, endPoint y: 209, distance: 120.3
click at [1414, 209] on div "# 森 林 中 一 座 被 遗 忘 的 墓 地 ！ # 但 是 食 人 魔 紧 追 不 舍 。 # 在 防 御 食 人 魔 矮 人 的 同 时 打 开 墓 地…" at bounding box center [1406, 351] width 274 height 555
drag, startPoint x: 1401, startPoint y: 210, endPoint x: 1352, endPoint y: 209, distance: 49.0
click at [1352, 206] on div "# 森 林 中 一 座 被 遗 忘 的 墓 地 ！ # 但 是 食 人 魔 紧 追 不 舍 。 # 在 防 御 食 人 魔 矮 人 的 同 时 打 开 墓 地…" at bounding box center [1406, 351] width 274 height 555
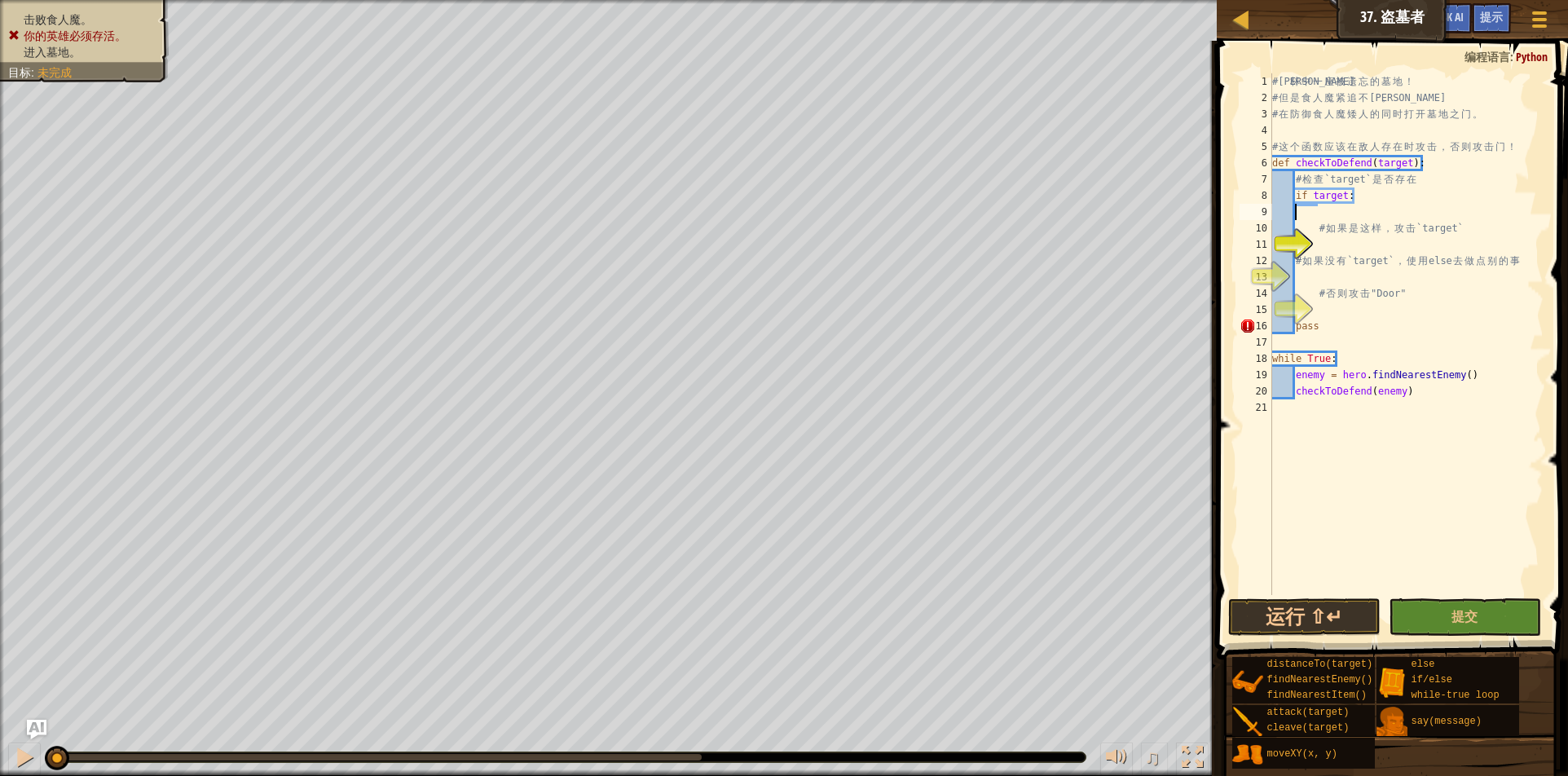
click at [1396, 217] on div "# 森 林 中 一 座 被 遗 忘 的 墓 地 ！ # 但 是 食 人 魔 紧 追 不 舍 。 # 在 防 御 食 人 魔 矮 人 的 同 时 打 开 墓 地…" at bounding box center [1406, 351] width 274 height 555
click at [1402, 212] on div "# 森 林 中 一 座 被 遗 忘 的 墓 地 ！ # 但 是 食 人 魔 紧 追 不 舍 。 # 在 防 御 食 人 魔 矮 人 的 同 时 打 开 墓 地…" at bounding box center [1406, 351] width 274 height 555
type textarea "# 如果是这样，攻击`target`"
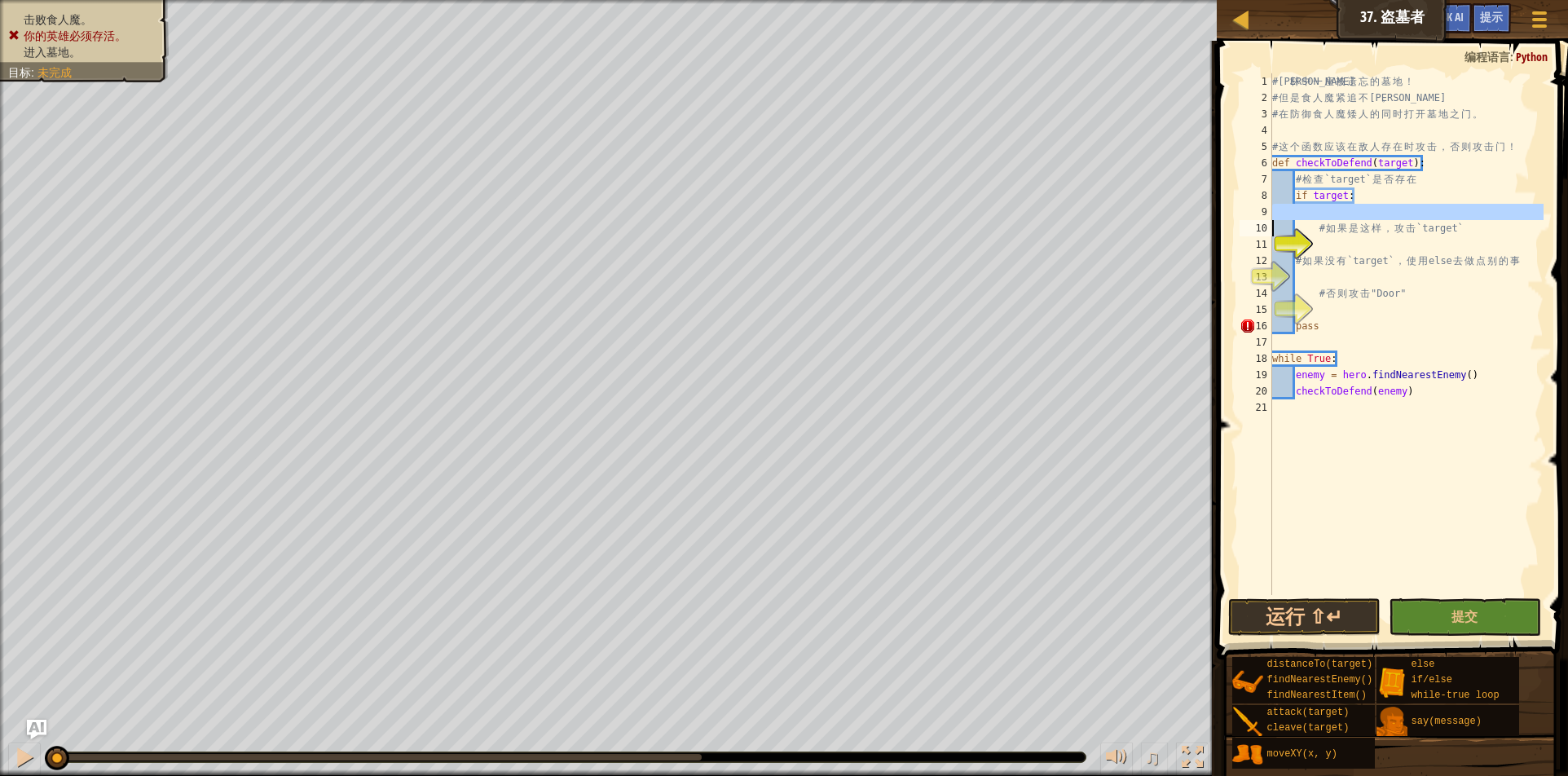
click at [1402, 212] on div "# 森 林 中 一 座 被 遗 忘 的 墓 地 ！ # 但 是 食 人 魔 紧 追 不 舍 。 # 在 防 御 食 人 魔 矮 人 的 同 时 打 开 墓 地…" at bounding box center [1406, 334] width 274 height 521
click at [1315, 220] on div "# 森 林 中 一 座 被 遗 忘 的 墓 地 ！ # 但 是 食 人 魔 紧 追 不 舍 。 # 在 防 御 食 人 魔 矮 人 的 同 时 打 开 墓 地…" at bounding box center [1406, 351] width 274 height 555
click at [1321, 212] on div "# 森 林 中 一 座 被 遗 忘 的 墓 地 ！ # 但 是 食 人 魔 紧 追 不 舍 。 # 在 防 御 食 人 魔 矮 人 的 同 时 打 开 墓 地…" at bounding box center [1406, 351] width 274 height 555
click at [1317, 212] on div "# 森 林 中 一 座 被 遗 忘 的 墓 地 ！ # 但 是 食 人 魔 紧 追 不 舍 。 # 在 防 御 食 人 魔 矮 人 的 同 时 打 开 墓 地…" at bounding box center [1406, 351] width 274 height 555
click at [1374, 192] on div "# 森 林 中 一 座 被 遗 忘 的 墓 地 ！ # 但 是 食 人 魔 紧 追 不 舍 。 # 在 防 御 食 人 魔 矮 人 的 同 时 打 开 墓 地…" at bounding box center [1406, 351] width 274 height 555
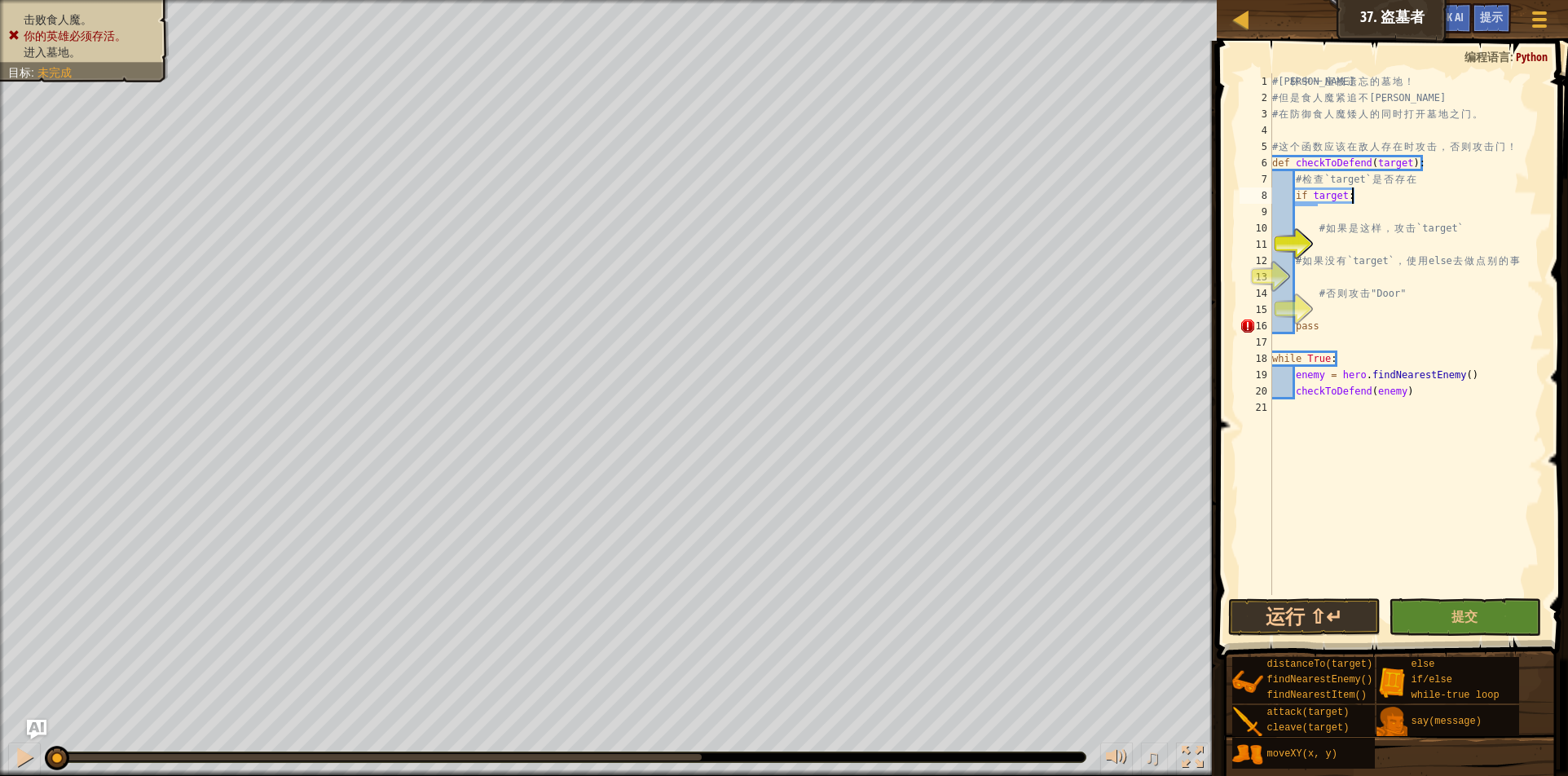
type textarea "if target:"
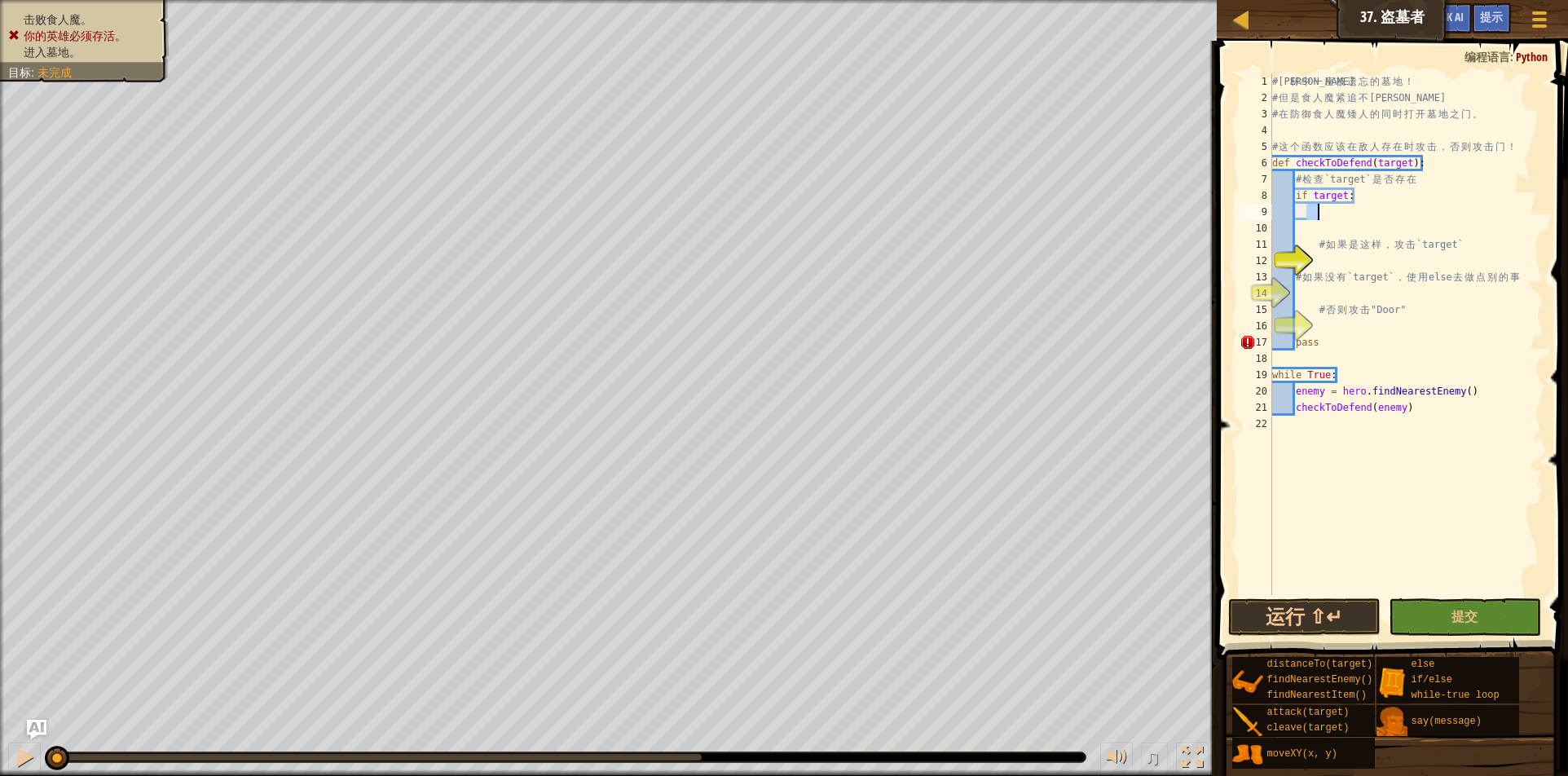
drag, startPoint x: 1309, startPoint y: 214, endPoint x: 1337, endPoint y: 211, distance: 28.2
click at [1337, 211] on div "# 森 林 中 一 座 被 遗 忘 的 墓 地 ！ # 但 是 食 人 魔 紧 追 不 舍 。 # 在 防 御 食 人 魔 矮 人 的 同 时 打 开 墓 地…" at bounding box center [1406, 351] width 274 height 555
click at [1377, 340] on div "# 森 林 中 一 座 被 遗 忘 的 墓 地 ！ # 但 是 食 人 魔 紧 追 不 舍 。 # 在 防 御 食 人 魔 矮 人 的 同 时 打 开 墓 地…" at bounding box center [1406, 351] width 274 height 555
type textarea "pass"
click at [1345, 255] on div "# 森 林 中 一 座 被 遗 忘 的 墓 地 ！ # 但 是 食 人 魔 紧 追 不 舍 。 # 在 防 御 食 人 魔 矮 人 的 同 时 打 开 墓 地…" at bounding box center [1406, 351] width 274 height 555
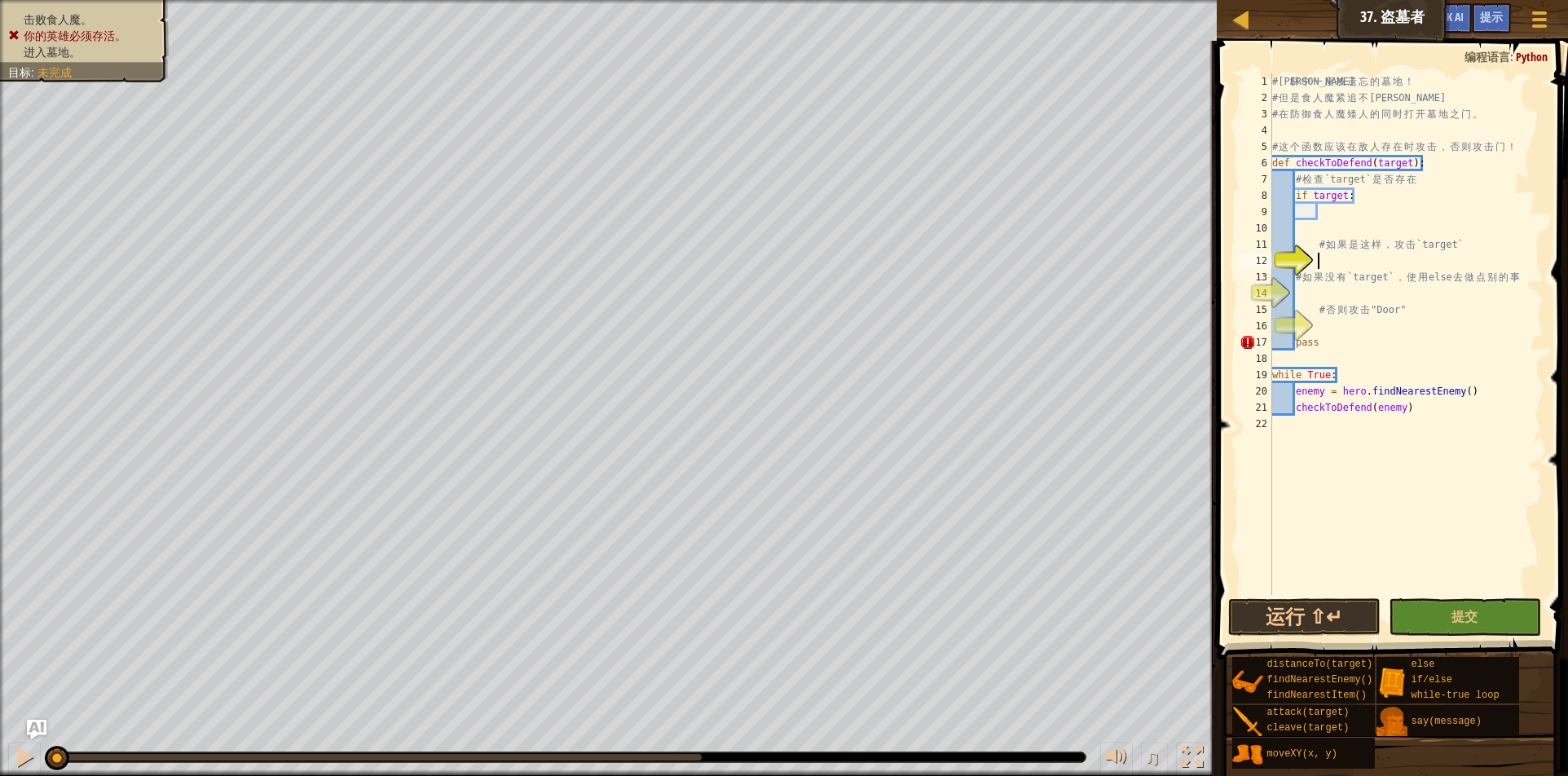
click at [1321, 257] on div "# 森 林 中 一 座 被 遗 忘 的 墓 地 ！ # 但 是 食 人 魔 紧 追 不 舍 。 # 在 防 御 食 人 魔 矮 人 的 同 时 打 开 墓 地…" at bounding box center [1406, 351] width 274 height 555
drag, startPoint x: 1314, startPoint y: 260, endPoint x: 1297, endPoint y: 262, distance: 17.1
click at [1297, 262] on div "1 2 3 4 5 6 7 8 9 10 11 12 13 14 15 16 17 18 19 20 21 22 # 森 林 中 一 座 被 遗 忘 的 墓 …" at bounding box center [1390, 334] width 307 height 521
click at [1272, 263] on div "12" at bounding box center [1256, 261] width 32 height 17
click at [1272, 257] on div "12" at bounding box center [1256, 261] width 32 height 17
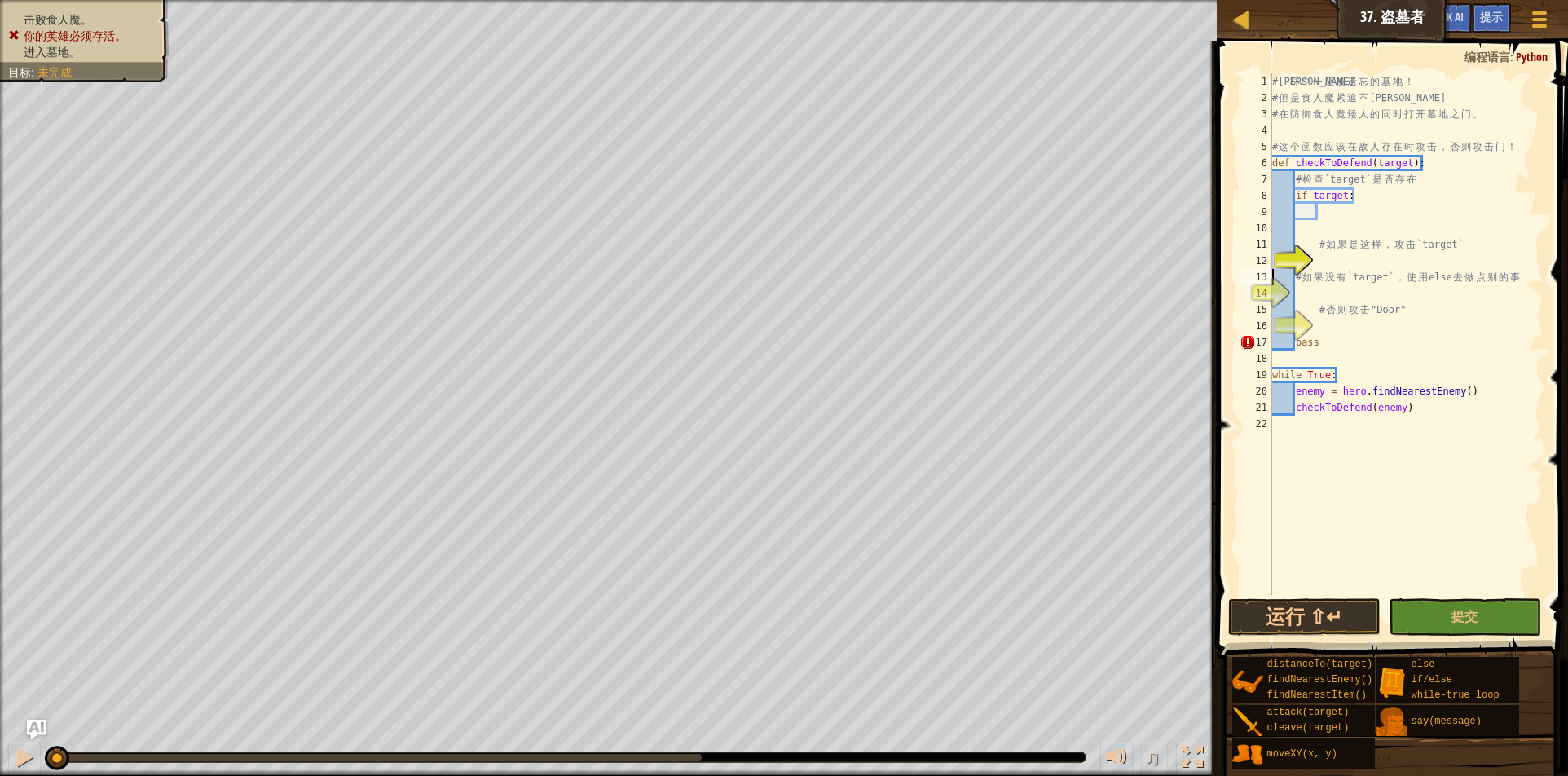
click at [1272, 257] on div "12" at bounding box center [1256, 261] width 32 height 17
type textarea "checkToDefend(enemy)"
click at [1272, 259] on div "12" at bounding box center [1256, 261] width 32 height 17
click at [1272, 261] on div "12" at bounding box center [1256, 261] width 32 height 17
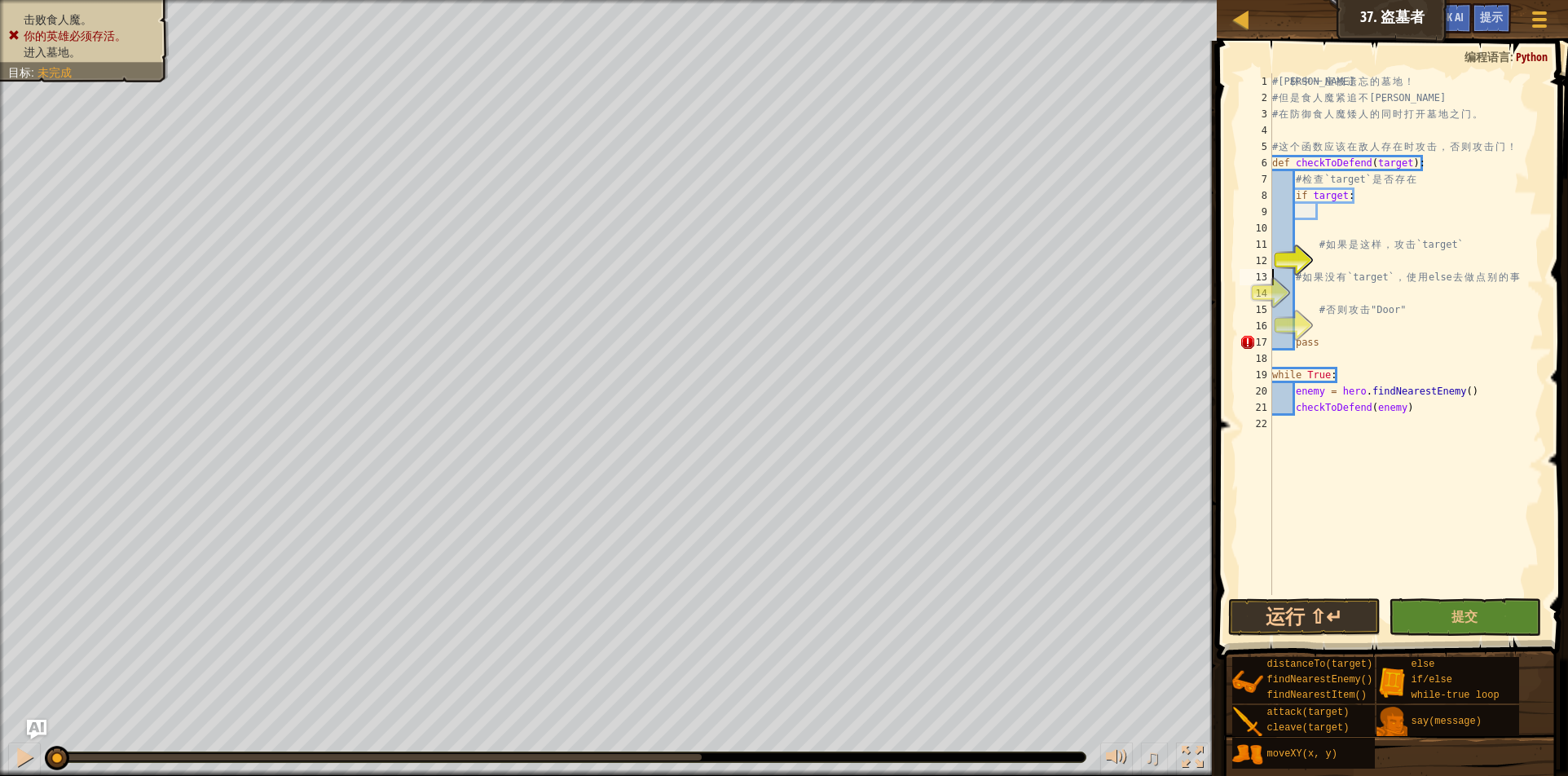
type textarea "checkToDefend(enemy)"
click at [1272, 261] on div "12" at bounding box center [1256, 261] width 32 height 17
click at [1272, 260] on div "12" at bounding box center [1256, 261] width 32 height 17
click at [1272, 259] on div "12" at bounding box center [1256, 261] width 32 height 17
click at [1272, 259] on div "12" at bounding box center [1256, 261] width 32 height 17
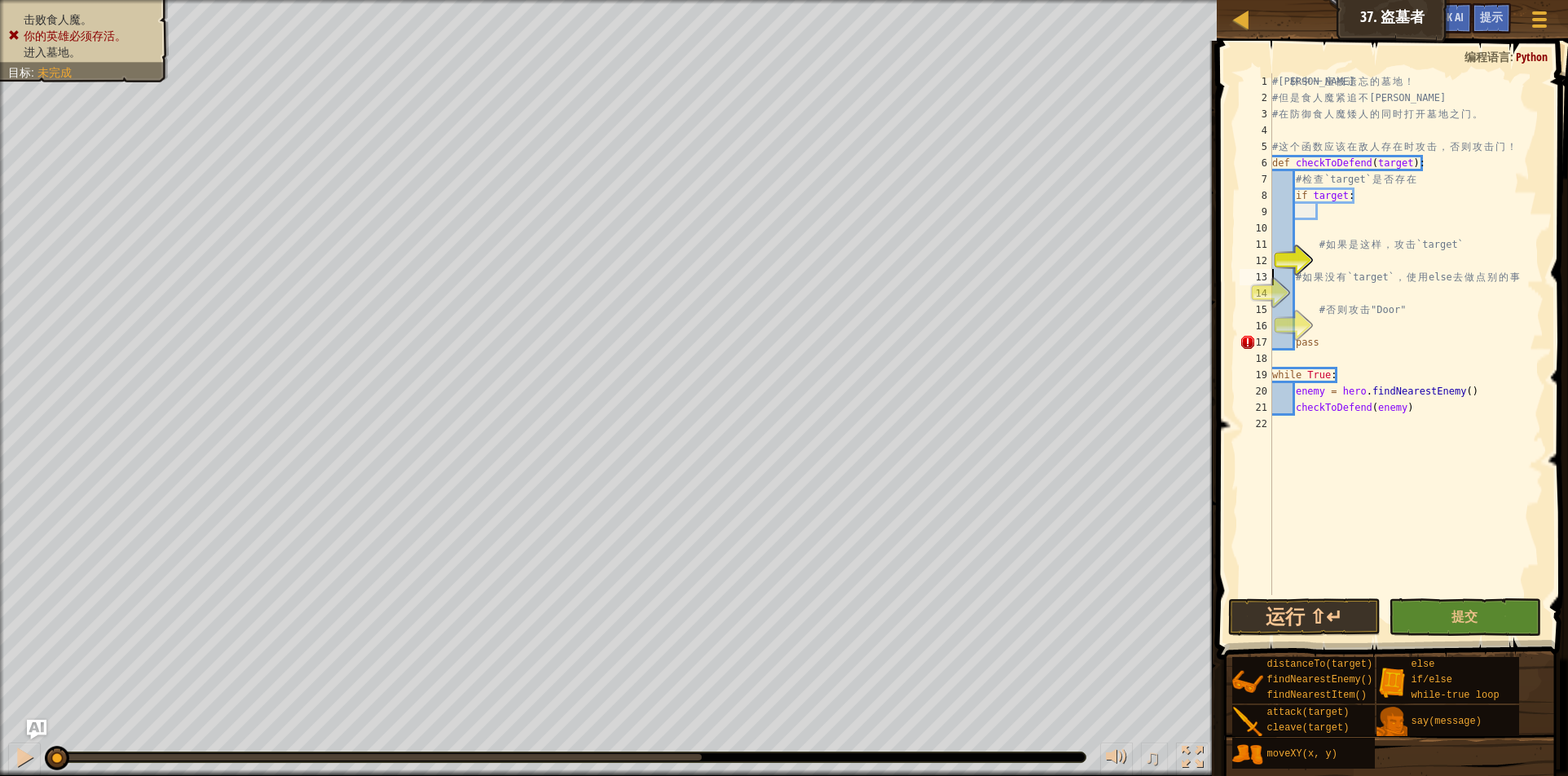
click at [1272, 259] on div "12" at bounding box center [1256, 261] width 32 height 17
type textarea "checkToDefend(enemy)"
click at [1272, 259] on div "12" at bounding box center [1256, 261] width 32 height 17
click at [1272, 258] on div "12" at bounding box center [1256, 261] width 32 height 17
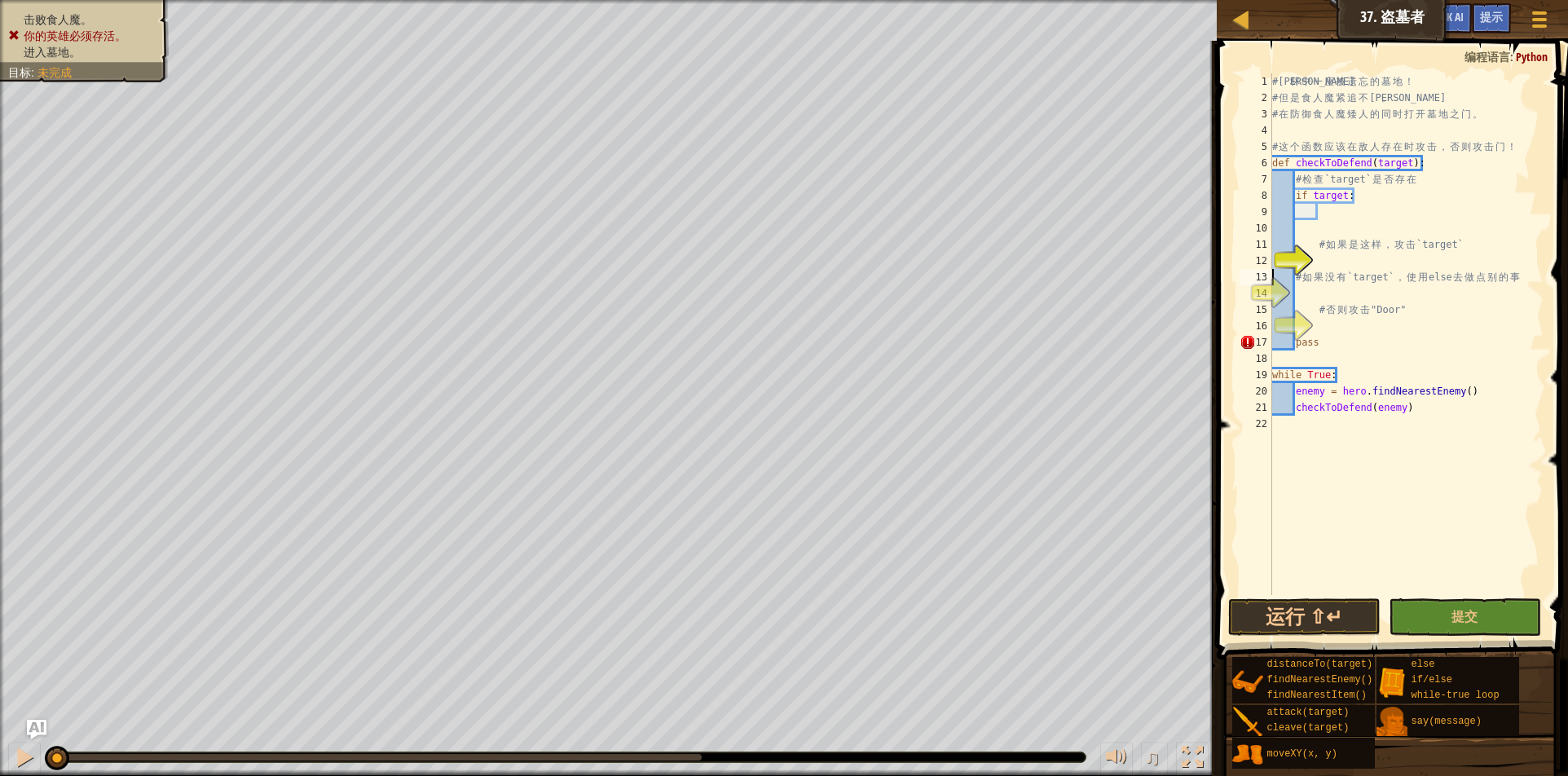
click at [1272, 258] on div "12" at bounding box center [1256, 261] width 32 height 17
click at [1272, 259] on div "12" at bounding box center [1256, 261] width 32 height 17
type textarea "# 如果没有`target`，使用else去做点别的事"
click at [1324, 216] on div "# 森 林 中 一 座 被 遗 忘 的 墓 地 ！ # 但 是 食 人 魔 紧 追 不 舍 。 # 在 防 御 食 人 魔 矮 人 的 同 时 打 开 墓 地…" at bounding box center [1406, 351] width 274 height 555
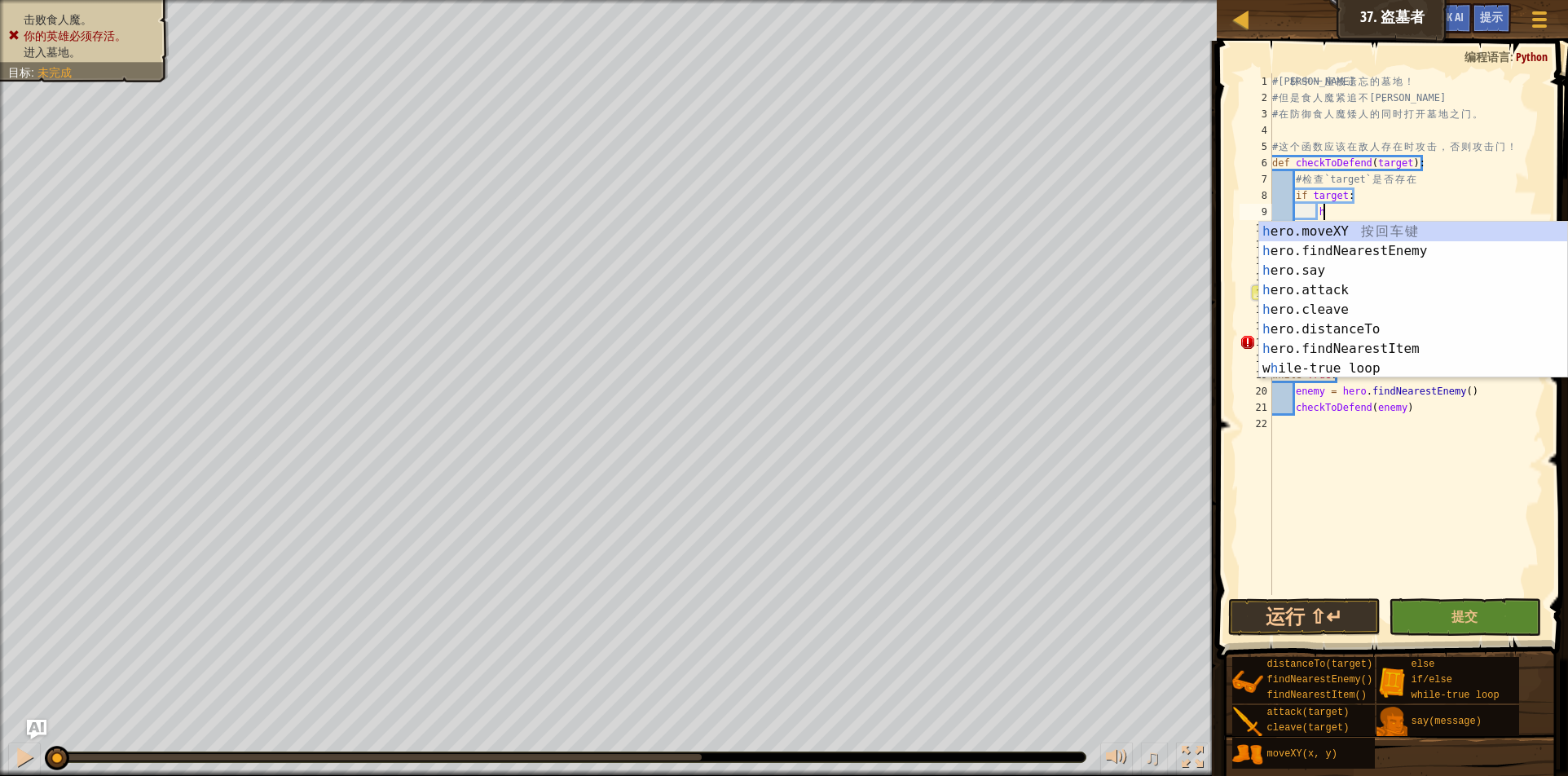
scroll to position [7, 7]
click at [1407, 284] on div "h ero.moveXY 按 回 车 键 h ero.findNearestEnemy 按 回 车 键 h ero.say 按 回 车 键 h ero.att…" at bounding box center [1414, 320] width 308 height 196
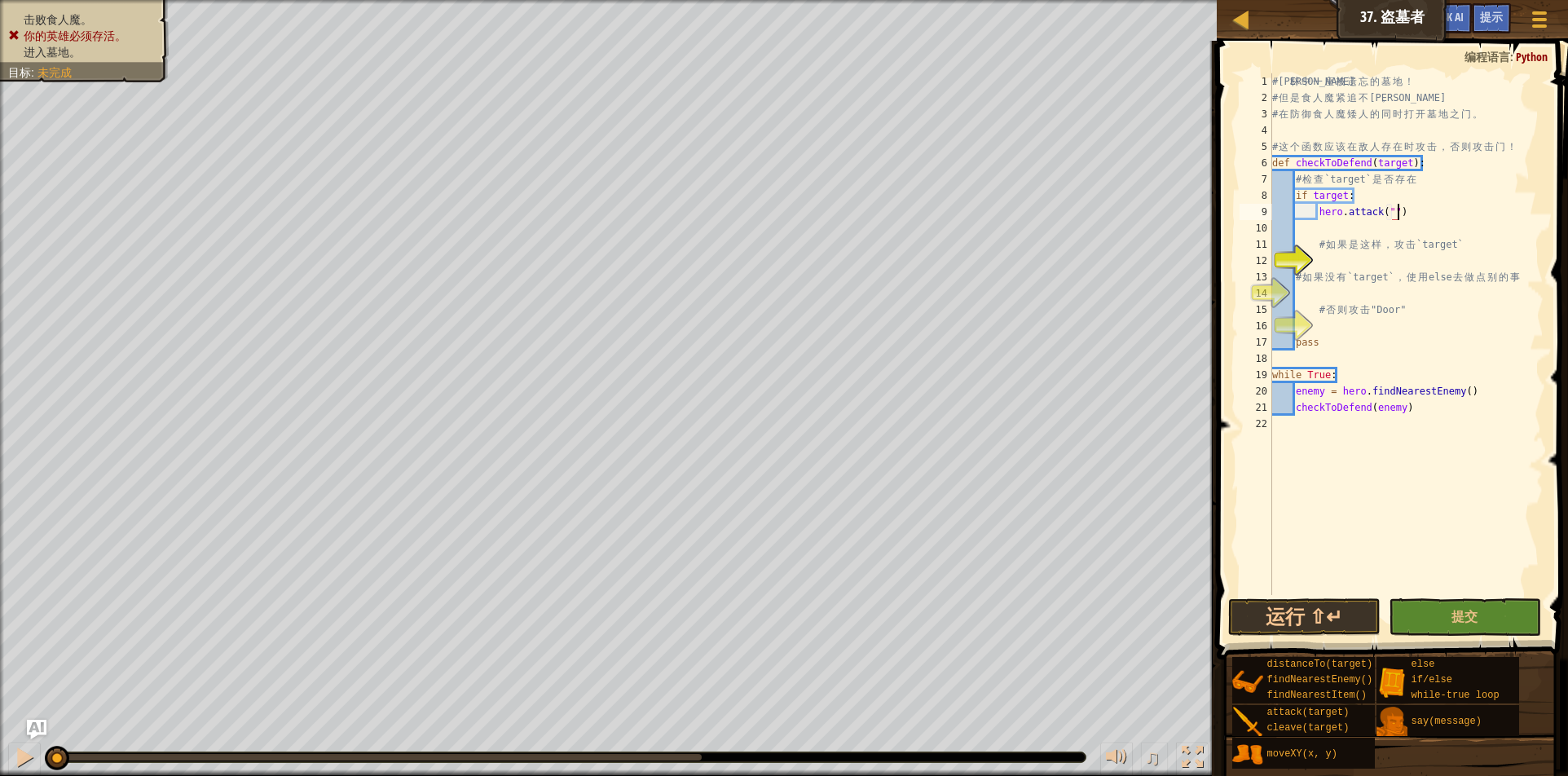
scroll to position [7, 18]
click at [1391, 216] on div "# 森 林 中 一 座 被 遗 忘 的 墓 地 ！ # 但 是 食 人 魔 紧 追 不 舍 。 # 在 防 御 食 人 魔 矮 人 的 同 时 打 开 墓 地…" at bounding box center [1406, 351] width 274 height 555
click at [1402, 210] on div "# 森 林 中 一 座 被 遗 忘 的 墓 地 ！ # 但 是 食 人 魔 紧 追 不 舍 。 # 在 防 御 食 人 魔 矮 人 的 同 时 打 开 墓 地…" at bounding box center [1406, 351] width 274 height 555
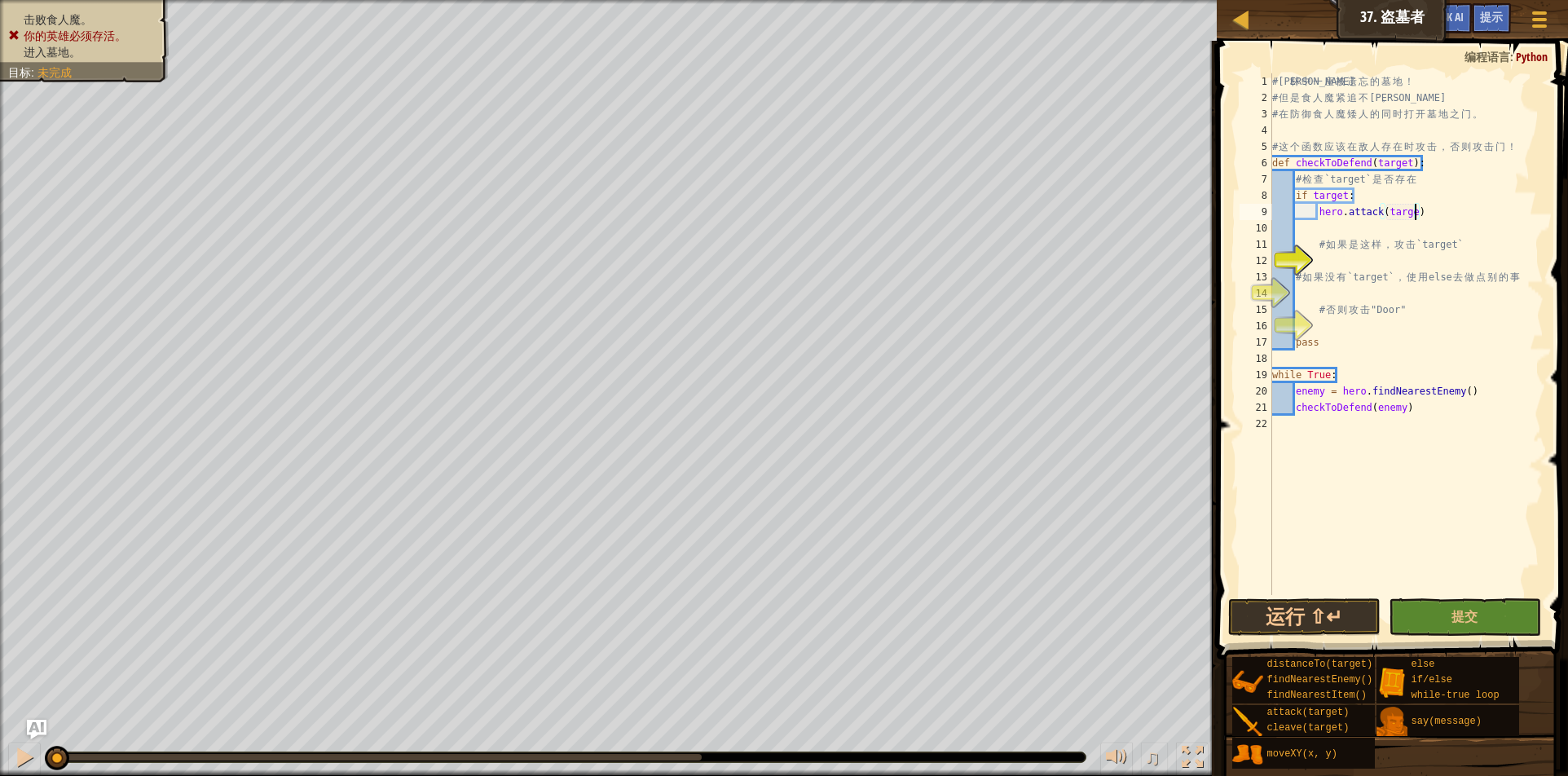
type textarea "hero.attack(target)"
click at [1430, 213] on div "# 森 林 中 一 座 被 遗 忘 的 墓 地 ！ # 但 是 食 人 魔 紧 追 不 舍 。 # 在 防 御 食 人 魔 矮 人 的 同 时 打 开 墓 地…" at bounding box center [1406, 351] width 274 height 555
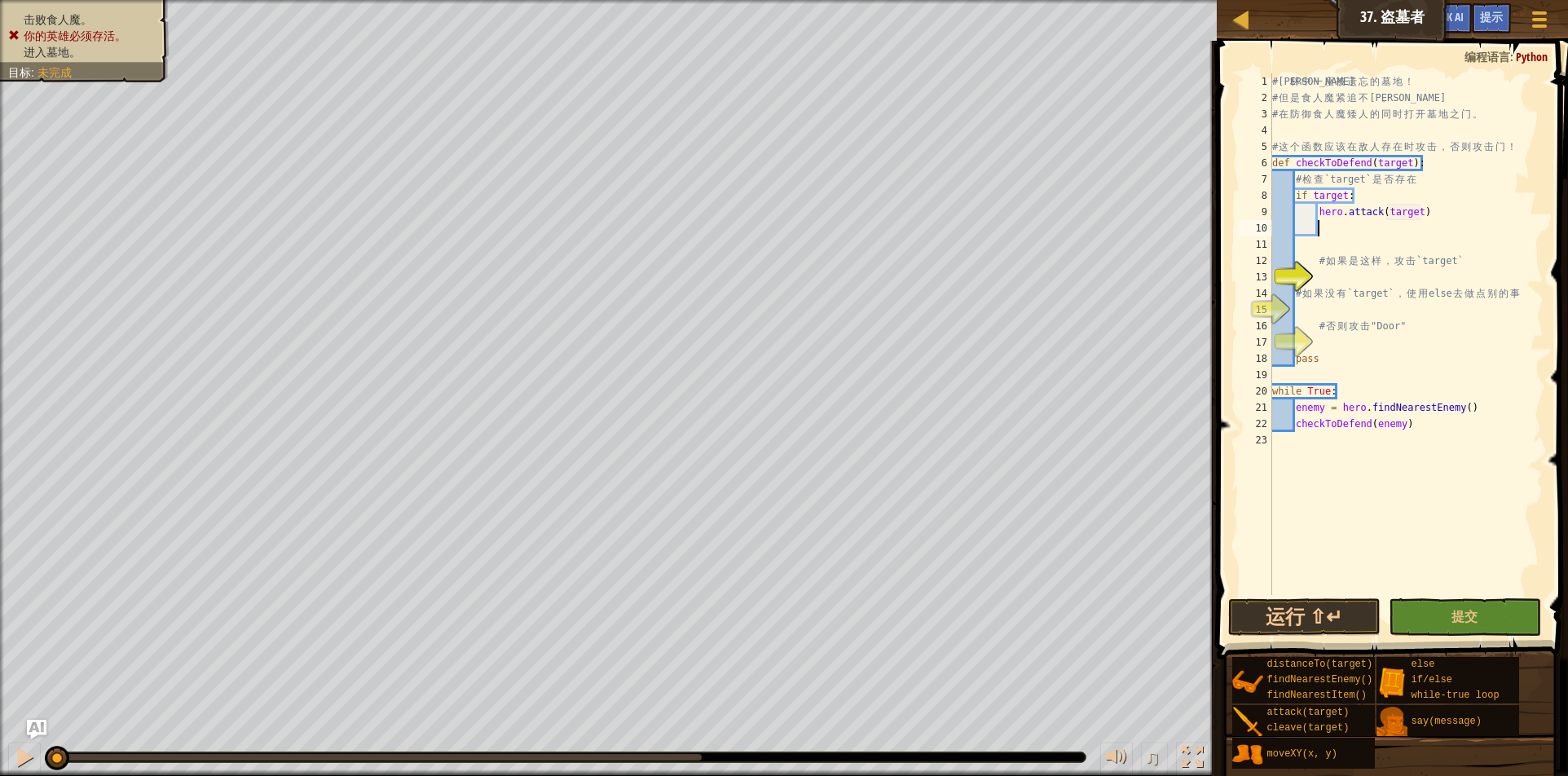
click at [1295, 247] on div "# 森 林 中 一 座 被 遗 忘 的 墓 地 ！ # 但 是 食 人 魔 紧 追 不 舍 。 # 在 防 御 食 人 魔 矮 人 的 同 时 打 开 墓 地…" at bounding box center [1406, 351] width 274 height 555
click at [1324, 226] on div "# 森 林 中 一 座 被 遗 忘 的 墓 地 ！ # 但 是 食 人 魔 紧 追 不 舍 。 # 在 防 御 食 人 魔 矮 人 的 同 时 打 开 墓 地…" at bounding box center [1406, 351] width 274 height 555
type textarea "e"
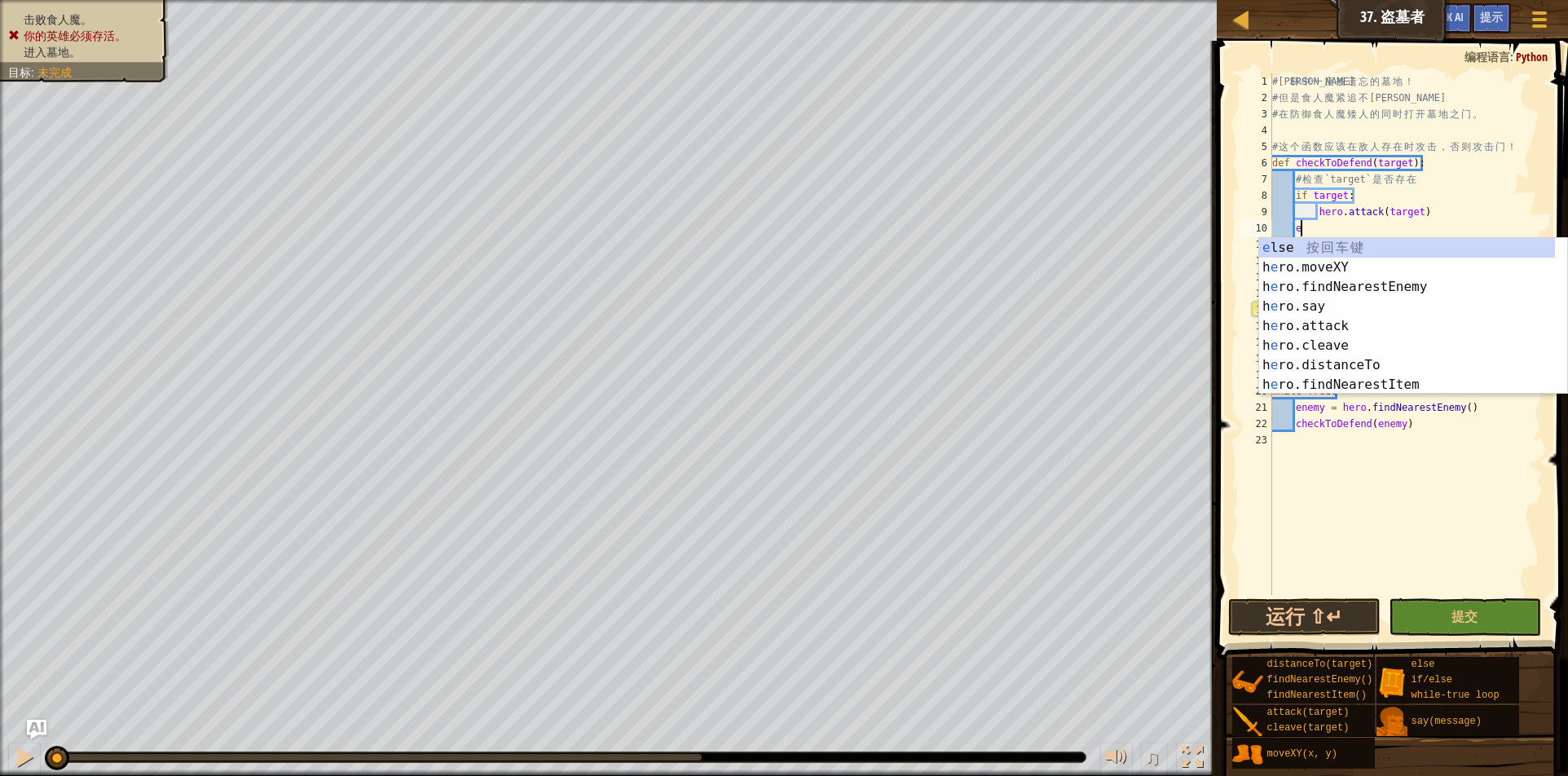
scroll to position [7, 3]
click at [1345, 240] on div "e lse 按 回 车 键 h e ro.moveXY 按 回 车 键 h e ro.findNearestEnemy 按 回 车 键 h e ro.say …" at bounding box center [1407, 336] width 296 height 196
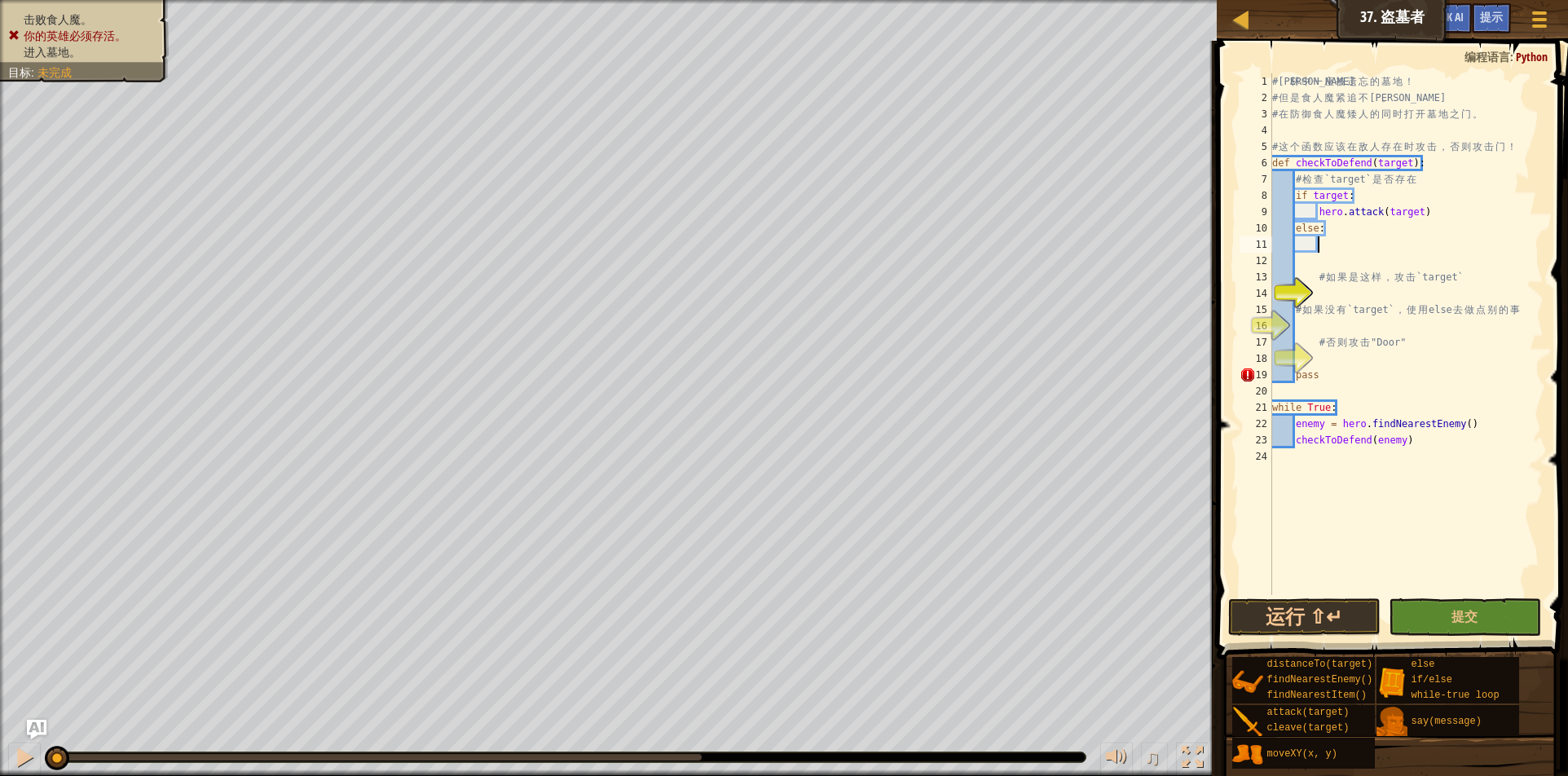
scroll to position [7, 7]
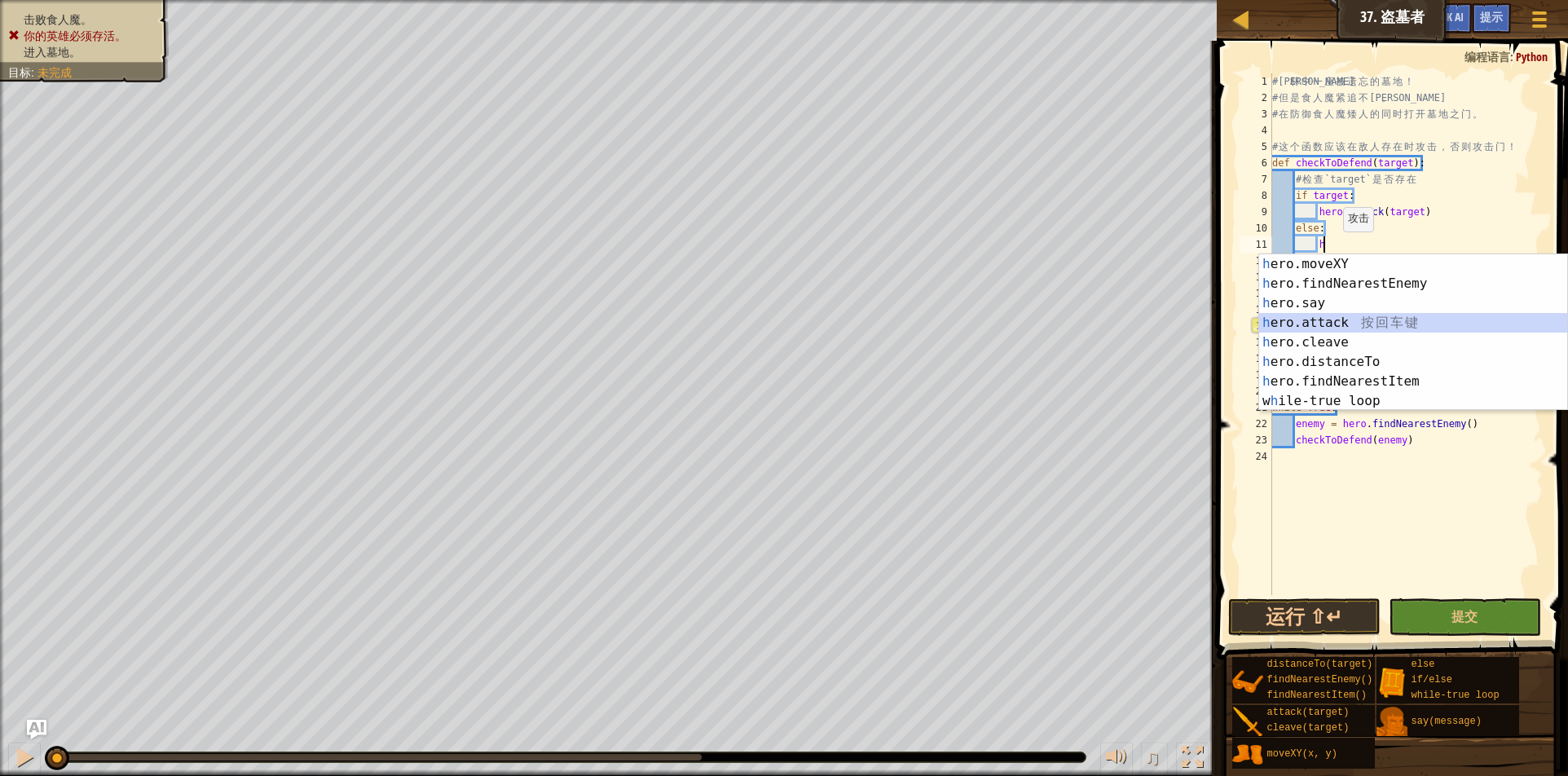
click at [1367, 323] on div "h ero.moveXY 按 回 车 键 h ero.findNearestEnemy 按 回 车 键 h ero.say 按 回 车 键 h ero.att…" at bounding box center [1414, 352] width 308 height 196
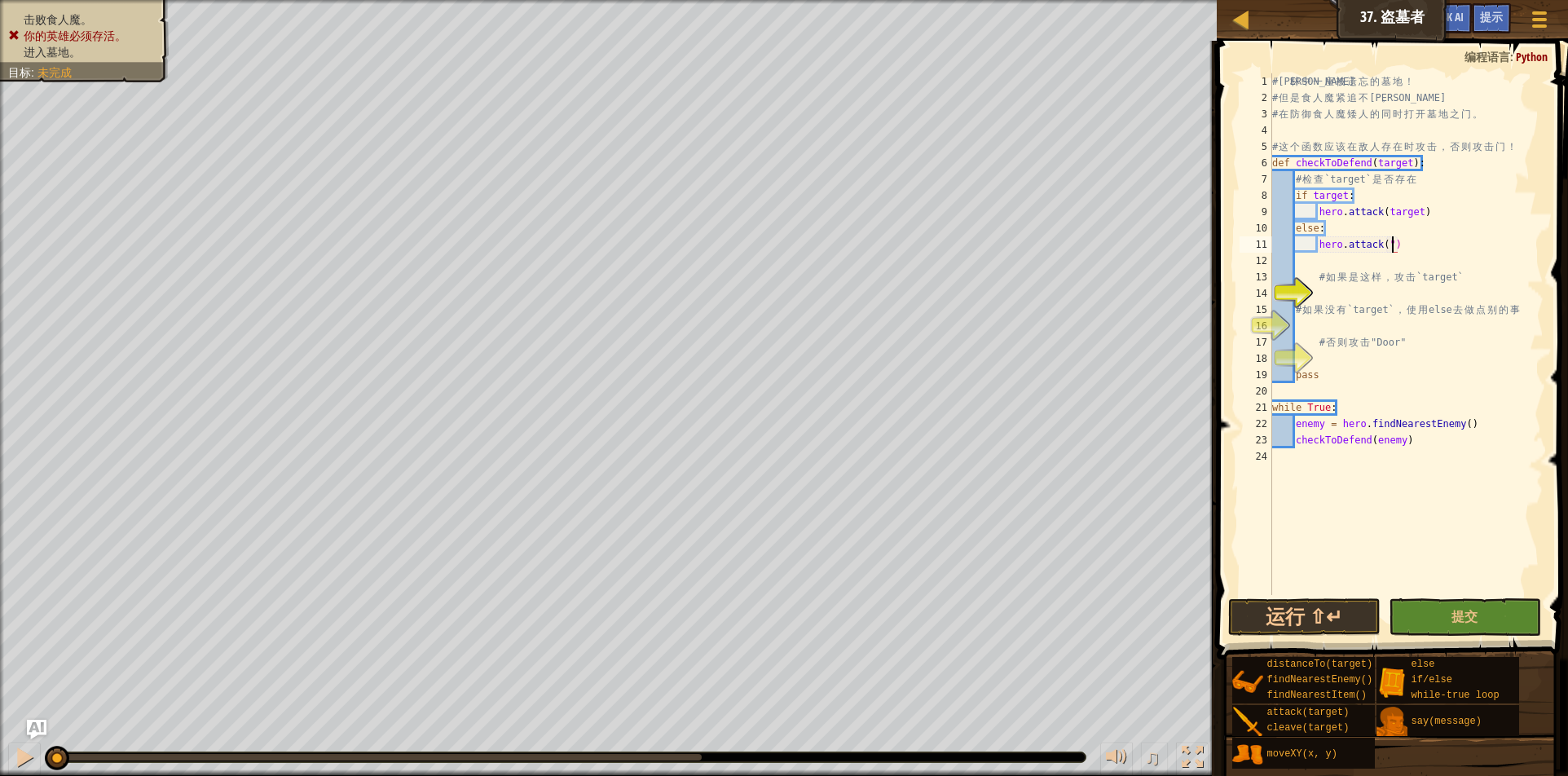
scroll to position [7, 18]
click at [1392, 244] on div "# 森 林 中 一 座 被 遗 忘 的 墓 地 ！ # 但 是 食 人 魔 紧 追 不 舍 。 # 在 防 御 食 人 魔 矮 人 的 同 时 打 开 墓 地…" at bounding box center [1406, 351] width 274 height 555
click at [1397, 246] on div "# 森 林 中 一 座 被 遗 忘 的 墓 地 ！ # 但 是 食 人 魔 紧 追 不 舍 。 # 在 防 御 食 人 魔 矮 人 的 同 时 打 开 墓 地…" at bounding box center [1406, 351] width 274 height 555
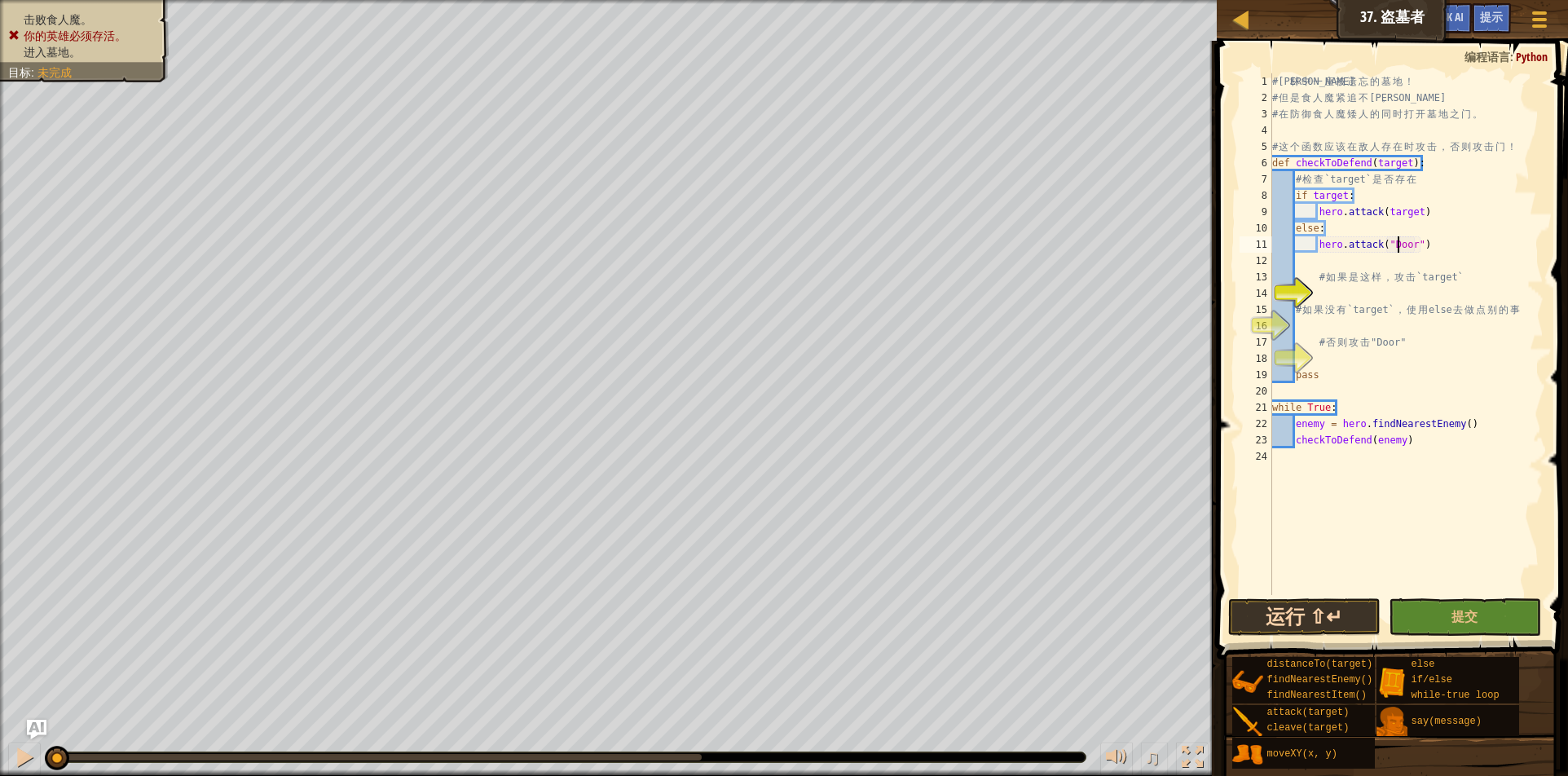
type textarea "hero.attack("Door")"
click at [1337, 611] on button "运行 ⇧↵" at bounding box center [1304, 617] width 152 height 37
